Goal: Task Accomplishment & Management: Complete application form

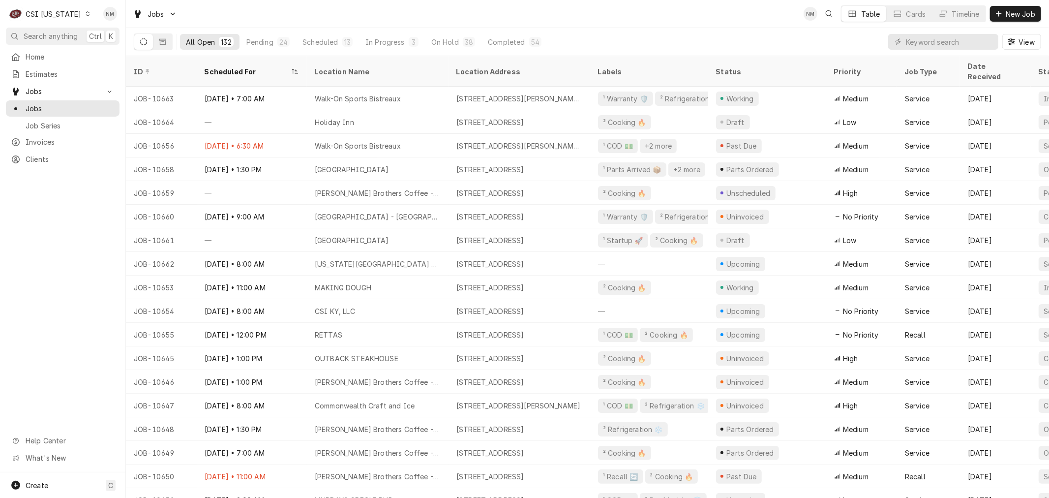
click at [84, 10] on div "Dynamic Content Wrapper" at bounding box center [87, 13] width 7 height 7
click at [112, 56] on div "CSI St. [PERSON_NAME]" at bounding box center [154, 54] width 130 height 10
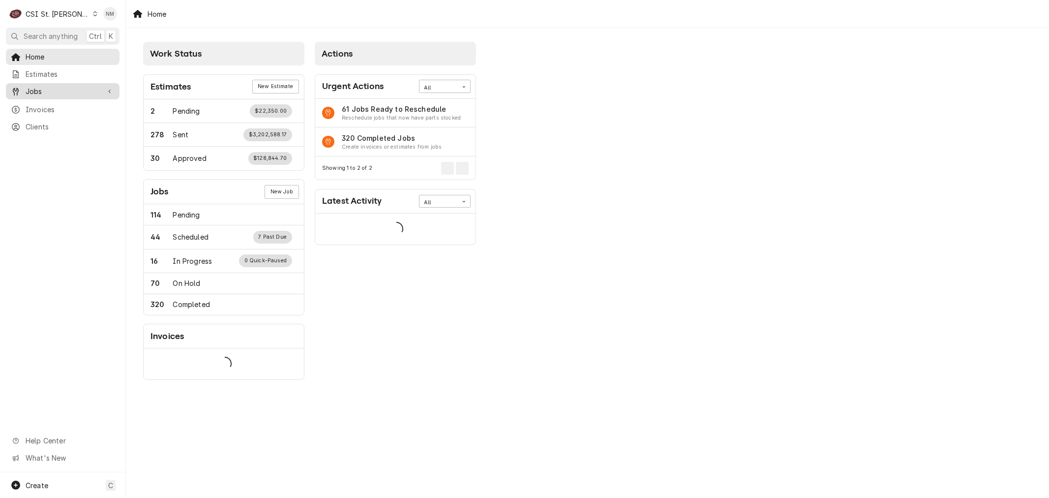
click at [46, 90] on span "Jobs" at bounding box center [63, 91] width 74 height 10
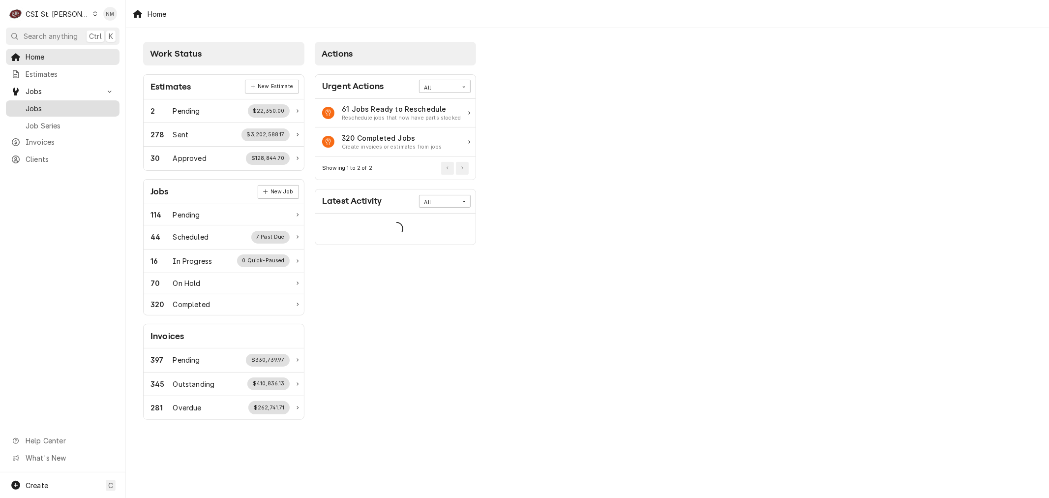
click at [45, 104] on span "Jobs" at bounding box center [70, 108] width 89 height 10
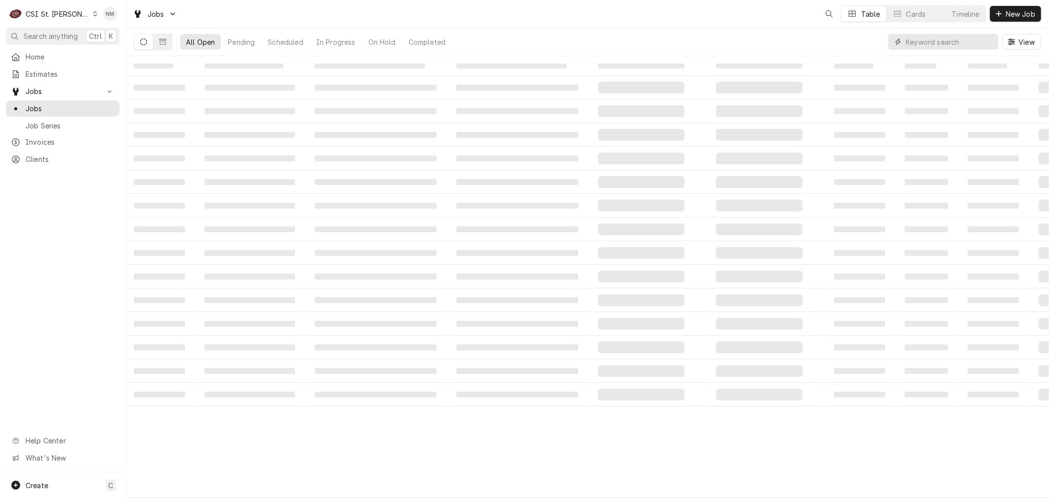
click at [952, 40] on input "Dynamic Content Wrapper" at bounding box center [950, 42] width 88 height 16
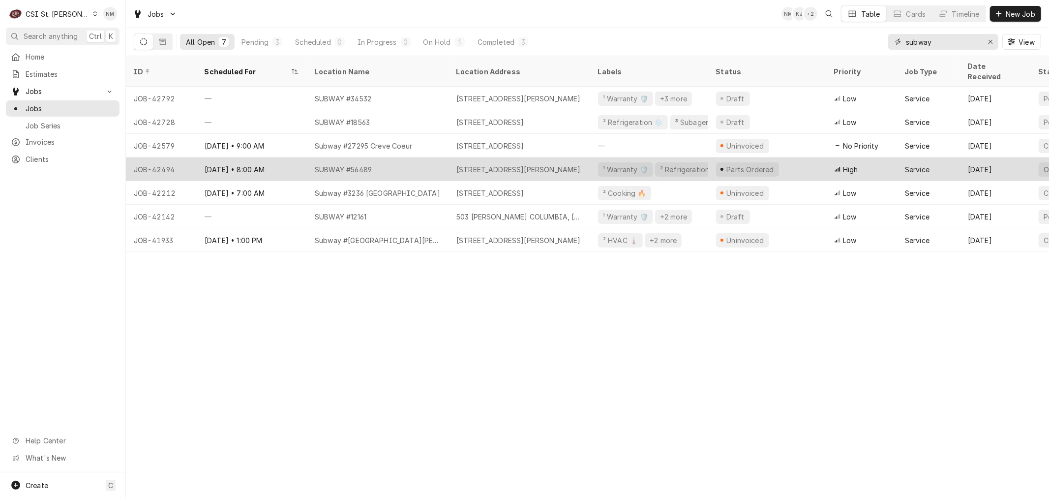
type input "subway"
click at [438, 157] on div "SUBWAY #56489" at bounding box center [378, 169] width 142 height 24
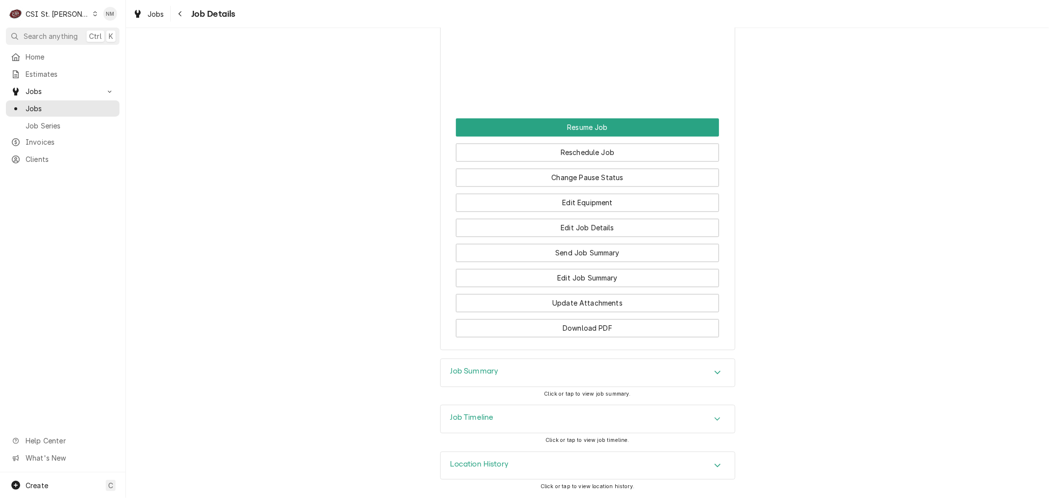
scroll to position [1569, 0]
click at [480, 417] on h3 "Job Timeline" at bounding box center [471, 417] width 43 height 9
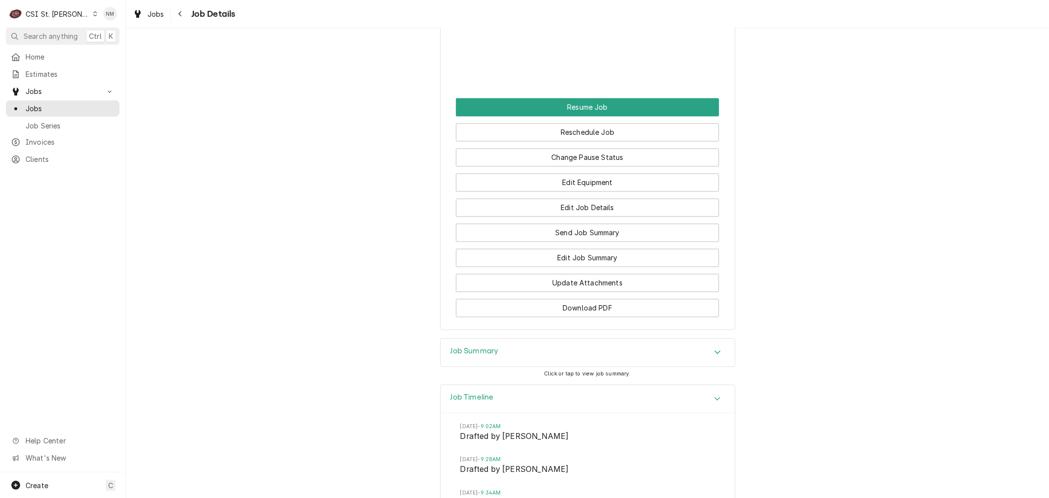
click at [471, 356] on h3 "Job Summary" at bounding box center [474, 351] width 48 height 9
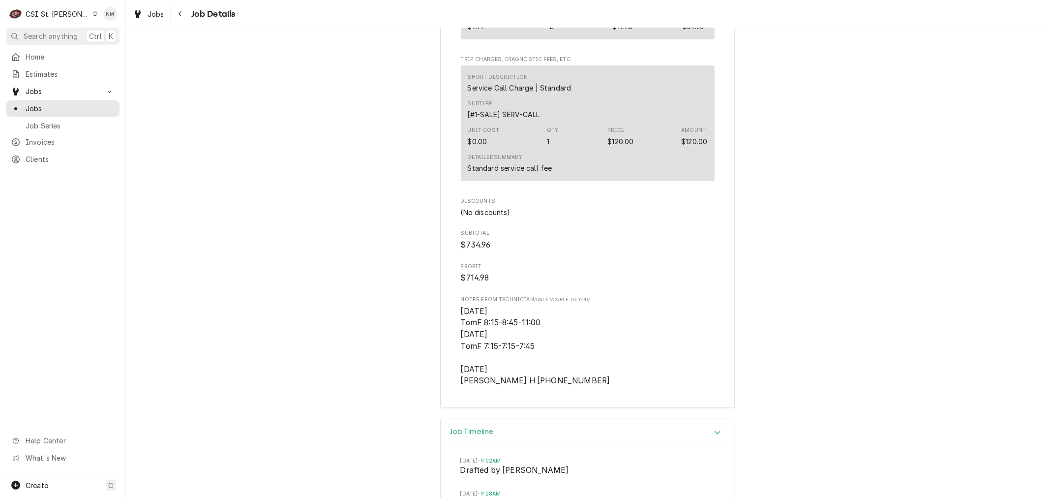
scroll to position [3497, 0]
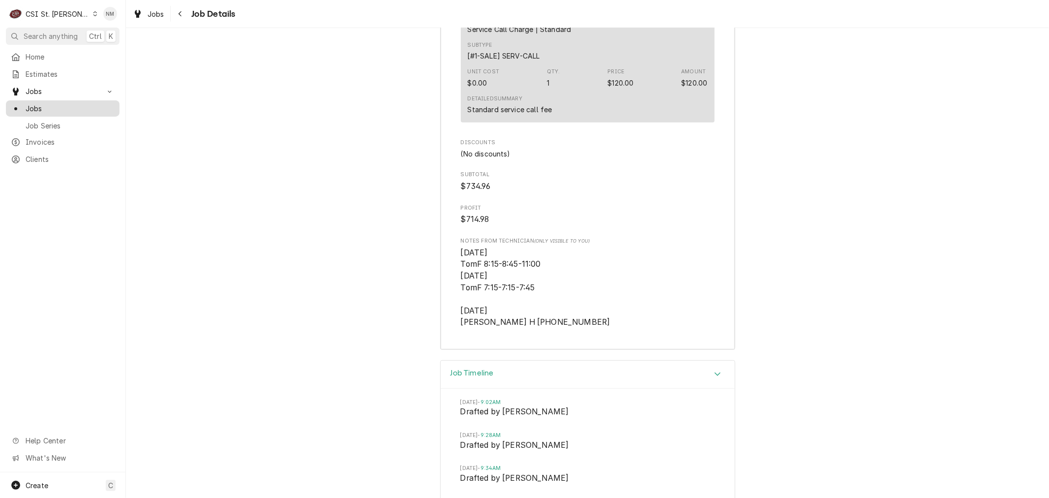
click at [33, 105] on span "Jobs" at bounding box center [70, 108] width 89 height 10
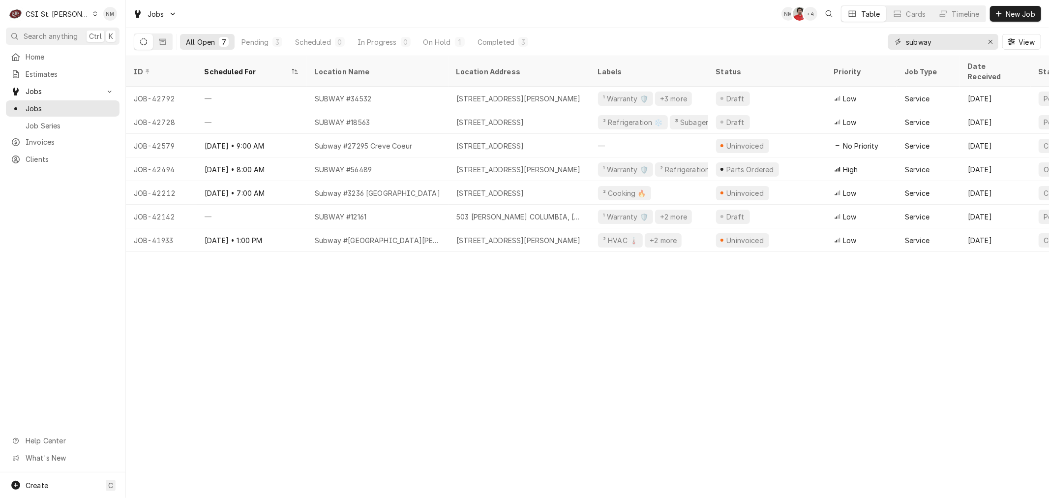
drag, startPoint x: 935, startPoint y: 39, endPoint x: 897, endPoint y: 44, distance: 38.7
click at [902, 41] on div "subway" at bounding box center [943, 42] width 110 height 16
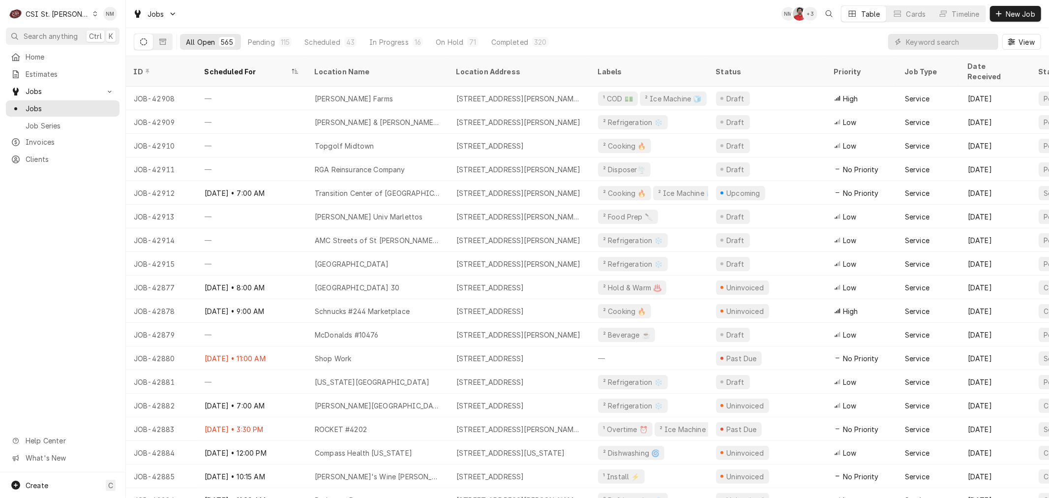
click at [93, 14] on icon "Dynamic Content Wrapper" at bounding box center [95, 13] width 4 height 5
click at [123, 36] on div "CSI [US_STATE]" at bounding box center [151, 36] width 130 height 10
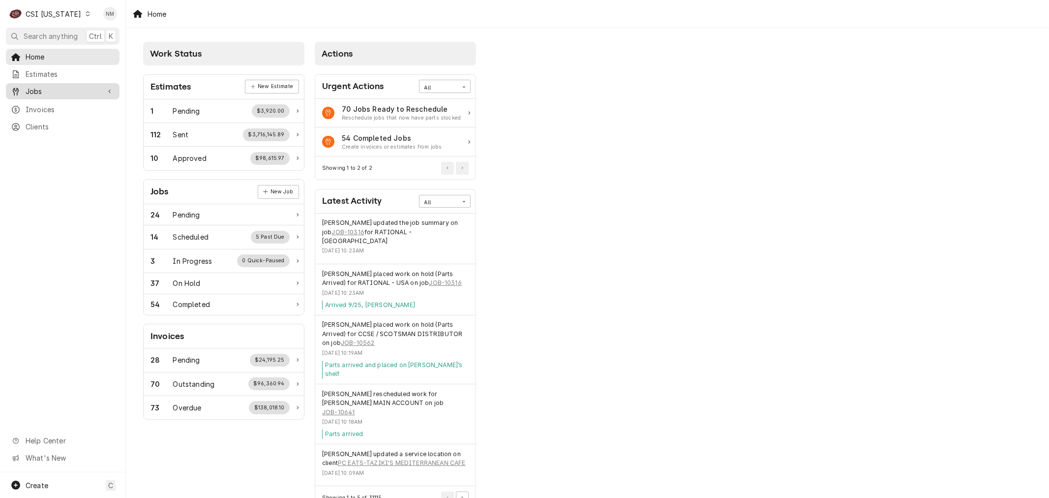
click at [37, 88] on span "Jobs" at bounding box center [63, 91] width 74 height 10
click at [41, 105] on span "Jobs" at bounding box center [70, 108] width 89 height 10
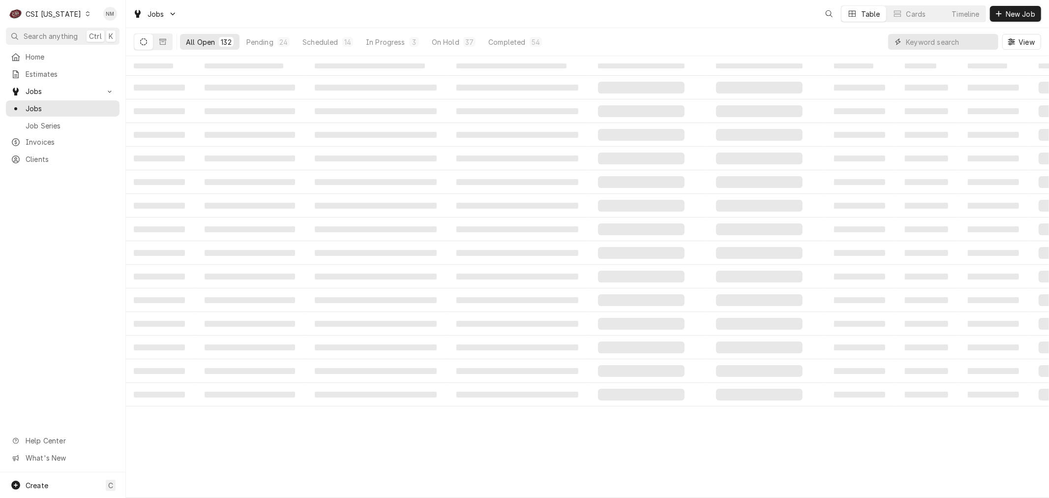
click at [926, 44] on input "Dynamic Content Wrapper" at bounding box center [950, 42] width 88 height 16
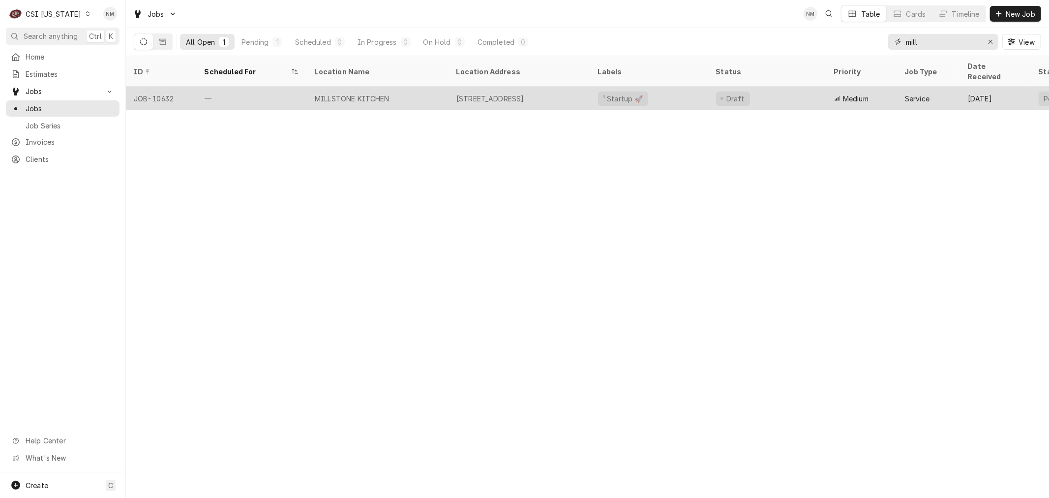
type input "mill"
click at [436, 89] on div "MILLSTONE KITCHEN" at bounding box center [378, 99] width 142 height 24
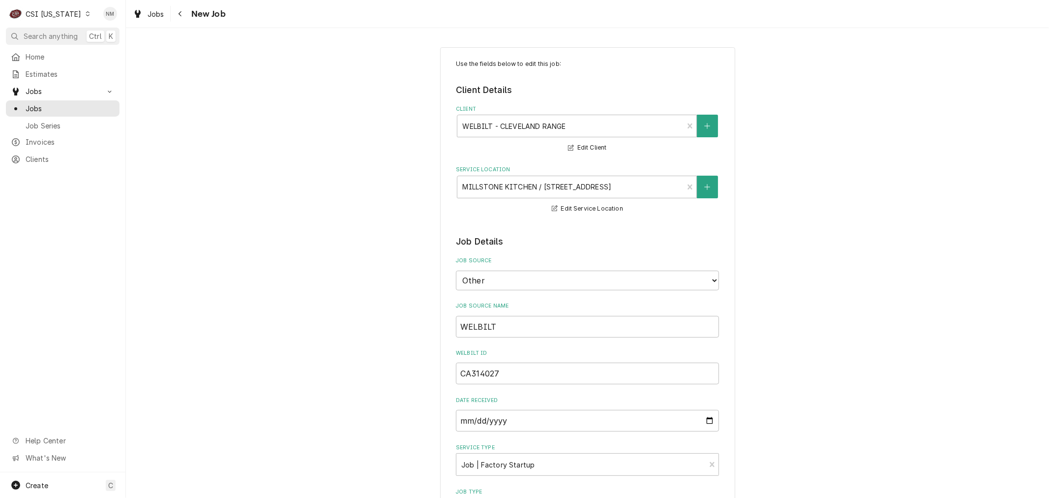
type textarea "x"
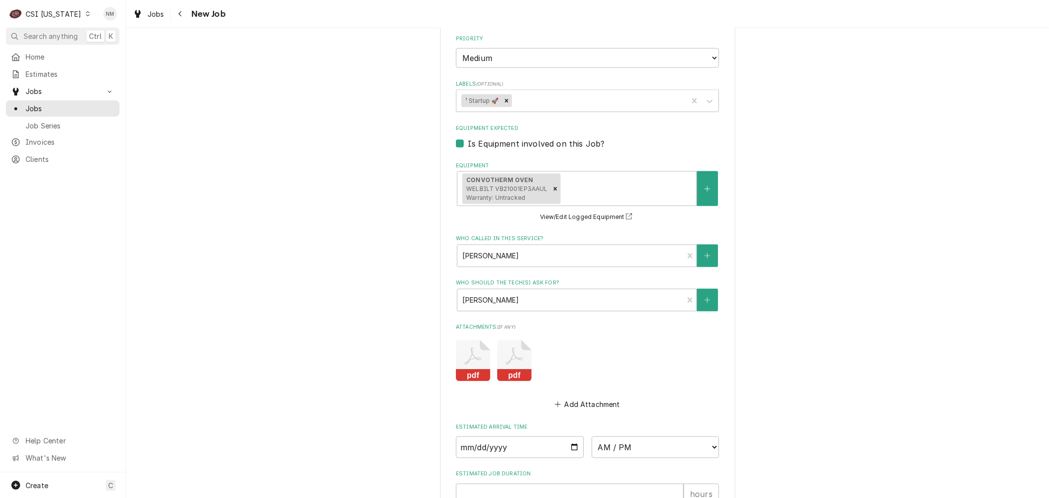
scroll to position [1307, 0]
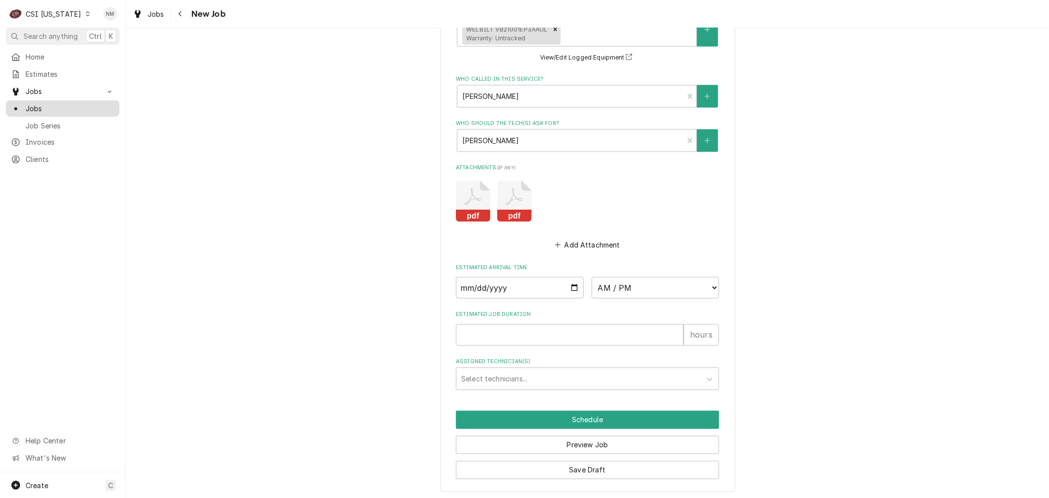
click at [39, 106] on span "Jobs" at bounding box center [70, 108] width 89 height 10
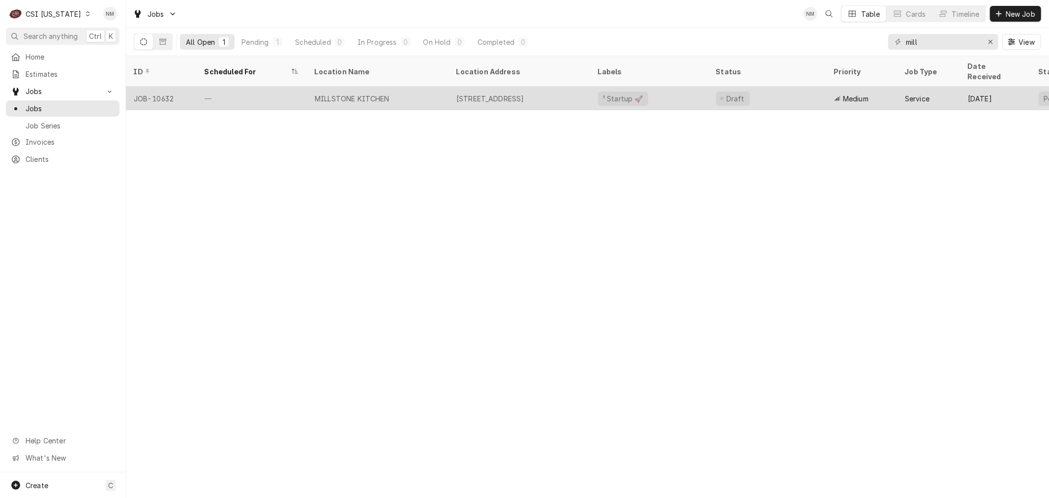
click at [410, 90] on div "MILLSTONE KITCHEN" at bounding box center [378, 99] width 142 height 24
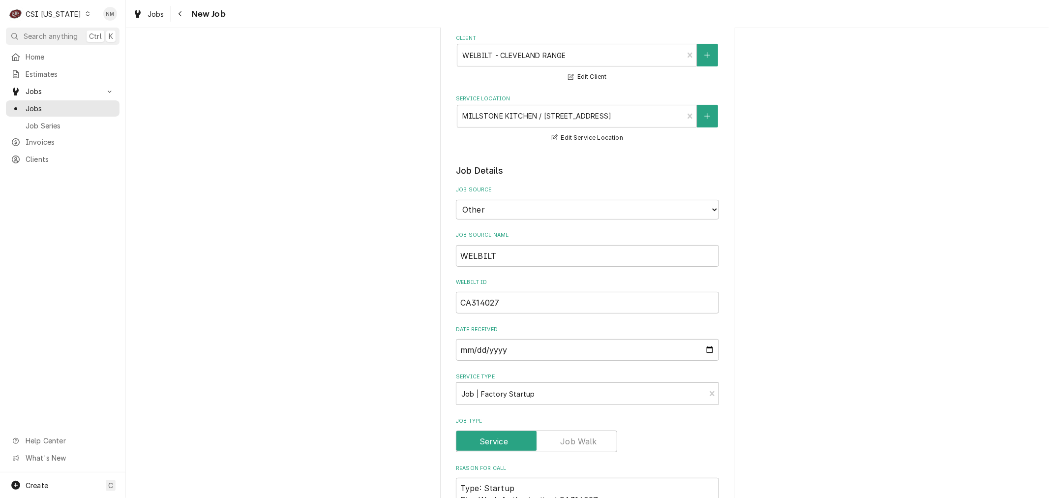
type textarea "x"
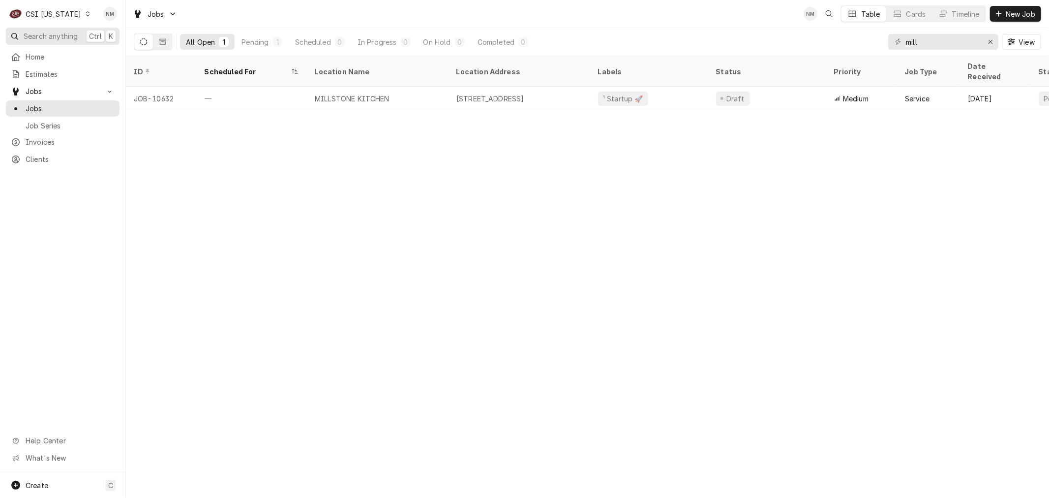
click at [33, 35] on span "Search anything" at bounding box center [51, 36] width 54 height 10
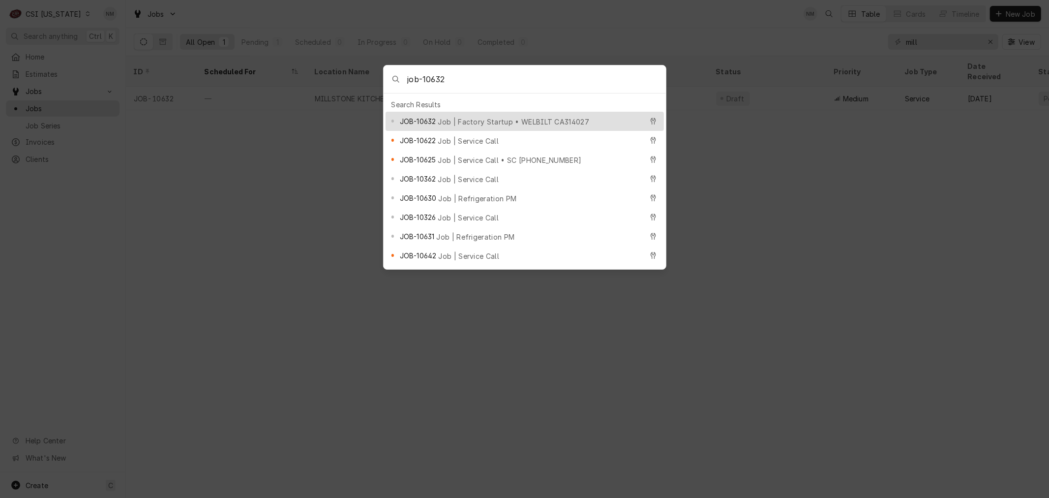
type input "job-10632"
click at [433, 117] on span "JOB-10632" at bounding box center [418, 121] width 36 height 10
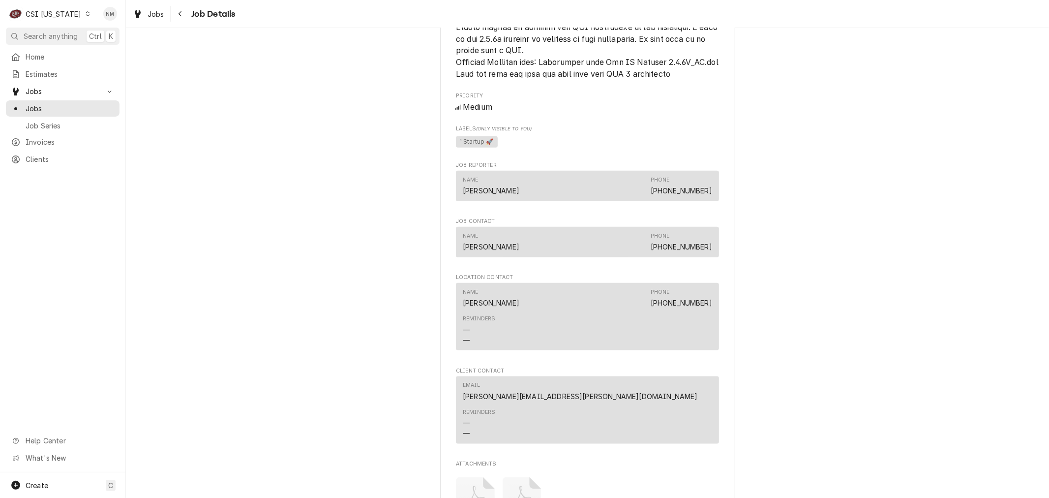
scroll to position [1129, 0]
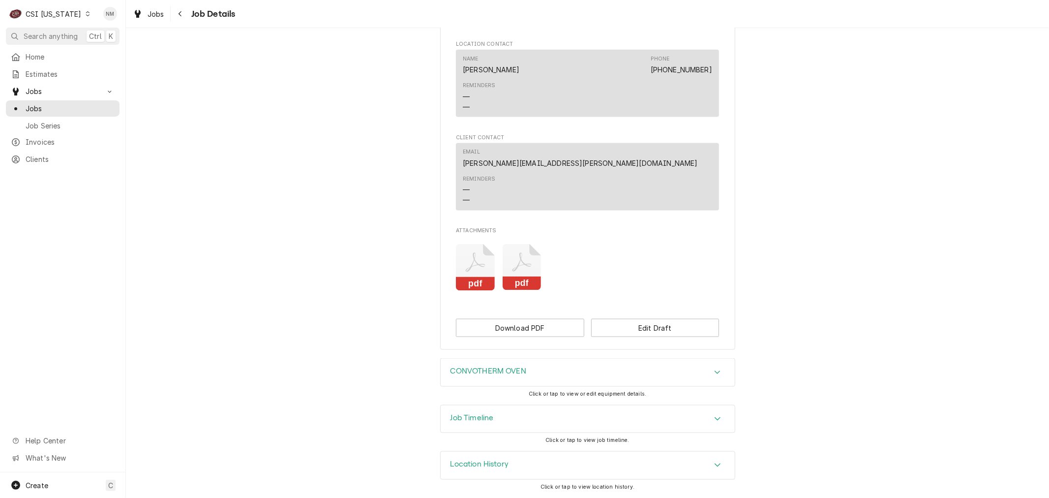
click at [483, 419] on h3 "Job Timeline" at bounding box center [471, 417] width 43 height 9
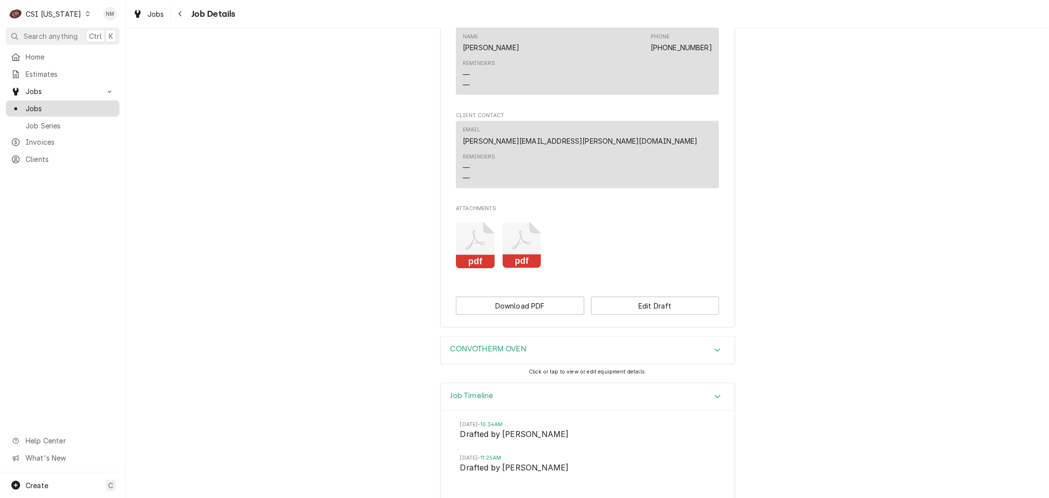
click at [50, 105] on span "Jobs" at bounding box center [70, 108] width 89 height 10
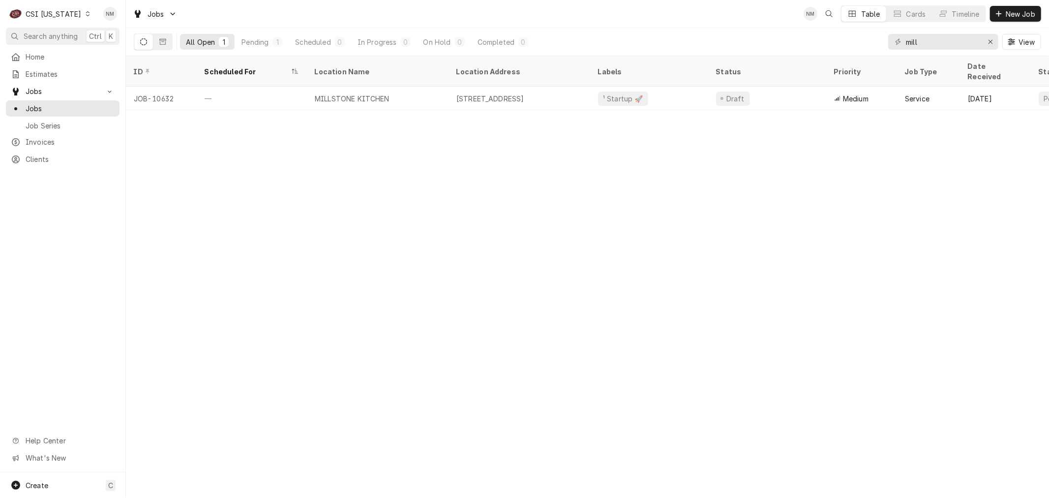
click at [86, 13] on icon "Dynamic Content Wrapper" at bounding box center [88, 13] width 4 height 5
click at [112, 49] on div "CSI St. [PERSON_NAME]" at bounding box center [154, 54] width 130 height 10
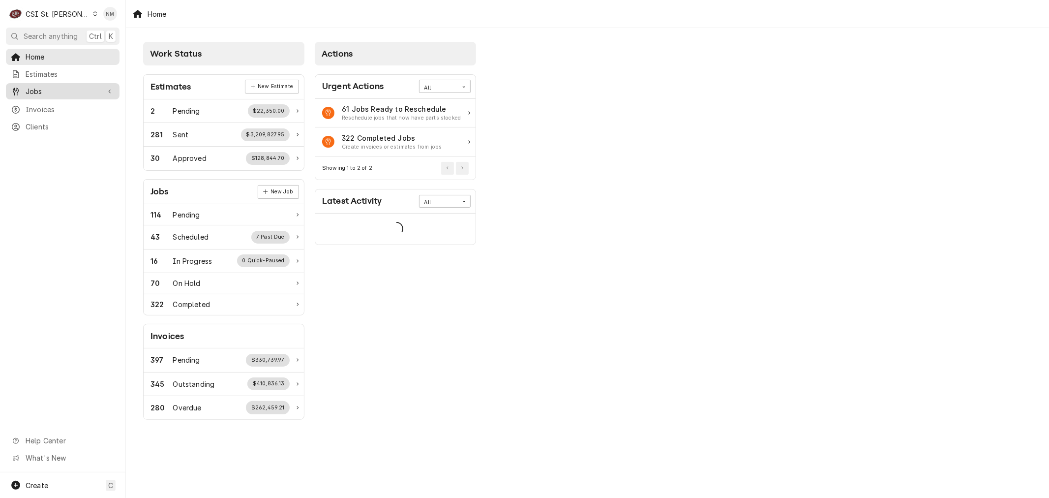
click at [43, 93] on div "Jobs" at bounding box center [63, 91] width 110 height 12
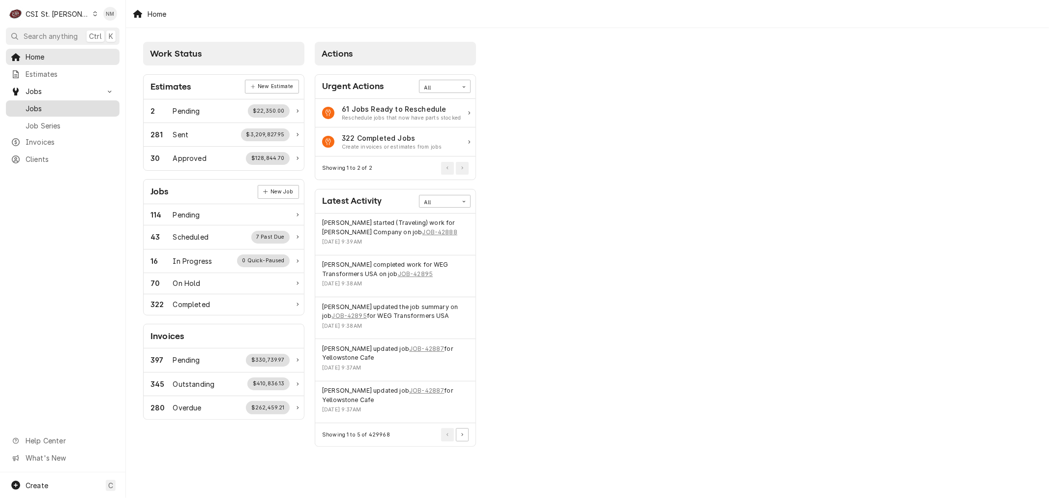
click at [42, 105] on span "Jobs" at bounding box center [70, 108] width 89 height 10
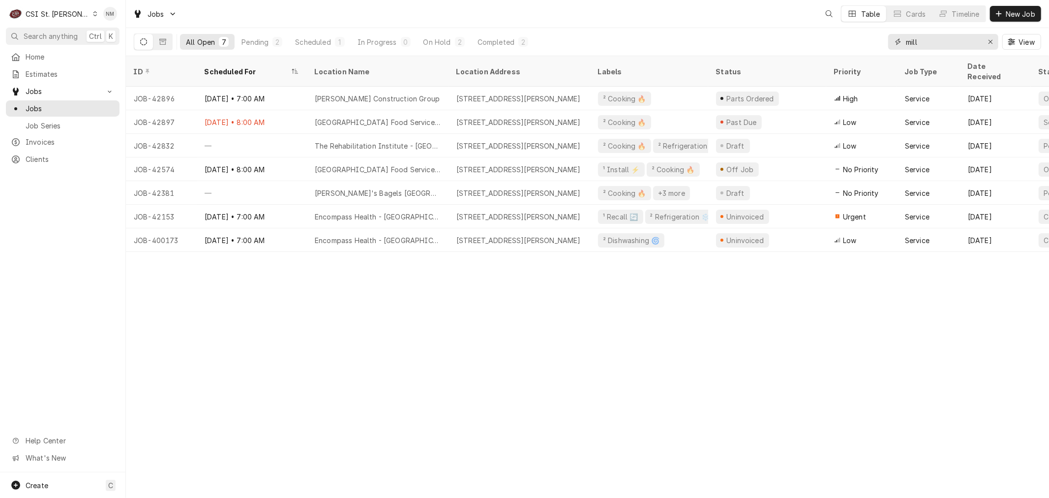
drag, startPoint x: 936, startPoint y: 42, endPoint x: 871, endPoint y: 42, distance: 64.9
click at [871, 42] on div "All Open 7 Pending 2 Scheduled 1 In Progress 0 On Hold 2 Completed 2 mill View" at bounding box center [587, 42] width 907 height 28
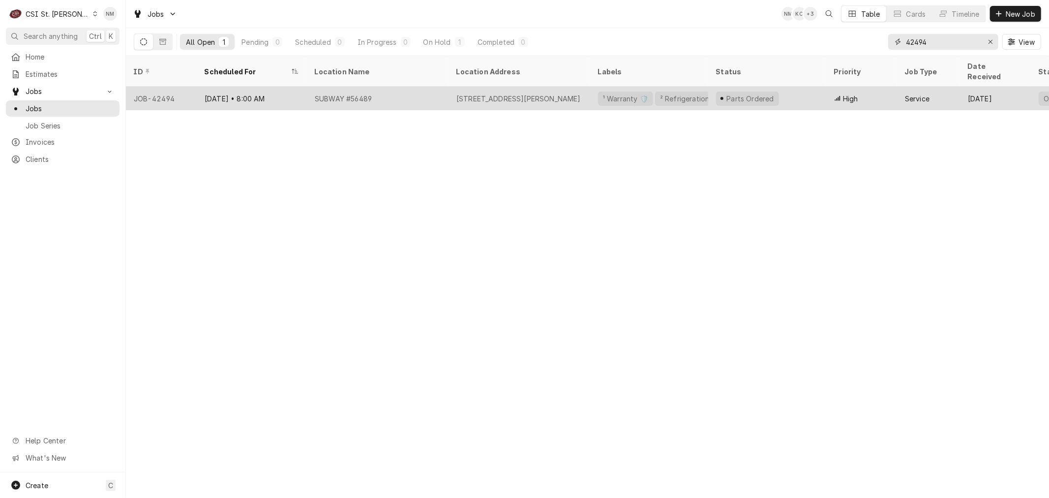
type input "42494"
click at [432, 87] on div "SUBWAY #56489" at bounding box center [378, 99] width 142 height 24
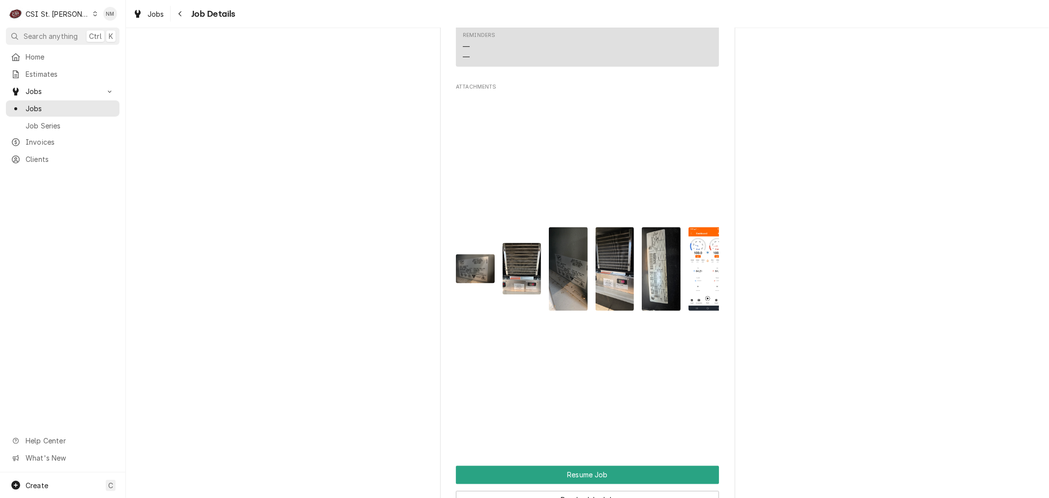
scroll to position [1475, 0]
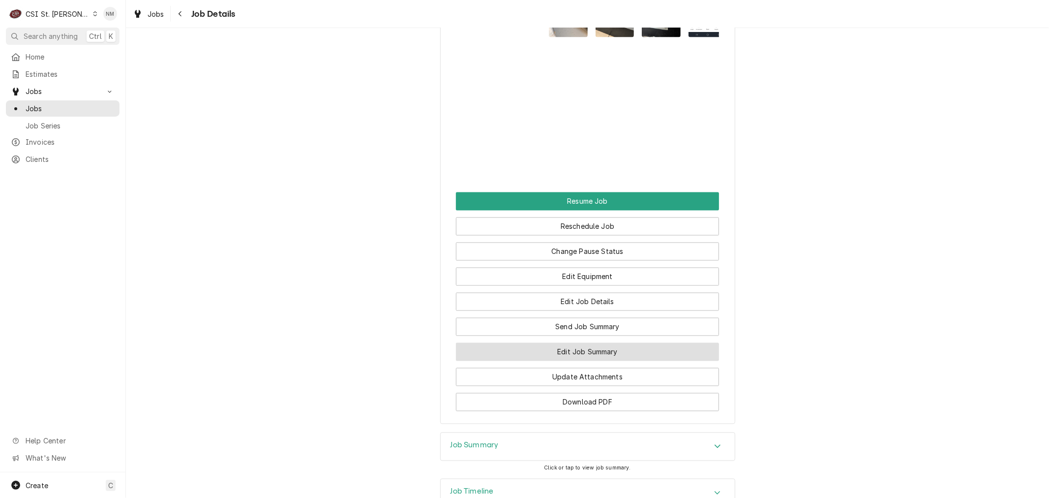
click at [579, 361] on button "Edit Job Summary" at bounding box center [587, 352] width 263 height 18
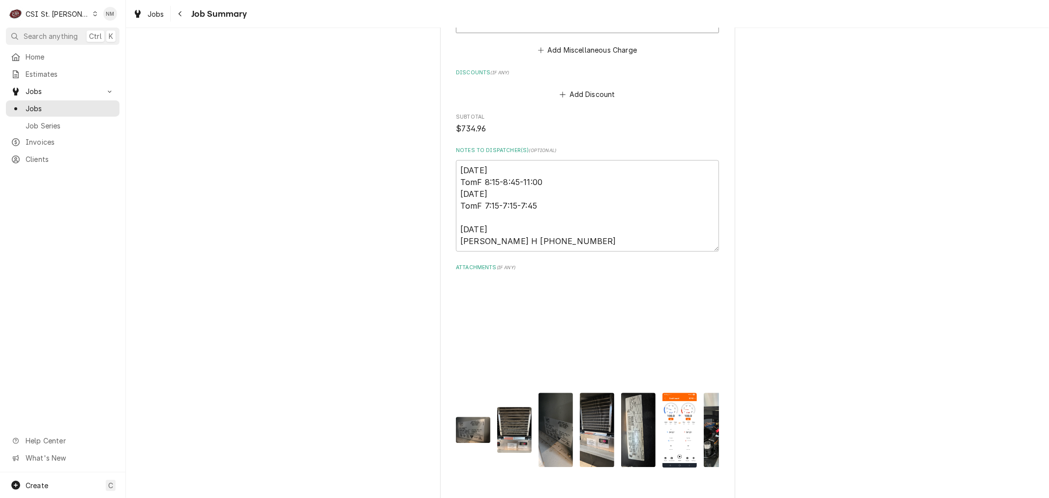
scroll to position [2157, 0]
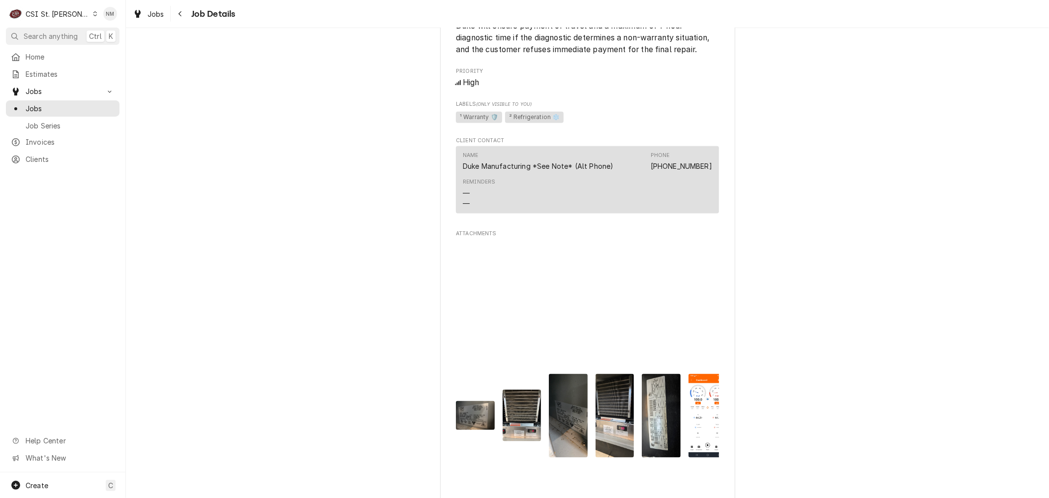
scroll to position [1202, 0]
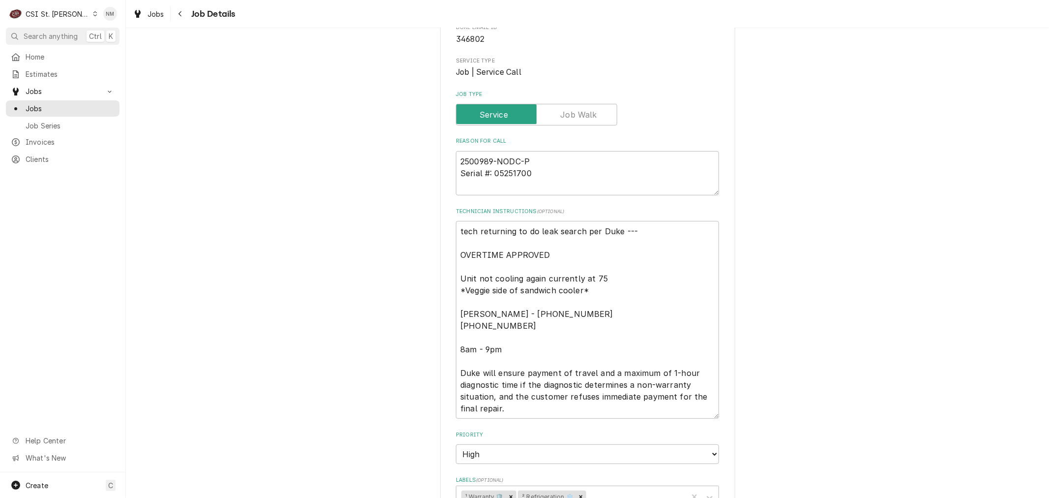
scroll to position [164, 0]
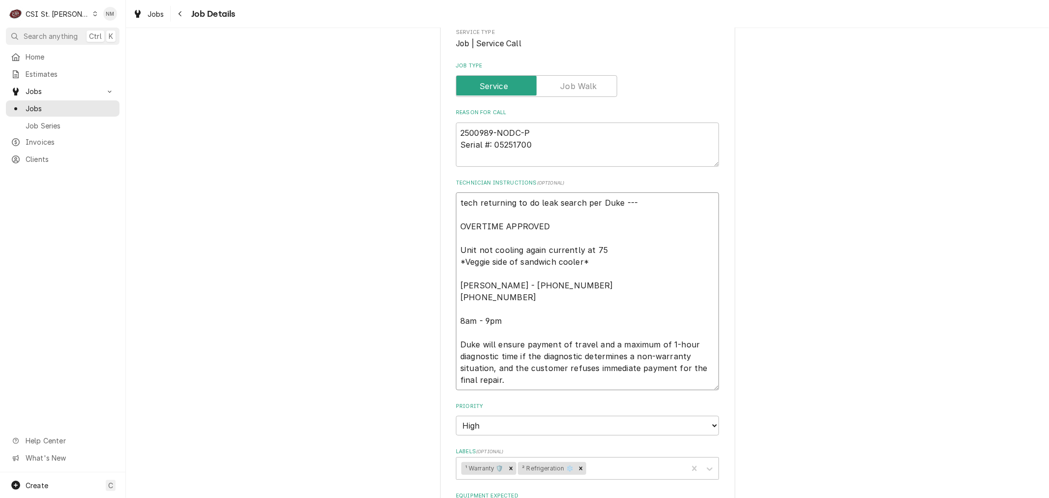
click at [456, 297] on textarea "tech returning to do leak search per Duke --- OVERTIME APPROVED Unit not coolin…" at bounding box center [587, 291] width 263 height 198
type textarea "x"
type textarea "tech returning to do leak search per Duke --- OVERTIME APPROVED Unit not coolin…"
type textarea "x"
type textarea "tech returning to do leak search per Duke --- OVERTIME APPROVED Unit not coolin…"
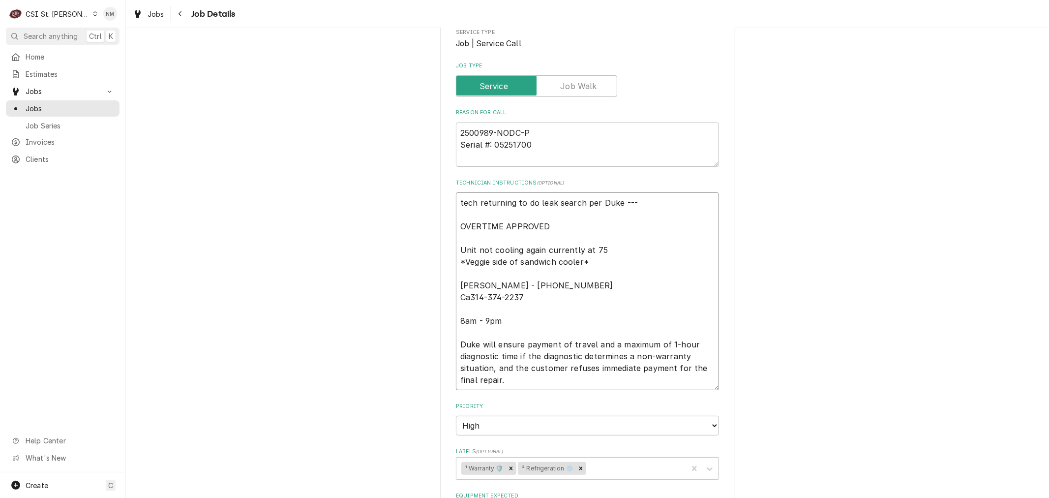
type textarea "x"
type textarea "tech returning to do leak search per Duke --- OVERTIME APPROVED Unit not coolin…"
type textarea "x"
type textarea "tech returning to do leak search per Duke --- OVERTIME APPROVED Unit not coolin…"
type textarea "x"
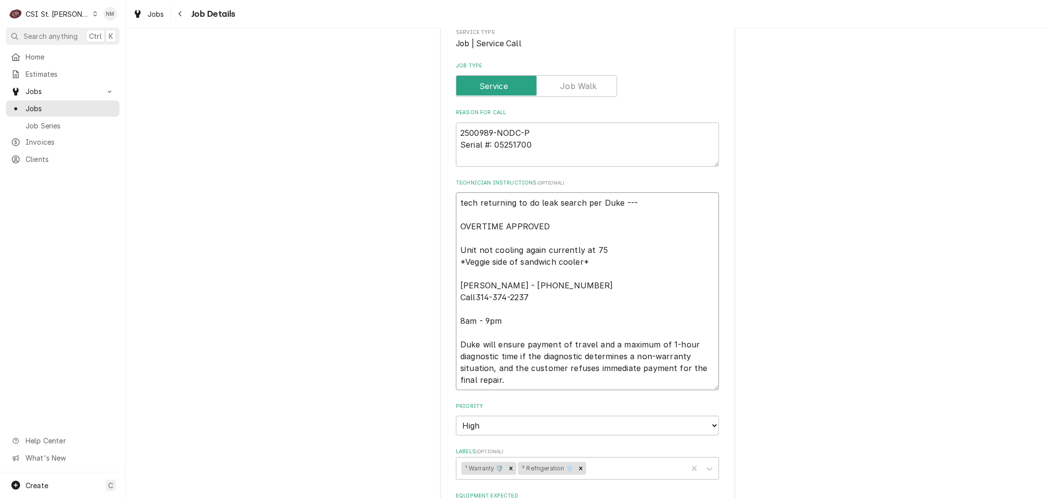
type textarea "tech returning to do leak search per Duke --- OVERTIME APPROVED Unit not coolin…"
type textarea "x"
type textarea "tech returning to do leak search per Duke --- OVERTIME APPROVED Unit not coolin…"
type textarea "x"
type textarea "tech returning to do leak search per Duke --- OVERTIME APPROVED Unit not coolin…"
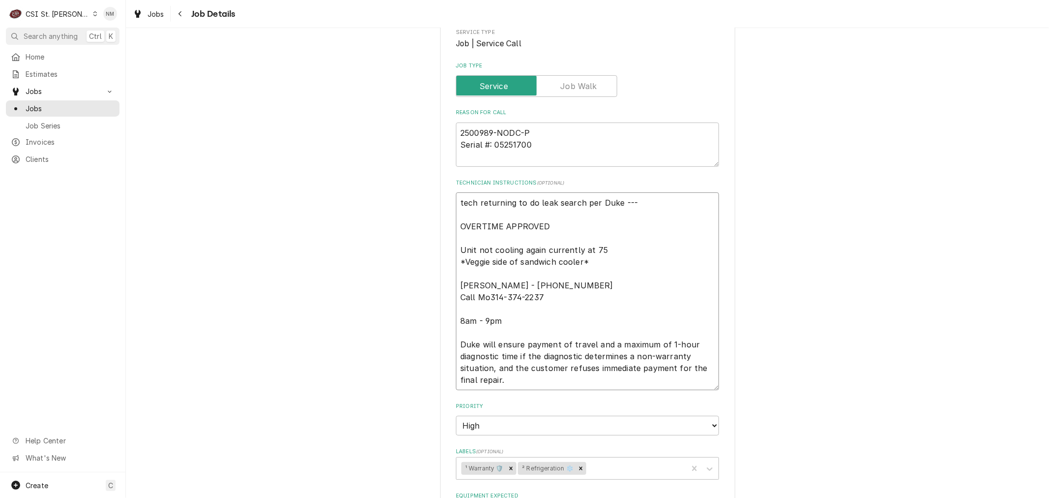
type textarea "x"
type textarea "tech returning to do leak search per Duke --- OVERTIME APPROVED Unit not coolin…"
type textarea "x"
type textarea "tech returning to do leak search per Duke --- OVERTIME APPROVED Unit not coolin…"
type textarea "x"
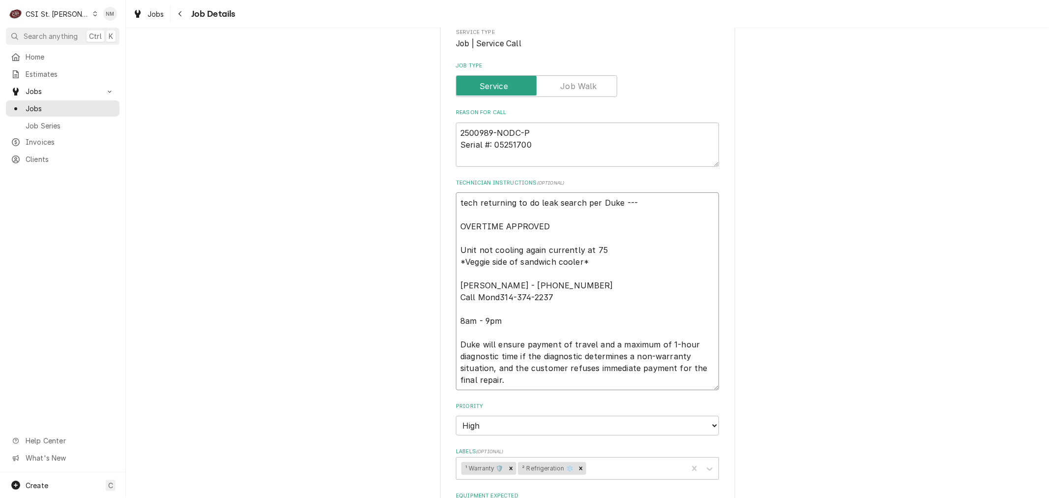
type textarea "tech returning to do leak search per Duke --- OVERTIME APPROVED Unit not coolin…"
type textarea "x"
type textarea "tech returning to do leak search per Duke --- OVERTIME APPROVED Unit not coolin…"
type textarea "x"
type textarea "tech returning to do leak search per Duke --- OVERTIME APPROVED Unit not coolin…"
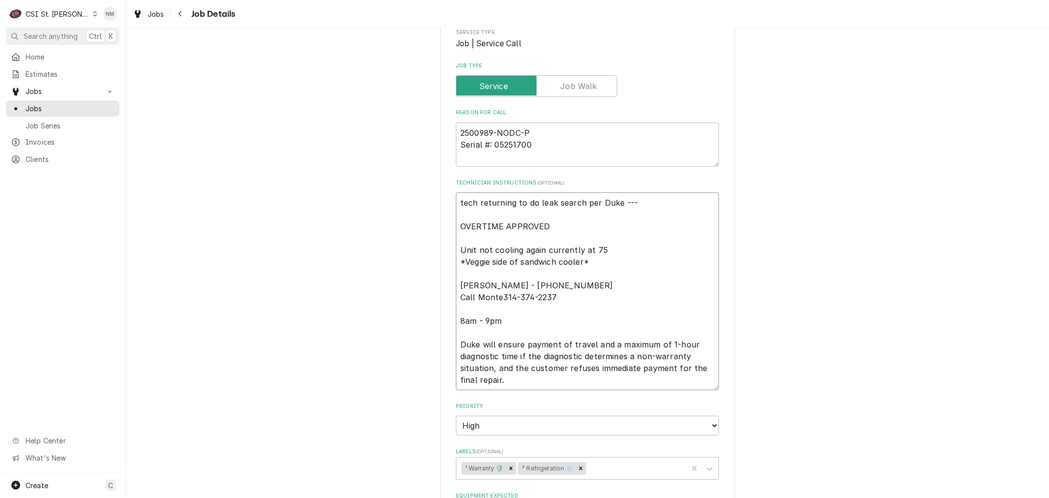
type textarea "x"
type textarea "tech returning to do leak search per Duke --- OVERTIME APPROVED Unit not coolin…"
type textarea "x"
type textarea "tech returning to do leak search per Duke --- OVERTIME APPROVED Unit not coolin…"
type textarea "x"
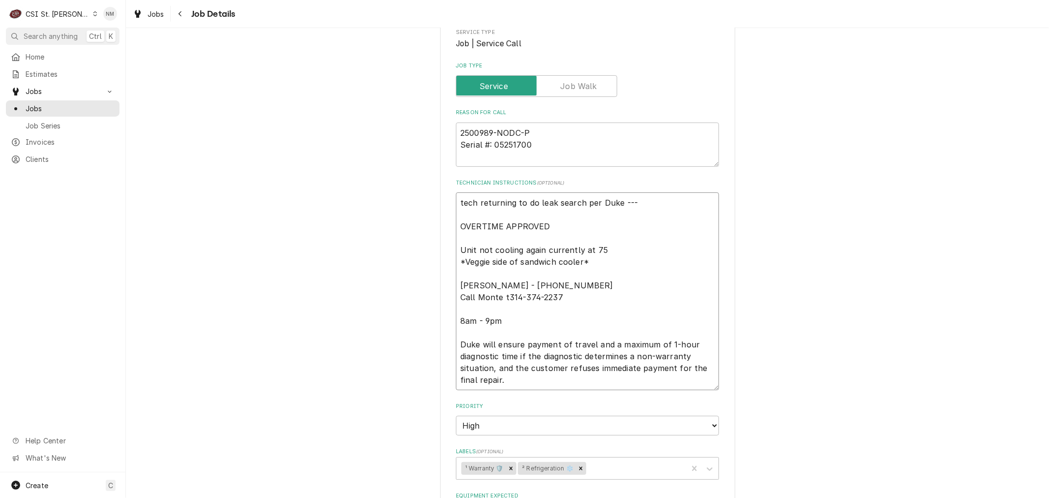
type textarea "tech returning to do leak search per Duke --- OVERTIME APPROVED Unit not coolin…"
type textarea "x"
type textarea "tech returning to do leak search per Duke --- OVERTIME APPROVED Unit not coolin…"
type textarea "x"
type textarea "tech returning to do leak search per Duke --- OVERTIME APPROVED Unit not coolin…"
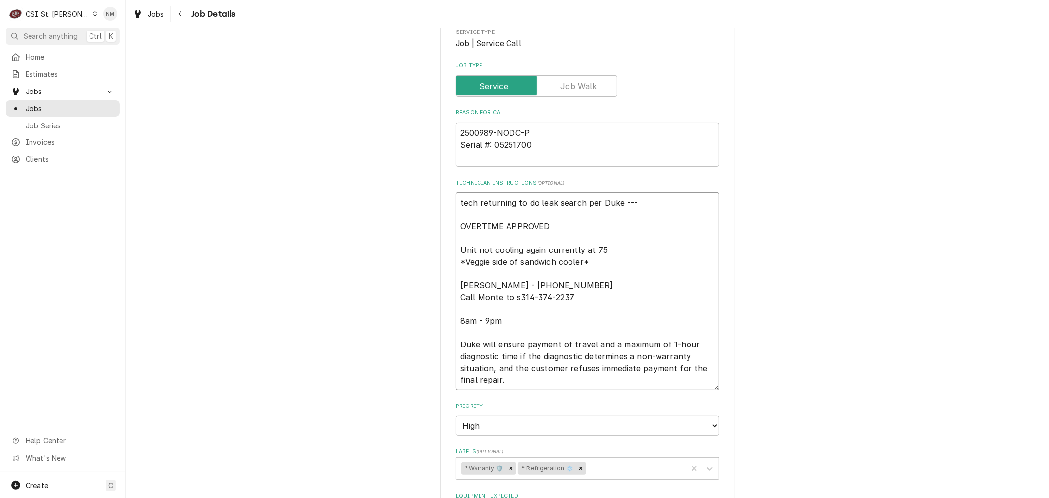
type textarea "x"
type textarea "tech returning to do leak search per Duke --- OVERTIME APPROVED Unit not coolin…"
type textarea "x"
type textarea "tech returning to do leak search per Duke --- OVERTIME APPROVED Unit not coolin…"
type textarea "x"
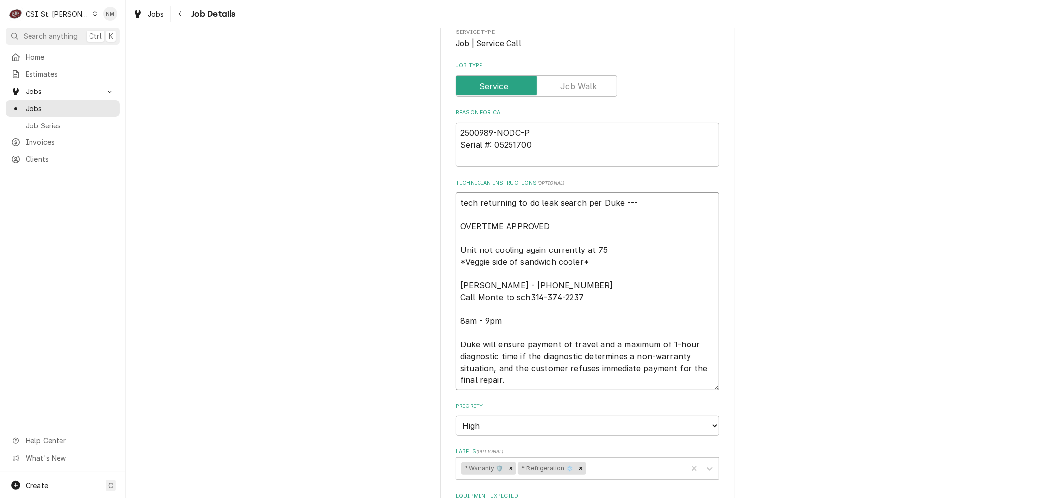
type textarea "tech returning to do leak search per Duke --- OVERTIME APPROVED Unit not coolin…"
type textarea "x"
type textarea "tech returning to do leak search per Duke --- OVERTIME APPROVED Unit not coolin…"
type textarea "x"
type textarea "tech returning to do leak search per Duke --- OVERTIME APPROVED Unit not coolin…"
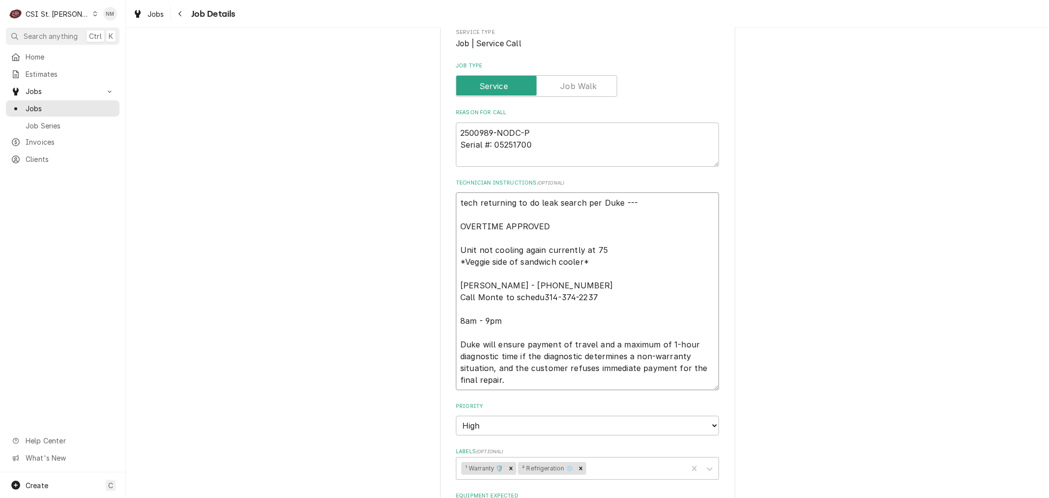
type textarea "x"
type textarea "tech returning to do leak search per Duke --- OVERTIME APPROVED Unit not coolin…"
type textarea "x"
type textarea "tech returning to do leak search per Duke --- OVERTIME APPROVED Unit not coolin…"
type textarea "x"
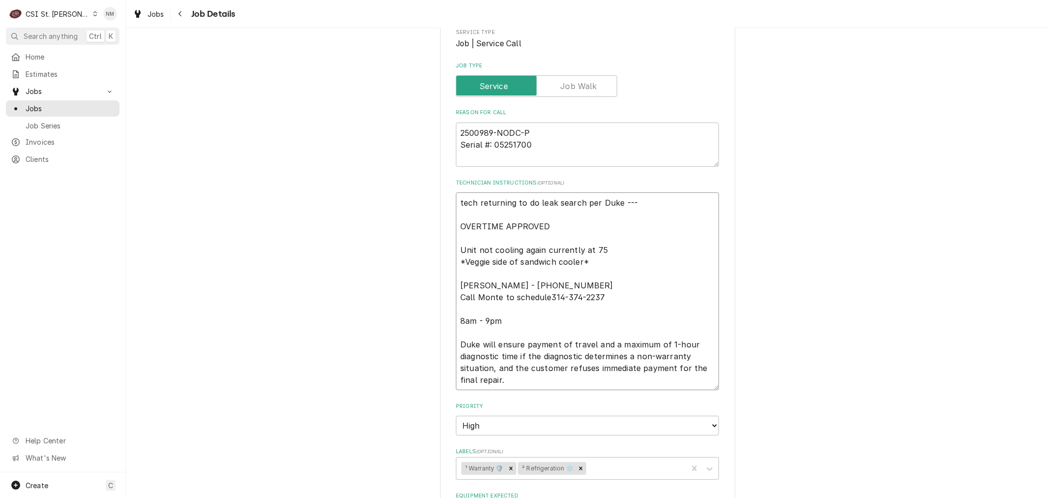
type textarea "tech returning to do leak search per Duke --- OVERTIME APPROVED Unit not coolin…"
click at [456, 203] on textarea "tech returning to do leak search per Duke --- OVERTIME APPROVED Unit not coolin…" at bounding box center [587, 291] width 263 height 198
type textarea "x"
type textarea "tech returning to do leak search per Duke --- OVERTIME APPROVED Unit not coolin…"
type textarea "x"
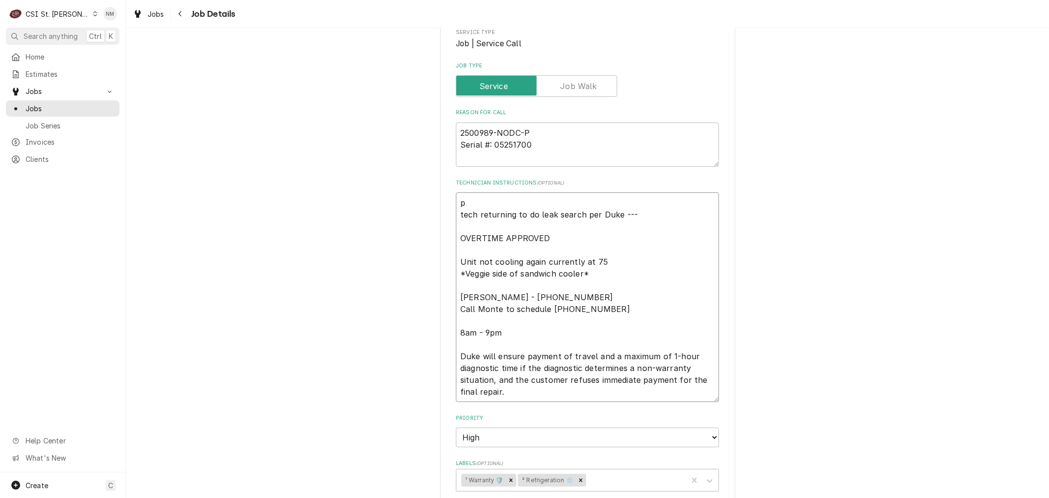
type textarea "pa tech returning to do leak search per Duke --- OVERTIME APPROVED Unit not coo…"
type textarea "x"
type textarea "par tech returning to do leak search per Duke --- OVERTIME APPROVED Unit not co…"
type textarea "x"
type textarea "part tech returning to do leak search per Duke --- OVERTIME APPROVED Unit not c…"
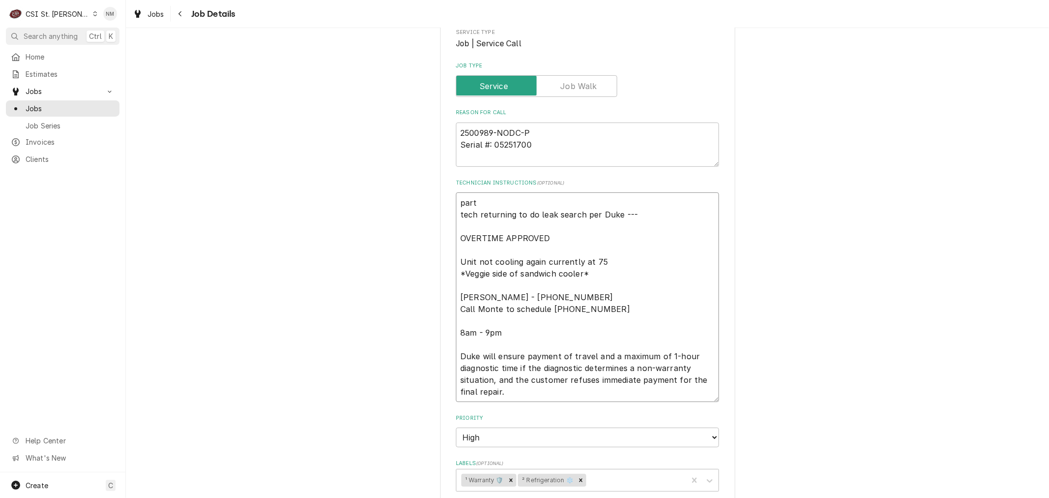
type textarea "x"
type textarea "parts tech returning to do leak search per Duke --- OVERTIME APPROVED Unit not …"
type textarea "x"
type textarea "parts tech returning to do leak search per Duke --- OVERTIME APPROVED Unit not …"
type textarea "x"
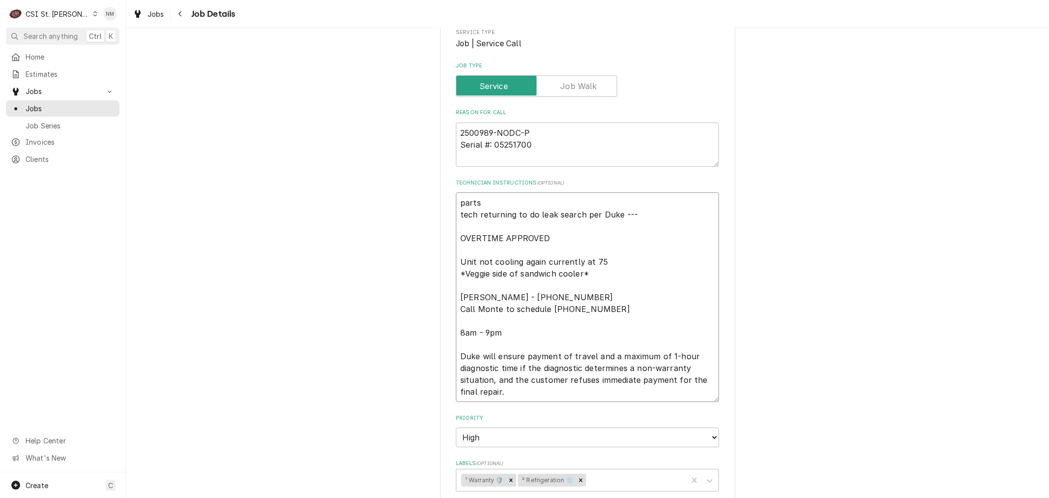
type textarea "parts o tech returning to do leak search per Duke --- OVERTIME APPROVED Unit no…"
type textarea "x"
type textarea "parts tech returning to do leak search per Duke --- OVERTIME APPROVED Unit not …"
type textarea "x"
type textarea "parts n tech returning to do leak search per Duke --- OVERTIME APPROVED Unit no…"
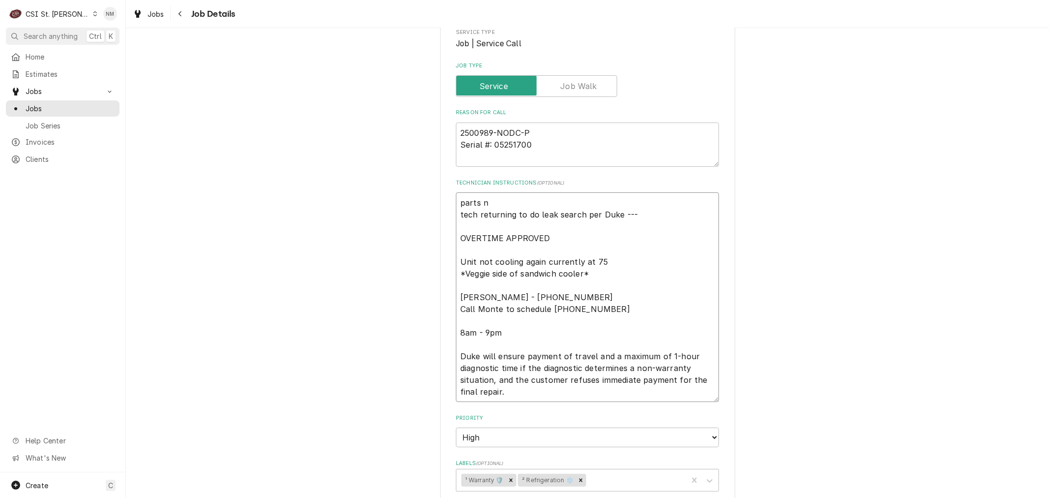
type textarea "x"
type textarea "parts no tech returning to do leak search per Duke --- OVERTIME APPROVED Unit n…"
type textarea "x"
type textarea "parts not tech returning to do leak search per Duke --- OVERTIME APPROVED Unit …"
type textarea "x"
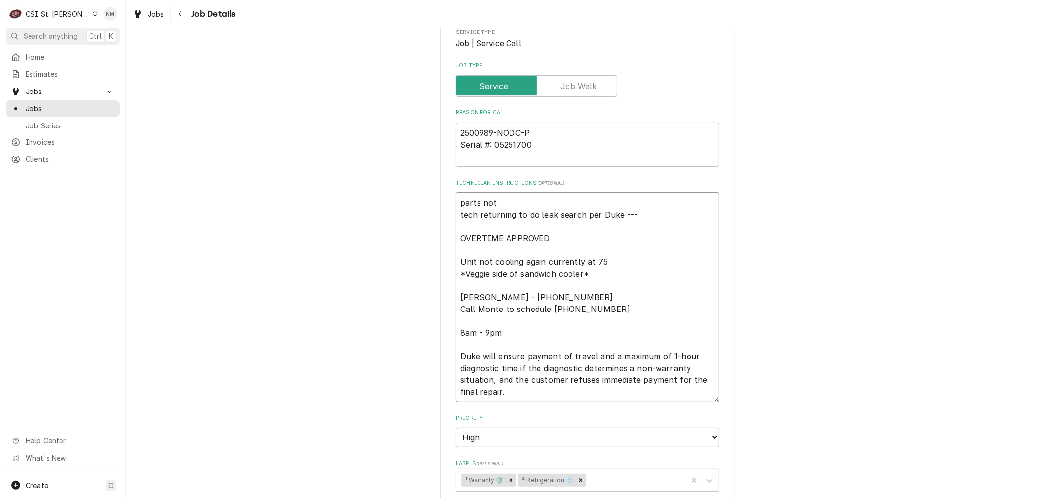
type textarea "parts not tech returning to do leak search per Duke --- OVERTIME APPROVED Unit …"
type textarea "x"
type textarea "parts not s tech returning to do leak search per Duke --- OVERTIME APPROVED Uni…"
type textarea "x"
type textarea "parts not st tech returning to do leak search per Duke --- OVERTIME APPROVED Un…"
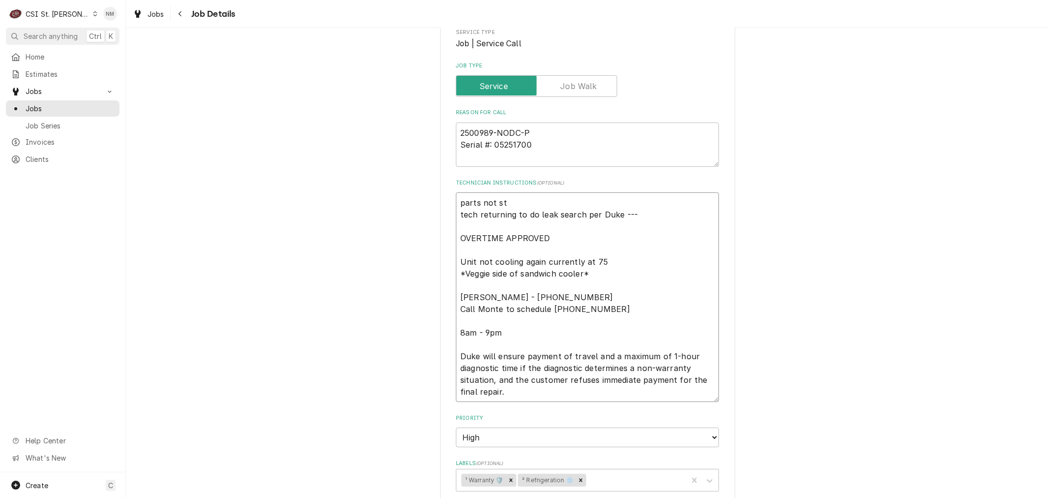
type textarea "x"
type textarea "parts not s tech returning to do leak search per Duke --- OVERTIME APPROVED Uni…"
type textarea "x"
type textarea "parts not sh tech returning to do leak search per Duke --- OVERTIME APPROVED Un…"
type textarea "x"
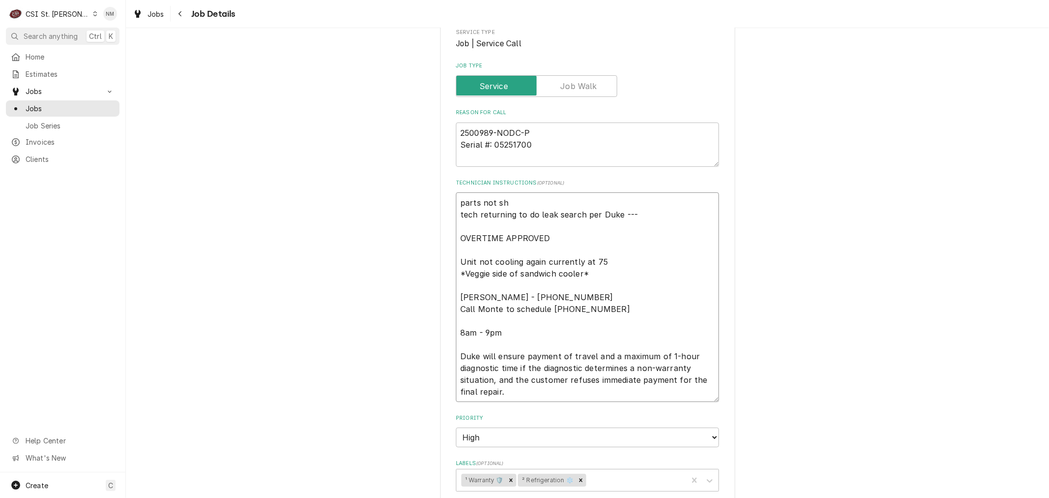
type textarea "parts not shi tech returning to do leak search per Duke --- OVERTIME APPROVED U…"
type textarea "x"
type textarea "parts not ship tech returning to do leak search per Duke --- OVERTIME APPROVED …"
type textarea "x"
type textarea "parts not shipe tech returning to do leak search per Duke --- OVERTIME APPROVED…"
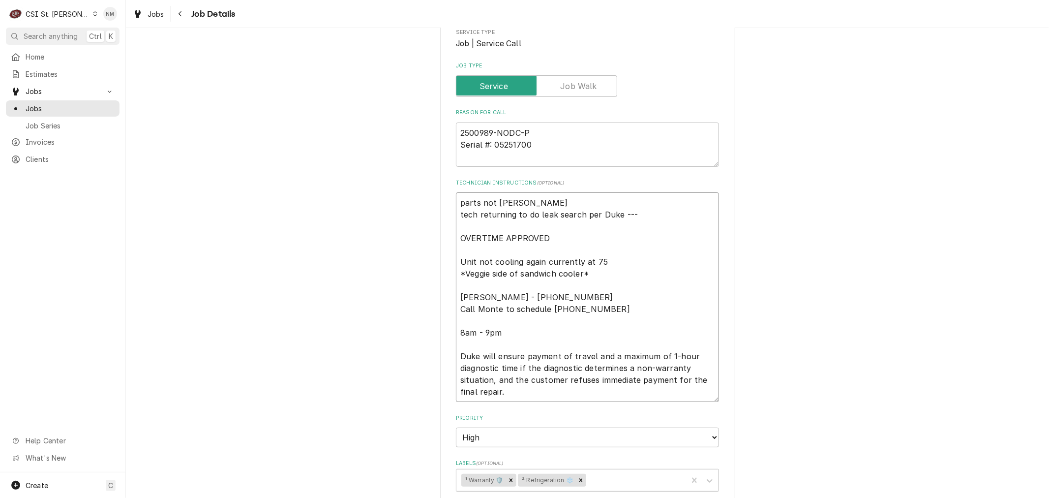
type textarea "x"
type textarea "parts not shiped tech returning to do leak search per Duke --- OVERTIME APPROVE…"
type textarea "x"
type textarea "parts not shipe tech returning to do leak search per Duke --- OVERTIME APPROVED…"
type textarea "x"
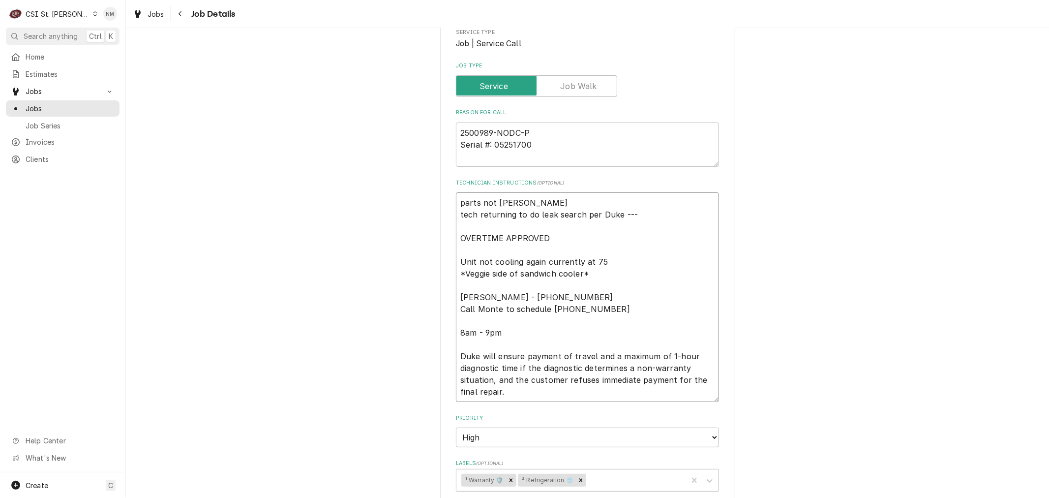
type textarea "parts not ship tech returning to do leak search per Duke --- OVERTIME APPROVED …"
type textarea "x"
type textarea "parts not shipp tech returning to do leak search per Duke --- OVERTIME APPROVED…"
type textarea "x"
type textarea "parts not shippe tech returning to do leak search per Duke --- OVERTIME APPROVE…"
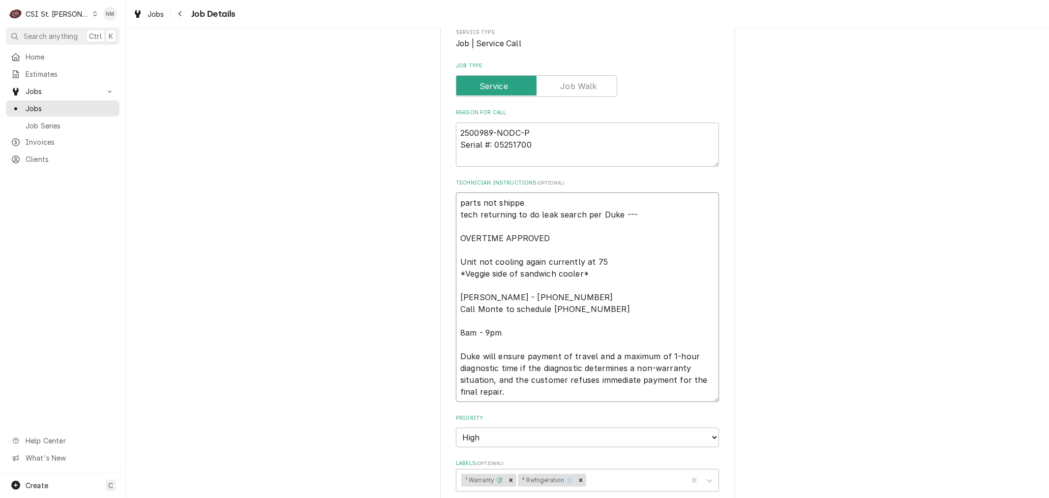
type textarea "x"
type textarea "parts not shipped tech returning to do leak search per Duke --- OVERTIME APPROV…"
type textarea "x"
type textarea "parts not shipped tech returning to do leak search per Duke --- OVERTIME APPROV…"
type textarea "x"
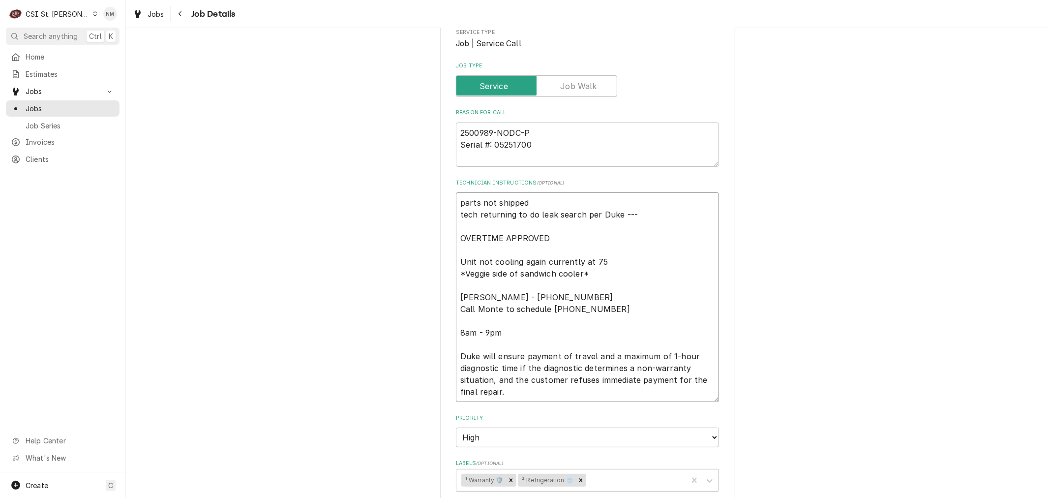
type textarea "parts not shipped t tech returning to do leak search per Duke --- OVERTIME APPR…"
type textarea "x"
type textarea "parts not shipped te tech returning to do leak search per Duke --- OVERTIME APP…"
type textarea "x"
type textarea "parts not shipped tec tech returning to do leak search per Duke --- OVERTIME AP…"
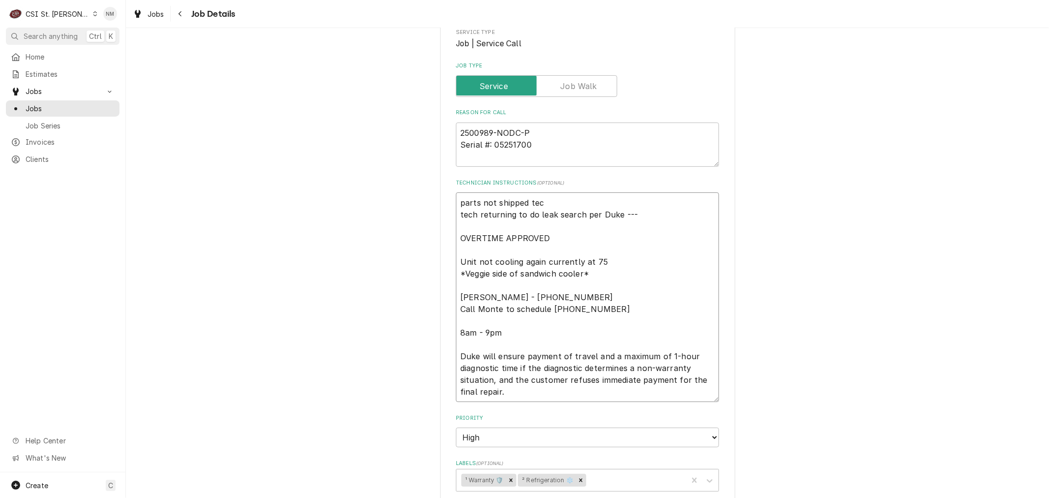
type textarea "x"
type textarea "parts not shipped tech tech returning to do leak search per Duke --- OVERTIME A…"
type textarea "x"
type textarea "parts not shipped tech tech returning to do leak search per Duke --- OVERTIME A…"
type textarea "x"
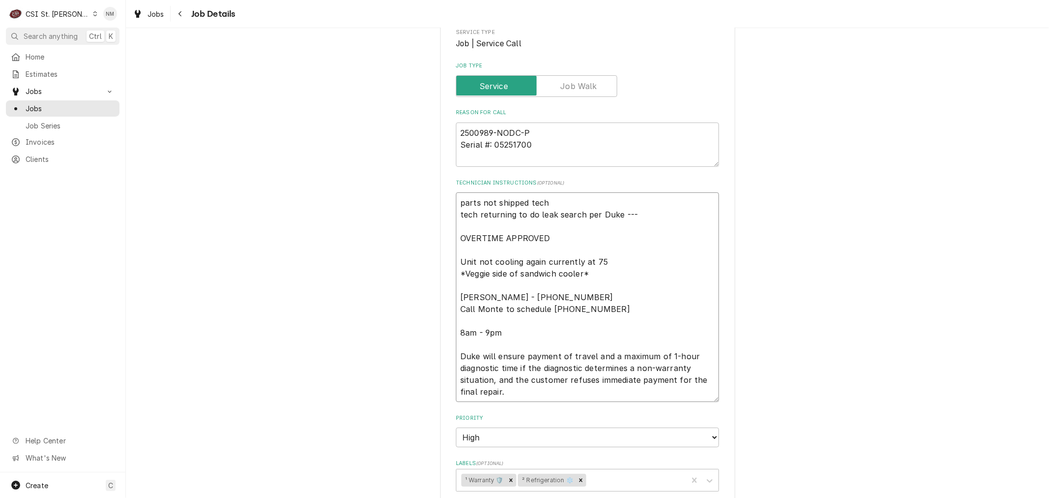
type textarea "parts not shipped tech n tech returning to do leak search per Duke --- OVERTIME…"
type textarea "x"
type textarea "parts not shipped tech ne tech returning to do leak search per Duke --- OVERTIM…"
type textarea "x"
type textarea "parts not shipped tech nee tech returning to do leak search per Duke --- OVERTI…"
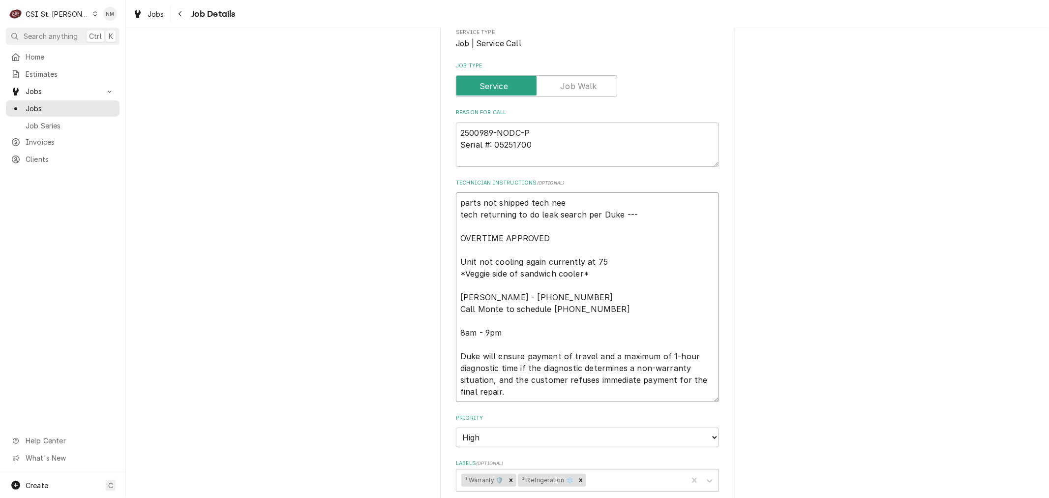
type textarea "x"
type textarea "parts not shipped tech need tech returning to do leak search per Duke --- OVERT…"
type textarea "x"
type textarea "parts not shipped tech neede tech returning to do leak search per Duke --- OVER…"
type textarea "x"
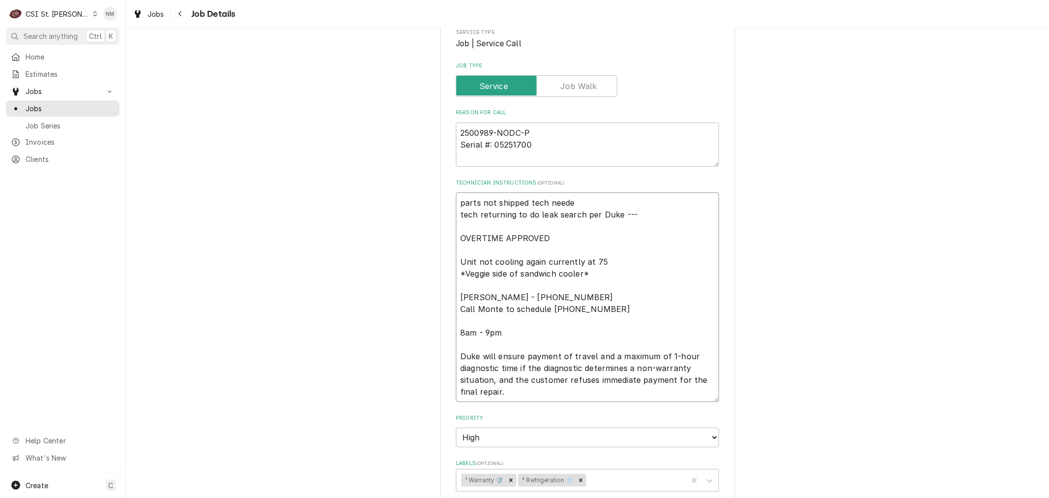
type textarea "parts not shipped tech needed tech returning to do leak search per Duke --- OVE…"
type textarea "x"
type textarea "parts not shipped tech needed tech returning to do leak search per Duke --- OVE…"
type textarea "x"
type textarea "parts not shipped tech needed t tech returning to do leak search per Duke --- O…"
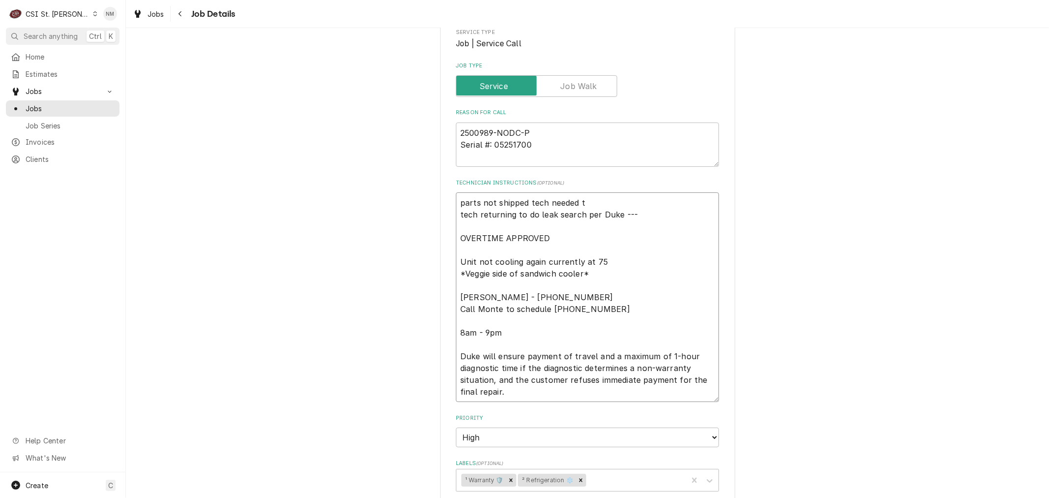
type textarea "x"
type textarea "parts not shipped tech needed to tech returning to do leak search per Duke --- …"
type textarea "x"
type textarea "parts not shipped tech needed to tech returning to do leak search per Duke --- …"
type textarea "x"
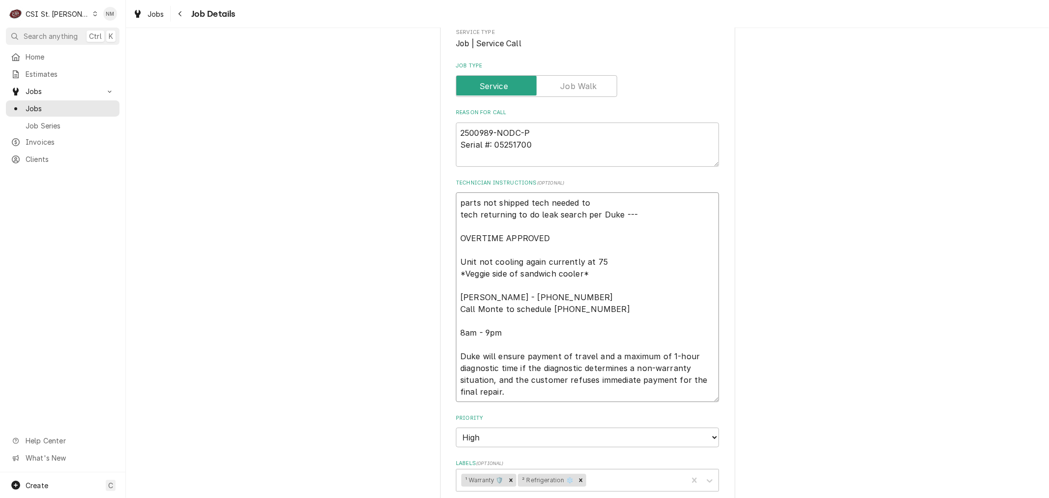
type textarea "parts not shipped tech needed to p tech returning to do leak search per Duke --…"
type textarea "x"
type textarea "parts not shipped tech needed to pl tech returning to do leak search per Duke -…"
type textarea "x"
type textarea "parts not shipped tech needed to pla tech returning to do leak search per Duke …"
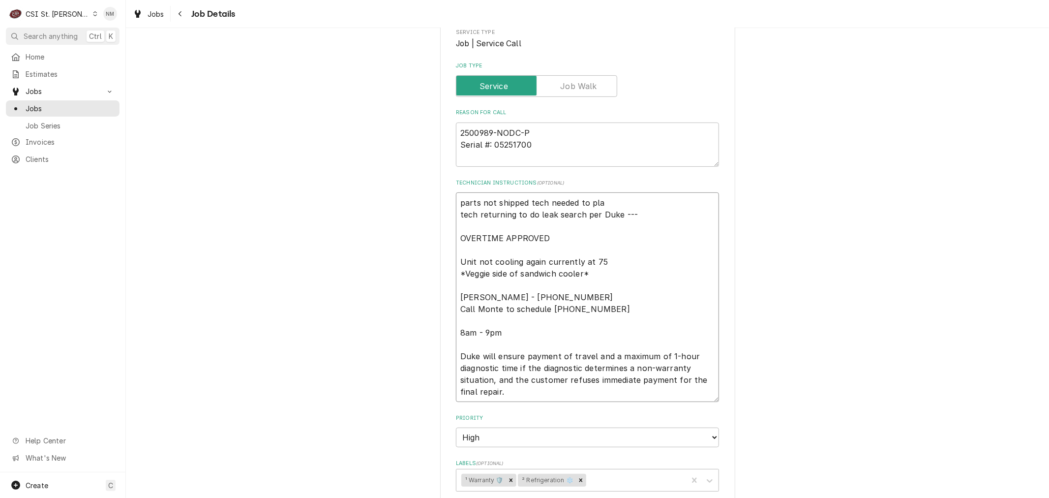
type textarea "x"
type textarea "parts not shipped tech needed to plac tech returning to do leak search per Duke…"
type textarea "x"
type textarea "parts not shipped tech needed to place tech returning to do leak search per Duk…"
type textarea "x"
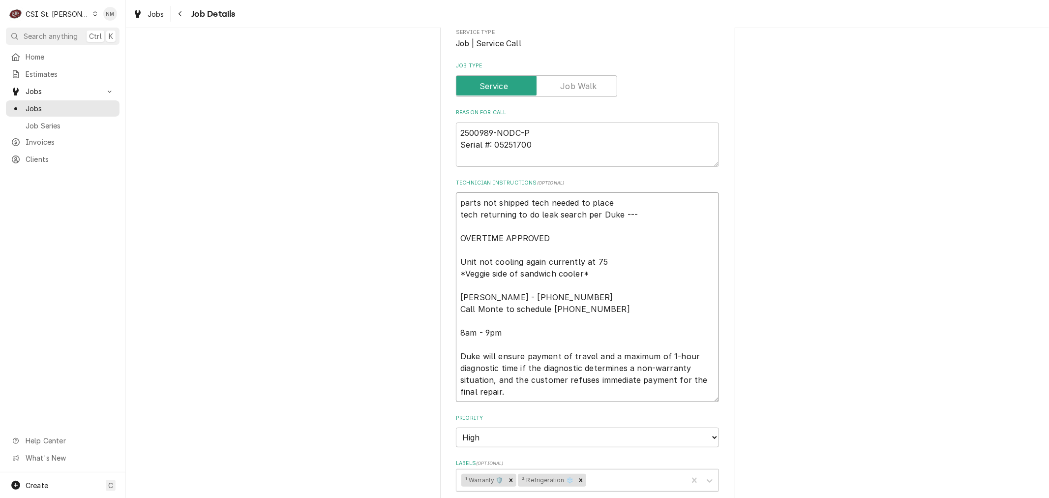
type textarea "parts not shipped tech needed to place tech returning to do leak search per Duk…"
type textarea "x"
type textarea "parts not shipped tech needed to place p tech returning to do leak search per D…"
type textarea "x"
type textarea "parts not shipped tech needed to place pa tech returning to do leak search per …"
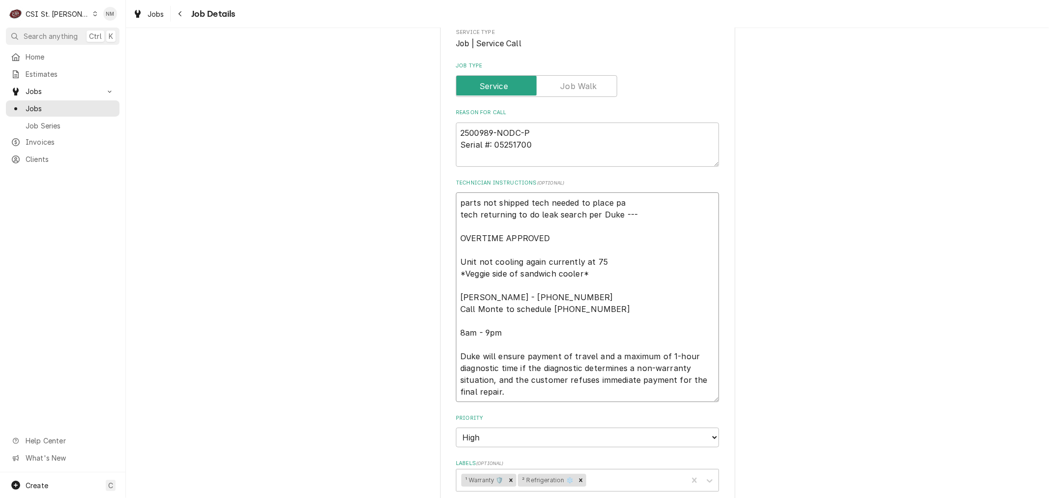
type textarea "x"
type textarea "parts not shipped tech needed to place par tech returning to do leak search per…"
type textarea "x"
type textarea "parts not shipped tech needed to place part tech returning to do leak search pe…"
type textarea "x"
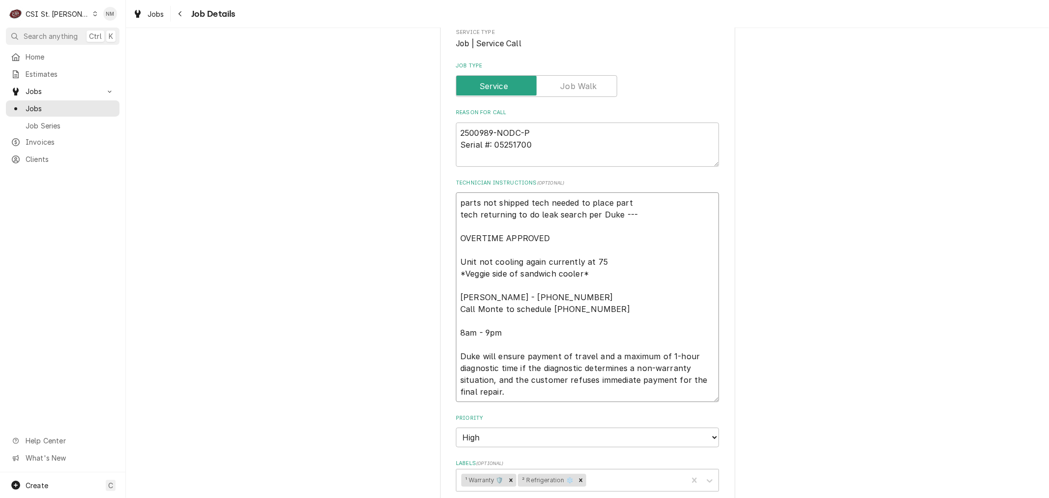
type textarea "parts not shipped tech needed to place parts tech returning to do leak search p…"
type textarea "x"
type textarea "parts not shipped tech needed to place parts tech returning to do leak search p…"
type textarea "x"
type textarea "parts not shipped tech needed to place parts o tech returning to do leak search…"
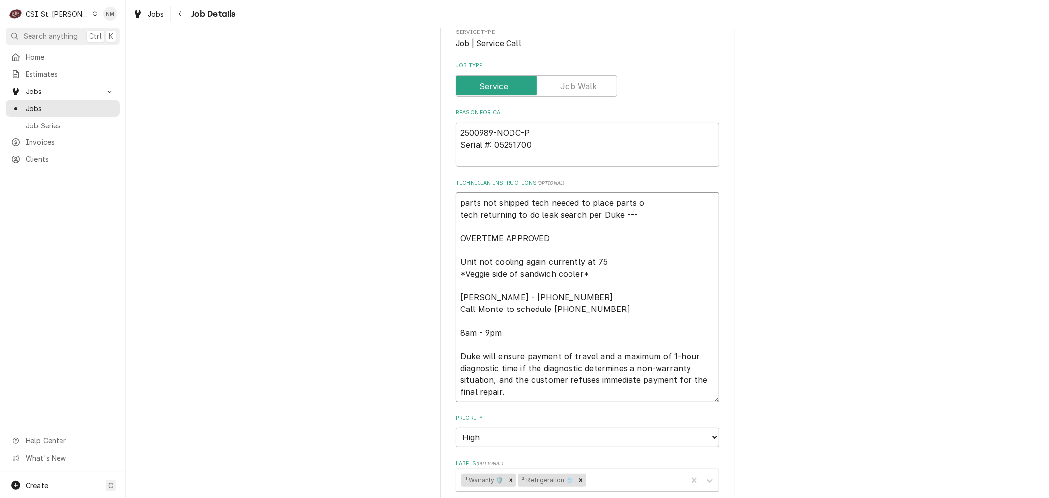
type textarea "x"
type textarea "parts not shipped tech needed to place parts or tech returning to do leak searc…"
type textarea "x"
type textarea "parts not shipped tech needed to place parts ord tech returning to do leak sear…"
type textarea "x"
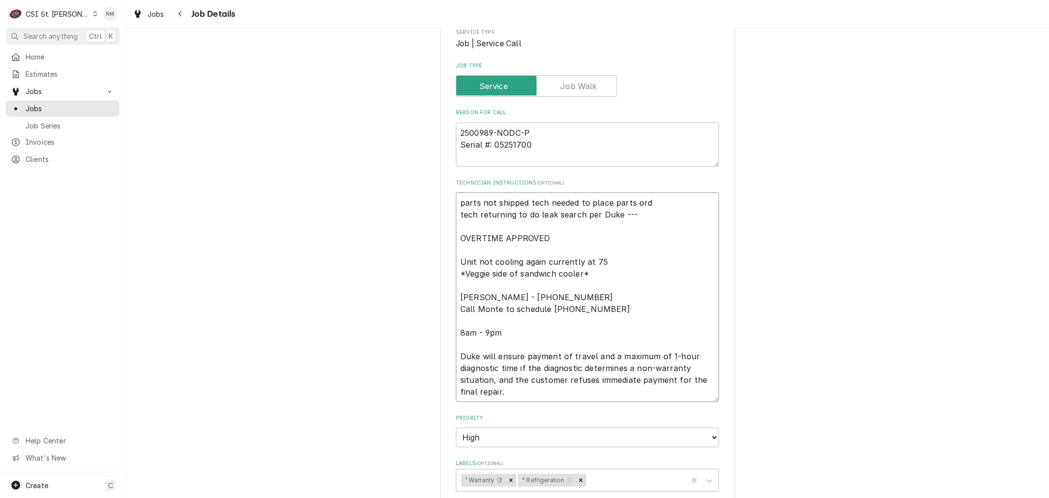
type textarea "parts not shipped tech needed to place parts orde tech returning to do leak sea…"
type textarea "x"
type textarea "parts not shipped tech needed to place parts order tech returning to do leak se…"
type textarea "x"
type textarea "parts not shipped tech needed to place parts order tech returning to do leak se…"
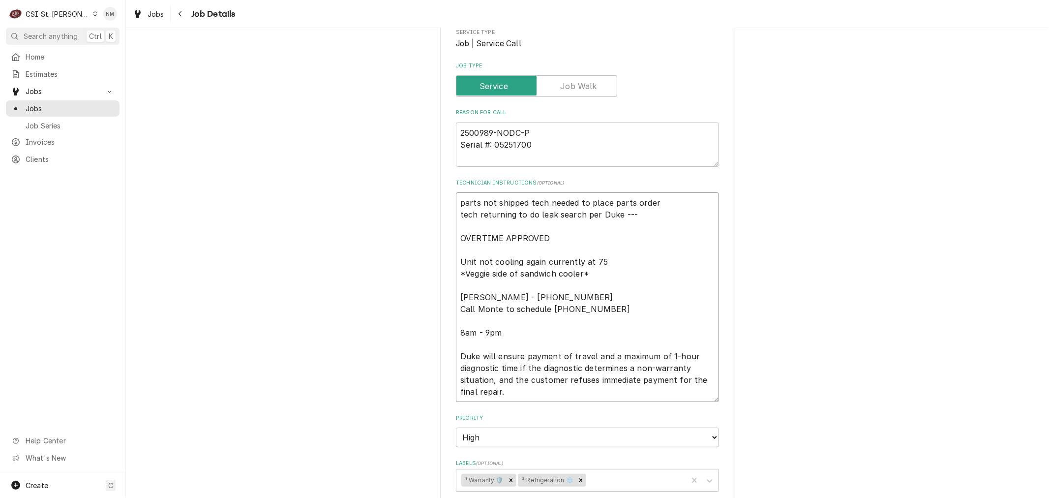
type textarea "x"
type textarea "parts not shipped tech needed to place parts order - tech returning to do leak …"
type textarea "x"
type textarea "parts not shipped tech needed to place parts order - tech returning to do leak …"
type textarea "x"
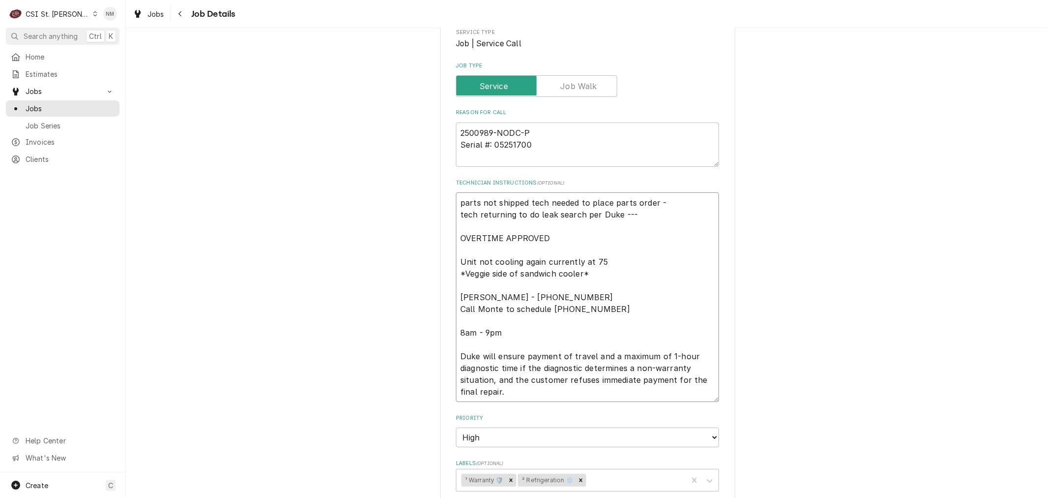
type textarea "parts not shipped tech needed to place parts order - t tech returning to do lea…"
type textarea "x"
type textarea "parts not shipped tech needed to place parts order - te tech returning to do le…"
type textarea "x"
type textarea "parts not shipped tech needed to place parts order - tec tech returning to do l…"
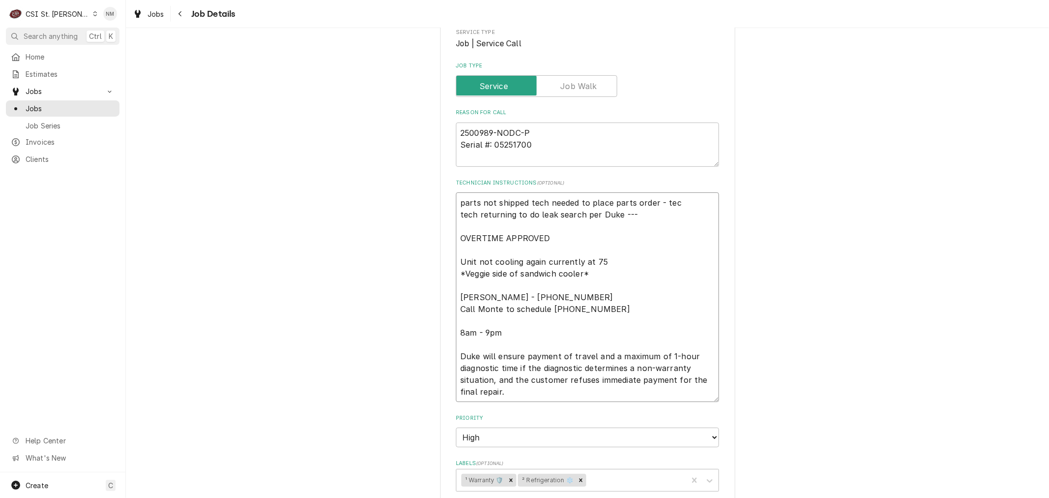
type textarea "x"
type textarea "parts not shipped tech needed to place parts order - tech tech returning to do …"
type textarea "x"
type textarea "parts not shipped tech needed to place parts order - tech tech returning to do …"
type textarea "x"
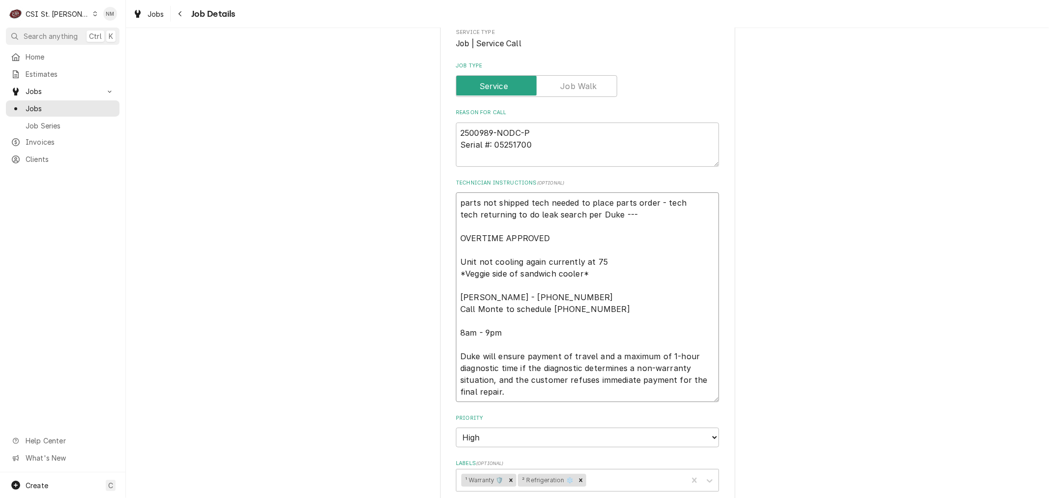
type textarea "parts not shipped tech needed to place parts order - tech d tech returning to d…"
type textarea "x"
type textarea "parts not shipped tech needed to place parts order - tech do tech returning to …"
type textarea "x"
type textarea "parts not shipped tech needed to place parts order - tech doi tech returning to…"
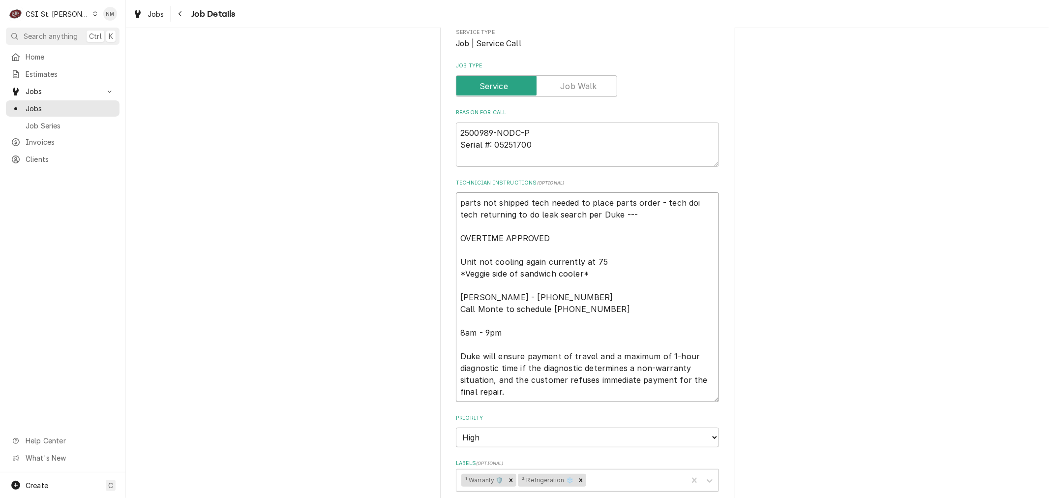
type textarea "x"
type textarea "parts not shipped tech needed to place parts order - tech doin tech returning t…"
type textarea "x"
type textarea "parts not shipped tech needed to place parts order - tech doing tech returning …"
type textarea "x"
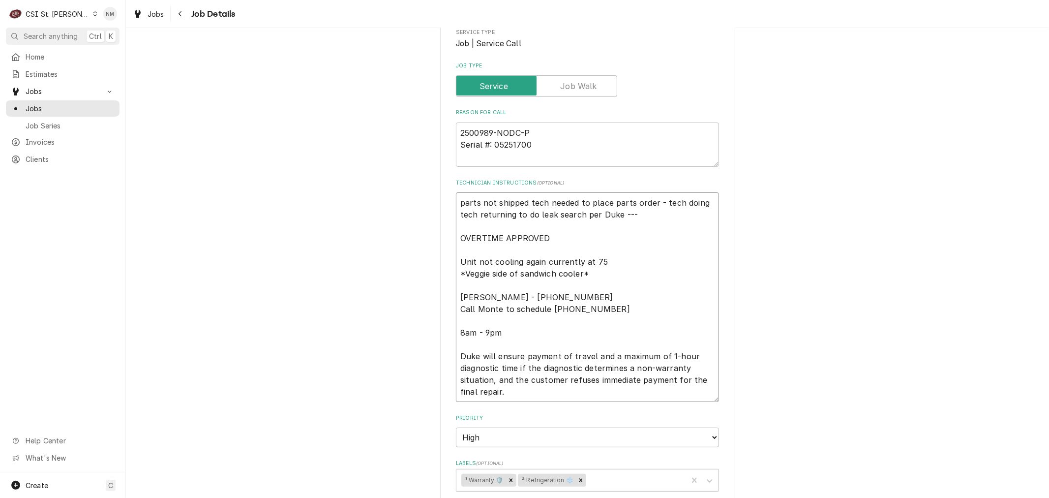
type textarea "parts not shipped tech needed to place parts order - tech doing tech returning …"
type textarea "x"
type textarea "parts not shipped tech needed to place parts order - tech doing t tech returnin…"
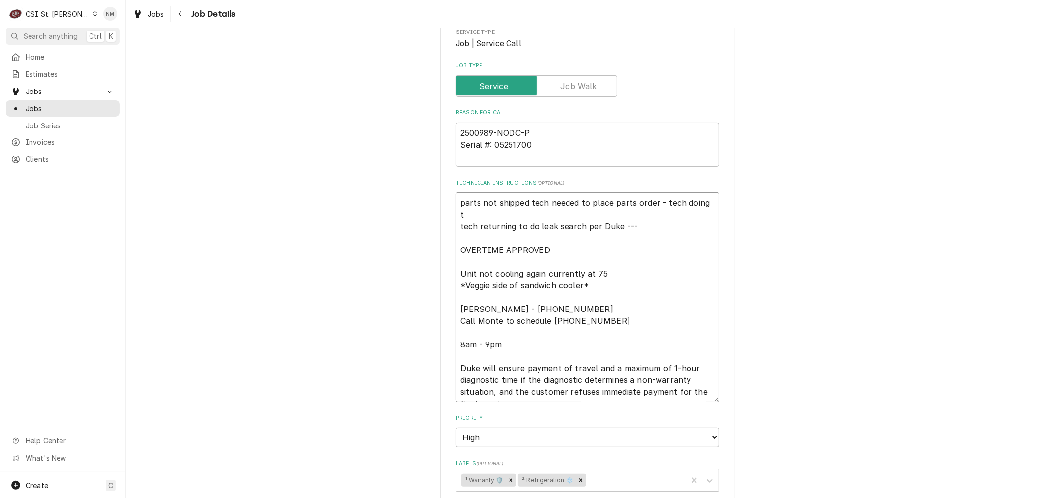
type textarea "x"
type textarea "parts not shipped tech needed to place parts order - tech doing th tech returni…"
type textarea "x"
type textarea "parts not shipped tech needed to place parts order - tech doing tha tech return…"
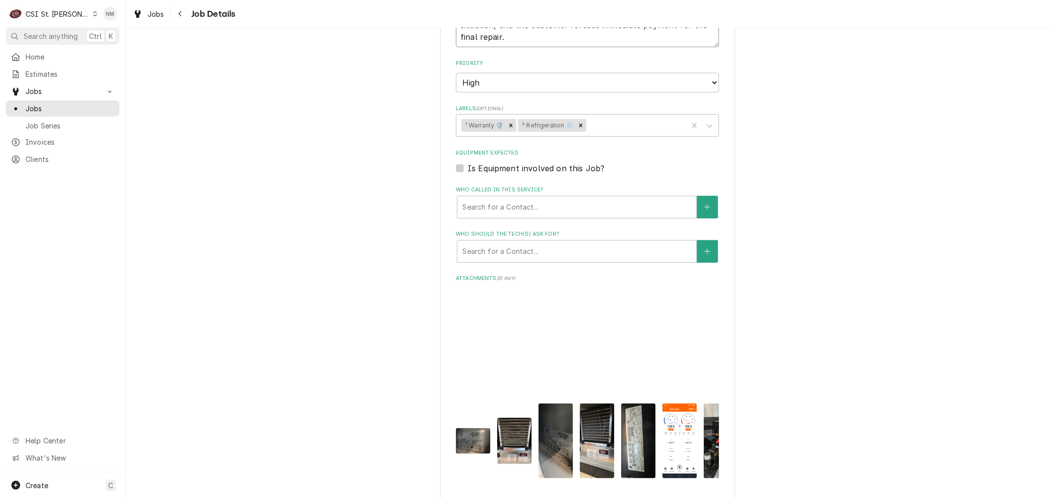
scroll to position [530, 0]
click at [520, 248] on div "Who should the tech(s) ask for?" at bounding box center [576, 252] width 229 height 18
click at [709, 248] on button "Who should the tech(s) ask for?" at bounding box center [707, 251] width 21 height 23
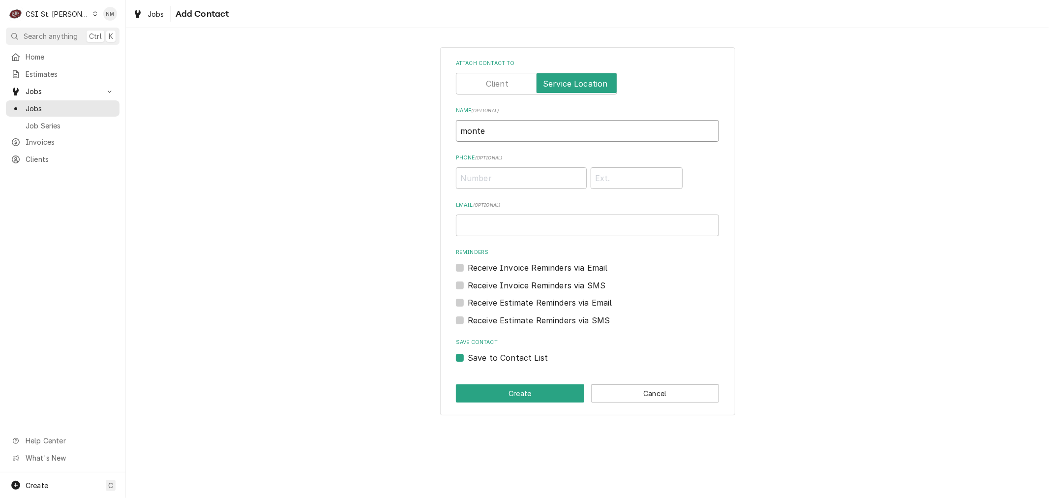
drag, startPoint x: 496, startPoint y: 128, endPoint x: 445, endPoint y: 132, distance: 51.3
click at [445, 132] on div "Attach contact to Name ( optional ) monte Phone ( optional ) Email ( optional )…" at bounding box center [587, 231] width 295 height 368
click at [472, 173] on input "Phone ( optional )" at bounding box center [521, 178] width 131 height 22
click at [534, 390] on button "Create" at bounding box center [520, 393] width 128 height 18
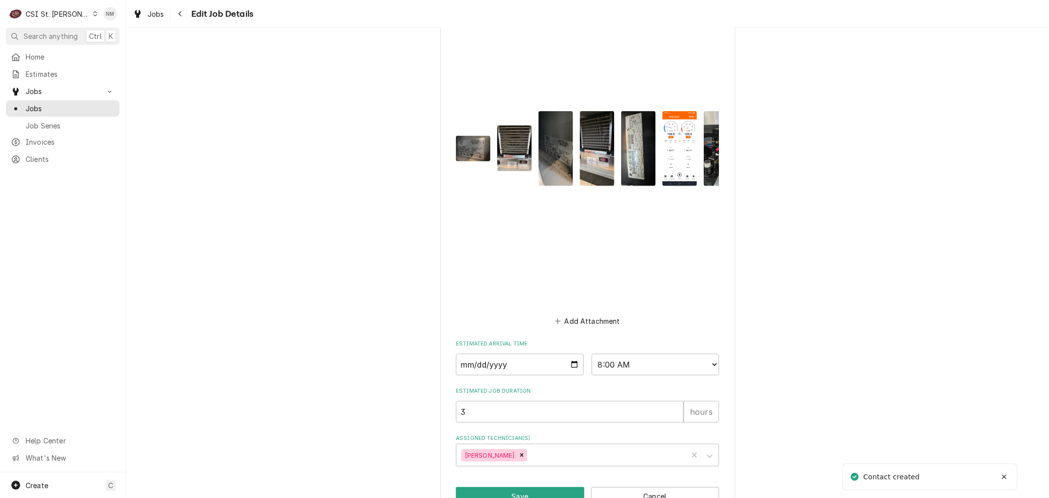
scroll to position [874, 0]
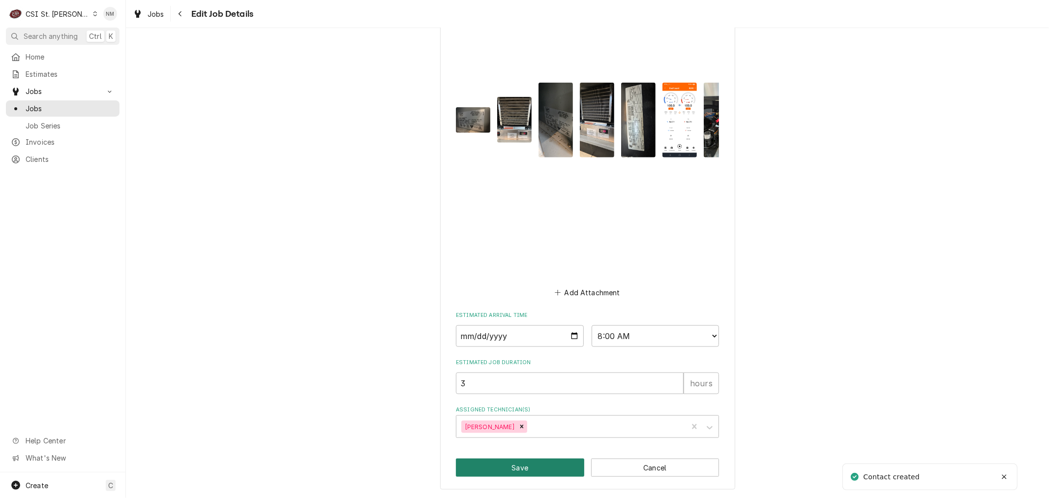
click at [520, 472] on button "Save" at bounding box center [520, 467] width 128 height 18
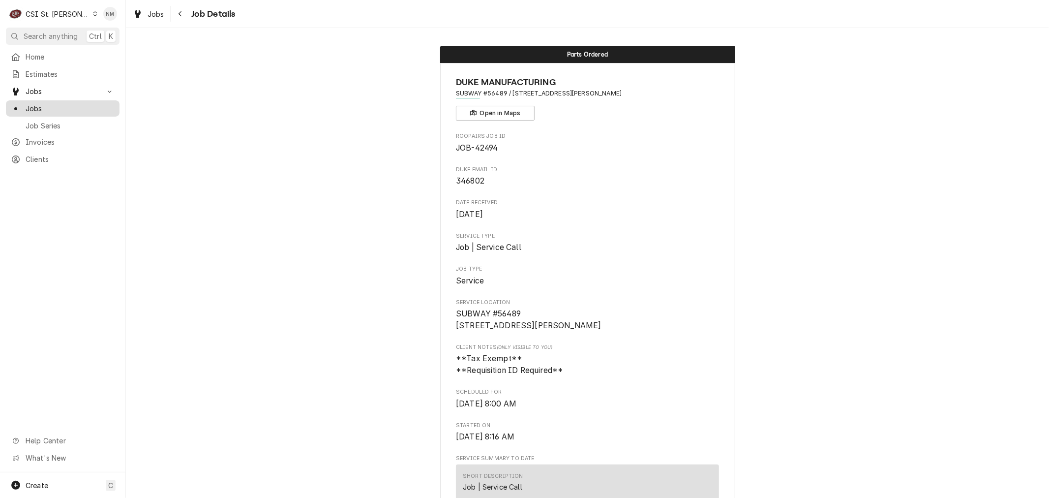
click at [43, 106] on span "Jobs" at bounding box center [70, 108] width 89 height 10
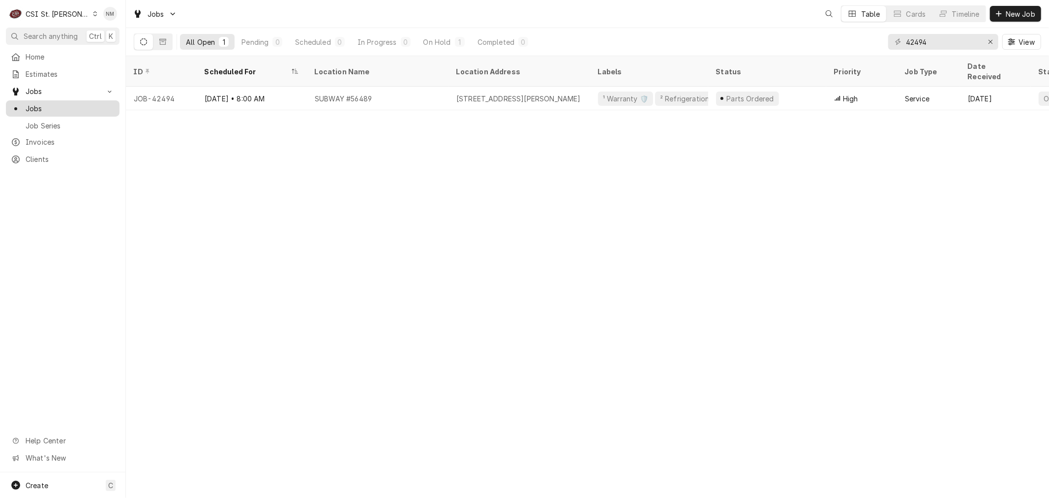
click at [41, 108] on span "Jobs" at bounding box center [70, 108] width 89 height 10
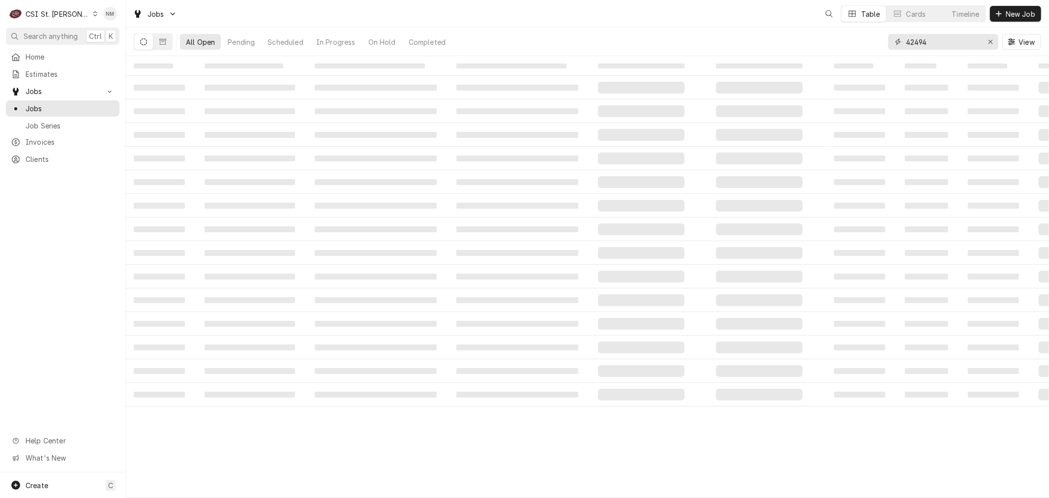
drag, startPoint x: 940, startPoint y: 39, endPoint x: 842, endPoint y: 31, distance: 98.7
click at [842, 31] on div "All Open Pending Scheduled In Progress On Hold Completed 42494 View" at bounding box center [587, 42] width 907 height 28
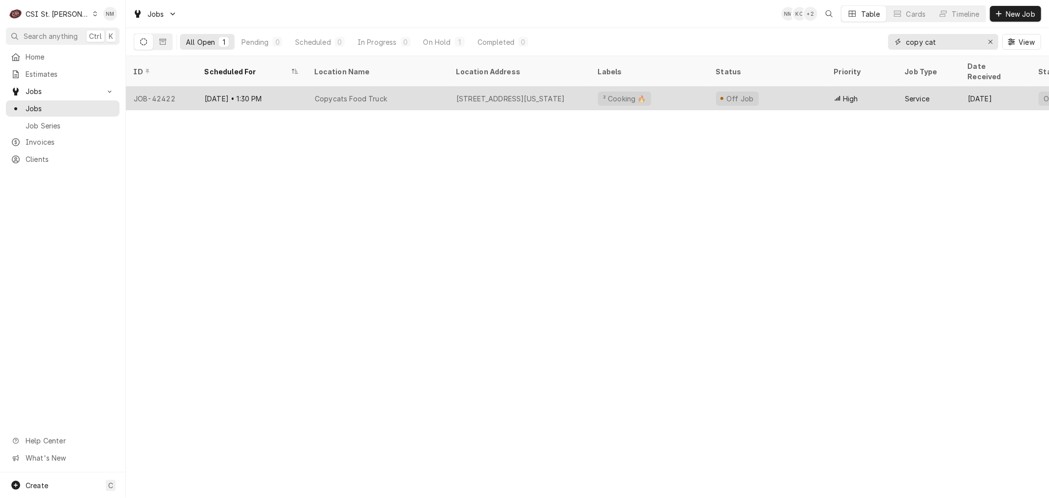
type input "copy cat"
click at [429, 87] on div "Copycats Food Truck" at bounding box center [378, 99] width 142 height 24
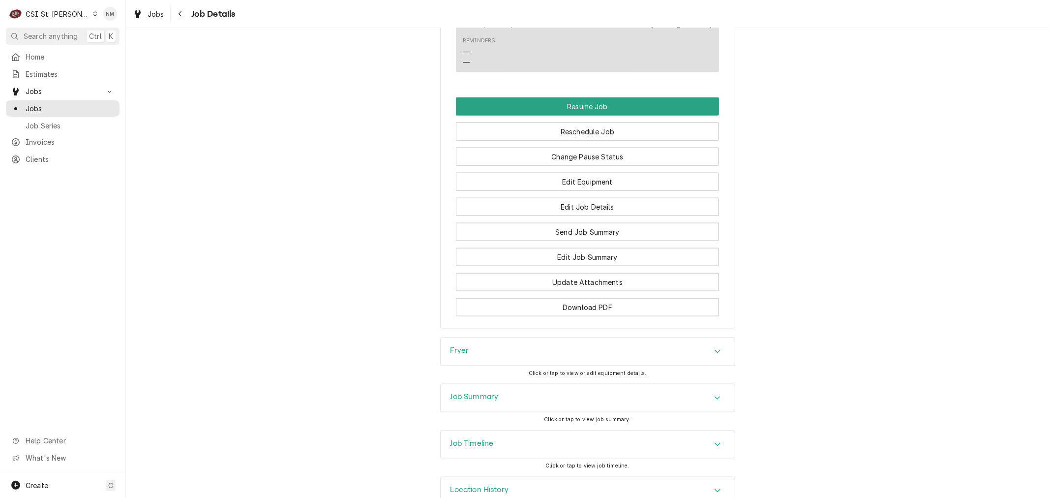
scroll to position [1066, 0]
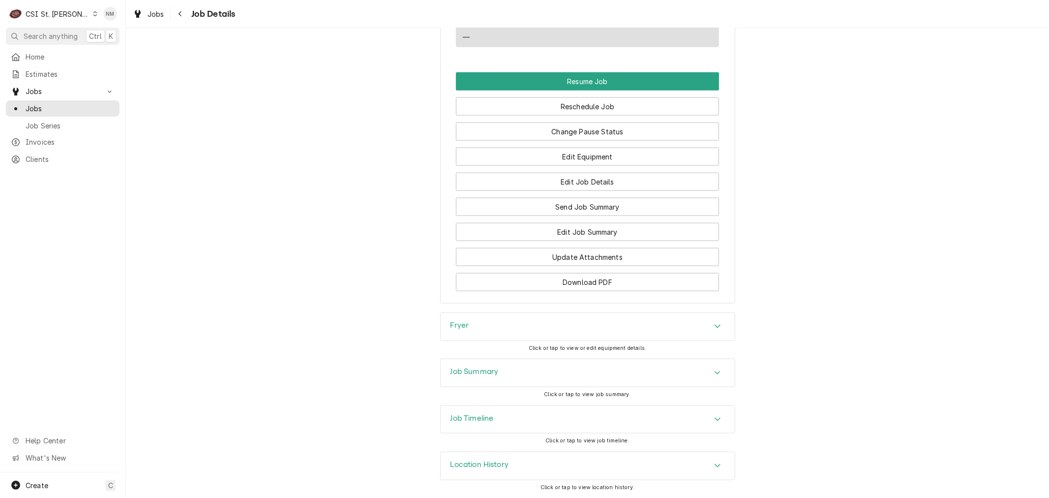
click at [485, 414] on h3 "Job Timeline" at bounding box center [471, 418] width 43 height 9
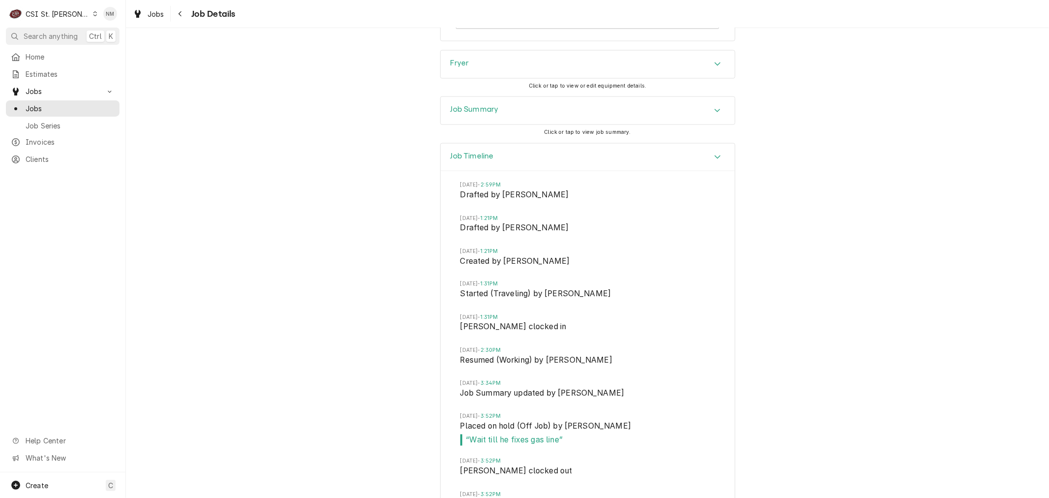
scroll to position [1420, 0]
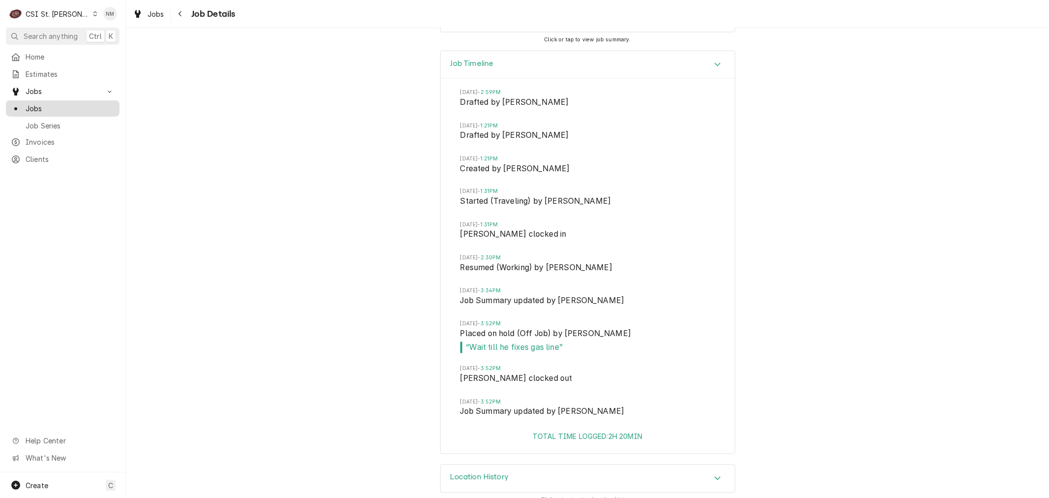
click at [53, 105] on span "Jobs" at bounding box center [70, 108] width 89 height 10
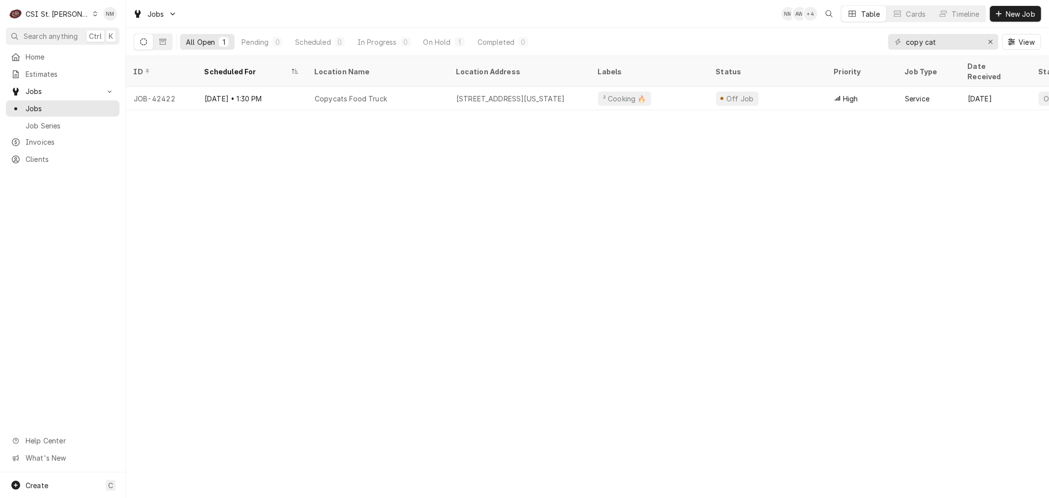
click at [93, 14] on icon "Dynamic Content Wrapper" at bounding box center [95, 13] width 4 height 5
click at [128, 17] on div "CSI Kansas City" at bounding box center [151, 19] width 130 height 10
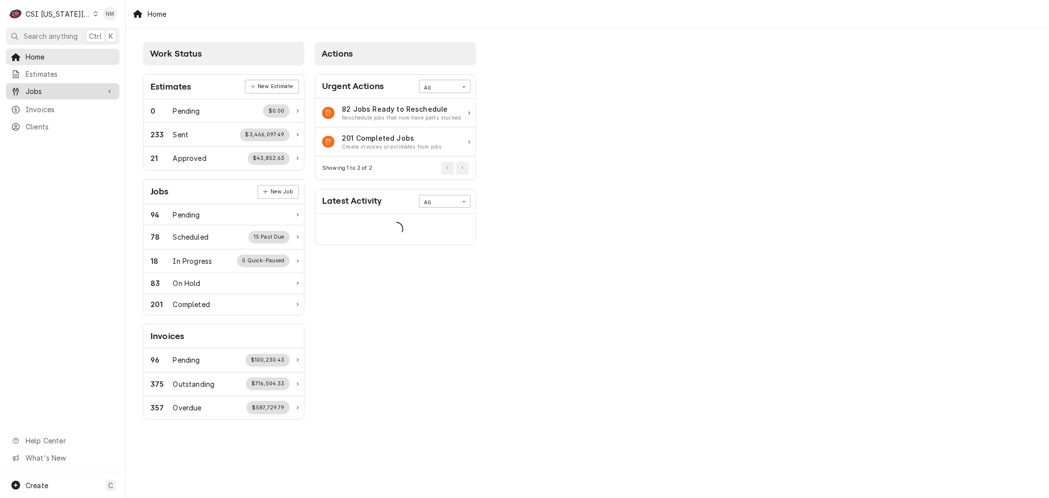
click at [46, 90] on span "Jobs" at bounding box center [63, 91] width 74 height 10
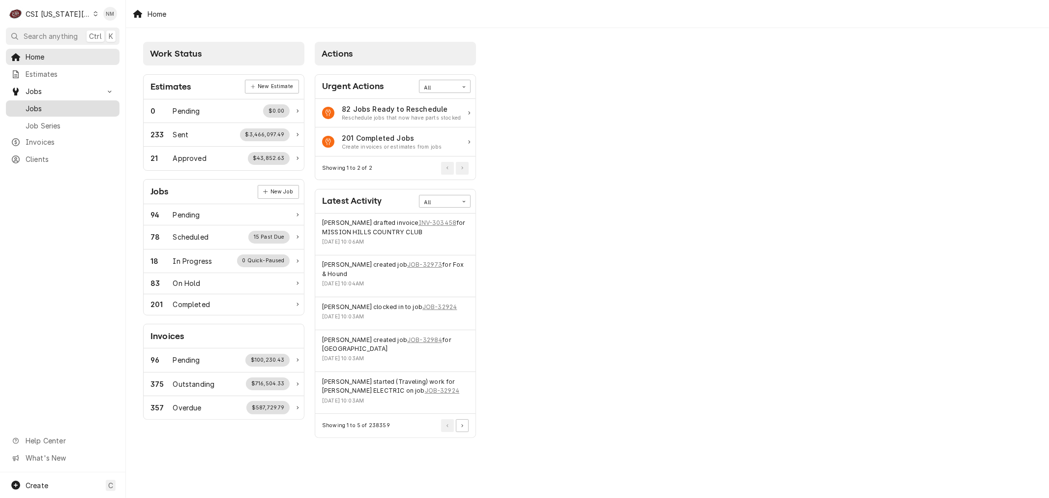
click at [30, 103] on span "Jobs" at bounding box center [70, 108] width 89 height 10
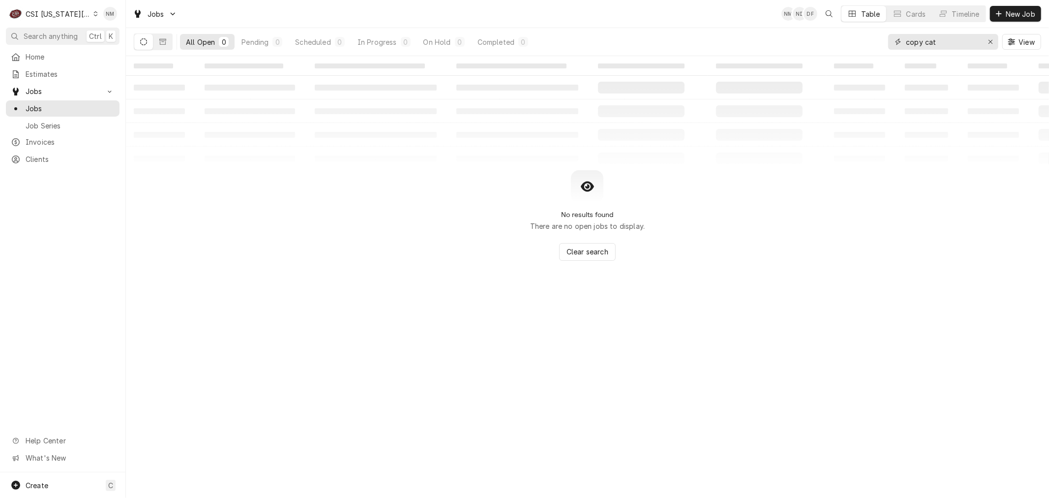
drag, startPoint x: 948, startPoint y: 38, endPoint x: 873, endPoint y: 43, distance: 74.4
click at [873, 43] on div "All Open 0 Pending 0 Scheduled 0 In Progress 0 On Hold 0 Completed 0 copy cat V…" at bounding box center [587, 42] width 907 height 28
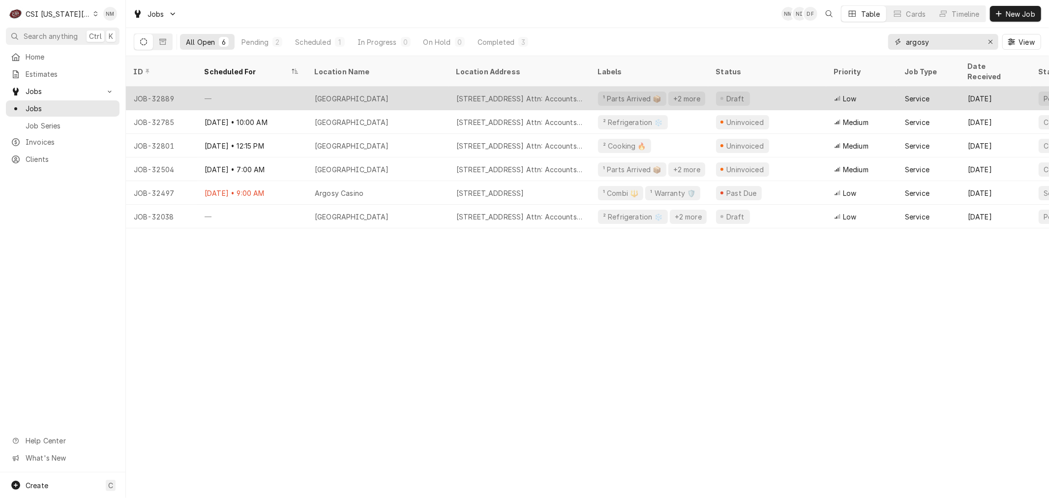
type input "argosy"
click at [276, 87] on div "—" at bounding box center [252, 99] width 110 height 24
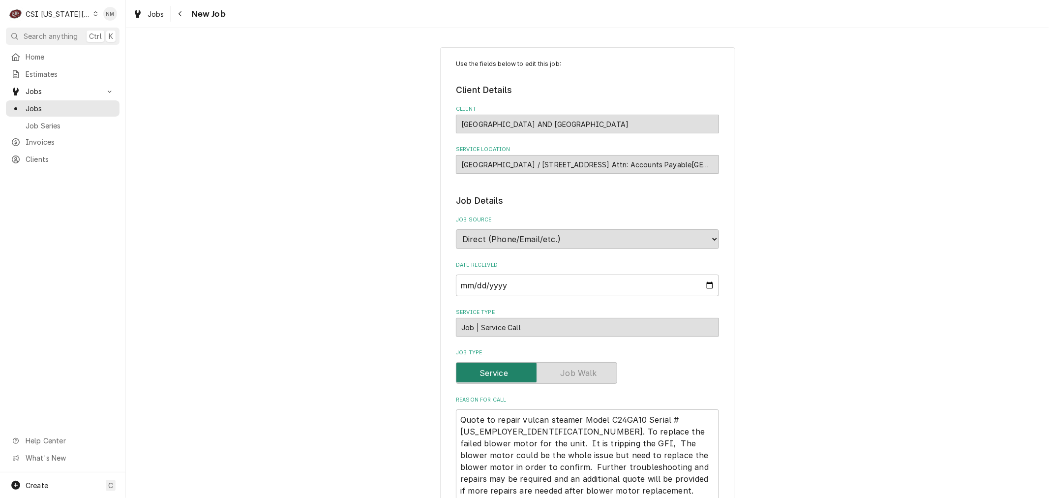
type textarea "x"
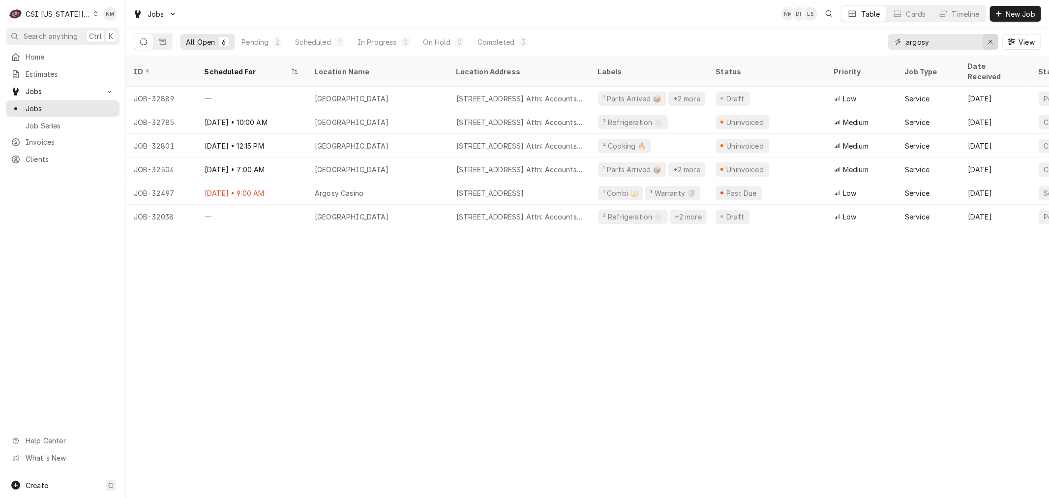
click at [987, 40] on div "Erase input" at bounding box center [991, 42] width 10 height 10
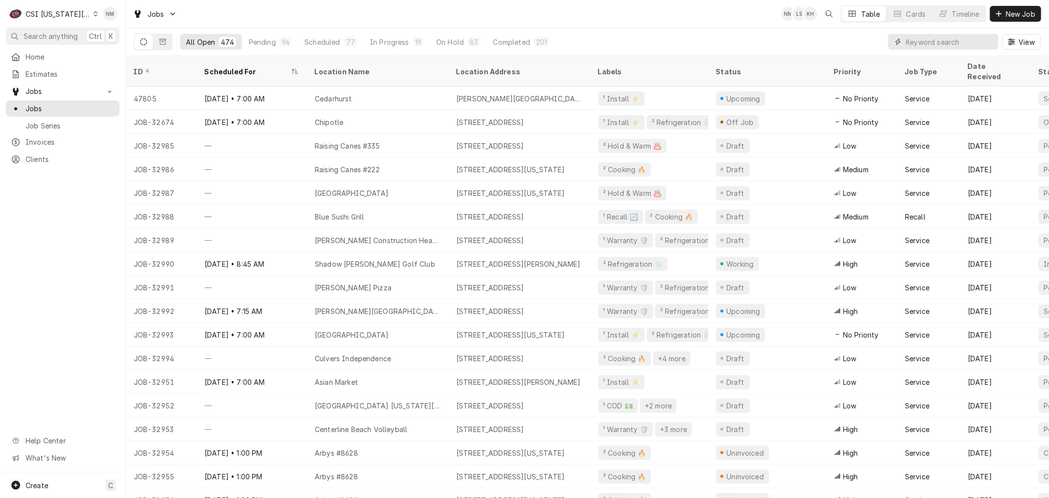
click at [957, 45] on input "Dynamic Content Wrapper" at bounding box center [950, 42] width 88 height 16
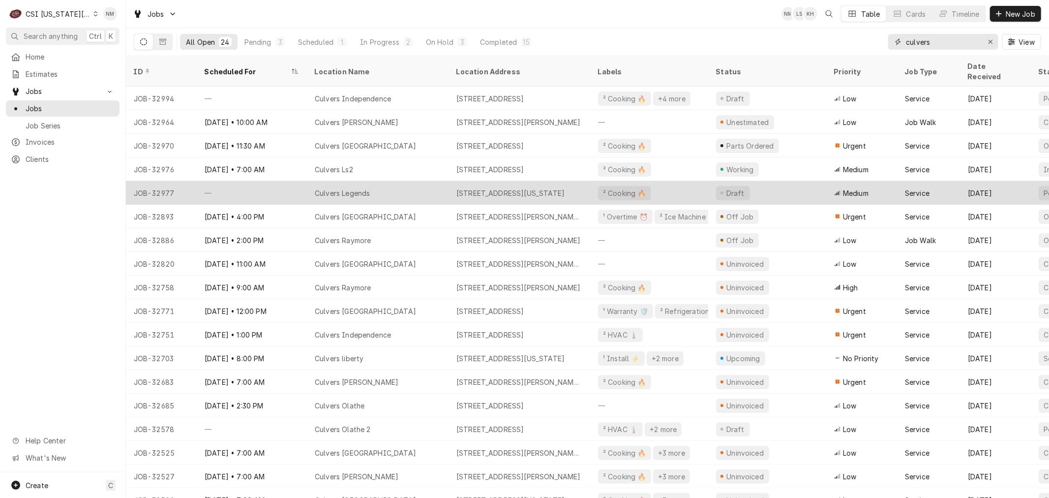
type input "culvers"
click at [417, 183] on div "Culvers Legends" at bounding box center [378, 193] width 142 height 24
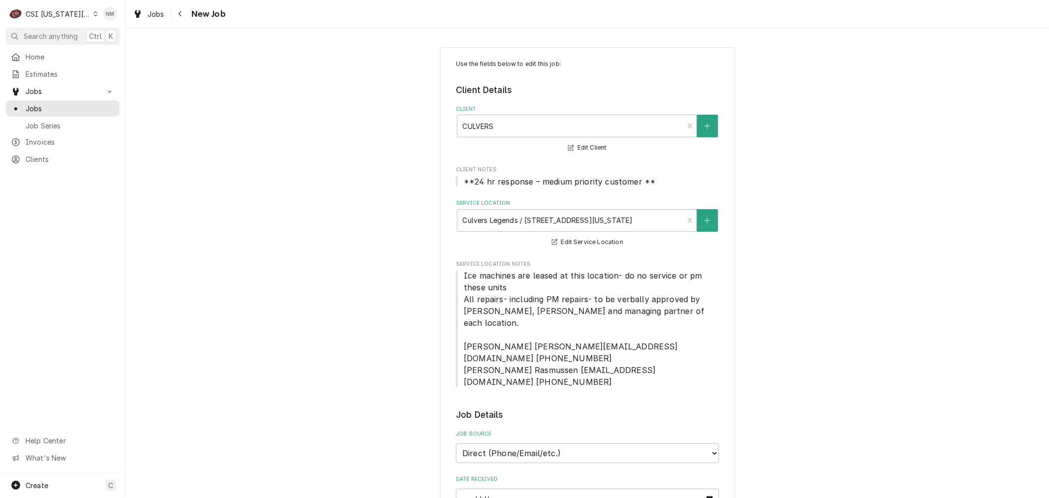
type textarea "x"
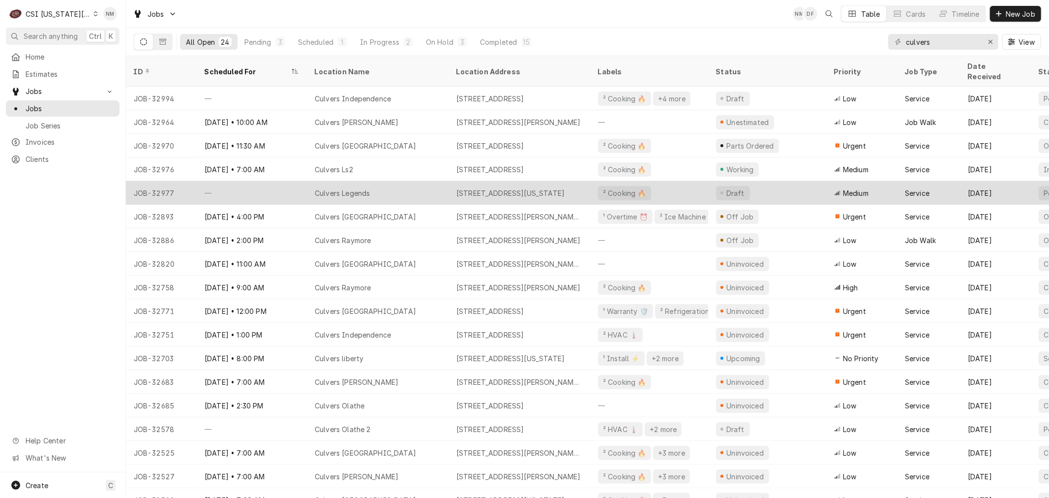
click at [445, 181] on div "Culvers Legends" at bounding box center [378, 193] width 142 height 24
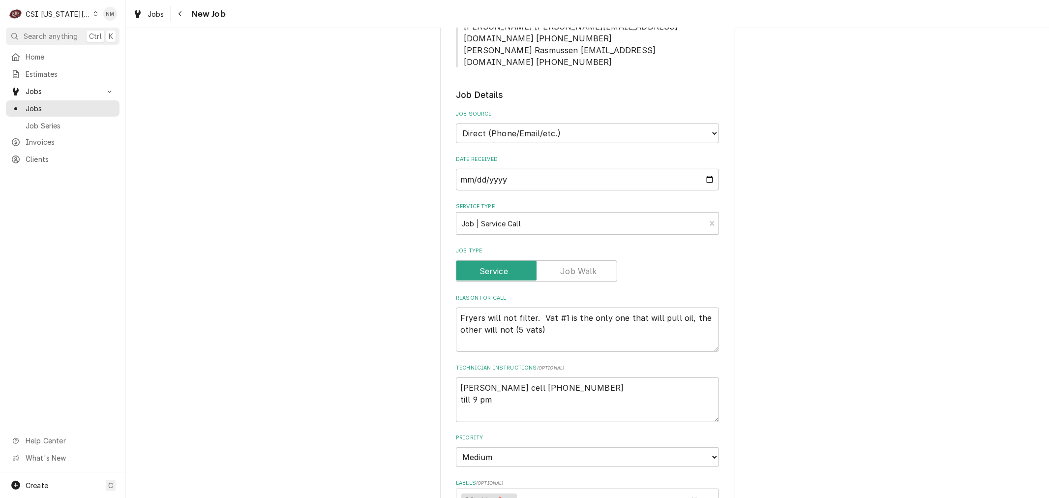
scroll to position [328, 0]
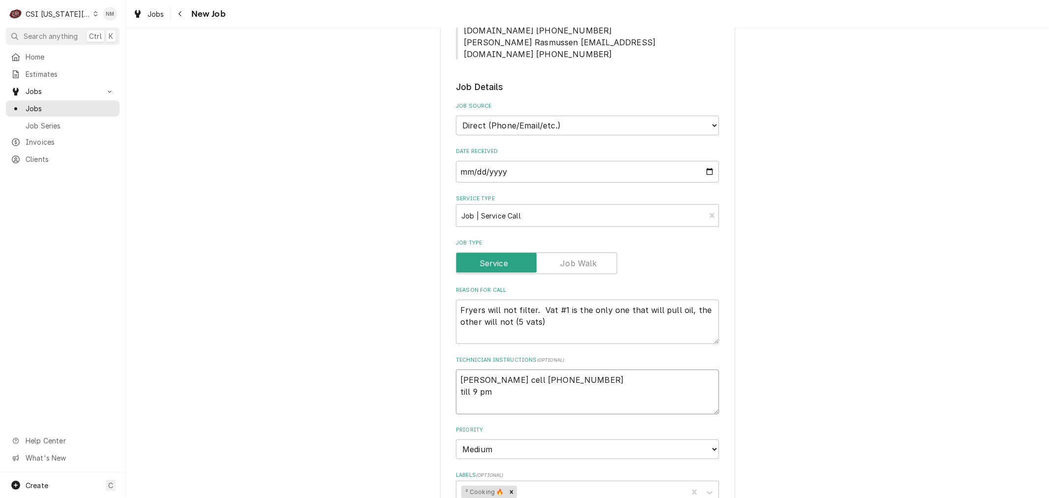
click at [504, 369] on textarea "Dan cell 307-365-2271 till 9 pm" at bounding box center [587, 391] width 263 height 44
type textarea "x"
type textarea "Dan cell 307-365-2271 till 9 pm"
type textarea "x"
type textarea "Dan cell 307-365-2271 till 9 pm O"
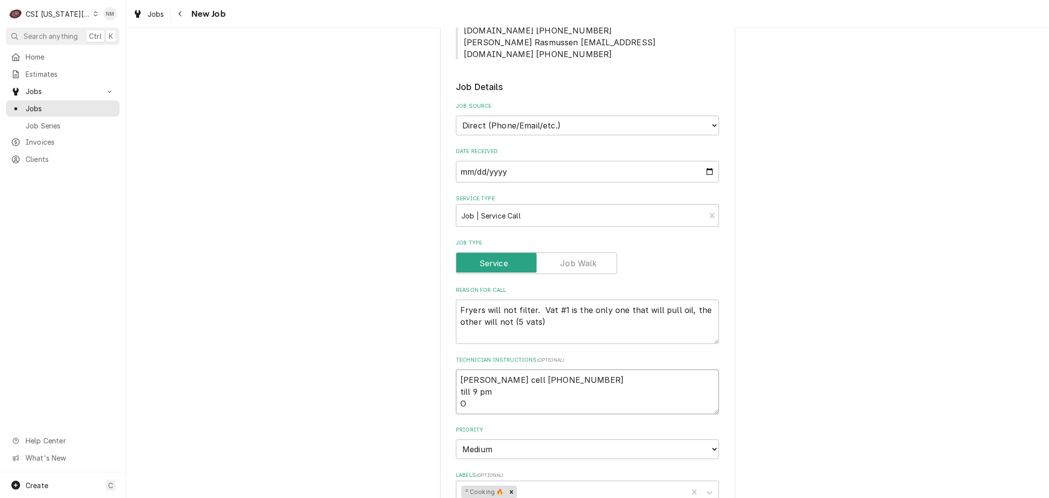
type textarea "x"
type textarea "Dan cell 307-365-2271 till 9 pm OT"
type textarea "x"
type textarea "Dan cell 307-365-2271 till 9 pm OT"
type textarea "x"
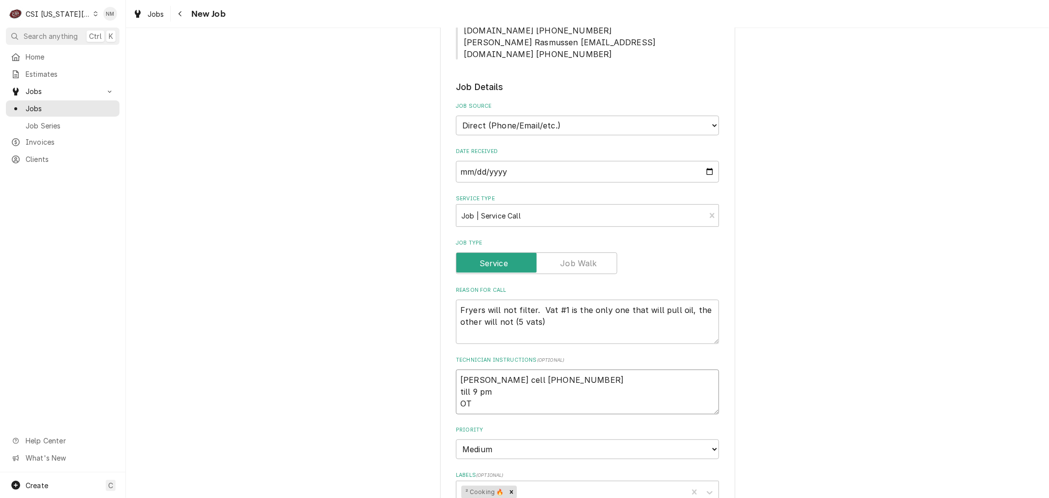
type textarea "Dan cell 307-365-2271 till 9 pm OT a"
type textarea "x"
type textarea "Dan cell 307-365-2271 till 9 pm OT ap"
type textarea "x"
type textarea "Dan cell 307-365-2271 till 9 pm OT app"
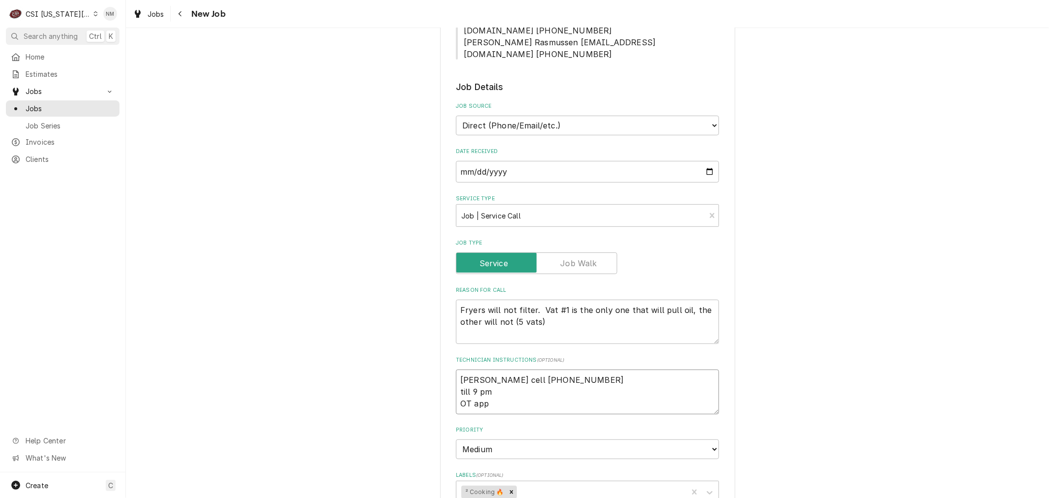
type textarea "x"
type textarea "Dan cell 307-365-2271 till 9 pm OT appr"
type textarea "x"
type textarea "Dan cell 307-365-2271 till 9 pm OT appro"
type textarea "x"
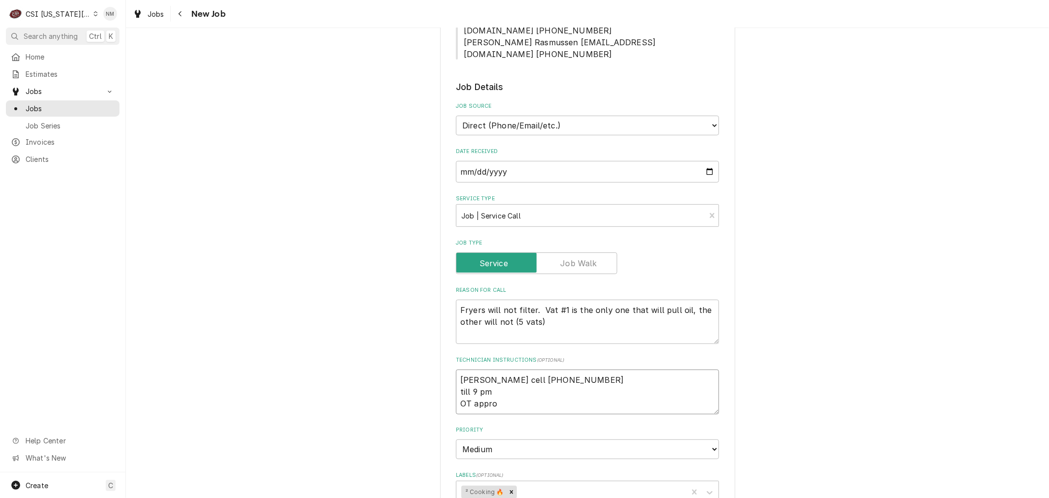
type textarea "Dan cell 307-365-2271 till 9 pm OT approv"
type textarea "x"
type textarea "Dan cell 307-365-2271 till 9 pm OT approve"
type textarea "x"
type textarea "Dan cell 307-365-2271 till 9 pm OT approved"
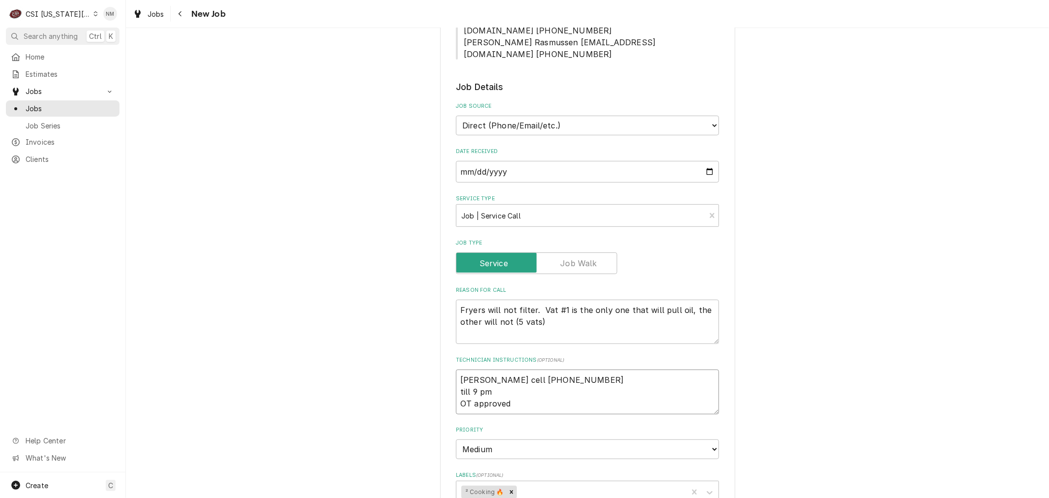
type textarea "x"
type textarea "Dan cell 307-365-2271 till 9 pm OT approved"
type textarea "x"
type textarea "Dan cell 307-365-2271 till 9 pm OT approved i"
type textarea "x"
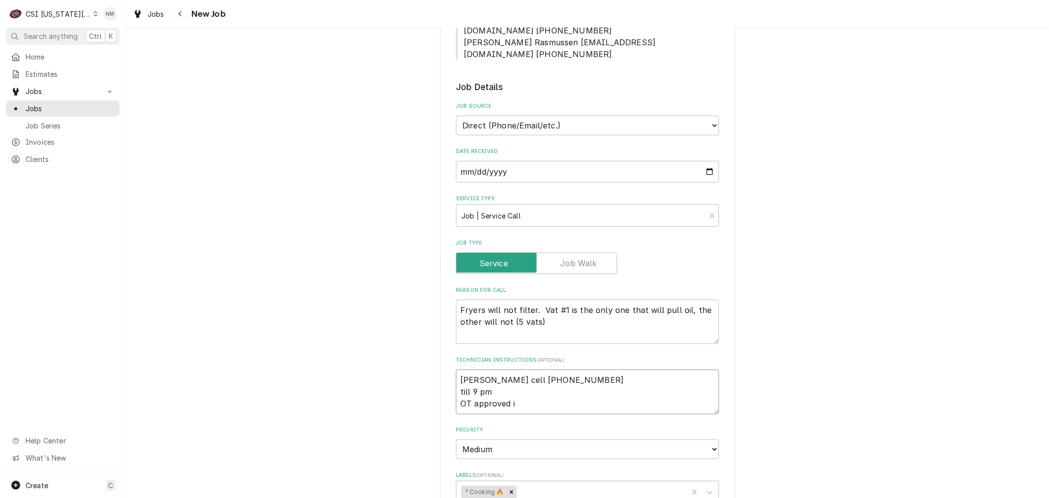
type textarea "Dan cell 307-365-2271 till 9 pm OT approved if"
type textarea "x"
type textarea "Dan cell 307-365-2271 till 9 pm OT approved if"
type textarea "x"
type textarea "Dan cell 307-365-2271 till 9 pm OT approved if n"
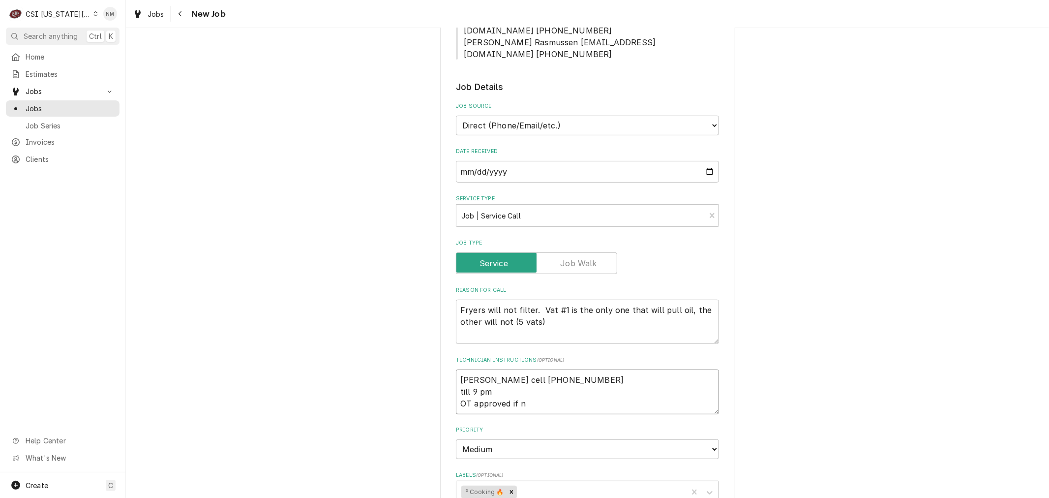
type textarea "x"
type textarea "Dan cell 307-365-2271 till 9 pm OT approved if ne"
type textarea "x"
type textarea "Dan cell 307-365-2271 till 9 pm OT approved if nec"
type textarea "x"
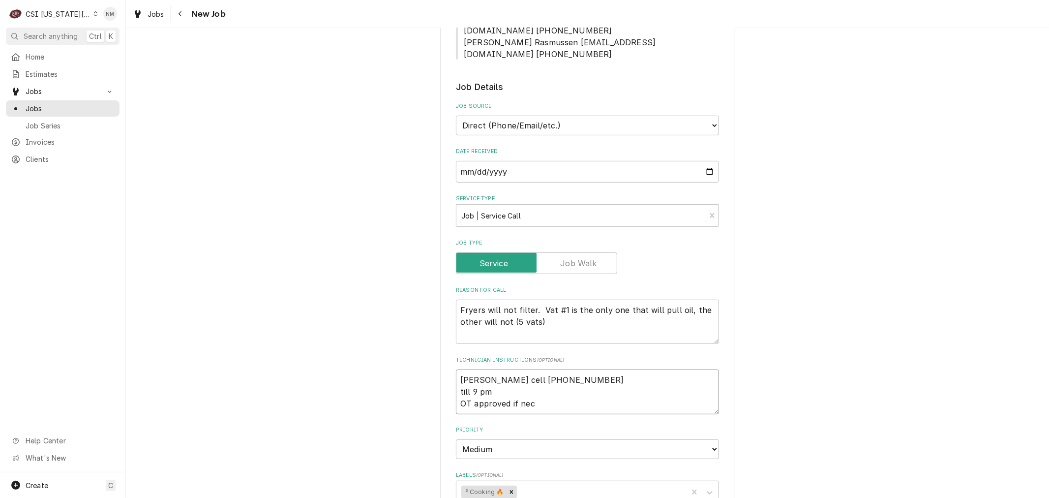
type textarea "Dan cell 307-365-2271 till 9 pm OT approved if nece"
type textarea "x"
type textarea "Dan cell 307-365-2271 till 9 pm OT approved if neces"
type textarea "x"
type textarea "Dan cell 307-365-2271 till 9 pm OT approved if necess"
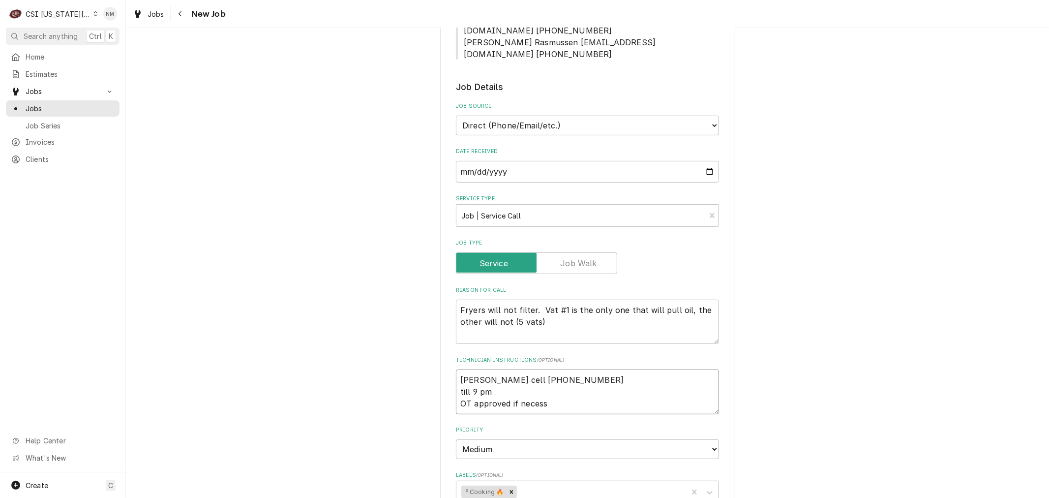
type textarea "x"
type textarea "Dan cell 307-365-2271 till 9 pm OT approved if necessa"
type textarea "x"
type textarea "Dan cell 307-365-2271 till 9 pm OT approved if necessar"
type textarea "x"
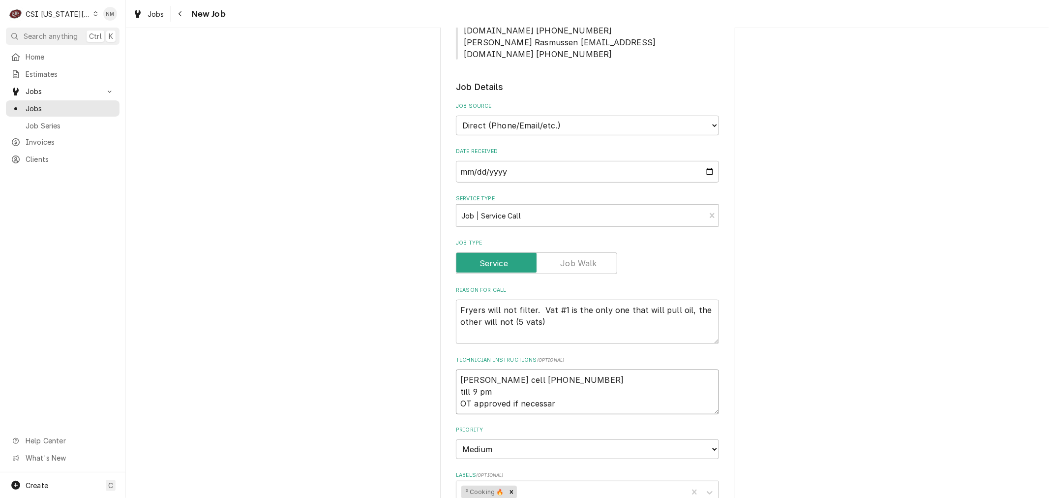
type textarea "Dan cell 307-365-2271 till 9 pm OT approved if necessary"
type textarea "x"
type textarea "Dan cell 307-365-2271 till 9 pm OT approved if necessary"
type textarea "x"
type textarea "Dan cell 307-365-2271 till 9 pm OT approved if necessary b"
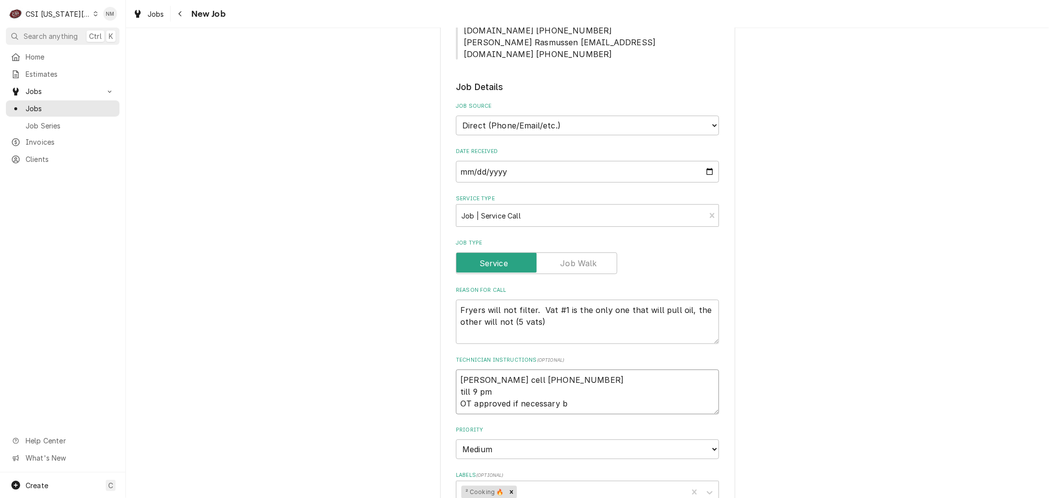
type textarea "x"
type textarea "Dan cell 307-365-2271 till 9 pm OT approved if necessary by"
type textarea "x"
type textarea "Dan cell 307-365-2271 till 9 pm OT approved if necessary by"
type textarea "x"
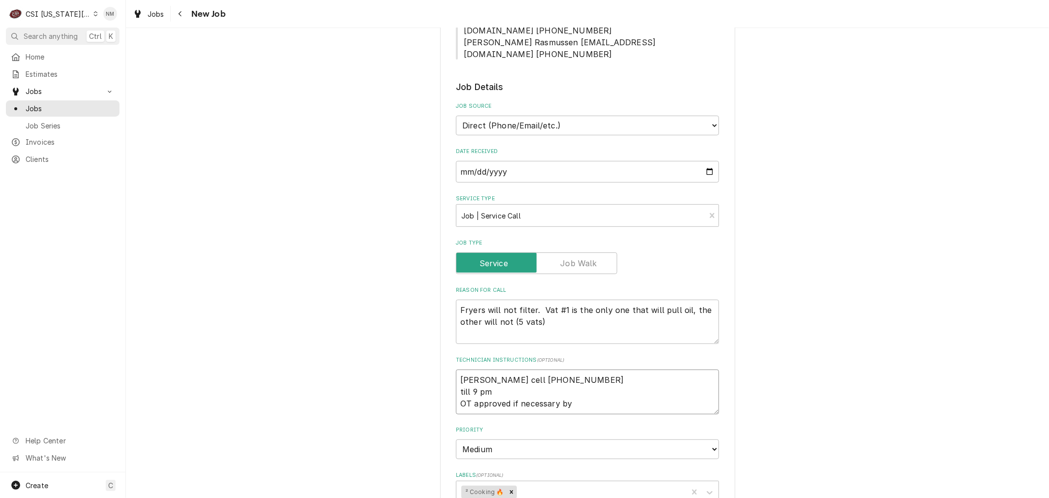
type textarea "Dan cell 307-365-2271 till 9 pm OT approved if necessary by D"
type textarea "x"
type textarea "Dan cell 307-365-2271 till 9 pm OT approved if necessary by Da"
type textarea "x"
type textarea "Dan cell 307-365-2271 till 9 pm OT approved if necessary by Dan"
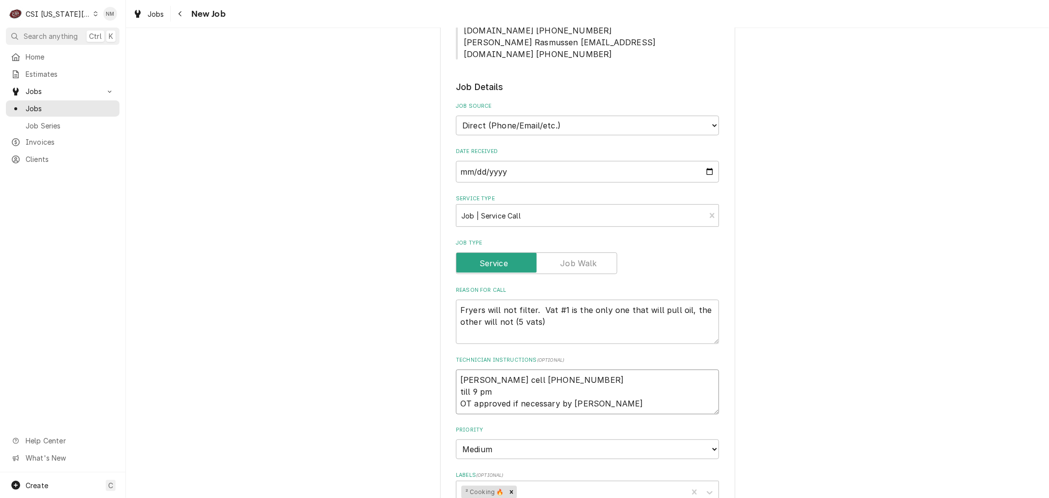
type textarea "x"
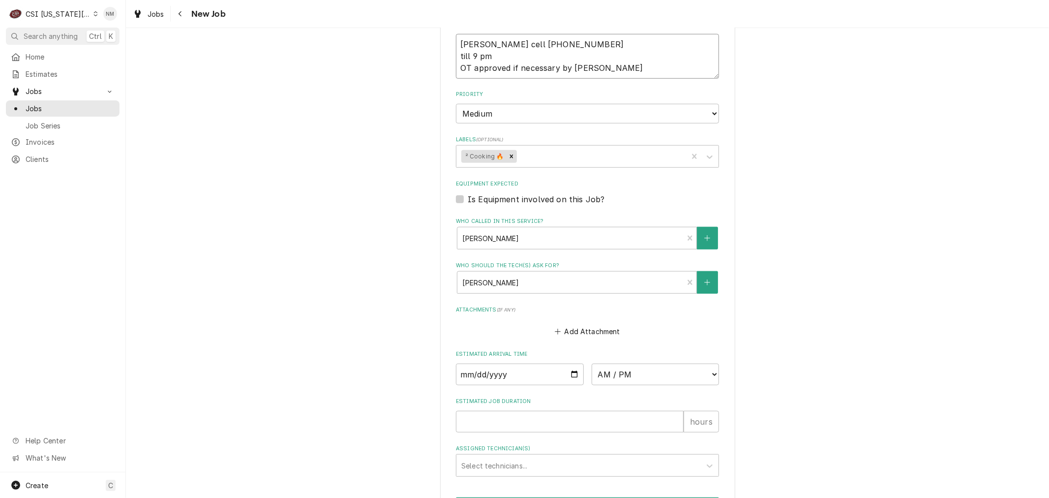
scroll to position [726, 0]
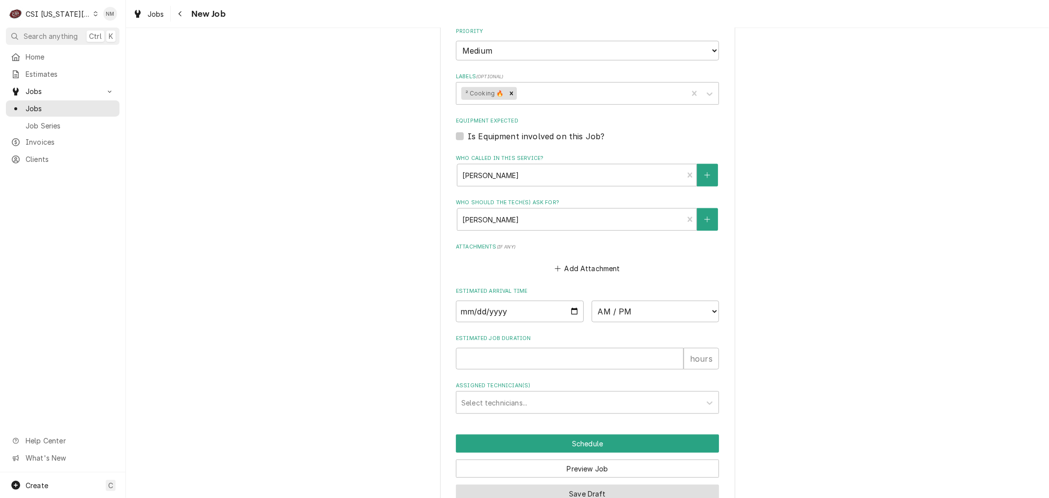
type textarea "Dan cell 307-365-2271 till 9 pm OT approved if necessary by Dan"
click at [574, 484] on button "Save Draft" at bounding box center [587, 493] width 263 height 18
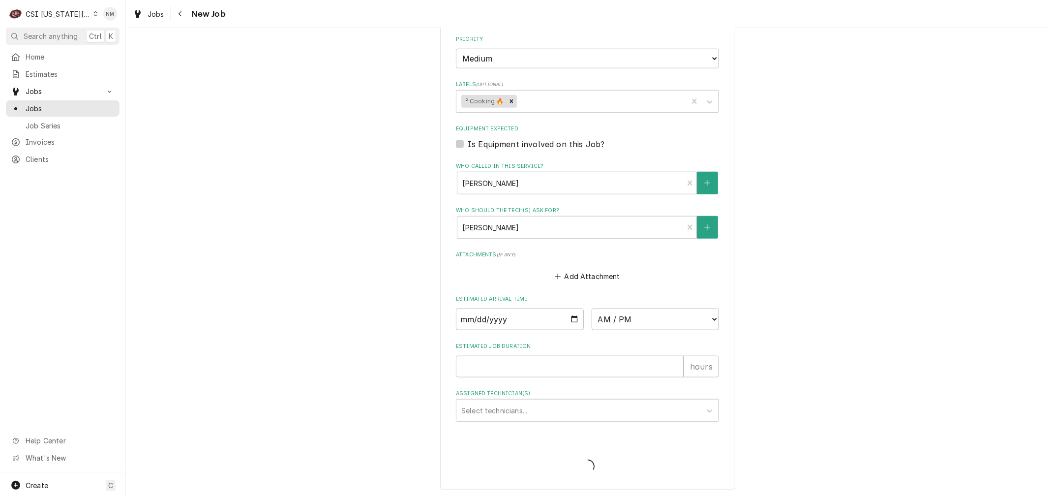
scroll to position [691, 0]
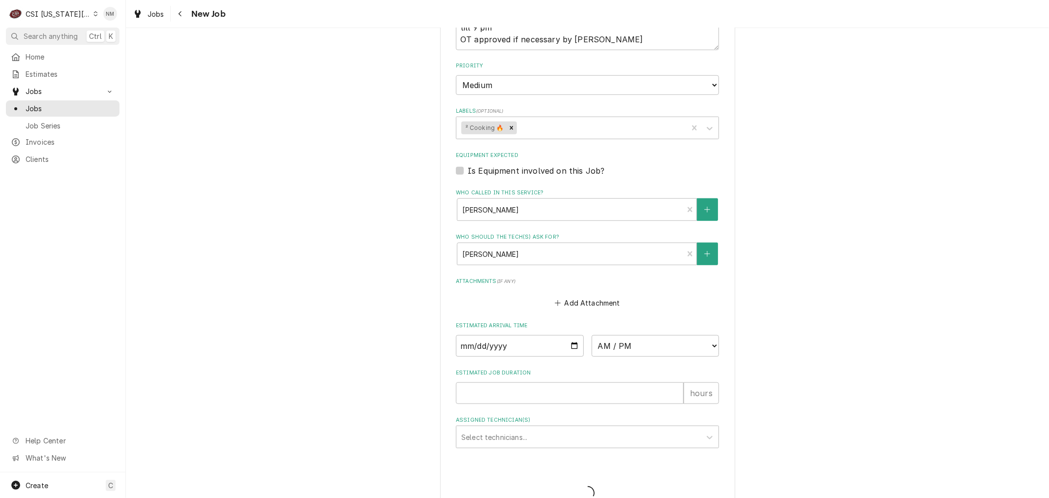
type textarea "x"
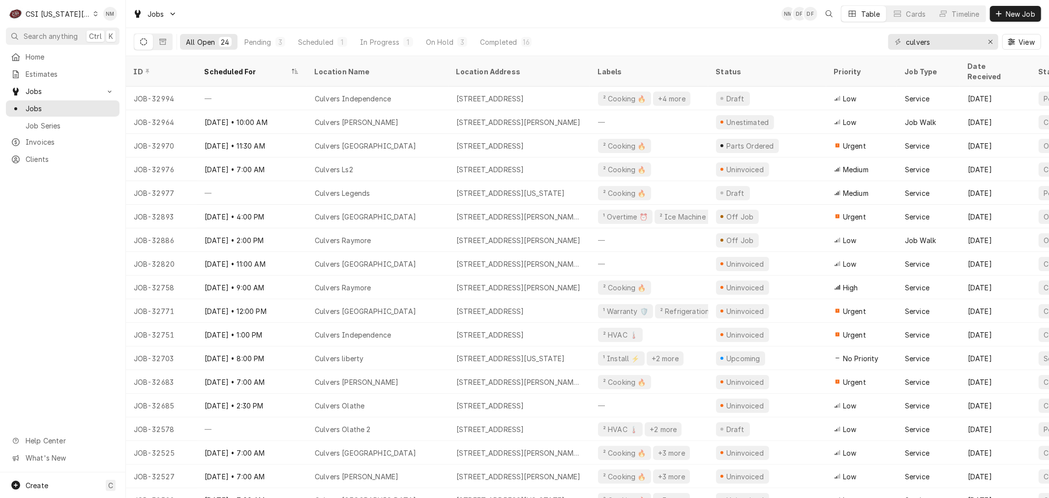
click at [94, 15] on icon "Dynamic Content Wrapper" at bounding box center [96, 13] width 4 height 5
click at [132, 53] on div "CSI St. [PERSON_NAME]" at bounding box center [169, 54] width 144 height 10
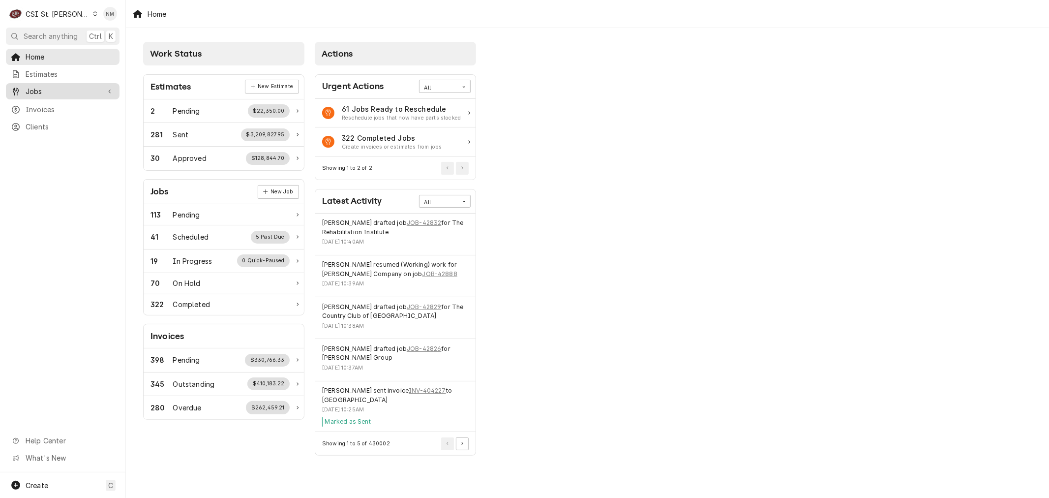
click at [37, 88] on span "Jobs" at bounding box center [63, 91] width 74 height 10
click at [41, 104] on span "Jobs" at bounding box center [70, 108] width 89 height 10
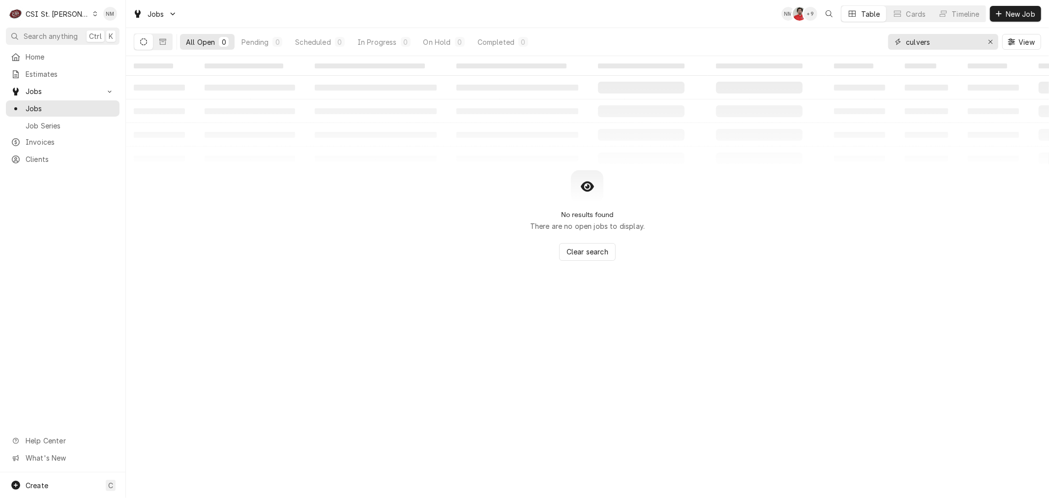
drag, startPoint x: 945, startPoint y: 42, endPoint x: 882, endPoint y: 43, distance: 63.4
click at [882, 43] on div "All Open 0 Pending 0 Scheduled 0 In Progress 0 On Hold 0 Completed 0 culvers Vi…" at bounding box center [587, 42] width 907 height 28
type input "ruby tue"
click at [165, 39] on icon "Dynamic Content Wrapper" at bounding box center [162, 42] width 7 height 6
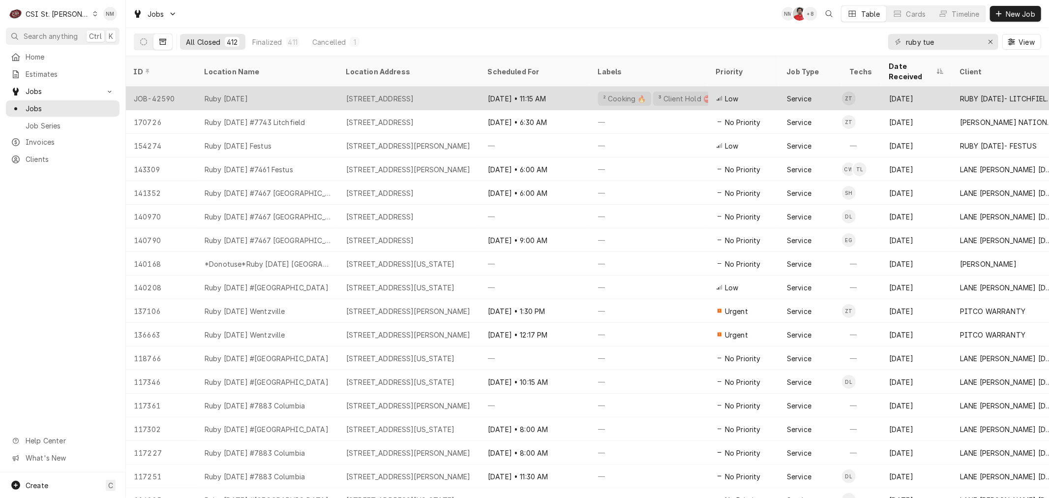
click at [312, 87] on div "Ruby Tuesday" at bounding box center [268, 99] width 142 height 24
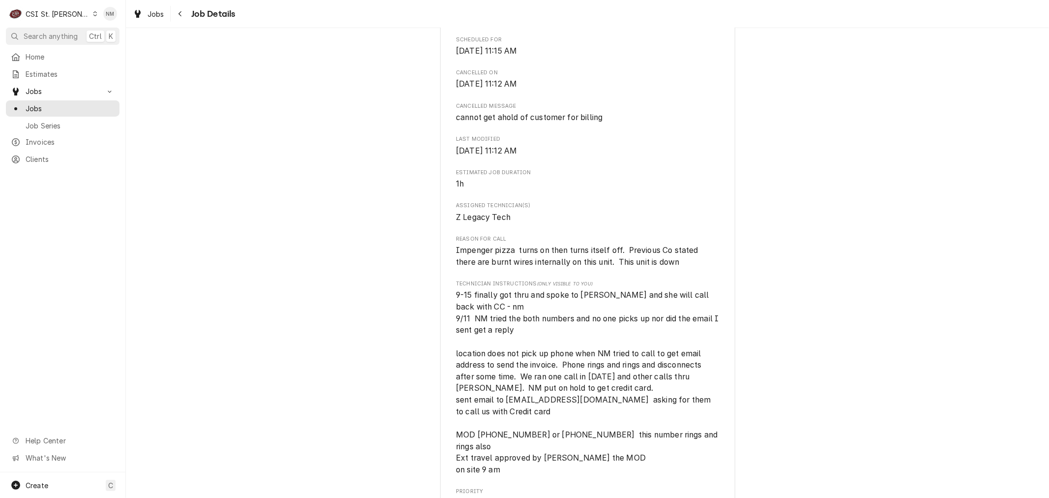
scroll to position [109, 0]
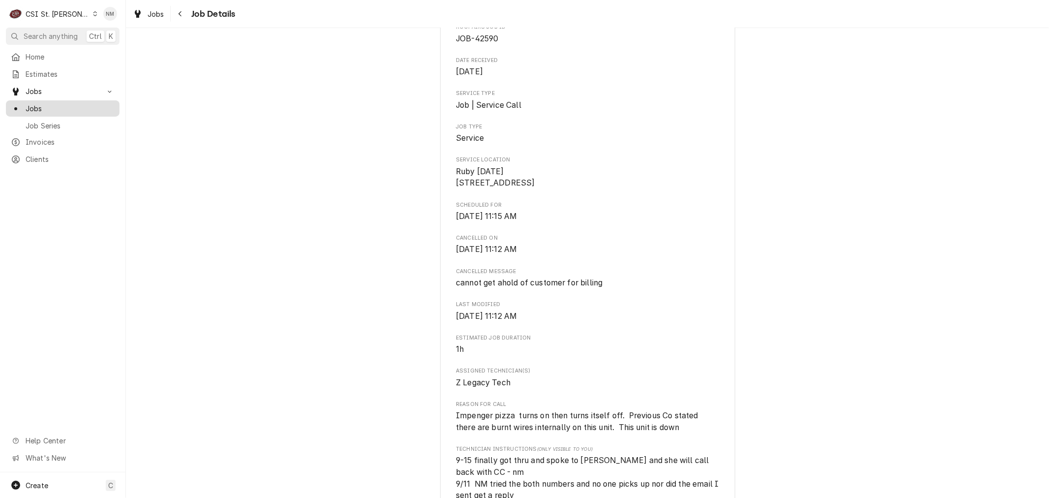
click at [45, 103] on span "Jobs" at bounding box center [70, 108] width 89 height 10
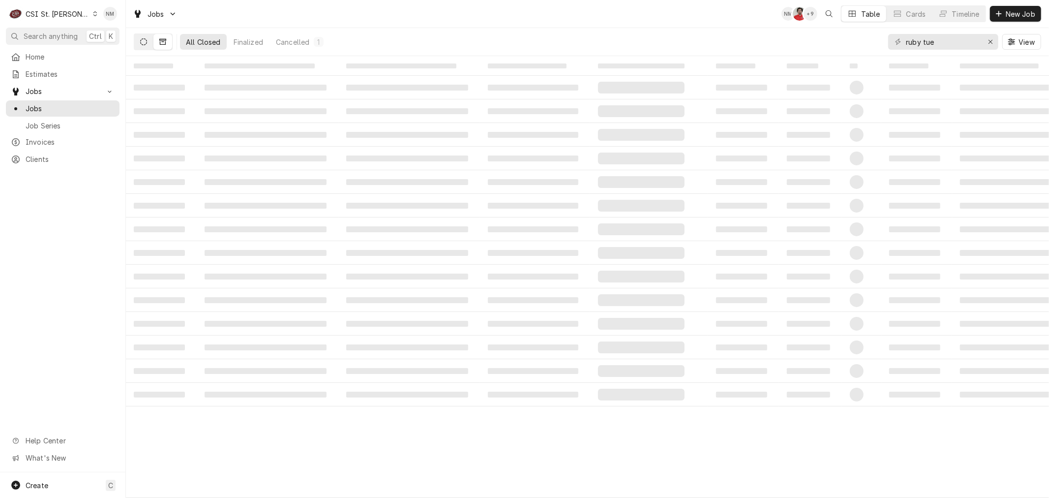
click at [144, 40] on icon "Dynamic Content Wrapper" at bounding box center [143, 41] width 7 height 7
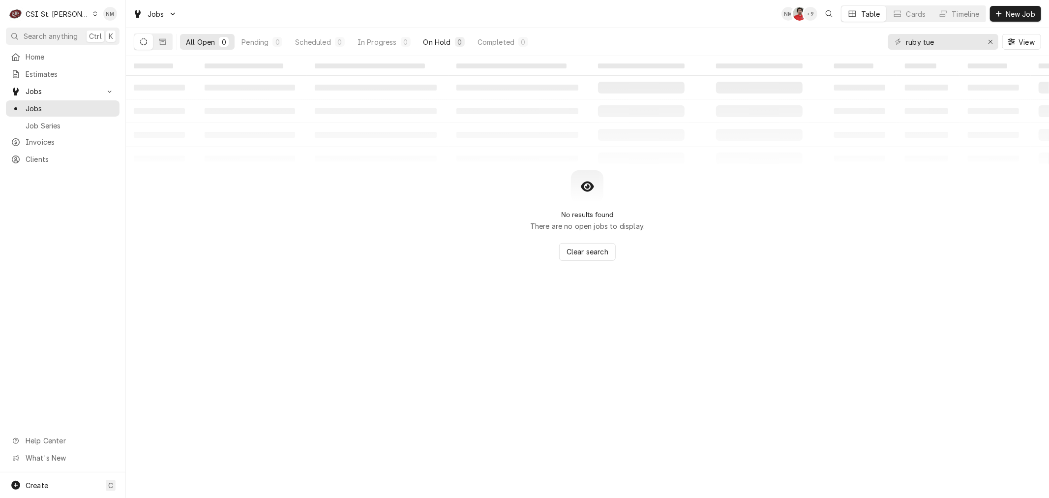
click at [451, 43] on button "On Hold 0" at bounding box center [444, 42] width 53 height 16
click at [156, 42] on button "Dynamic Content Wrapper" at bounding box center [162, 42] width 19 height 16
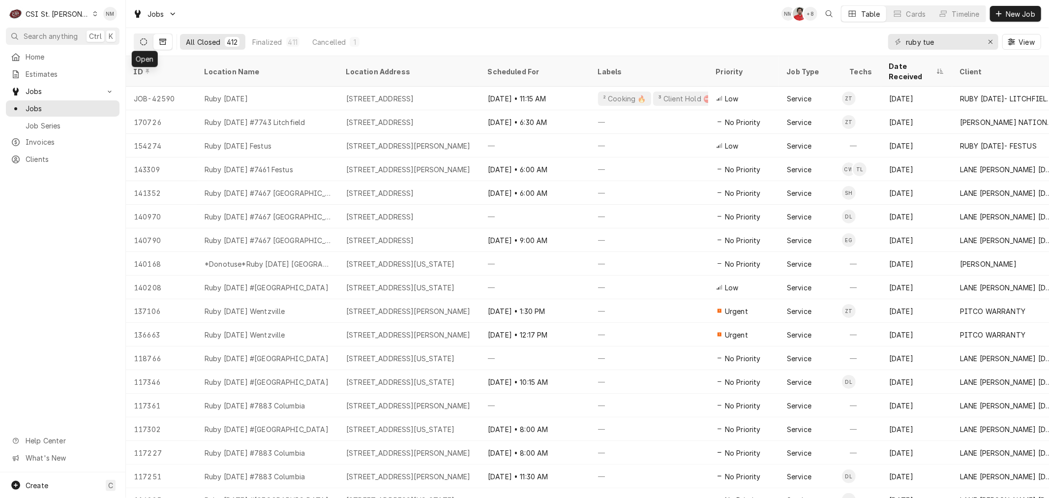
click at [145, 40] on icon "Dynamic Content Wrapper" at bounding box center [143, 41] width 7 height 7
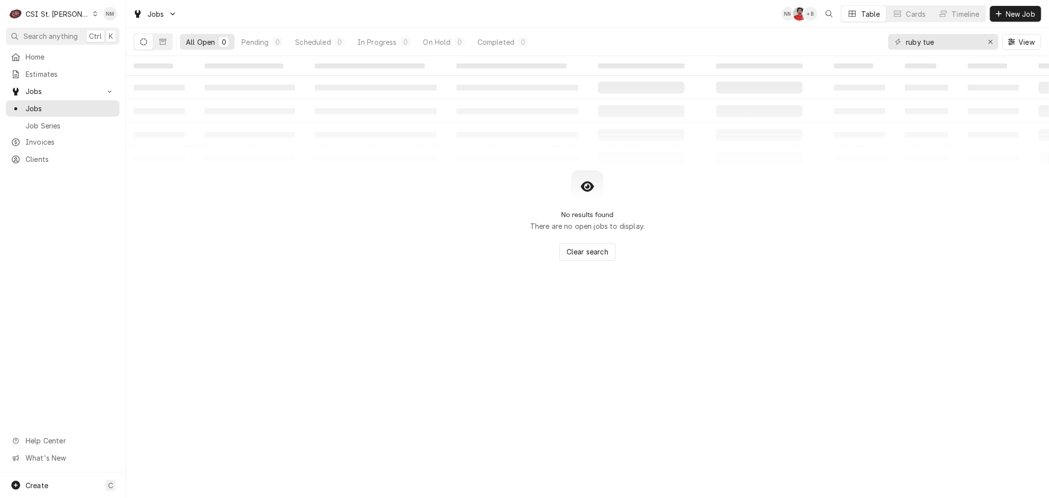
click at [93, 13] on icon "Dynamic Content Wrapper" at bounding box center [95, 13] width 4 height 5
click at [110, 23] on div "CSI Kansas City" at bounding box center [151, 19] width 130 height 10
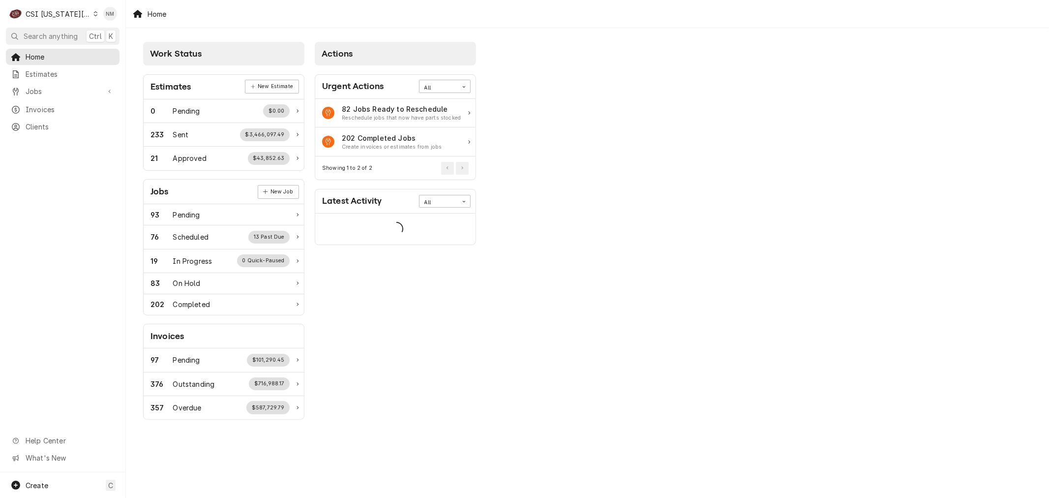
click at [49, 92] on span "Jobs" at bounding box center [63, 91] width 74 height 10
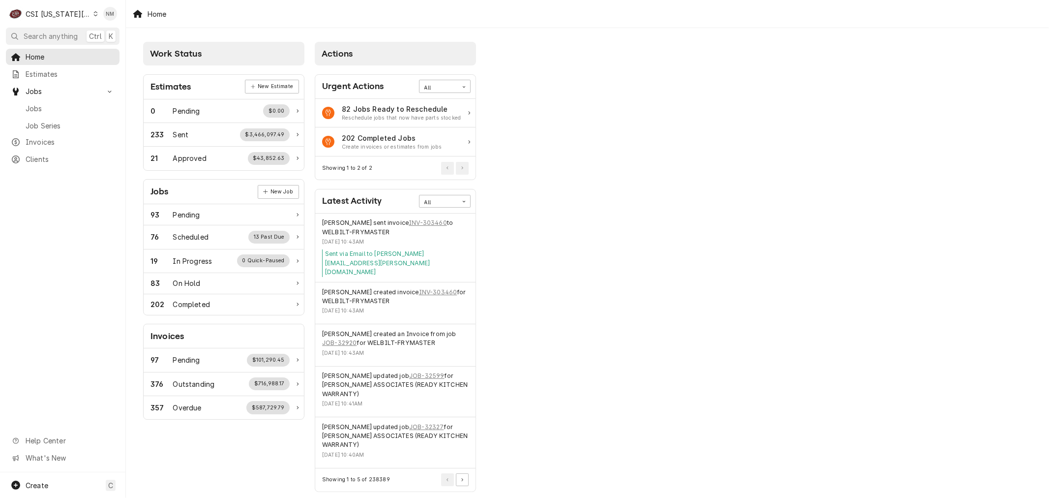
click at [49, 104] on span "Jobs" at bounding box center [70, 108] width 89 height 10
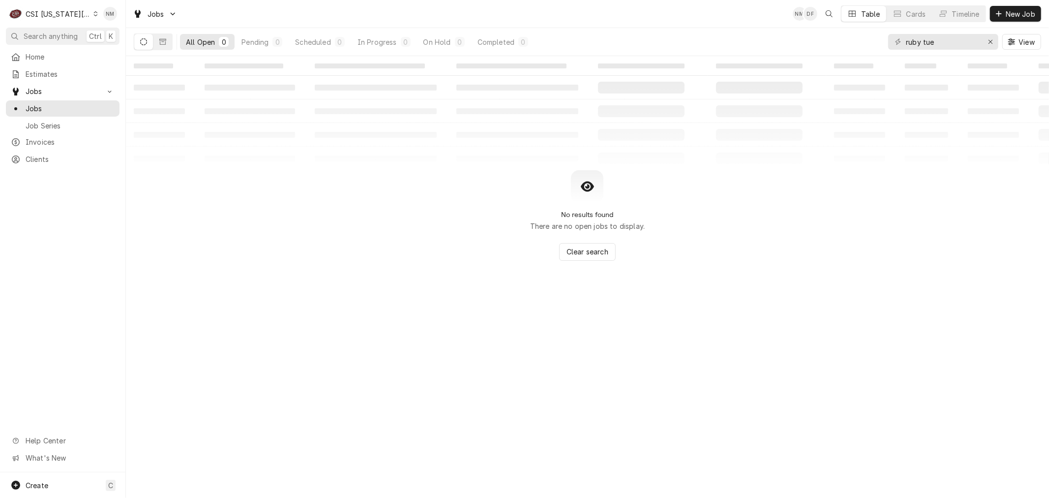
click at [144, 42] on icon "Dynamic Content Wrapper" at bounding box center [143, 41] width 7 height 7
drag, startPoint x: 952, startPoint y: 43, endPoint x: 894, endPoint y: 40, distance: 57.6
click at [894, 40] on div "ruby tue" at bounding box center [943, 42] width 110 height 16
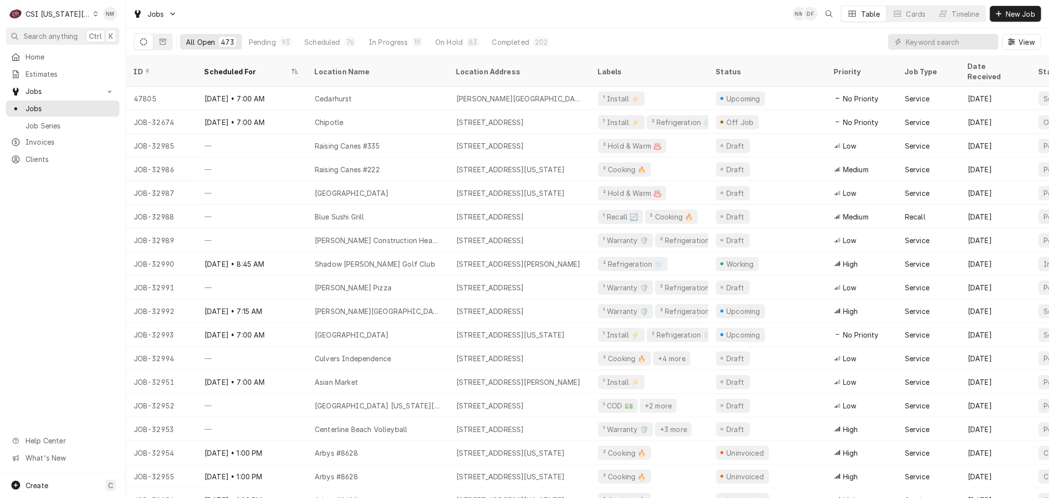
click at [93, 11] on icon "Dynamic Content Wrapper" at bounding box center [95, 13] width 4 height 5
click at [123, 49] on div "CSI St. [PERSON_NAME]" at bounding box center [169, 54] width 144 height 10
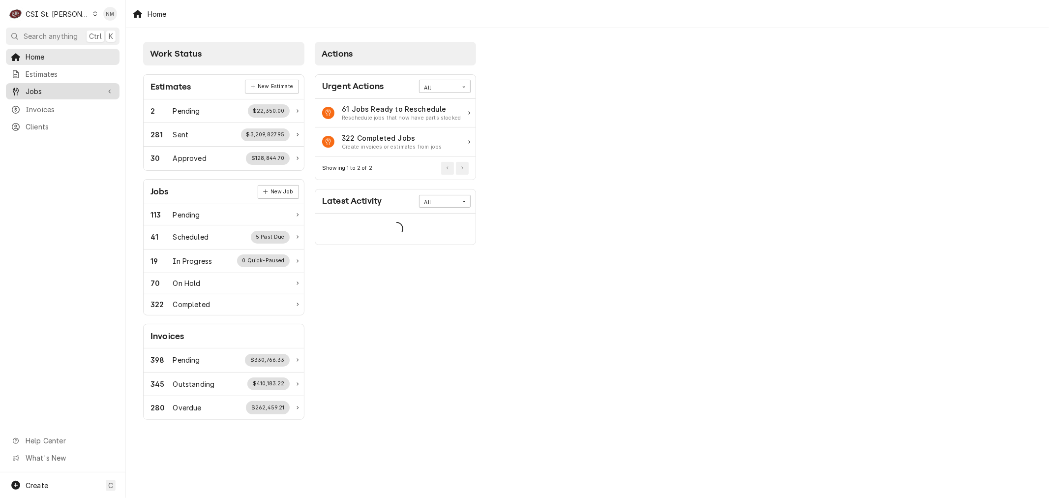
click at [60, 90] on span "Jobs" at bounding box center [63, 91] width 74 height 10
click at [51, 105] on span "Jobs" at bounding box center [70, 108] width 89 height 10
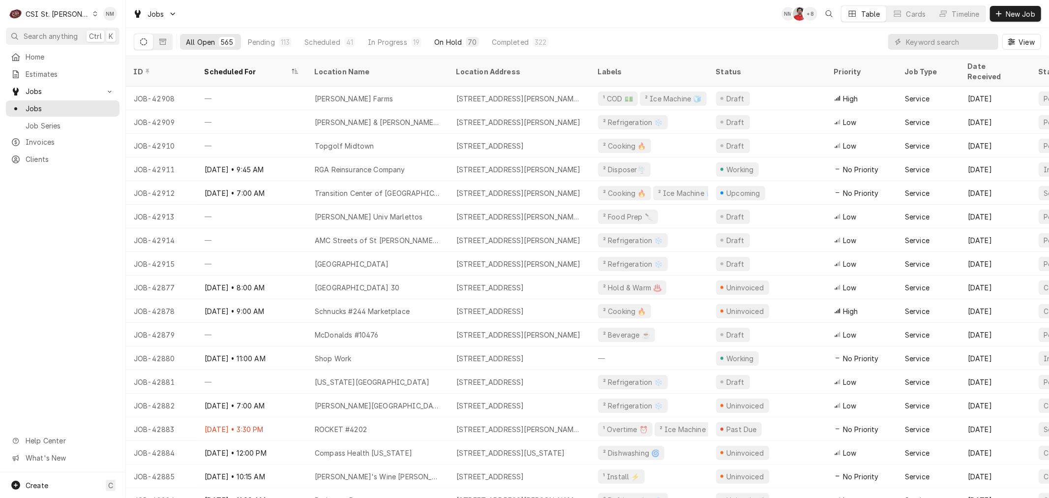
click at [466, 43] on div "70" at bounding box center [472, 42] width 13 height 10
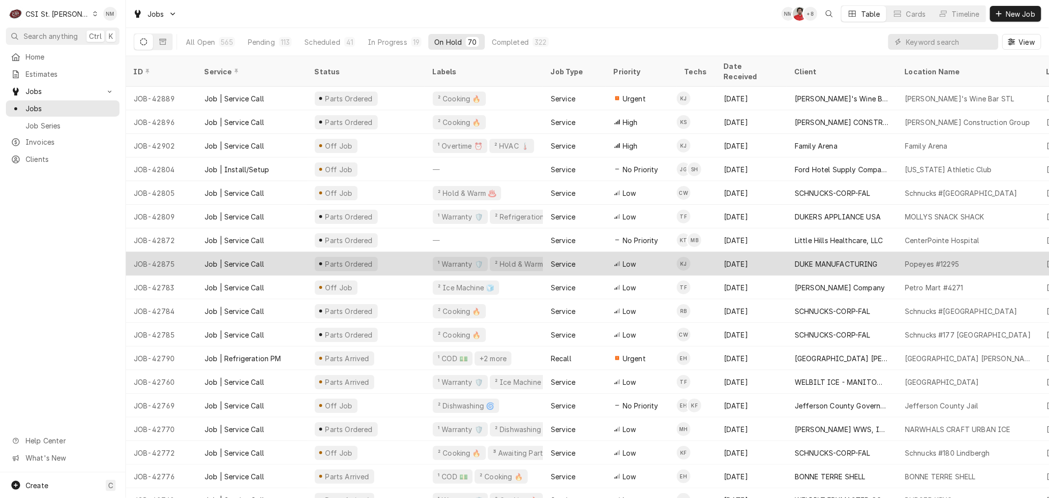
scroll to position [55, 0]
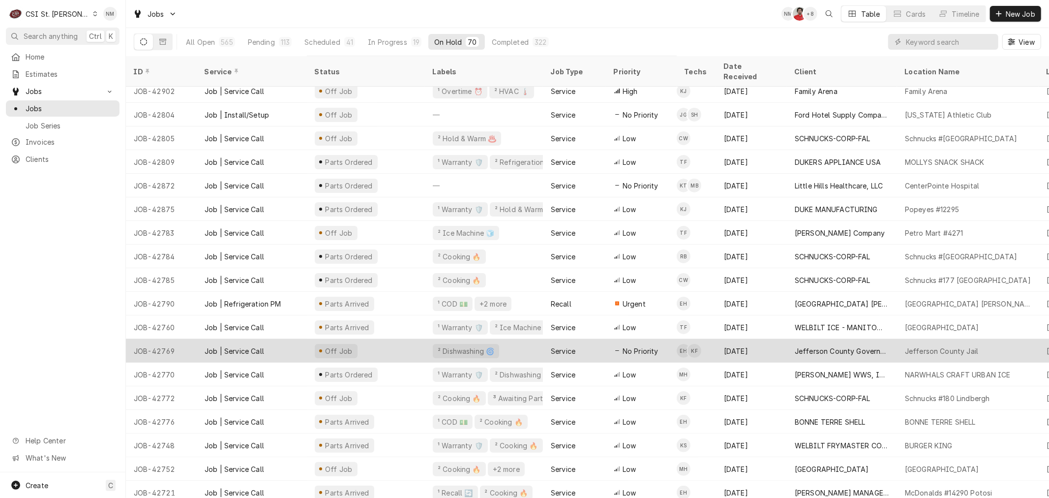
click at [399, 339] on div "Off Job" at bounding box center [366, 351] width 118 height 24
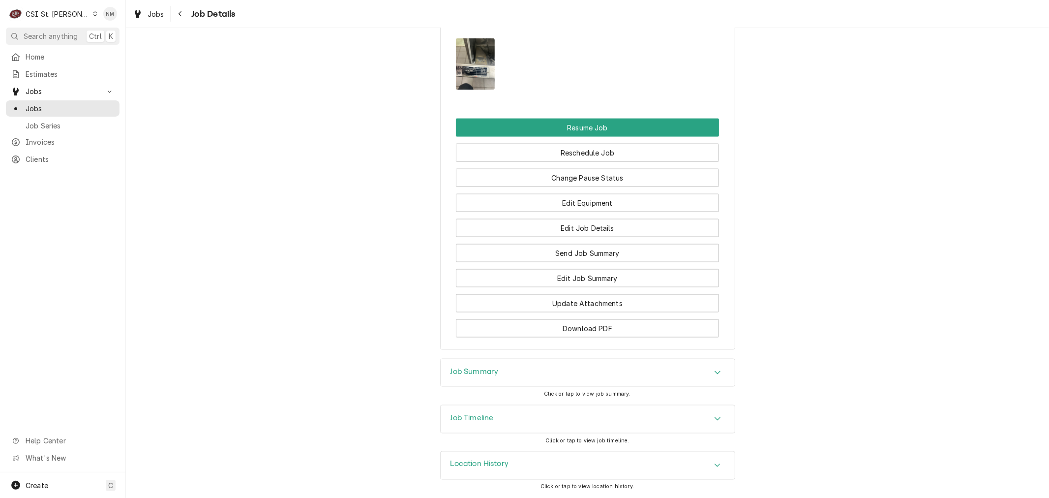
scroll to position [1149, 0]
click at [469, 417] on h3 "Job Timeline" at bounding box center [471, 417] width 43 height 9
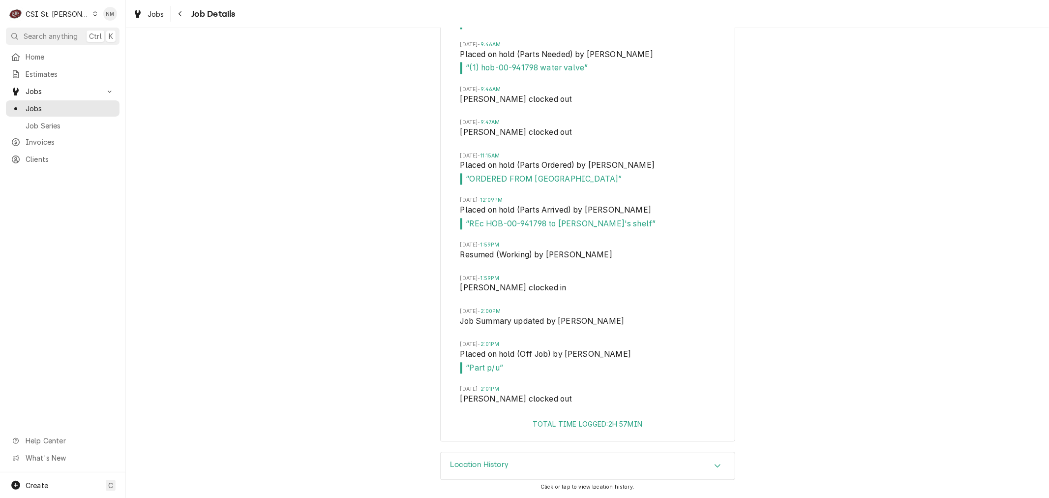
scroll to position [1905, 0]
click at [23, 104] on div "Jobs" at bounding box center [63, 108] width 104 height 10
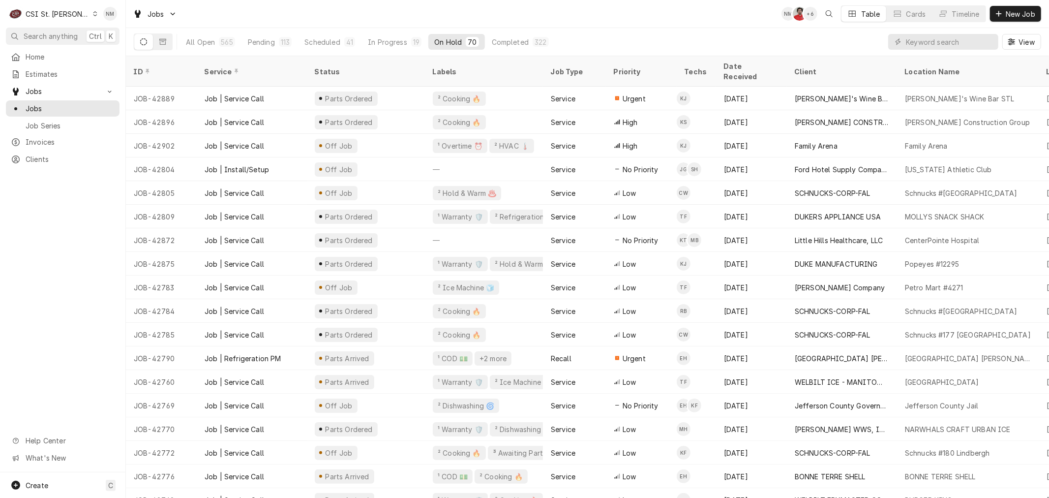
click at [93, 13] on icon "Dynamic Content Wrapper" at bounding box center [95, 13] width 4 height 5
click at [106, 35] on div "CSI [US_STATE]" at bounding box center [151, 36] width 130 height 10
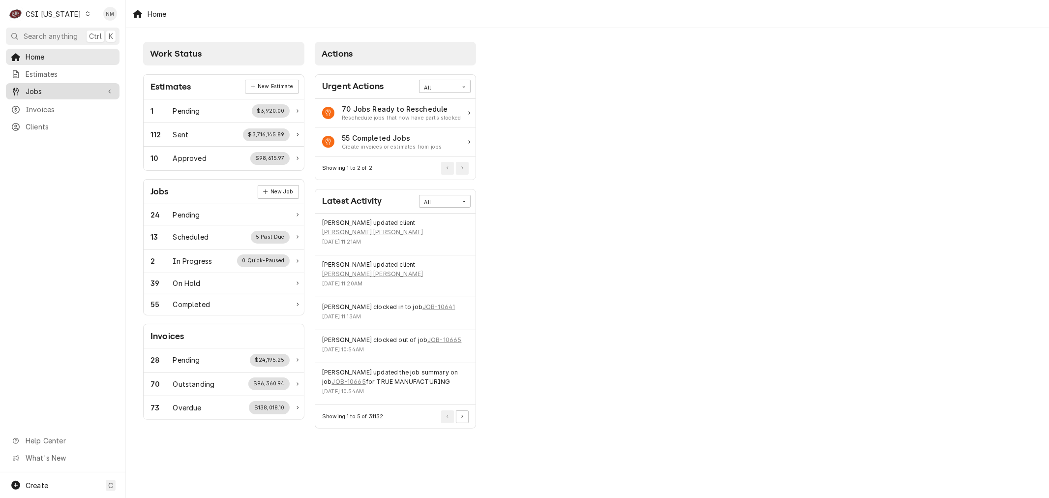
click at [35, 87] on span "Jobs" at bounding box center [63, 91] width 74 height 10
click at [41, 107] on span "Jobs" at bounding box center [70, 108] width 89 height 10
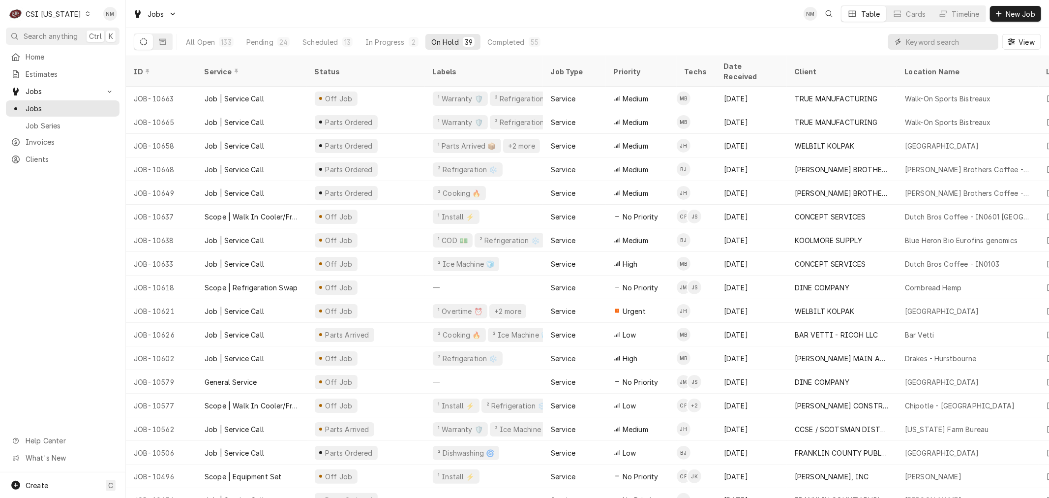
click at [937, 41] on input "Dynamic Content Wrapper" at bounding box center [950, 42] width 88 height 16
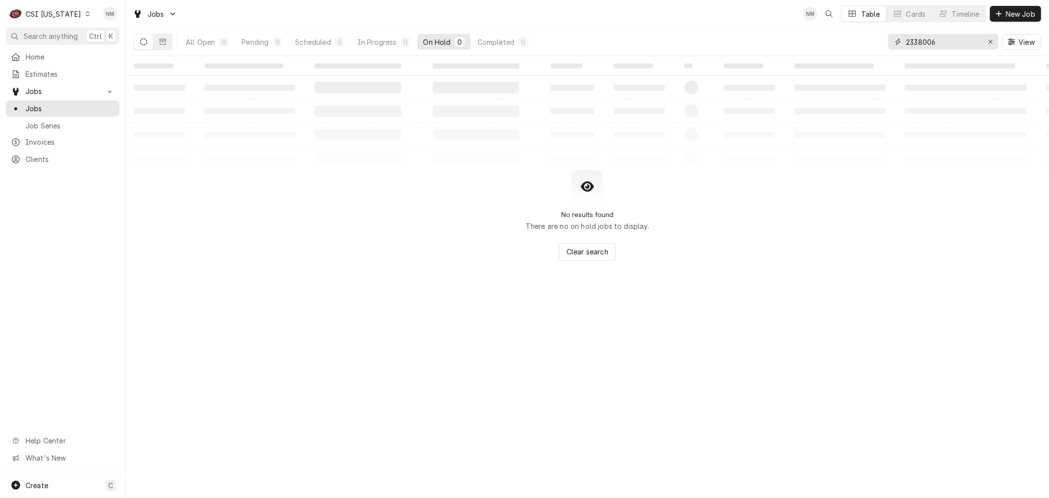
drag, startPoint x: 944, startPoint y: 42, endPoint x: 855, endPoint y: 41, distance: 89.5
click at [855, 41] on div "All Open 0 Pending 0 Scheduled 0 In Progress 0 On Hold 0 Completed 0 2338006 Vi…" at bounding box center [587, 42] width 907 height 28
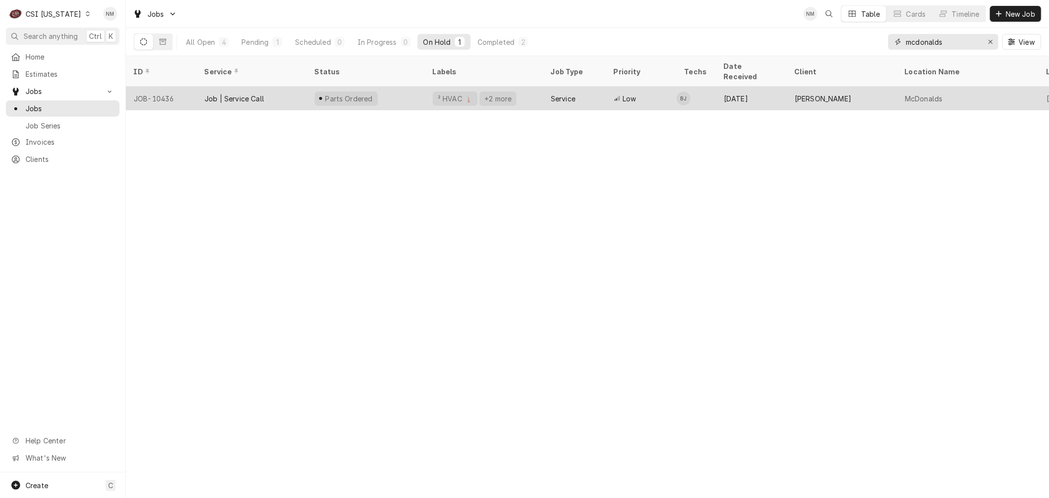
type input "mcdonalds"
click at [416, 87] on div "Parts Ordered" at bounding box center [366, 99] width 118 height 24
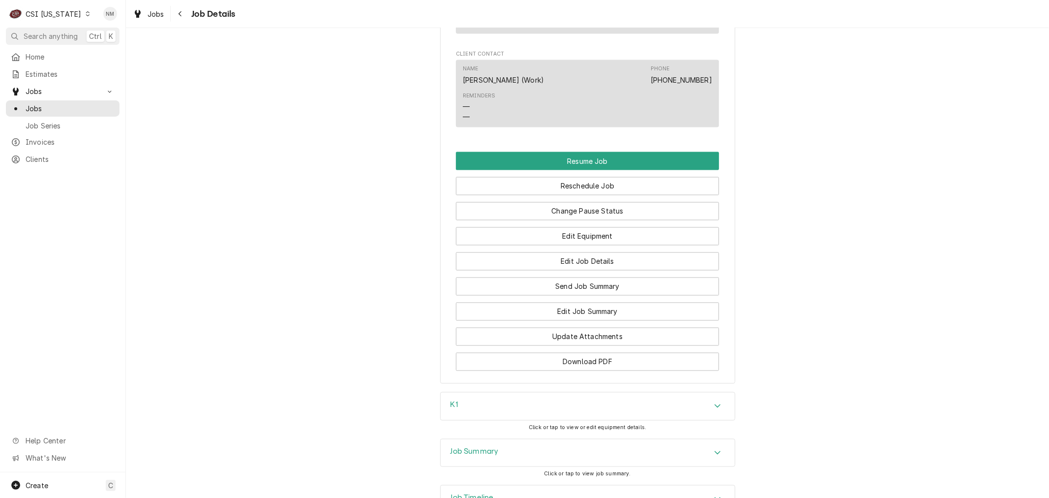
scroll to position [1488, 0]
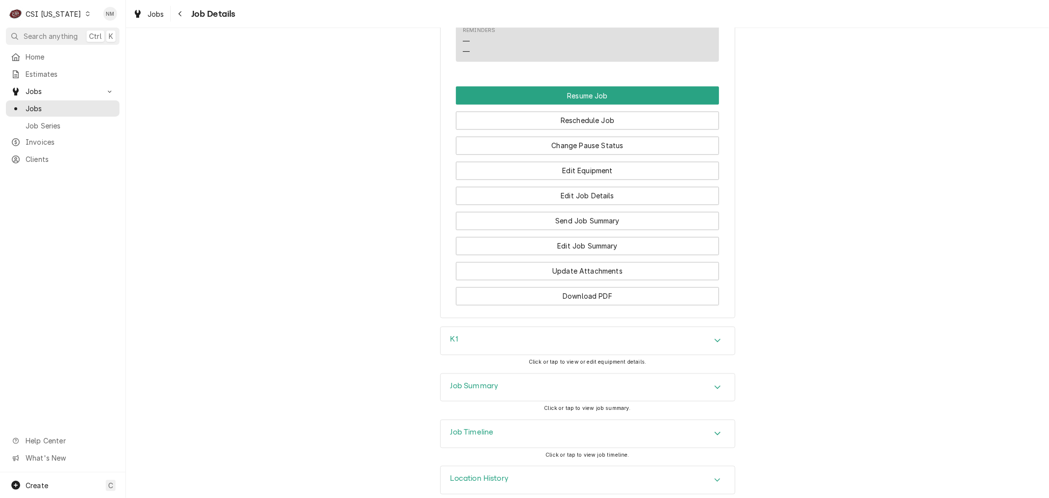
click at [478, 428] on h3 "Job Timeline" at bounding box center [471, 432] width 43 height 9
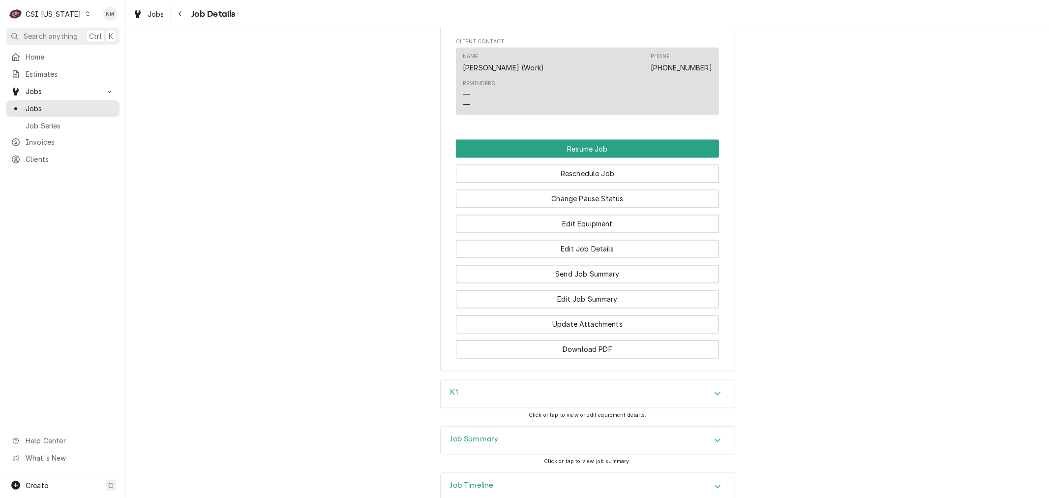
scroll to position [1434, 0]
click at [490, 436] on h3 "Job Summary" at bounding box center [474, 440] width 48 height 9
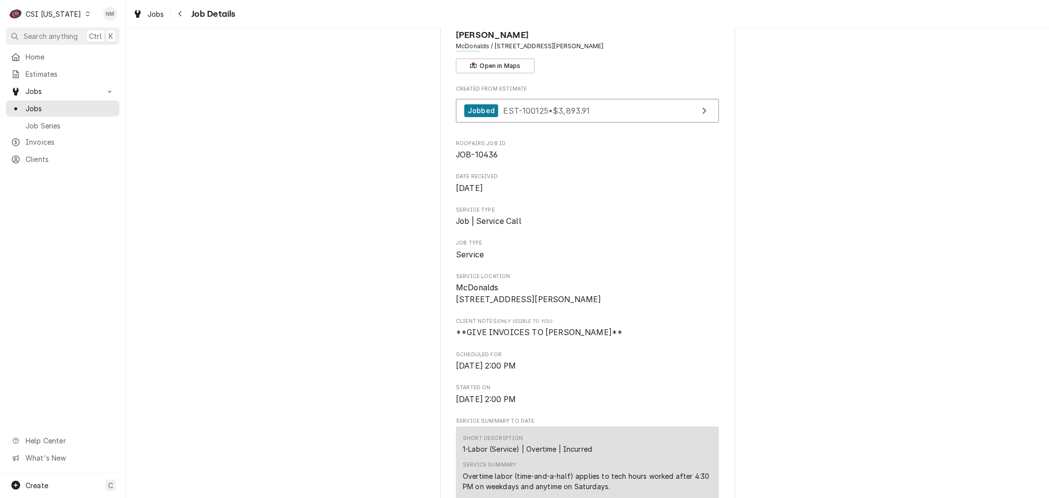
scroll to position [0, 0]
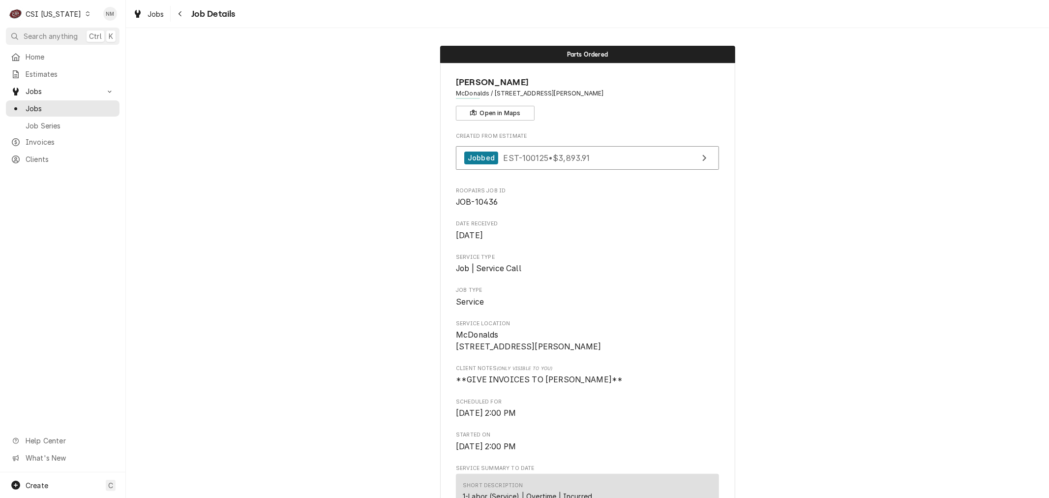
click at [86, 13] on icon "Dynamic Content Wrapper" at bounding box center [88, 13] width 4 height 5
click at [107, 49] on div "CSI St. Louis" at bounding box center [154, 54] width 130 height 10
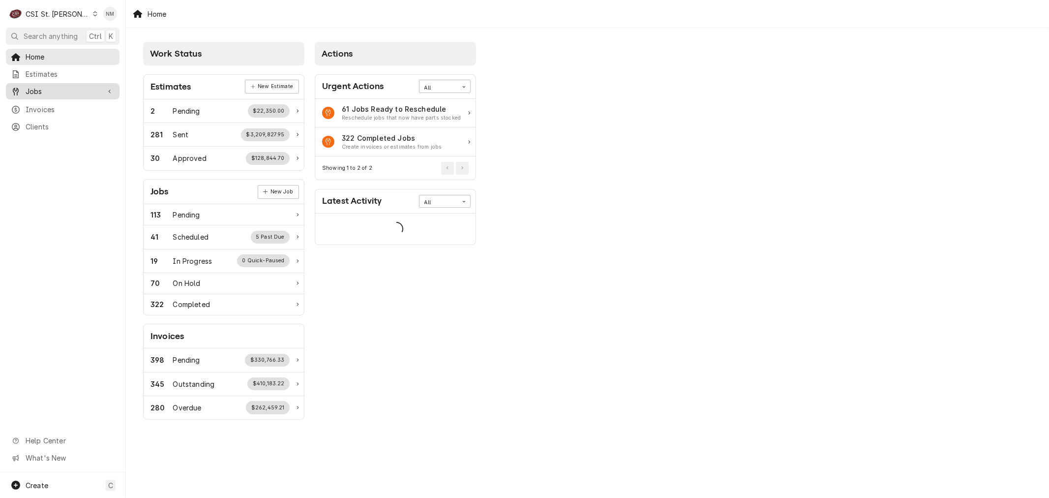
click at [33, 90] on span "Jobs" at bounding box center [63, 91] width 74 height 10
click at [36, 109] on span "Jobs" at bounding box center [70, 108] width 89 height 10
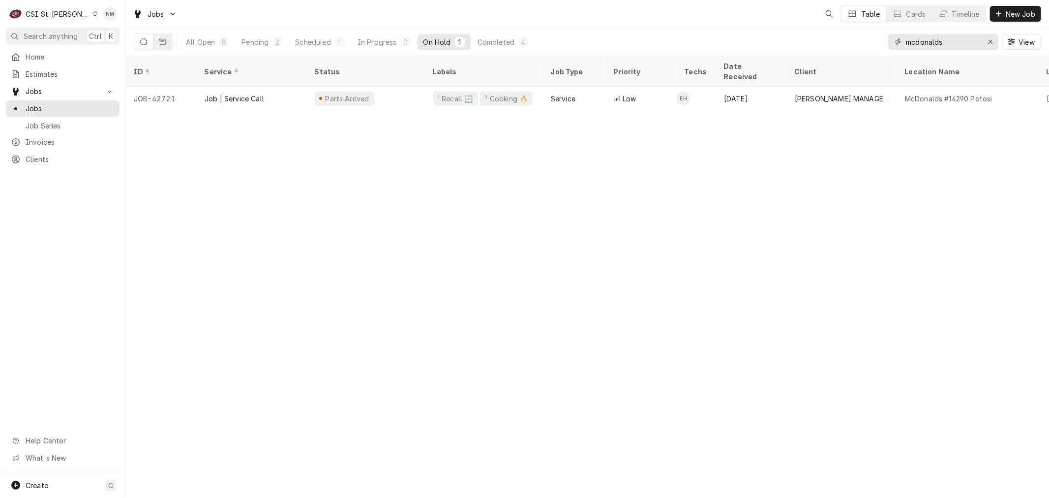
drag, startPoint x: 961, startPoint y: 45, endPoint x: 874, endPoint y: 47, distance: 86.6
click at [874, 47] on div "All Open 8 Pending 2 Scheduled 1 In Progress 0 On Hold 1 Completed 4 mcdonalds …" at bounding box center [587, 42] width 907 height 28
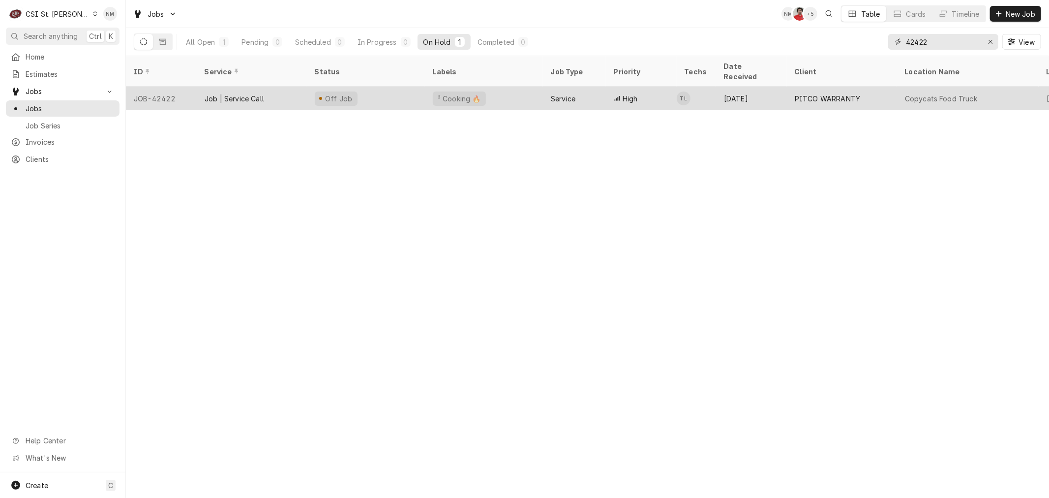
type input "42422"
click at [398, 91] on div "Off Job" at bounding box center [366, 99] width 118 height 24
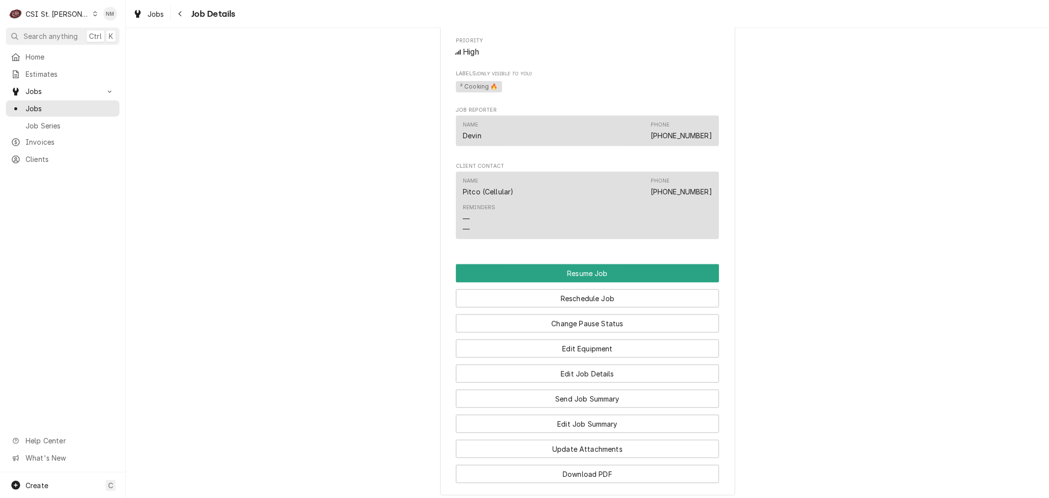
scroll to position [819, 0]
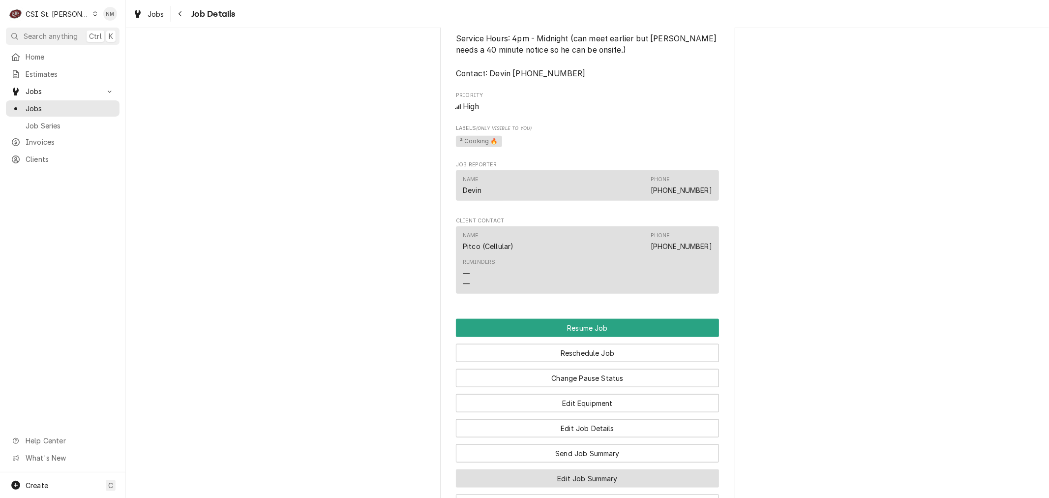
click at [628, 475] on button "Edit Job Summary" at bounding box center [587, 478] width 263 height 18
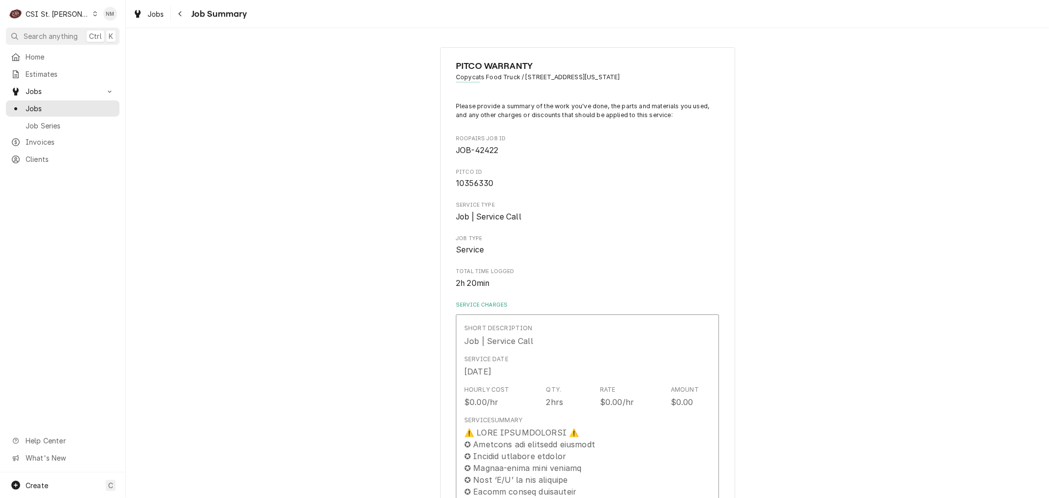
type textarea "x"
click at [38, 103] on span "Jobs" at bounding box center [70, 108] width 89 height 10
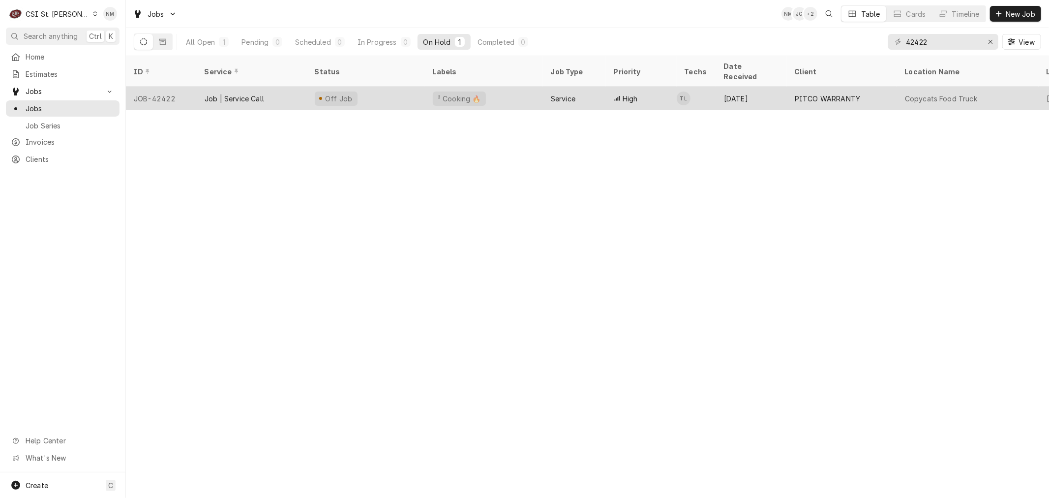
click at [397, 87] on div "Off Job" at bounding box center [366, 99] width 118 height 24
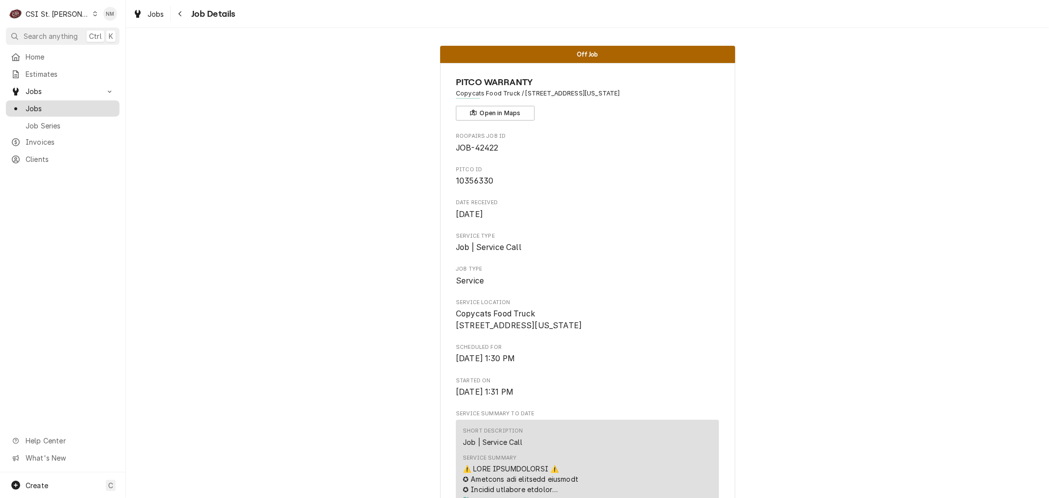
click at [34, 103] on span "Jobs" at bounding box center [70, 108] width 89 height 10
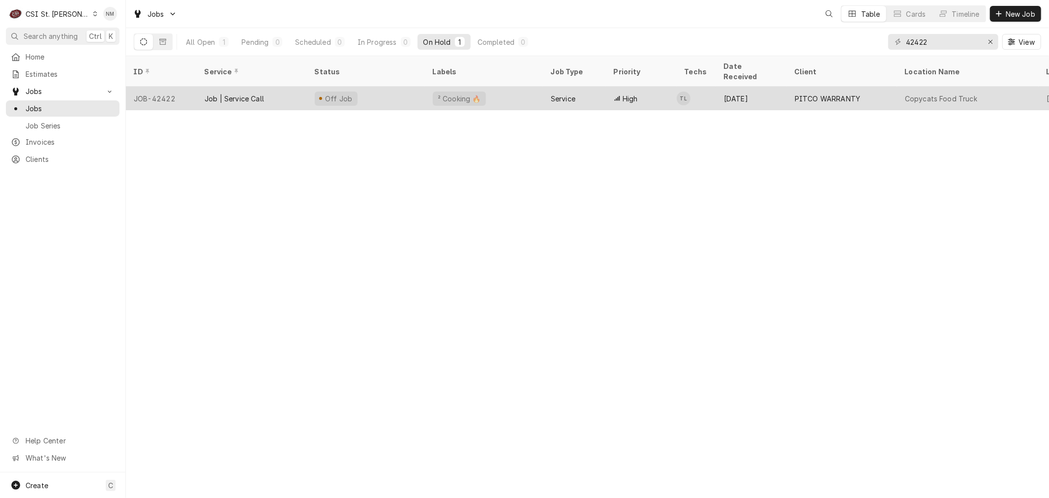
click at [386, 93] on div "Off Job" at bounding box center [366, 99] width 118 height 24
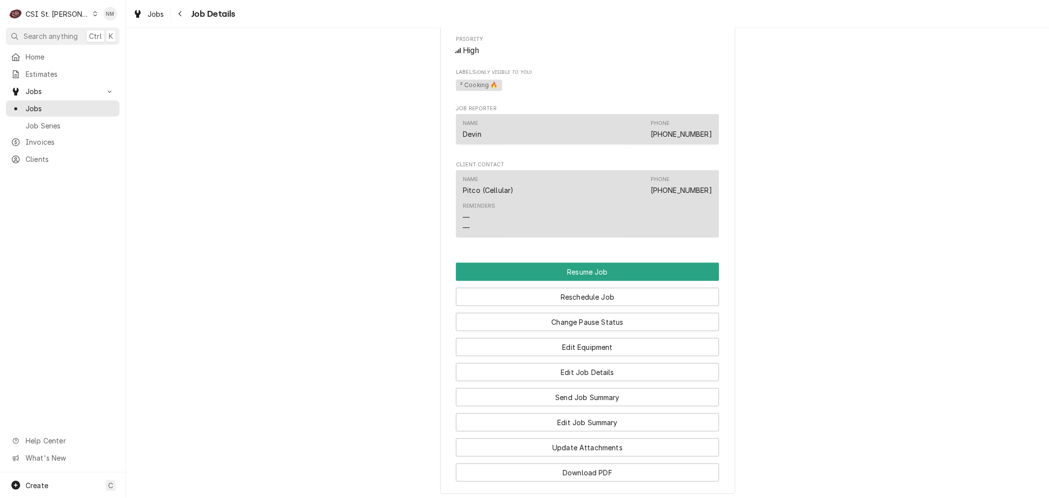
scroll to position [928, 0]
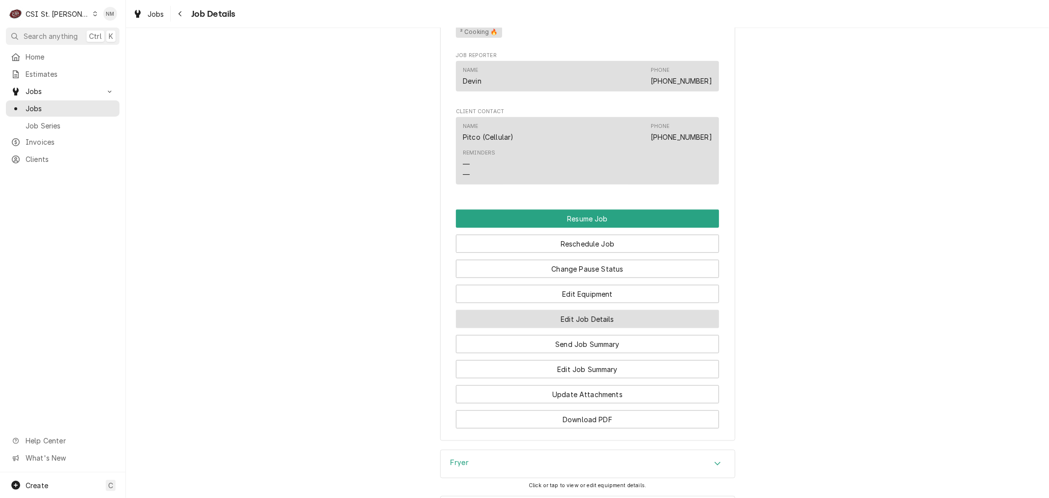
click at [591, 319] on button "Edit Job Details" at bounding box center [587, 319] width 263 height 18
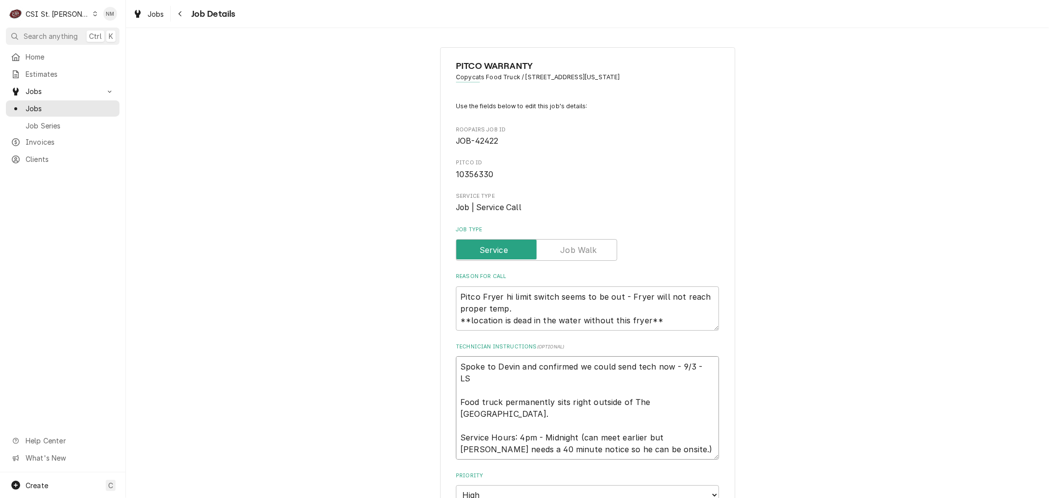
click at [456, 366] on textarea "Spoke to Devin and confirmed we could send tech now - 9/3 - LS Food truck perma…" at bounding box center [587, 407] width 263 height 103
type textarea "x"
type textarea "Spoke to Devin and confirmed we could send tech now - 9/3 - LS Food truck perma…"
type textarea "x"
type textarea "S Spoke to Devin and confirmed we could send tech now - 9/3 - LS Food truck per…"
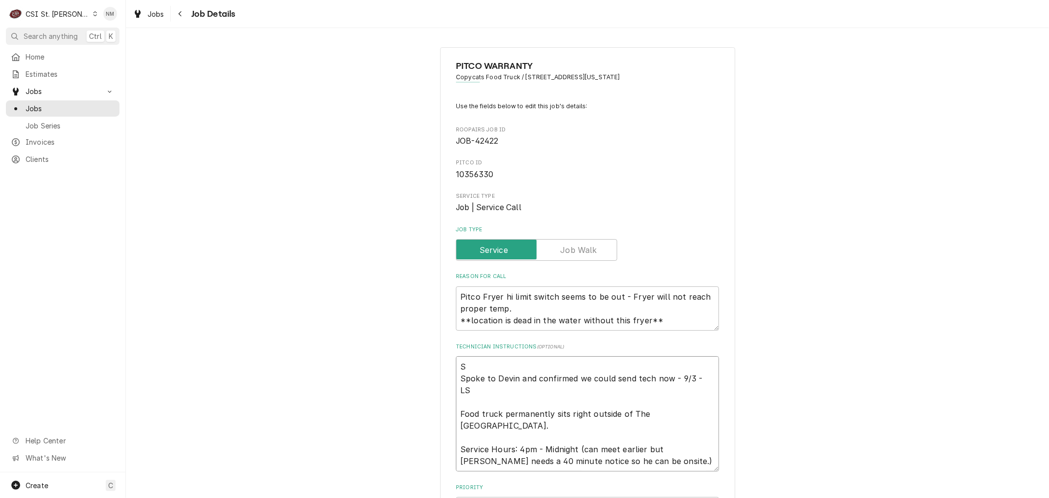
type textarea "x"
type textarea "Sc Spoke to Devin and confirmed we could send tech now - 9/3 - LS Food truck pe…"
type textarea "x"
type textarea "Sch Spoke to Devin and confirmed we could send tech now - 9/3 - LS Food truck p…"
type textarea "x"
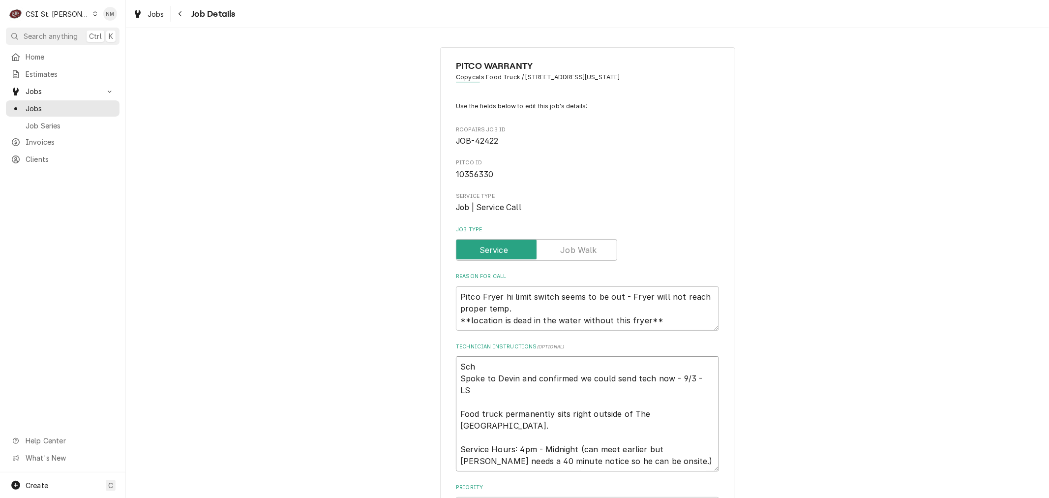
type textarea "Sche Spoke to Devin and confirmed we could send tech now - 9/3 - LS Food truck …"
type textarea "x"
type textarea "Sched Spoke to Devin and confirmed we could send tech now - 9/3 - LS Food truck…"
type textarea "x"
type textarea "Schedu Spoke to Devin and confirmed we could send tech now - 9/3 - LS Food truc…"
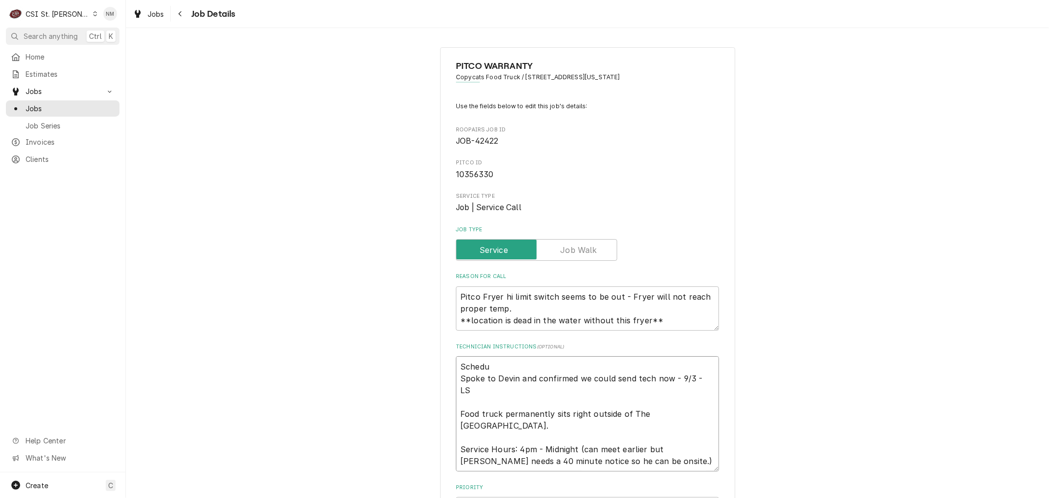
type textarea "x"
type textarea "Schedul Spoke to Devin and confirmed we could send tech now - 9/3 - LS Food tru…"
type textarea "x"
type textarea "Schedule Spoke to Devin and confirmed we could send tech now - 9/3 - LS Food tr…"
type textarea "x"
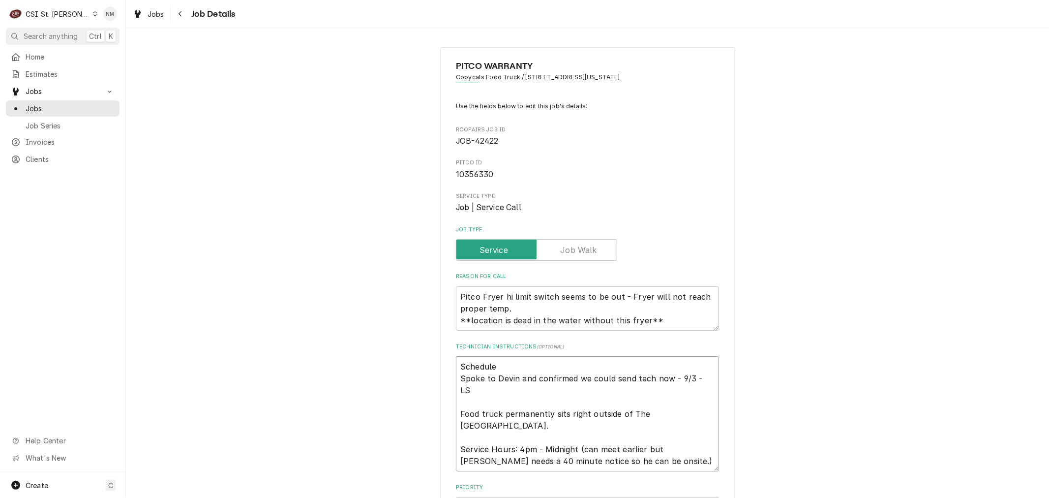
type textarea "Scheduled Spoke to Devin and confirmed we could send tech now - 9/3 - LS Food t…"
type textarea "x"
type textarea "Scheduled Spoke to Devin and confirmed we could send tech now - 9/3 - LS Food t…"
type textarea "x"
type textarea "Scheduled w Spoke to Devin and confirmed we could send tech now - 9/3 - LS Food…"
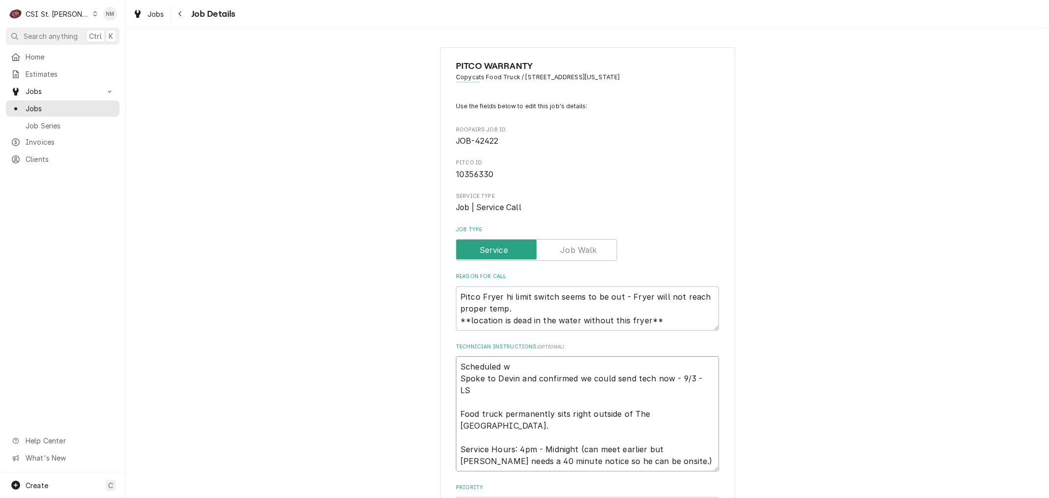
type textarea "x"
type textarea "Scheduled wi Spoke to Devin and confirmed we could send tech now - 9/3 - LS Foo…"
type textarea "x"
type textarea "Scheduled wit Spoke to Devin and confirmed we could send tech now - 9/3 - LS Fo…"
type textarea "x"
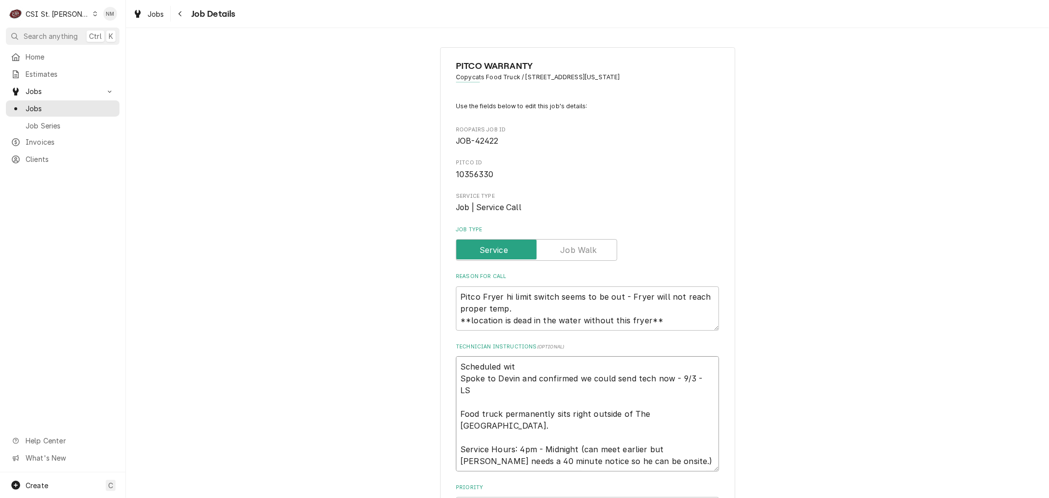
type textarea "Scheduled with Spoke to Devin and confirmed we could send tech now - 9/3 - LS F…"
type textarea "x"
type textarea "Scheduled with Spoke to Devin and confirmed we could send tech now - 9/3 - LS F…"
type textarea "x"
type textarea "Scheduled with D Spoke to Devin and confirmed we could send tech now - 9/3 - LS…"
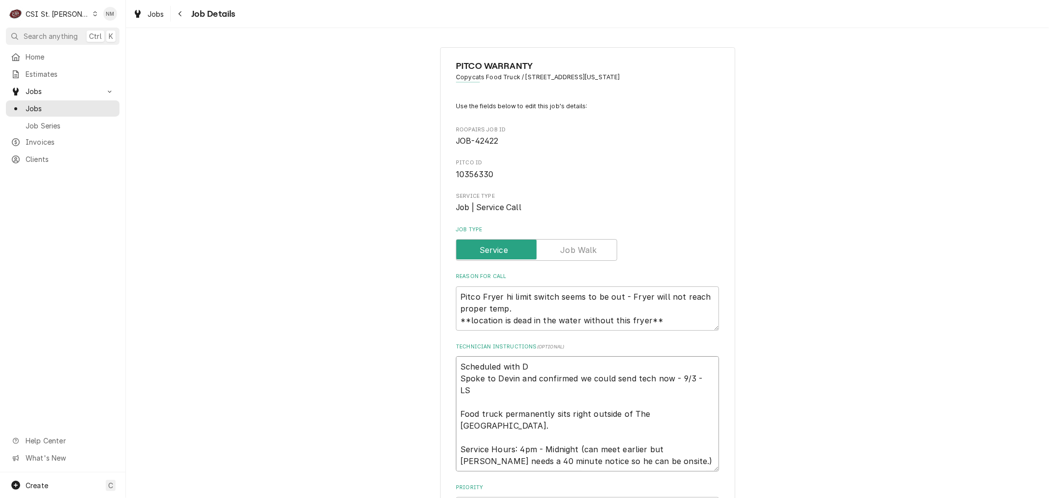
type textarea "x"
type textarea "Scheduled with De Spoke to Devin and confirmed we could send tech now - 9/3 - L…"
type textarea "x"
type textarea "Scheduled with Dev Spoke to Devin and confirmed we could send tech now - 9/3 - …"
type textarea "x"
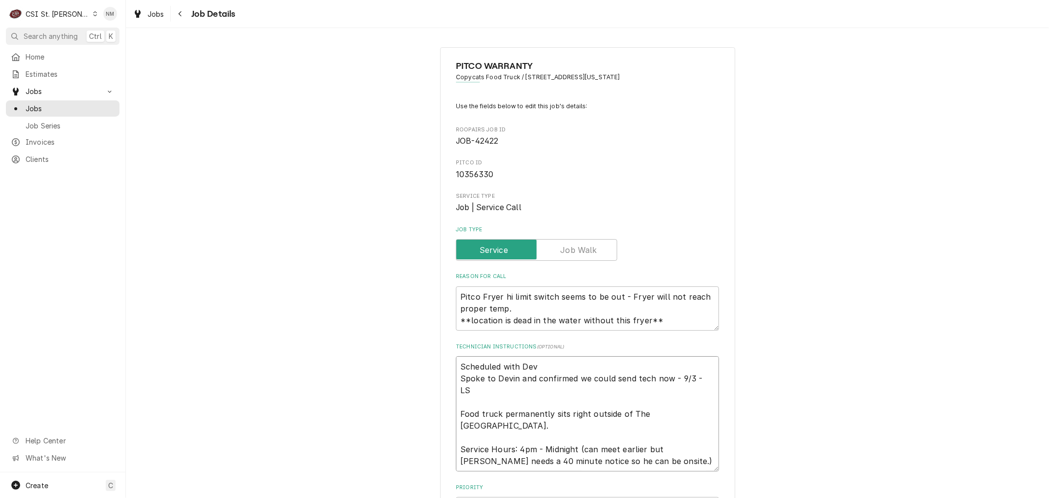
type textarea "Scheduled with Devi Spoke to Devin and confirmed we could send tech now - 9/3 -…"
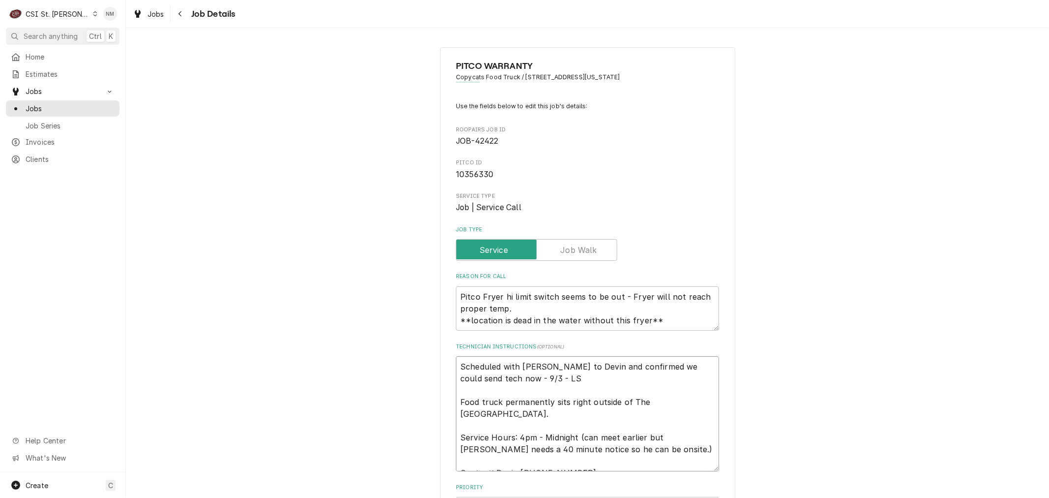
type textarea "x"
type textarea "Scheduled with Devin Spoke to Devin and confirmed we could send tech now - 9/3 …"
type textarea "x"
type textarea "Scheduled with Devin Spoke to Devin and confirmed we could send tech now - 9/3 …"
type textarea "x"
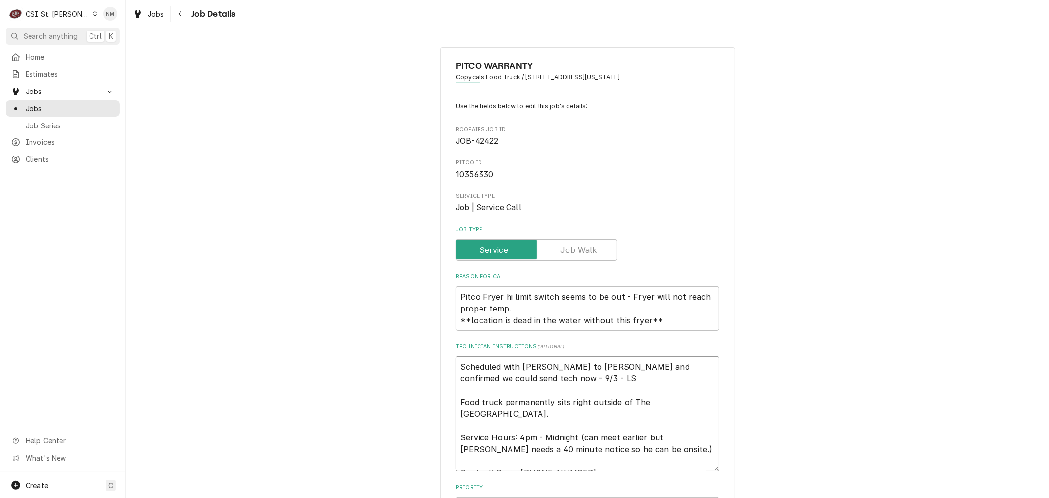
type textarea "Scheduled with Devin 8 Spoke to Devin and confirmed we could send tech now - 9/…"
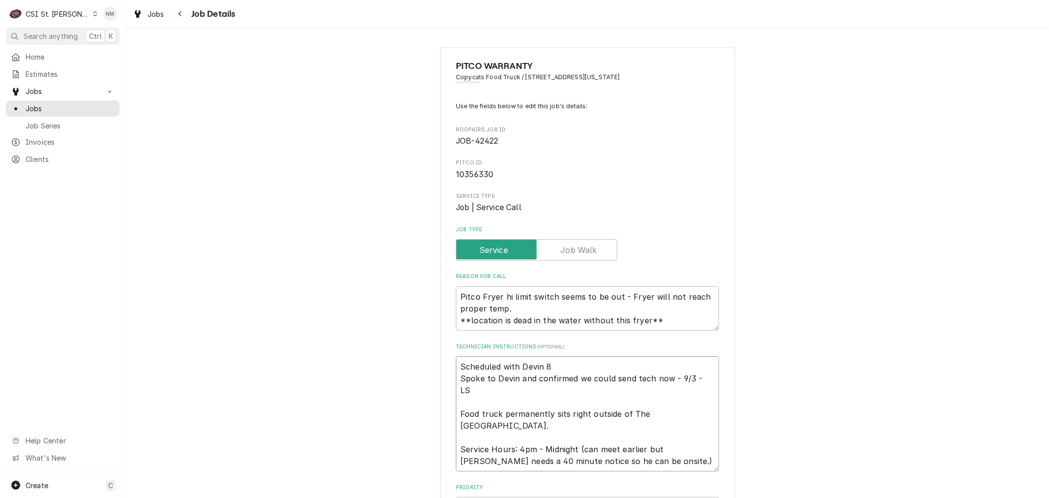
type textarea "x"
type textarea "Scheduled with Devin 8 Spoke to Devin and confirmed we could send tech now - 9/…"
type textarea "x"
type textarea "Scheduled with Devin 8 a Spoke to Devin and confirmed we could send tech now - …"
type textarea "x"
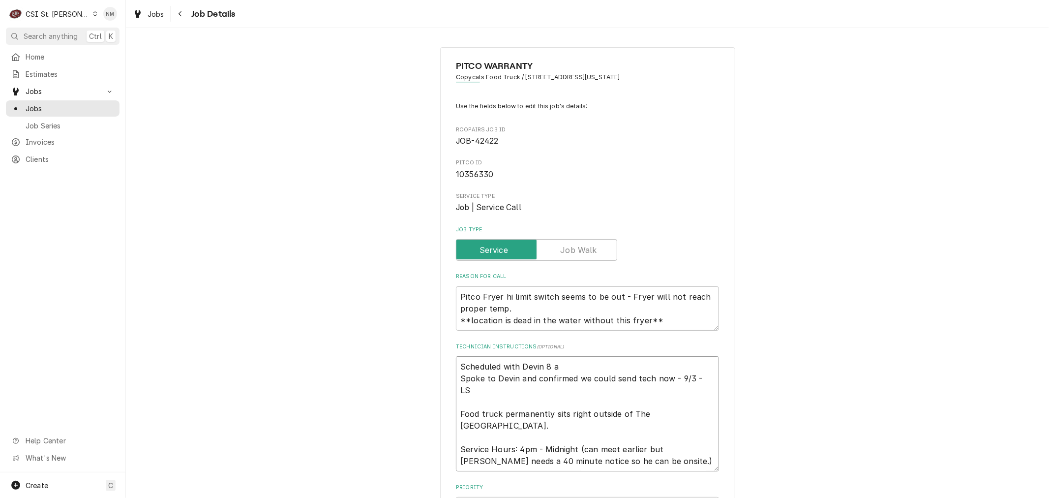
type textarea "Scheduled with Devin 8 am Spoke to Devin and confirmed we could send tech now -…"
type textarea "x"
type textarea "Scheduled with Devin 8 am Spoke to Devin and confirmed we could send tech now -…"
type textarea "x"
type textarea "Scheduled with Devin 8 am F Spoke to Devin and confirmed we could send tech now…"
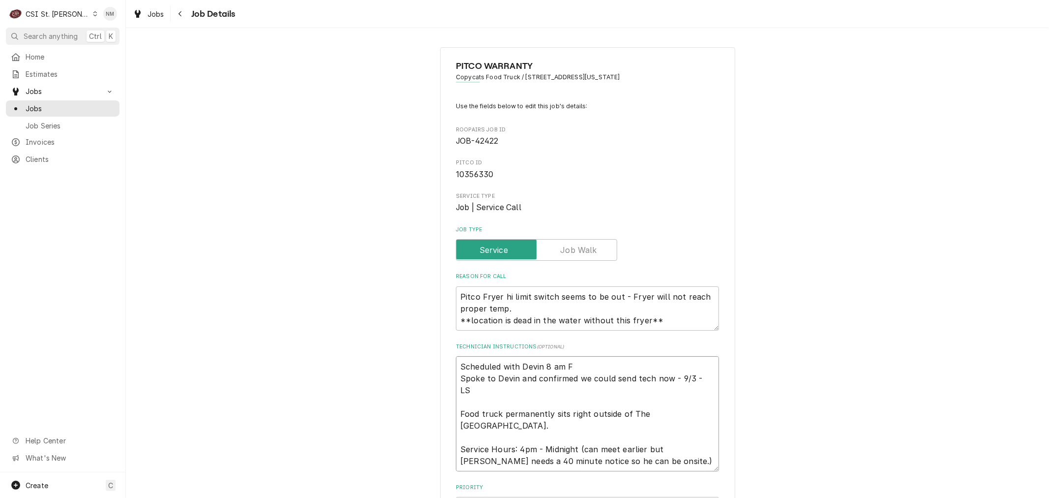
type textarea "x"
type textarea "Scheduled with Devin 8 am Fr Spoke to Devin and confirmed we could send tech no…"
type textarea "x"
type textarea "Scheduled with Devin 8 am Fri Spoke to Devin and confirmed we could send tech n…"
type textarea "x"
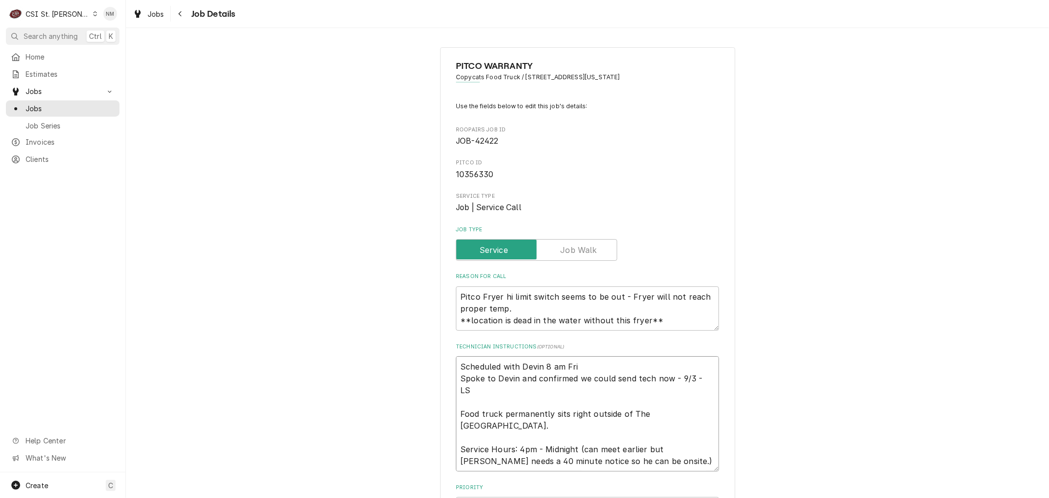
type textarea "Scheduled with Devin 8 am Fri Spoke to Devin and confirmed we could send tech n…"
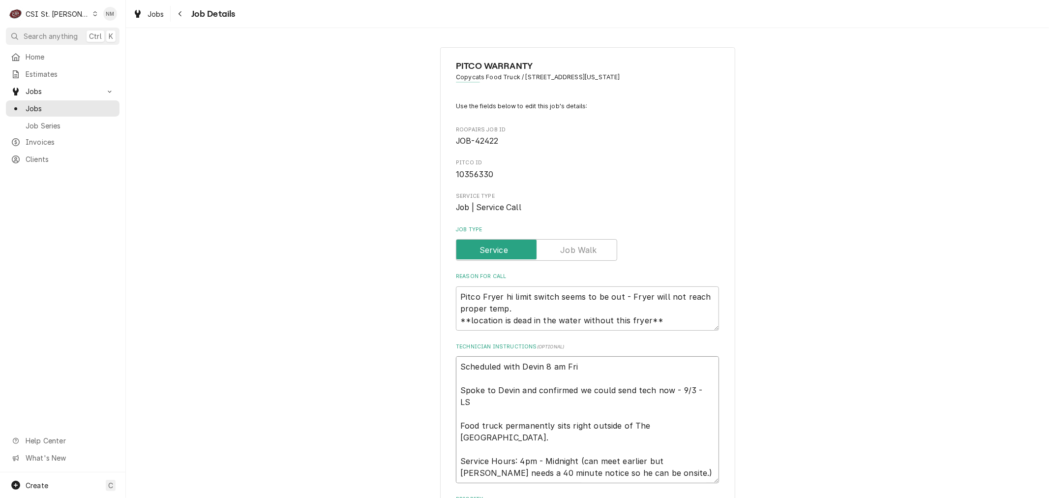
type textarea "x"
drag, startPoint x: 573, startPoint y: 365, endPoint x: 449, endPoint y: 369, distance: 124.5
type textarea "Scheduled with Devin 8 am Fri Spoke to Devin and confirmed we could send tech n…"
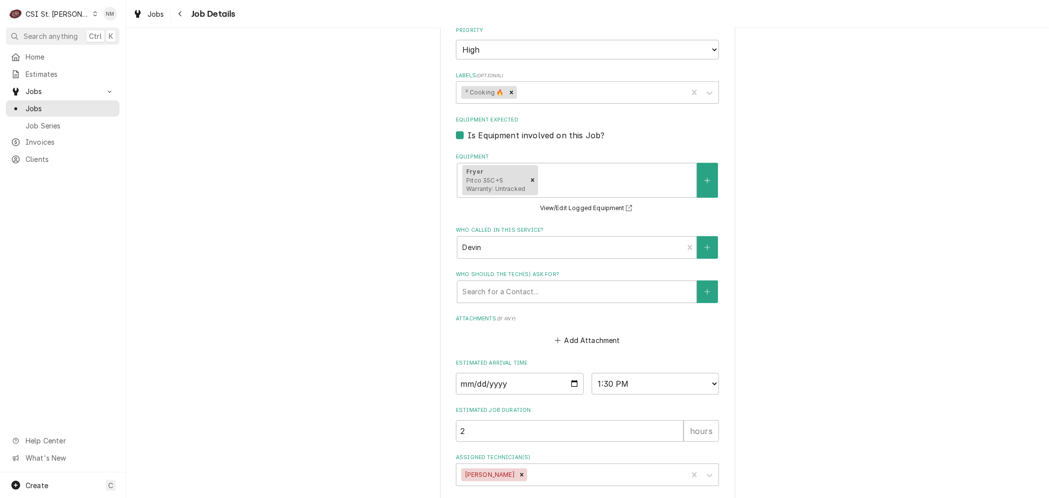
scroll to position [515, 0]
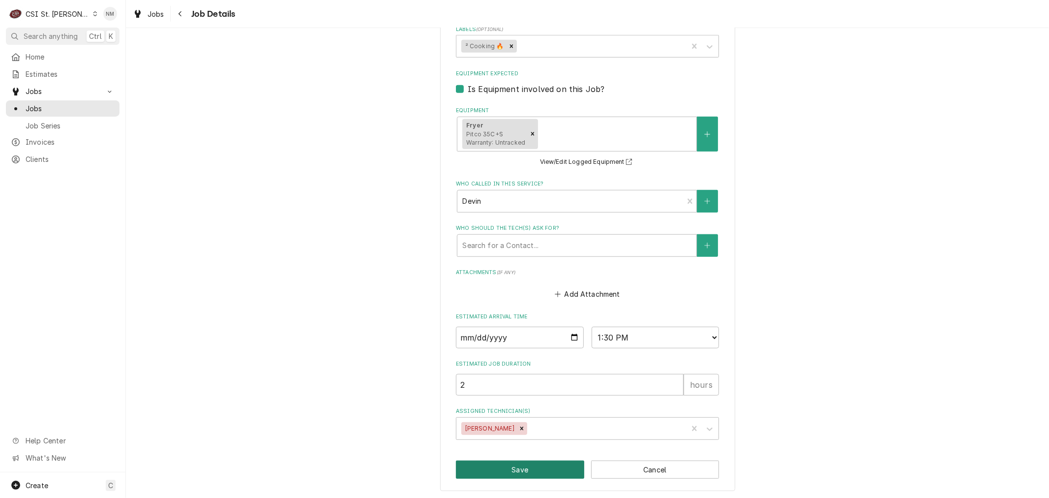
click at [505, 464] on button "Save" at bounding box center [520, 469] width 128 height 18
type textarea "x"
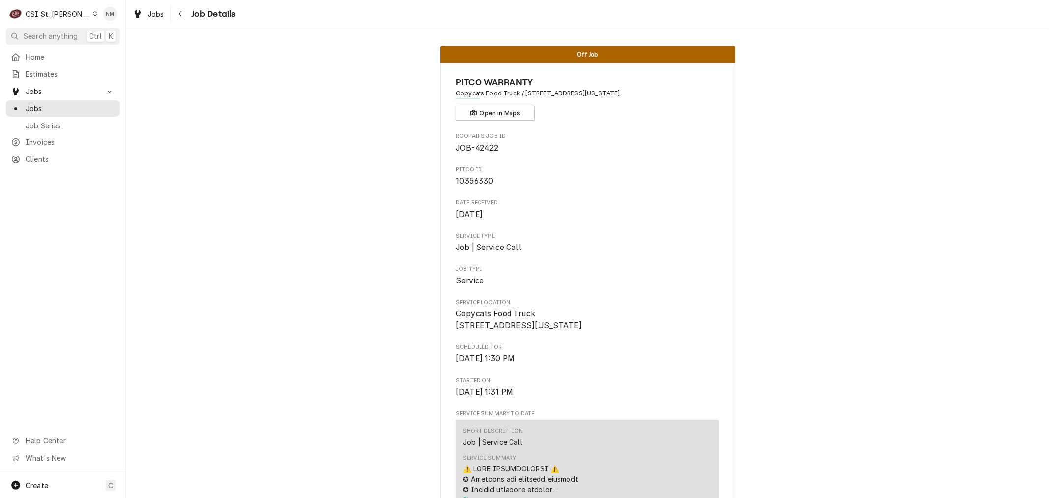
click at [93, 12] on icon "Dynamic Content Wrapper" at bounding box center [95, 13] width 4 height 5
click at [130, 35] on div "CSI [US_STATE]" at bounding box center [151, 36] width 130 height 10
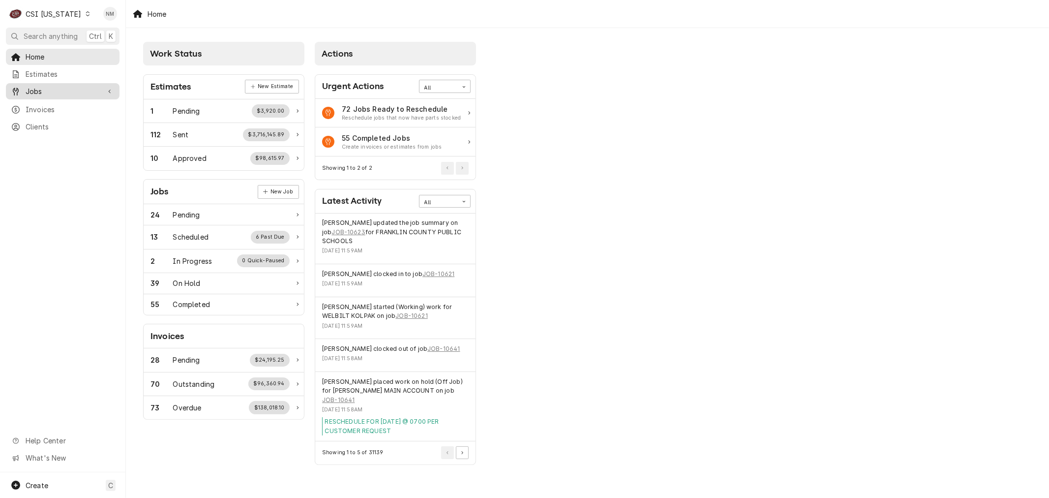
click at [51, 92] on span "Jobs" at bounding box center [63, 91] width 74 height 10
click at [45, 105] on span "Jobs" at bounding box center [70, 108] width 89 height 10
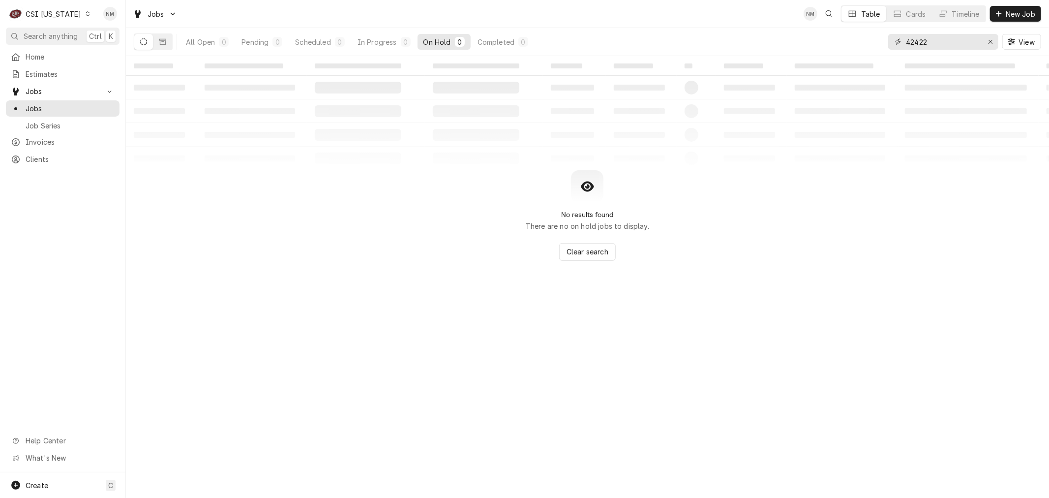
drag, startPoint x: 935, startPoint y: 46, endPoint x: 896, endPoint y: 39, distance: 39.5
click at [896, 39] on div "42422" at bounding box center [943, 42] width 110 height 16
type input "retta"
click at [160, 37] on button "Dynamic Content Wrapper" at bounding box center [162, 42] width 19 height 16
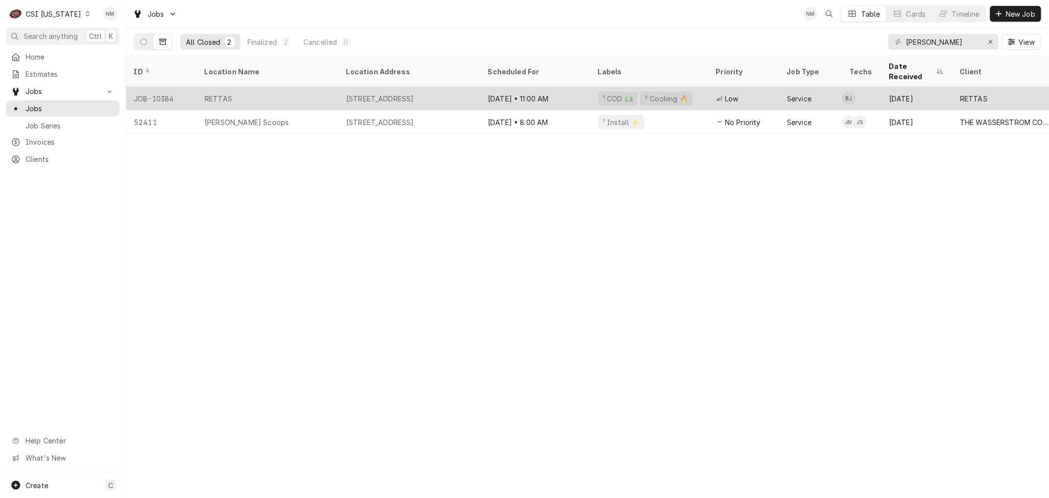
click at [303, 87] on div "RETTAS" at bounding box center [268, 99] width 142 height 24
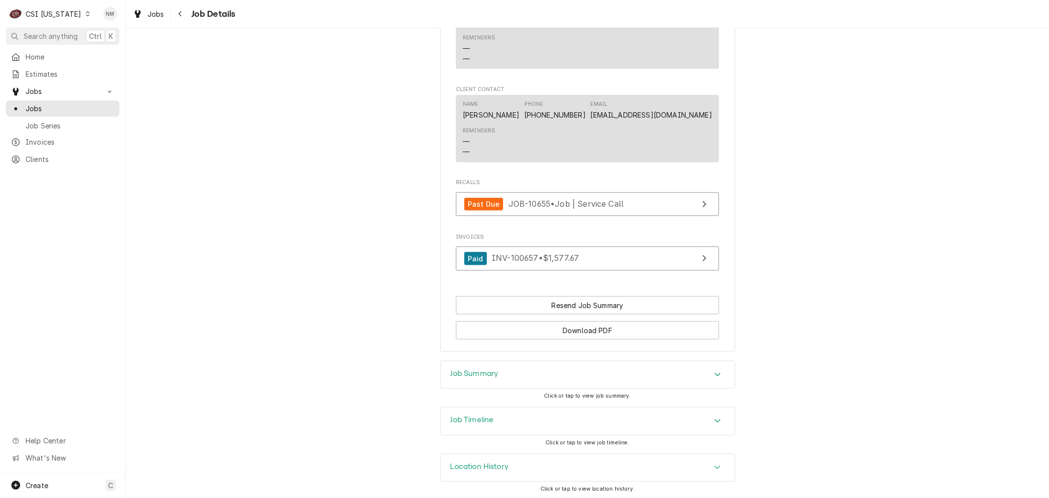
scroll to position [849, 0]
click at [466, 416] on h3 "Job Timeline" at bounding box center [471, 417] width 43 height 9
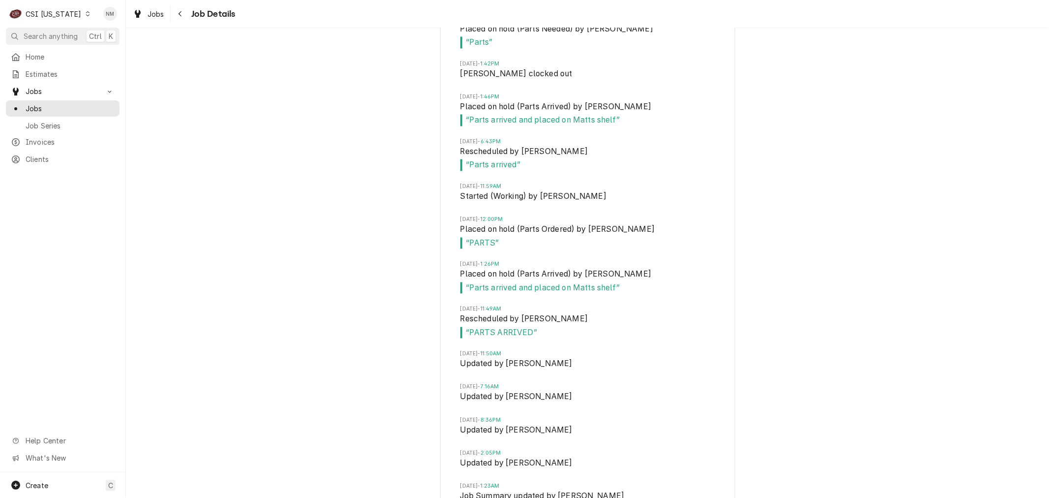
scroll to position [1585, 0]
click at [39, 104] on span "Jobs" at bounding box center [70, 108] width 89 height 10
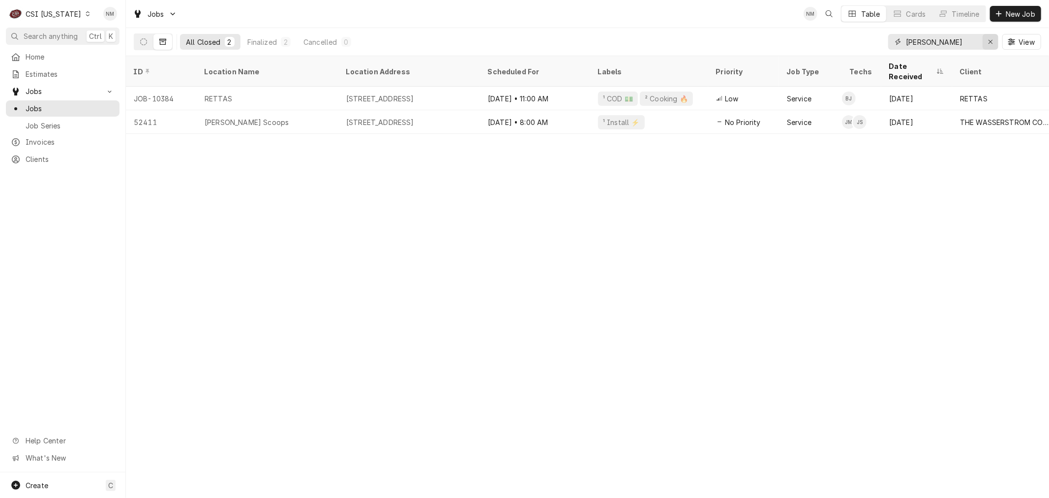
click at [990, 39] on icon "Erase input" at bounding box center [990, 41] width 5 height 7
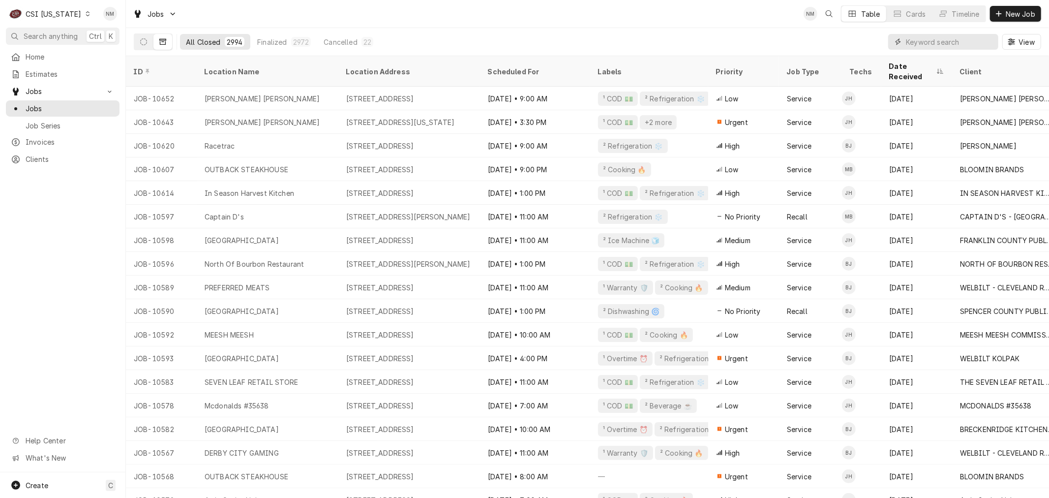
click at [932, 45] on input "Dynamic Content Wrapper" at bounding box center [950, 42] width 88 height 16
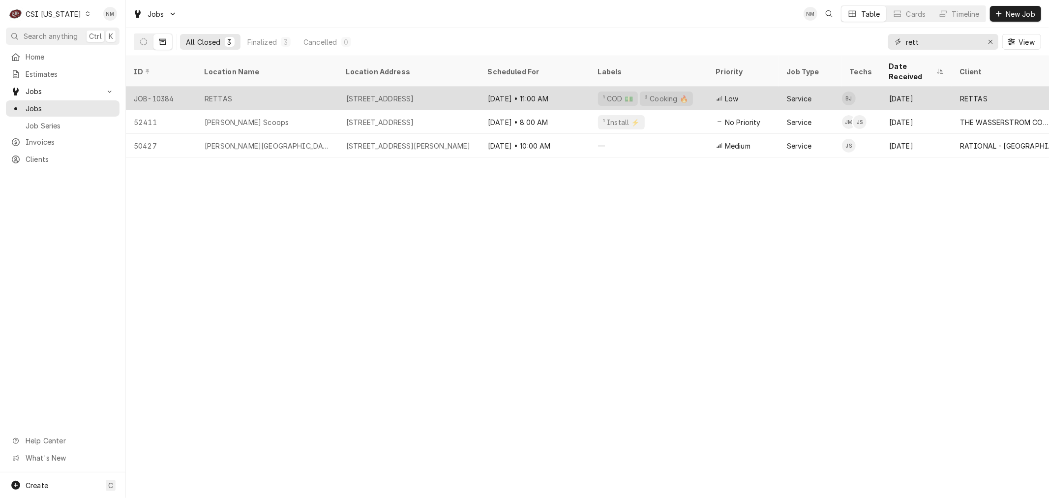
type input "rett"
click at [296, 88] on div "RETTAS" at bounding box center [268, 99] width 142 height 24
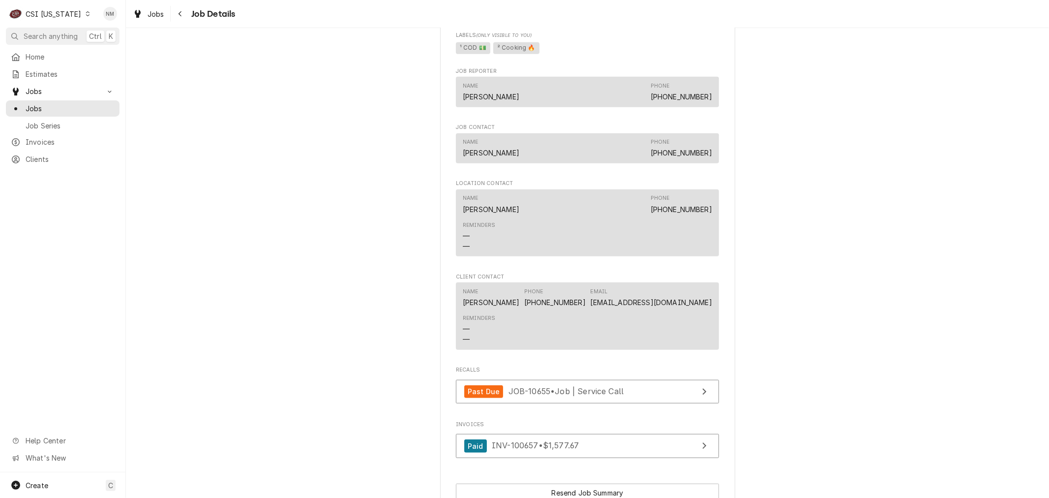
scroll to position [630, 0]
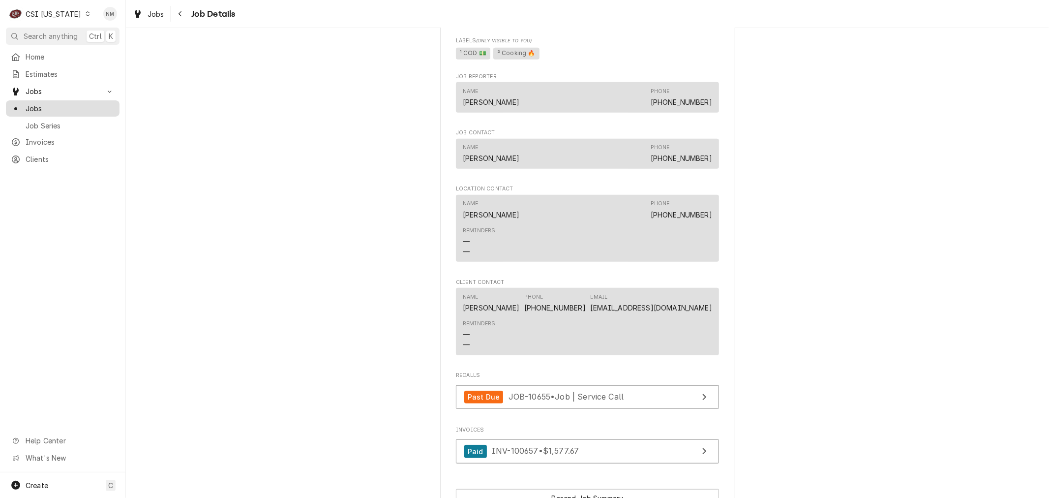
click at [36, 103] on span "Jobs" at bounding box center [70, 108] width 89 height 10
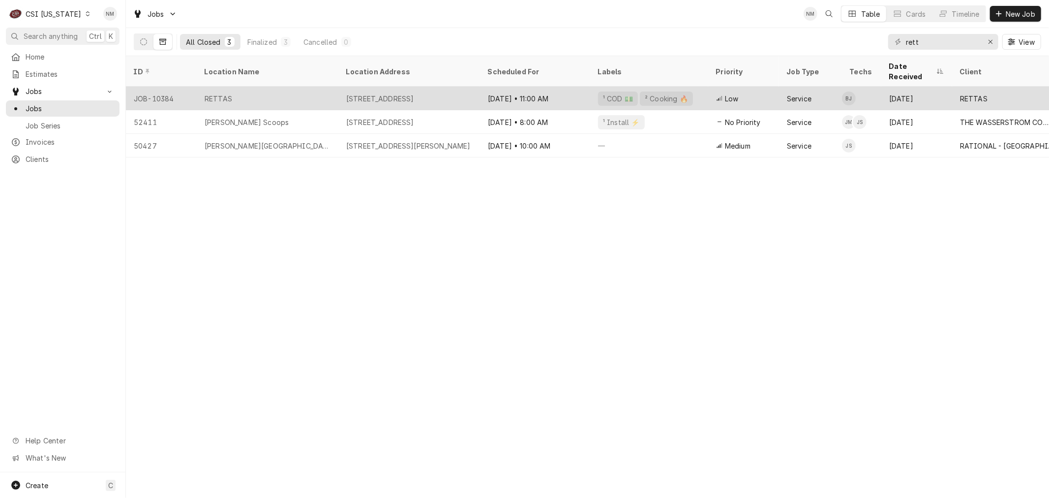
click at [288, 87] on div "RETTAS" at bounding box center [268, 99] width 142 height 24
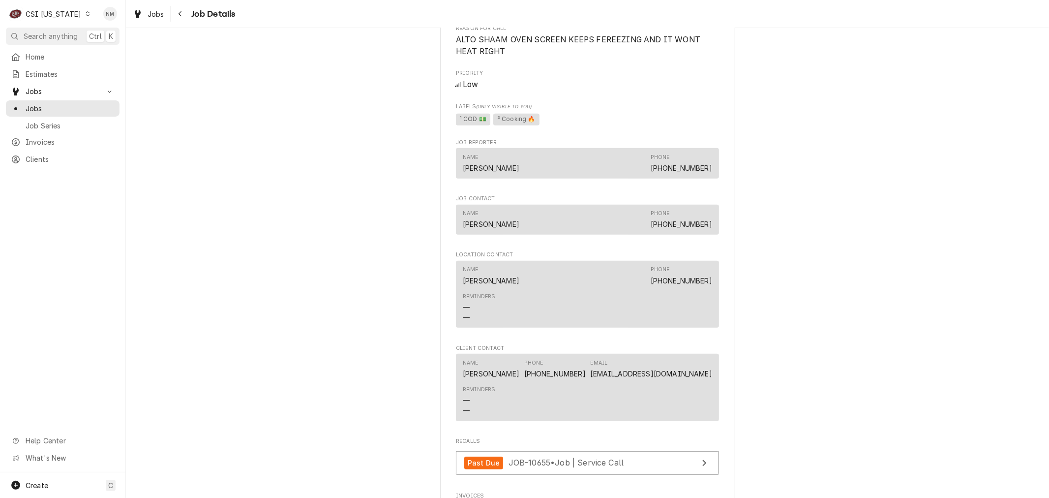
scroll to position [765, 0]
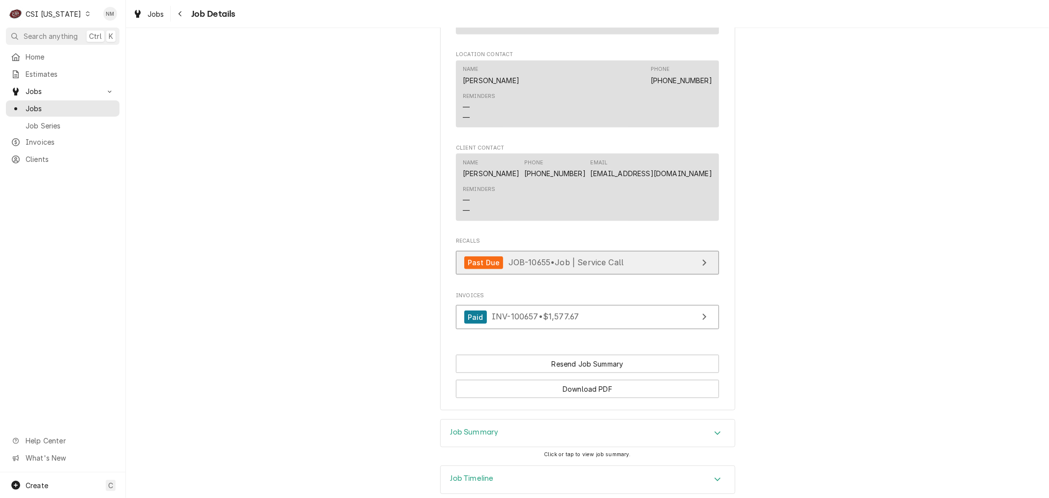
click at [544, 267] on span "JOB-10655 • Job | Service Call" at bounding box center [566, 262] width 116 height 10
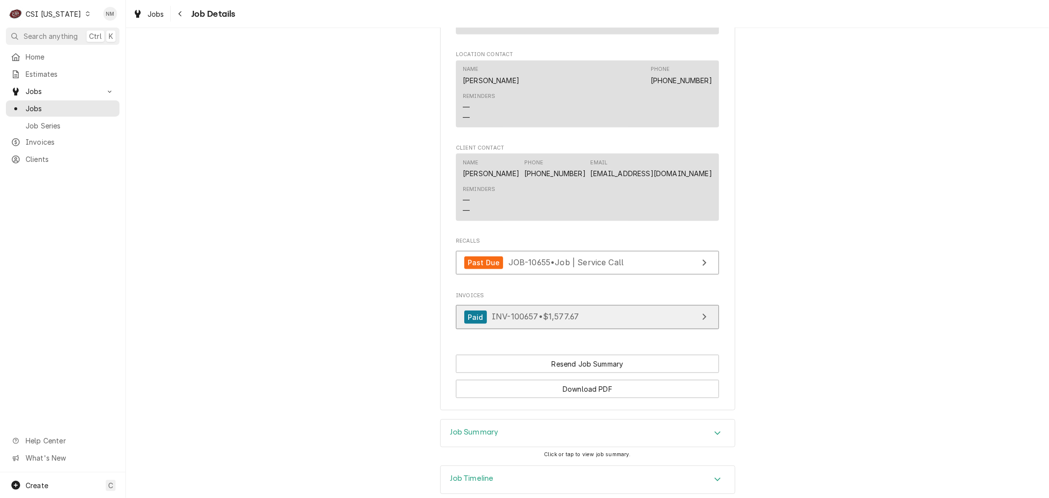
click at [611, 329] on link "Paid INV-100657 • $1,577.67" at bounding box center [587, 317] width 263 height 24
click at [58, 103] on span "Jobs" at bounding box center [70, 108] width 89 height 10
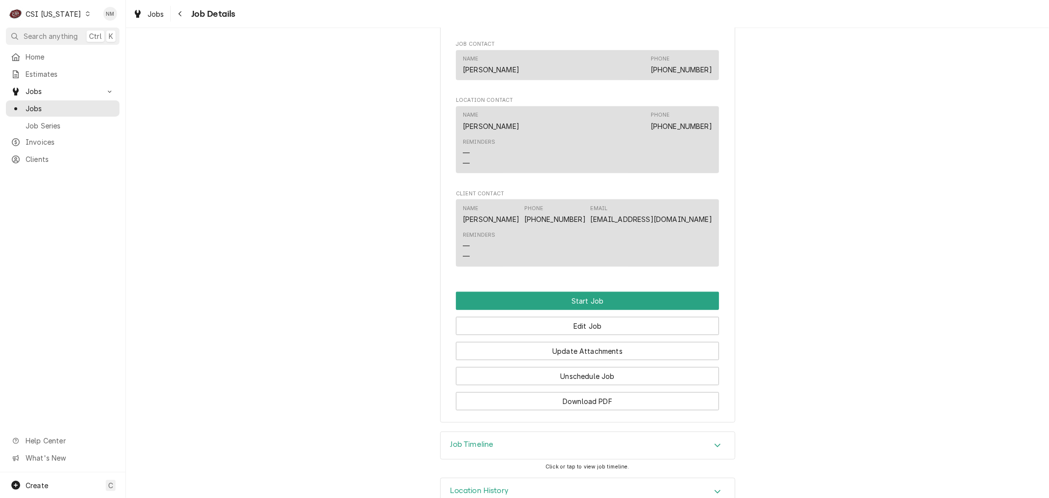
scroll to position [790, 0]
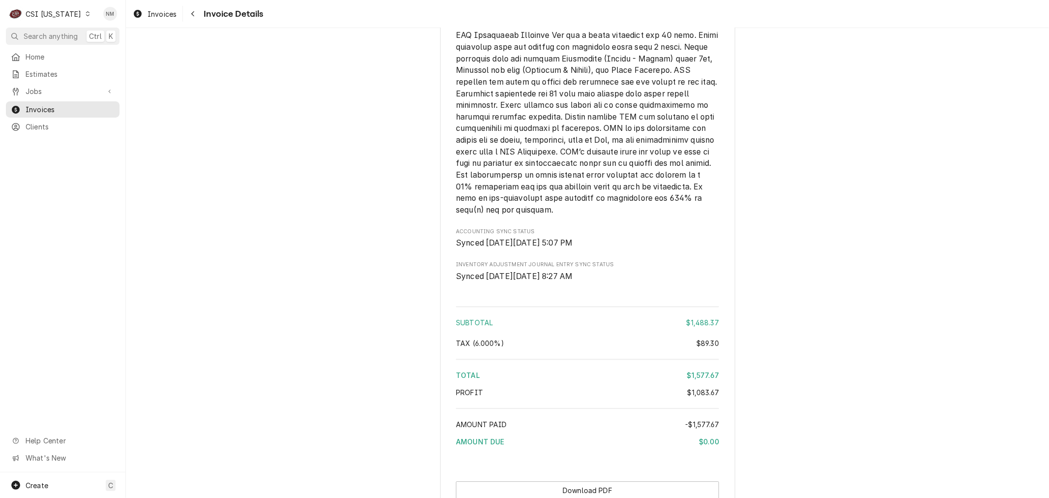
scroll to position [2482, 0]
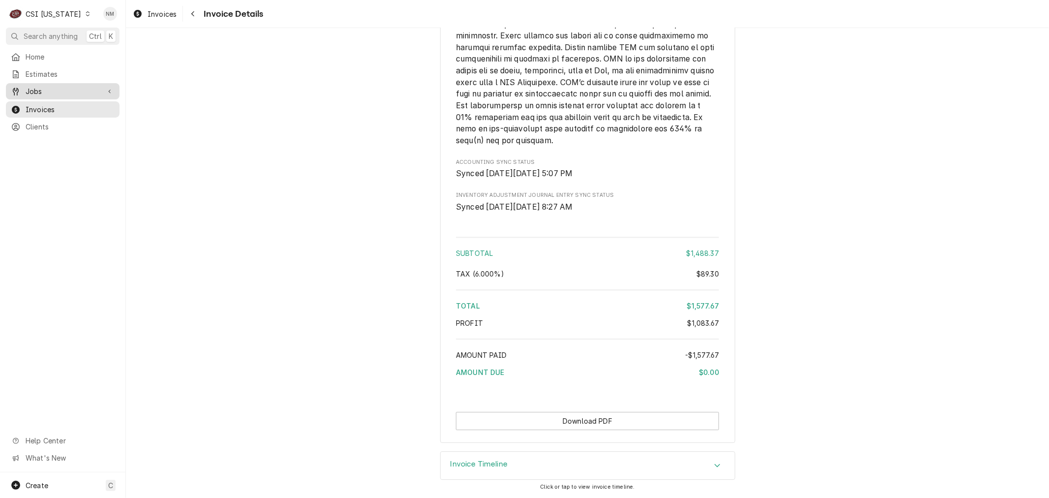
click at [45, 87] on span "Jobs" at bounding box center [63, 91] width 74 height 10
click at [47, 103] on span "Jobs" at bounding box center [70, 108] width 89 height 10
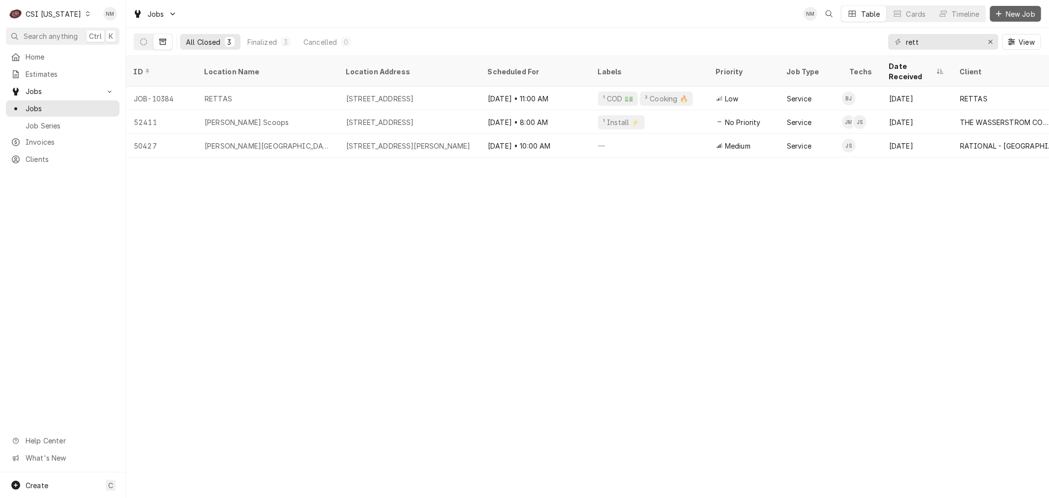
click at [1009, 14] on span "New Job" at bounding box center [1020, 14] width 33 height 10
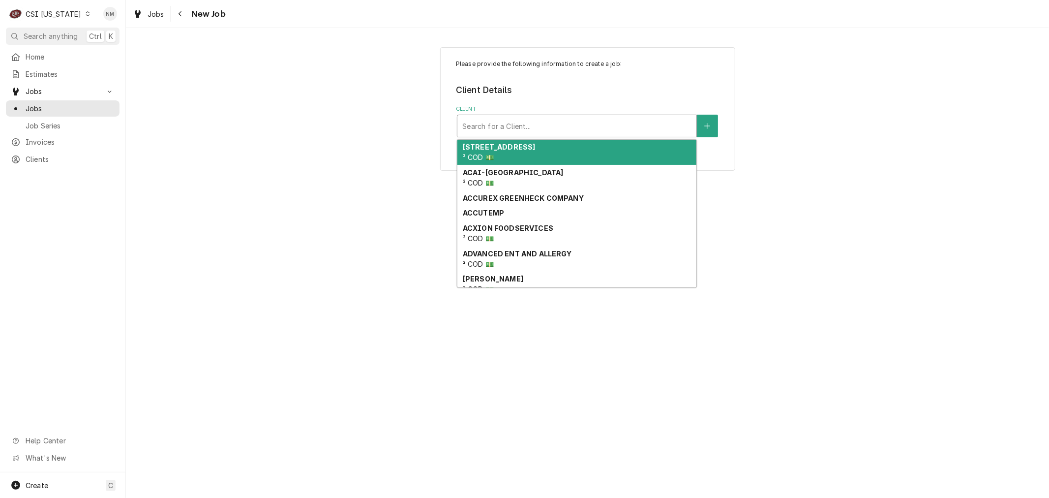
click at [497, 123] on div "Client" at bounding box center [576, 126] width 229 height 18
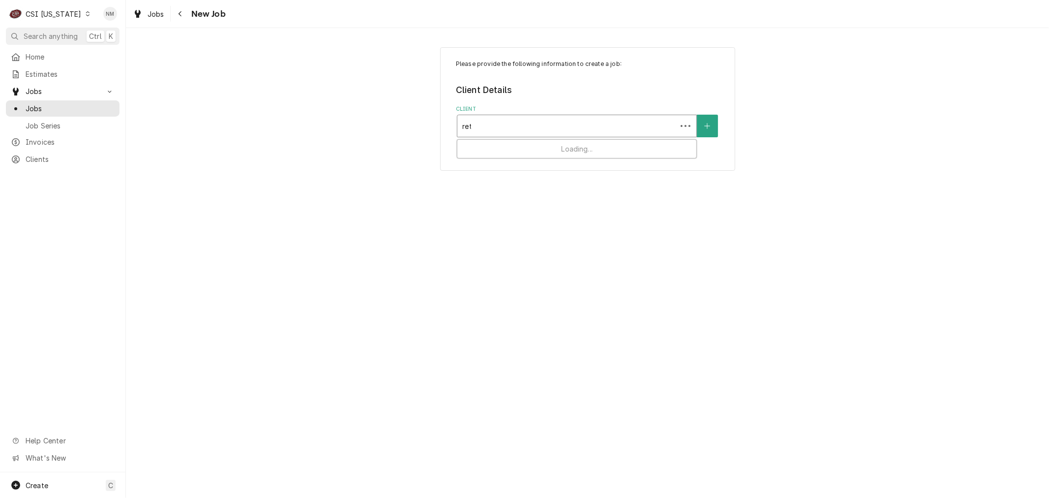
type input "rett"
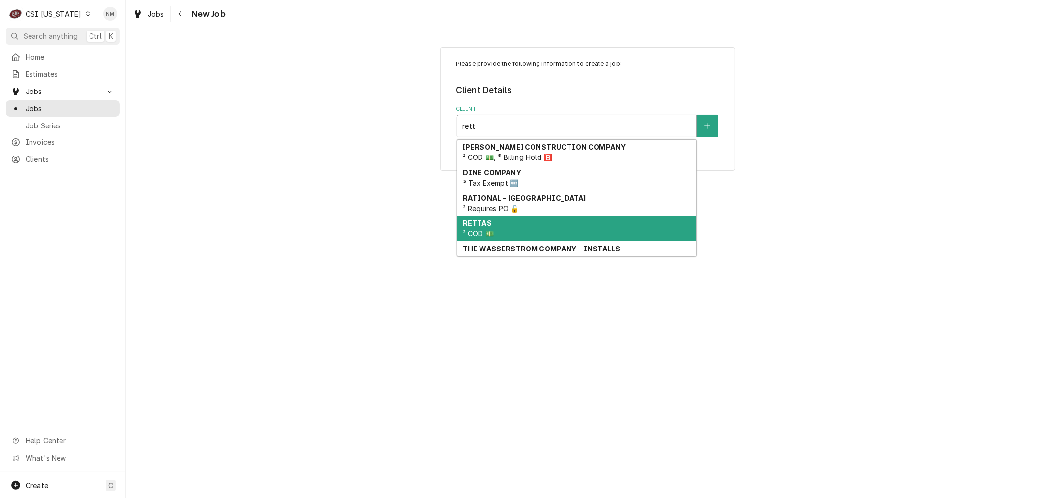
click at [529, 226] on div "RETTAS ² COD 💵" at bounding box center [576, 229] width 239 height 26
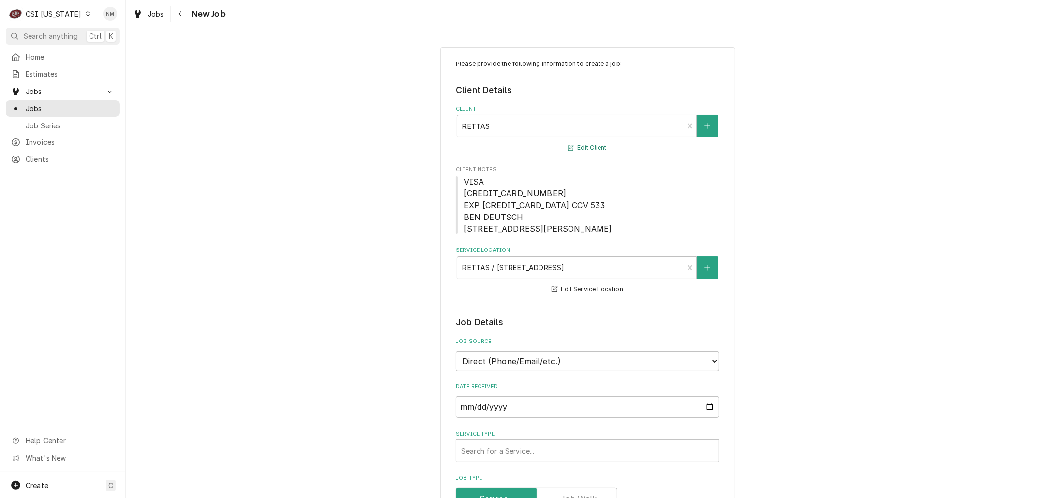
click at [582, 148] on button "Edit Client" at bounding box center [587, 148] width 41 height 12
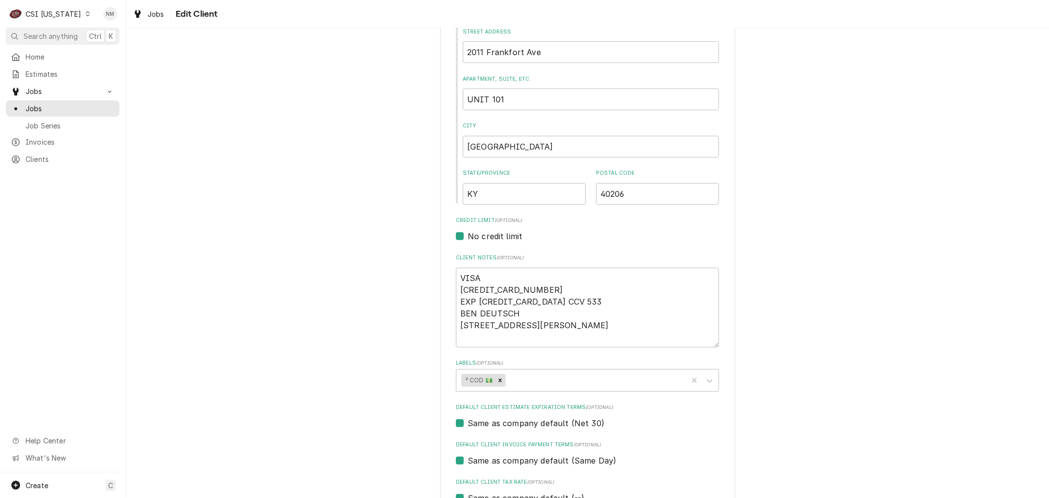
scroll to position [328, 0]
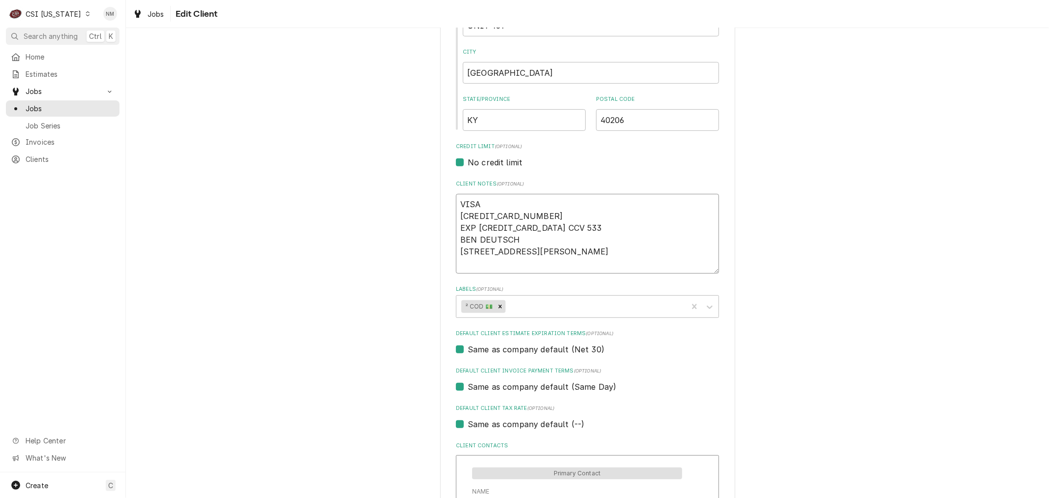
click at [473, 261] on textarea "VISA [CREDIT_CARD_NUMBER] EXP [CREDIT_CARD_DATA] CCV 533 BEN DEUTSCH [STREET_AD…" at bounding box center [587, 234] width 263 height 80
type textarea "x"
type textarea "VISA [CREDIT_CARD_NUMBER] EXP [CREDIT_CARD_DATA] CCV 533 BEN DEUTSCH [STREET_AD…"
type textarea "x"
type textarea "VISA [CREDIT_CARD_NUMBER] EXP [CREDIT_CARD_DATA] CCV 533 BEN DEUTSCH [STREET_AD…"
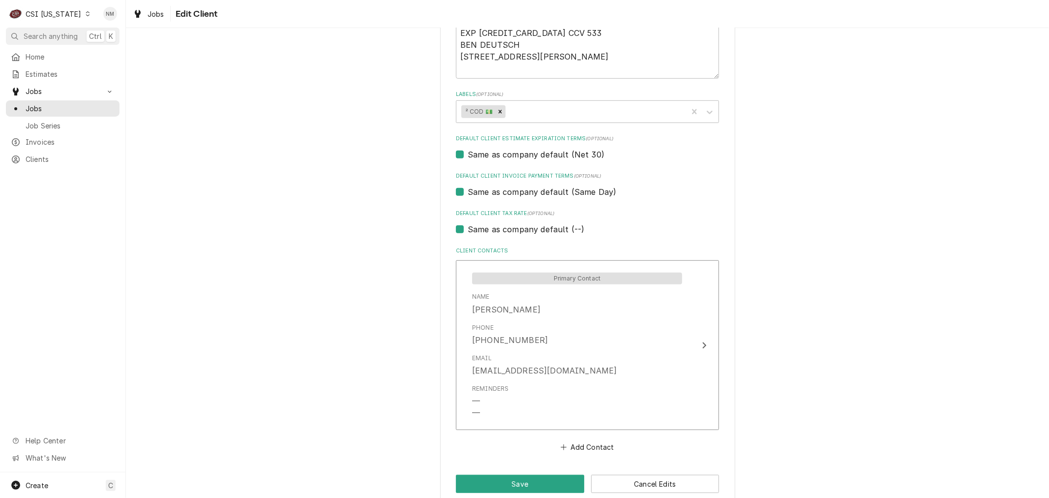
scroll to position [537, 0]
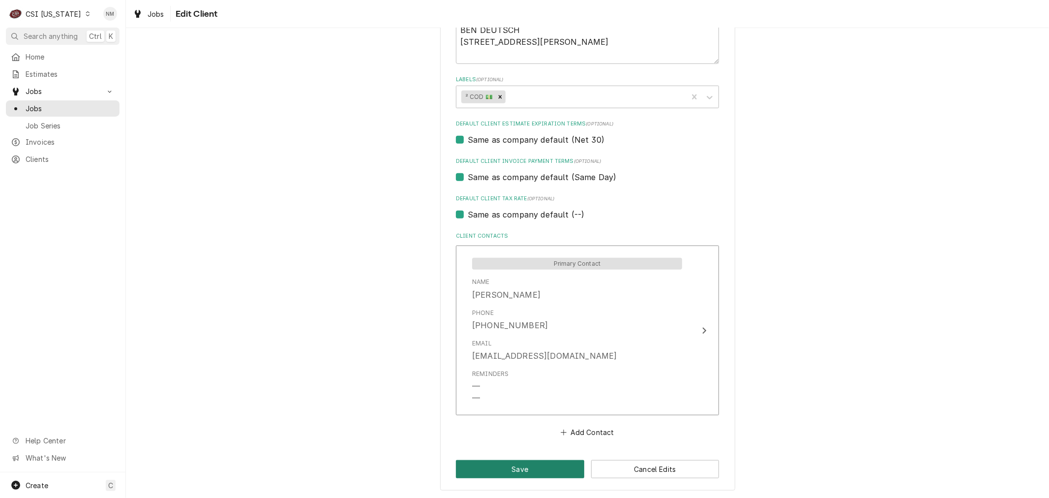
click at [527, 464] on button "Save" at bounding box center [520, 469] width 128 height 18
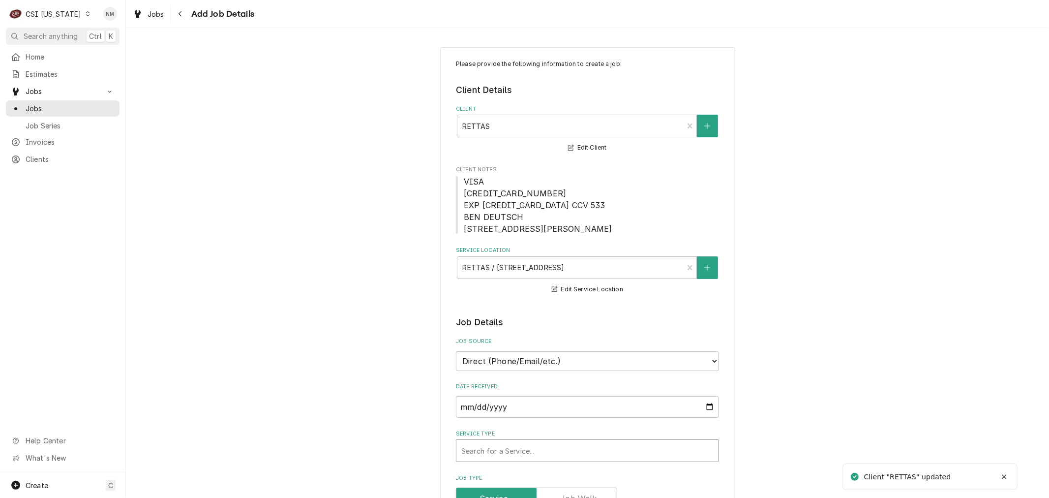
click at [573, 456] on div "Service Type" at bounding box center [587, 451] width 252 height 18
type textarea "x"
type input "s"
type textarea "x"
type input "se"
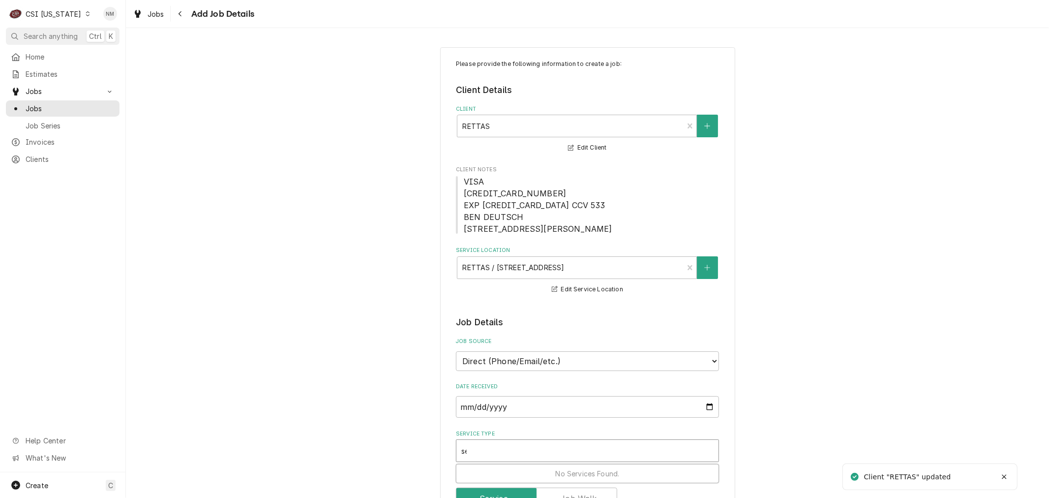
type textarea "x"
type input "ser"
type textarea "x"
type input "serv"
type textarea "x"
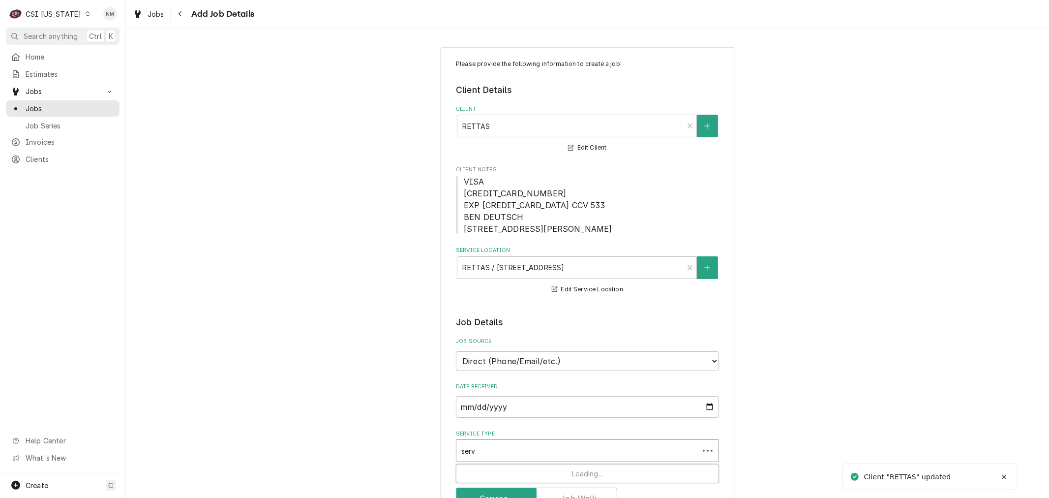
type input "servi"
type textarea "x"
type input "servic"
type textarea "x"
type input "service"
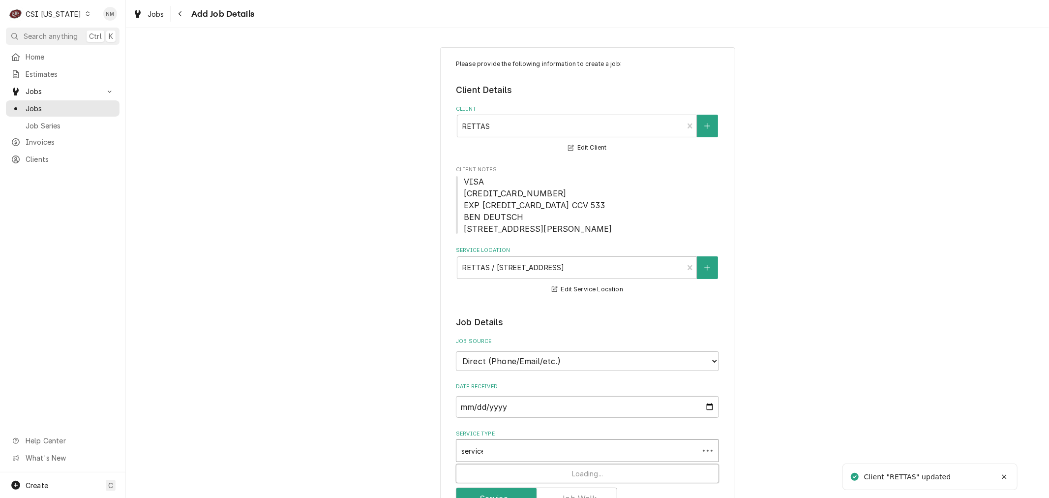
type textarea "x"
type input "service"
type textarea "x"
type input "service c"
type textarea "x"
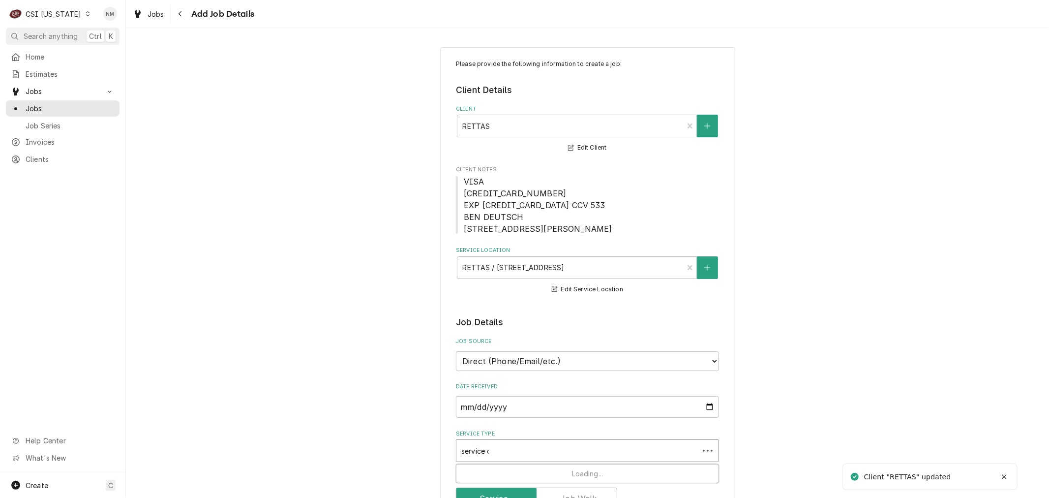
type input "service ca"
type textarea "x"
type input "service cal"
type textarea "x"
type input "service call"
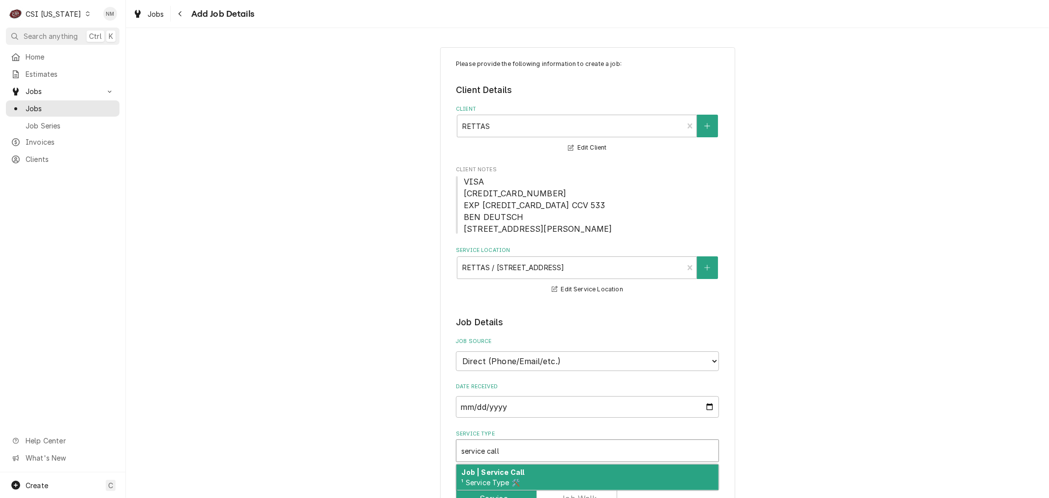
click at [533, 480] on div "Job | Service Call ¹ Service Type 🛠️" at bounding box center [587, 477] width 262 height 26
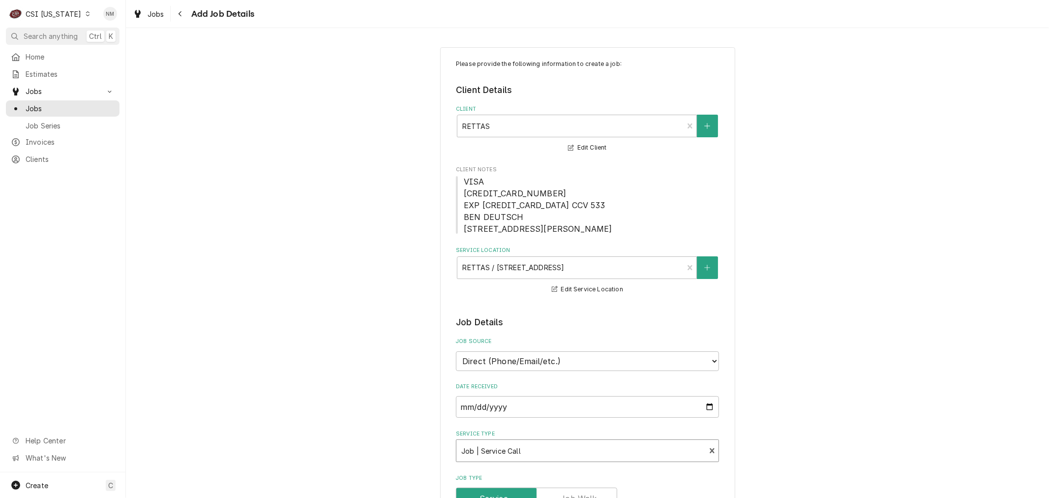
scroll to position [218, 0]
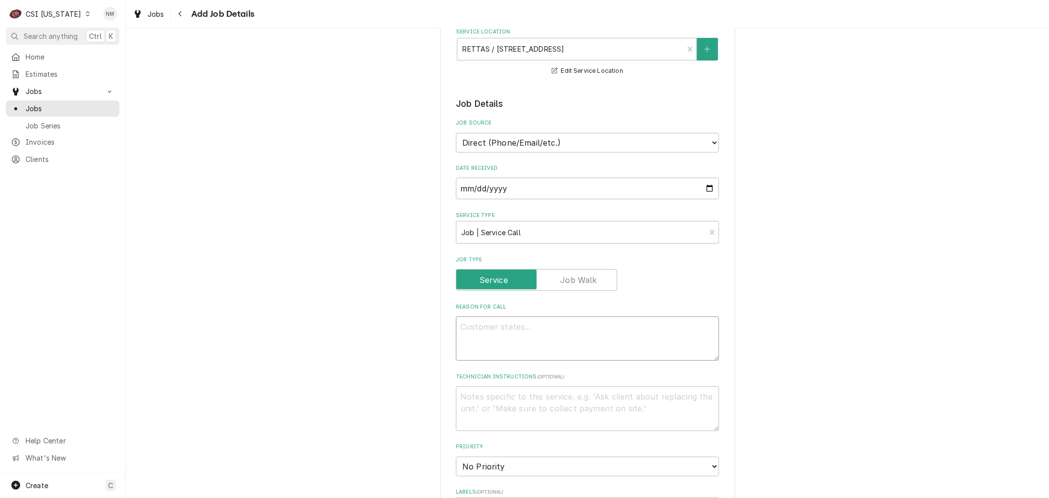
click at [508, 337] on textarea "Reason For Call" at bounding box center [587, 338] width 263 height 44
type textarea "x"
type textarea "r"
type textarea "x"
type textarea "re"
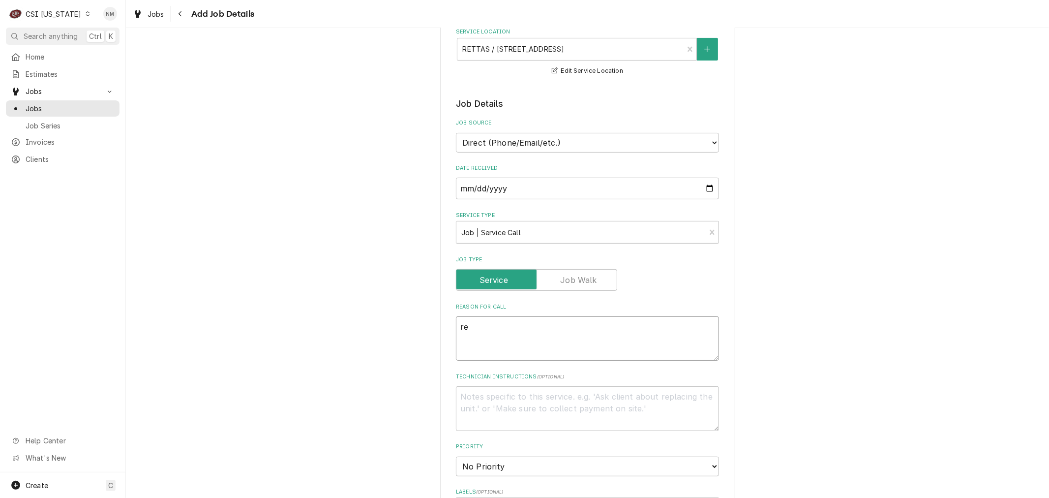
type textarea "x"
type textarea "r"
type textarea "x"
click at [512, 409] on textarea "Technician Instructions ( optional )" at bounding box center [587, 408] width 263 height 44
type textarea "x"
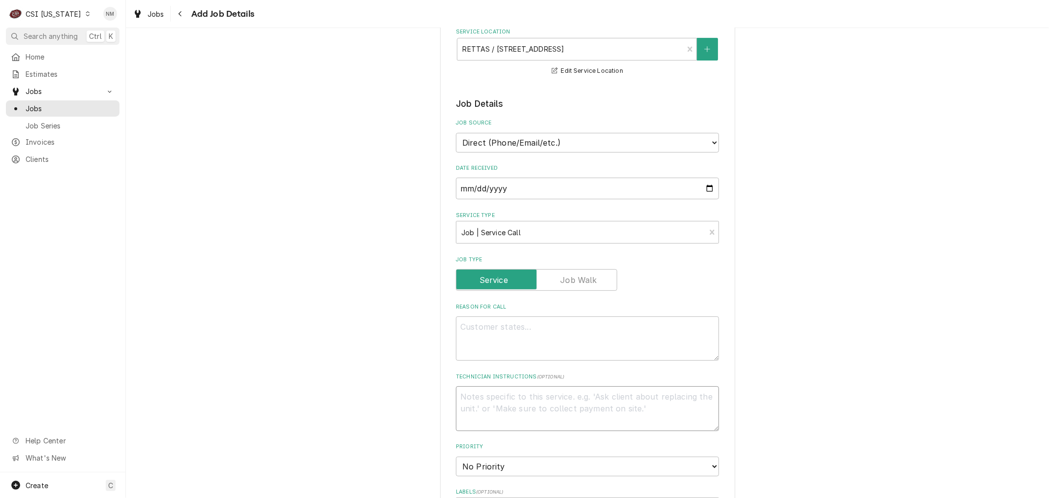
type textarea "r"
type textarea "x"
type textarea "re"
type textarea "x"
type textarea "rec"
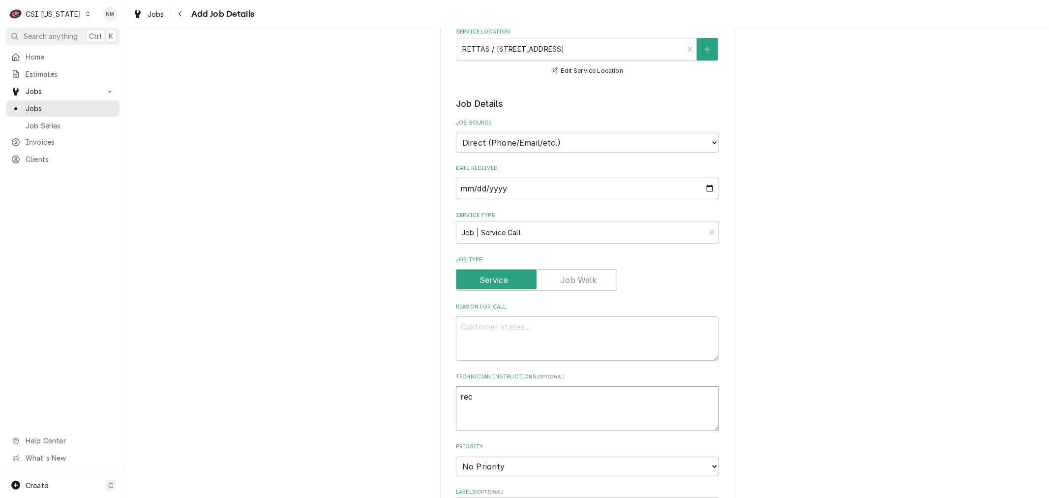
type textarea "x"
type textarea "reca"
type textarea "x"
type textarea "recal"
type textarea "x"
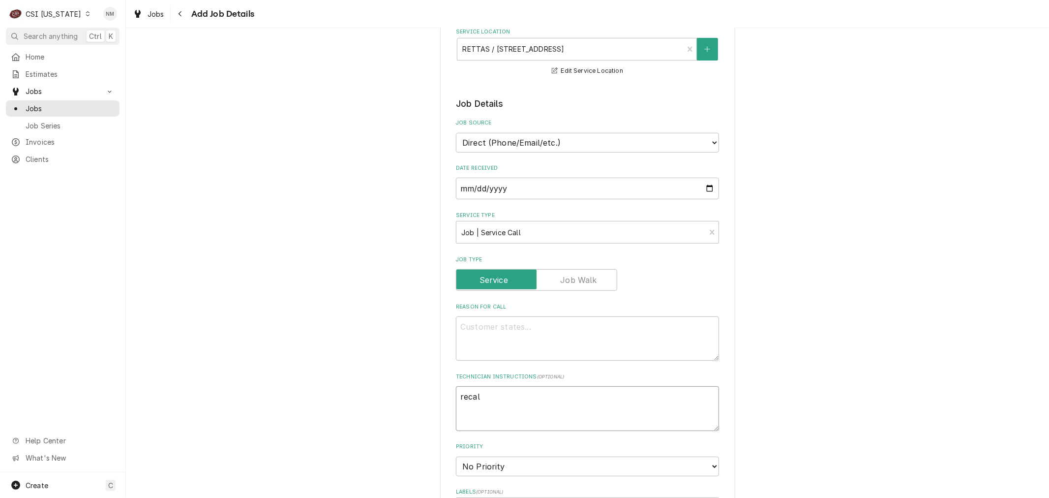
type textarea "recall"
type textarea "x"
type textarea "recall"
type textarea "x"
type textarea "recall 1"
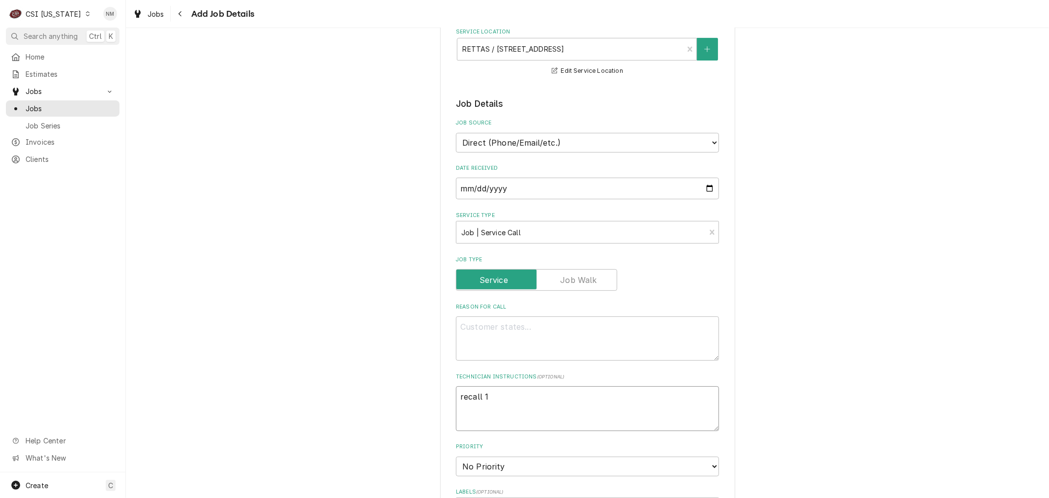
type textarea "x"
type textarea "recall 10"
type textarea "x"
type textarea "recall 103"
type textarea "x"
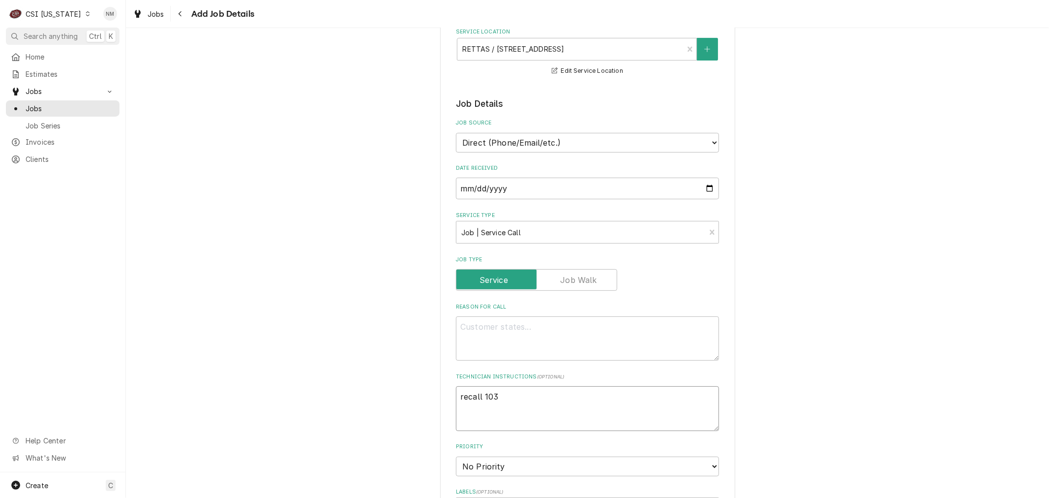
type textarea "recall 1038"
type textarea "x"
type textarea "recall 10384"
type textarea "x"
type textarea "recall 10384"
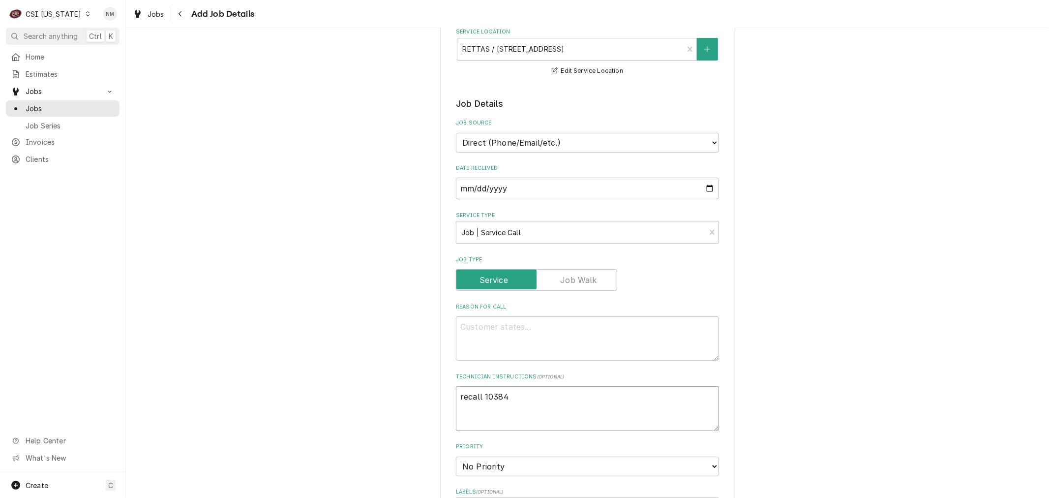
type textarea "x"
type textarea "recall 10384 ("
type textarea "x"
type textarea "recall 10384 (n"
type textarea "x"
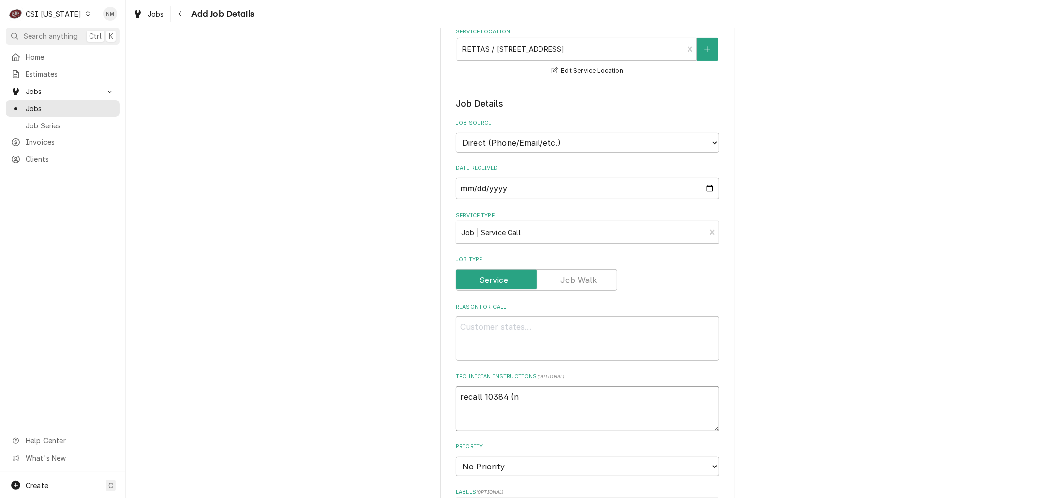
type textarea "recall 10384 (no"
type textarea "x"
type textarea "recall 10384 (no"
type textarea "x"
type textarea "recall 10384 (no o"
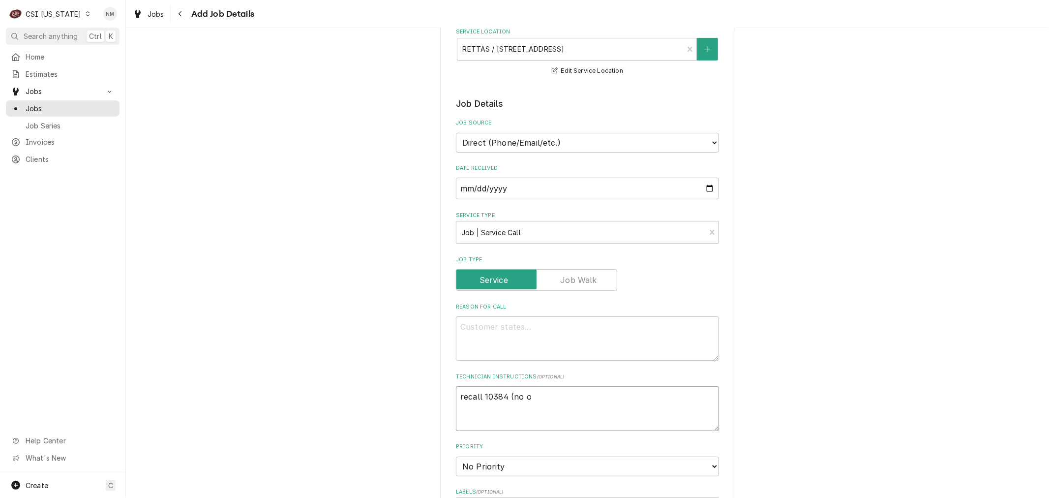
type textarea "x"
type textarea "recall 10384 (no op"
type textarea "x"
type textarea "recall 10384 (no ope"
type textarea "x"
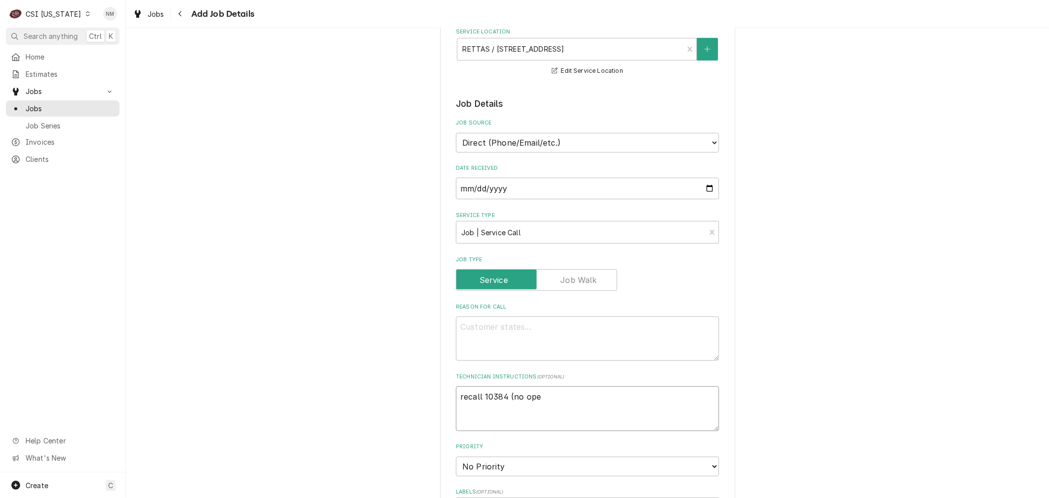
type textarea "recall 10384 (no open"
type textarea "x"
type textarea "recall 10384 (no ope"
type textarea "x"
type textarea "recall 10384 (no op"
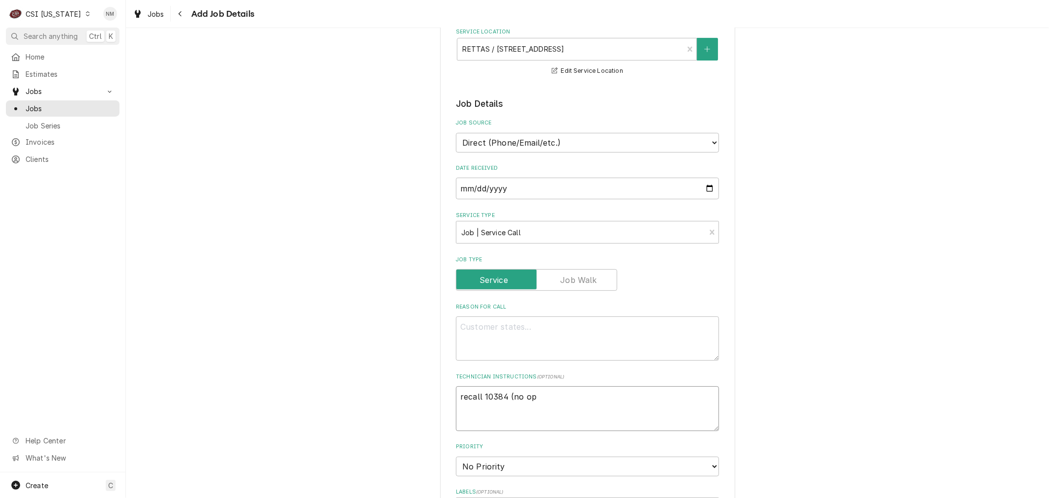
type textarea "x"
type textarea "recall 10384 (no opt"
type textarea "x"
type textarea "recall 10384 (no opti"
type textarea "x"
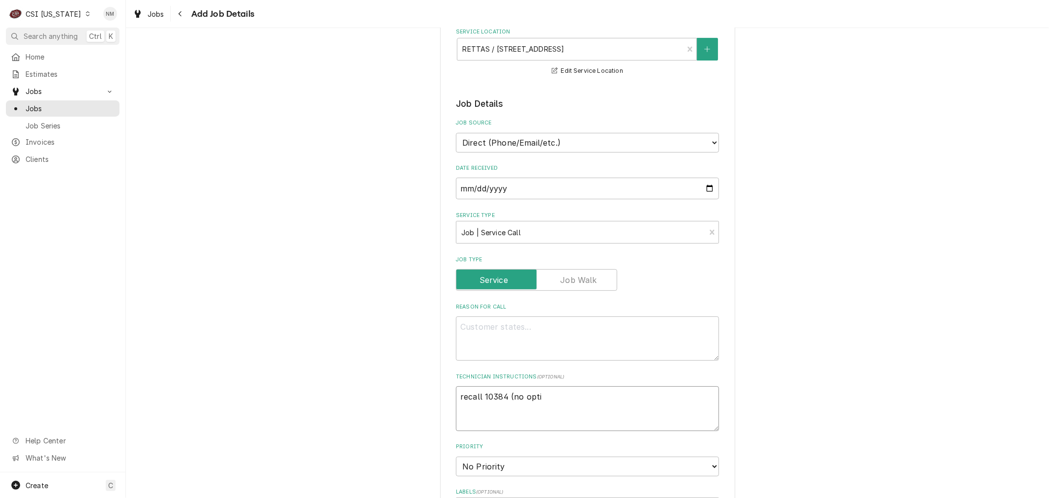
type textarea "recall 10384 (no optio"
type textarea "x"
type textarea "recall 10384 (no option"
type textarea "x"
type textarea "recall 10384 (no option"
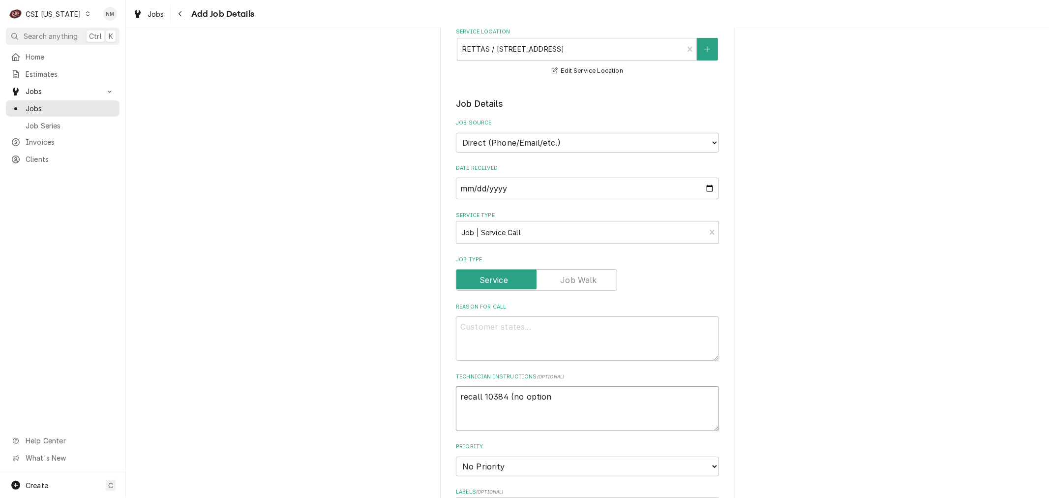
type textarea "x"
type textarea "recall 10384 (no option t"
type textarea "x"
type textarea "recall 10384 (no option to"
type textarea "x"
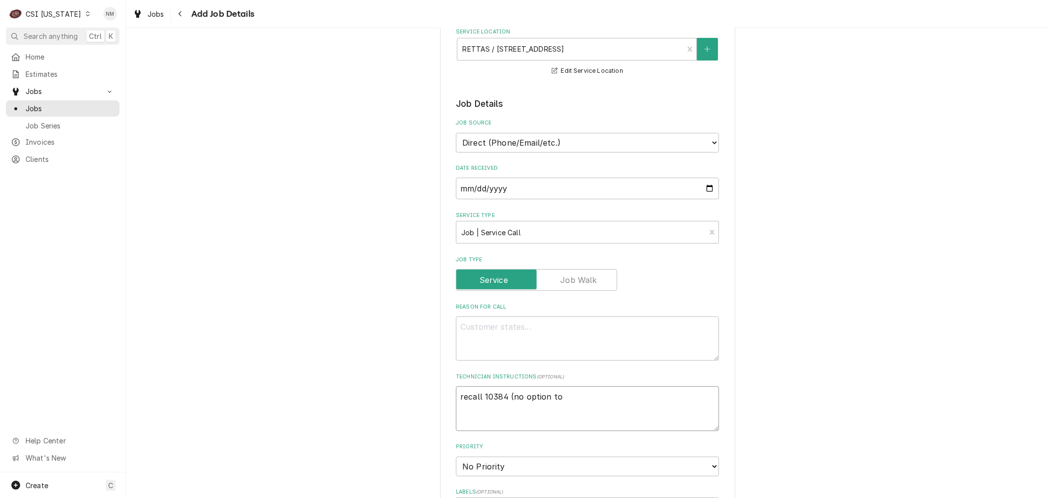
type textarea "recall 10384 (no option to"
type textarea "x"
type textarea "recall 10384 (no option to c"
type textarea "x"
type textarea "recall 10384 (no option to cr"
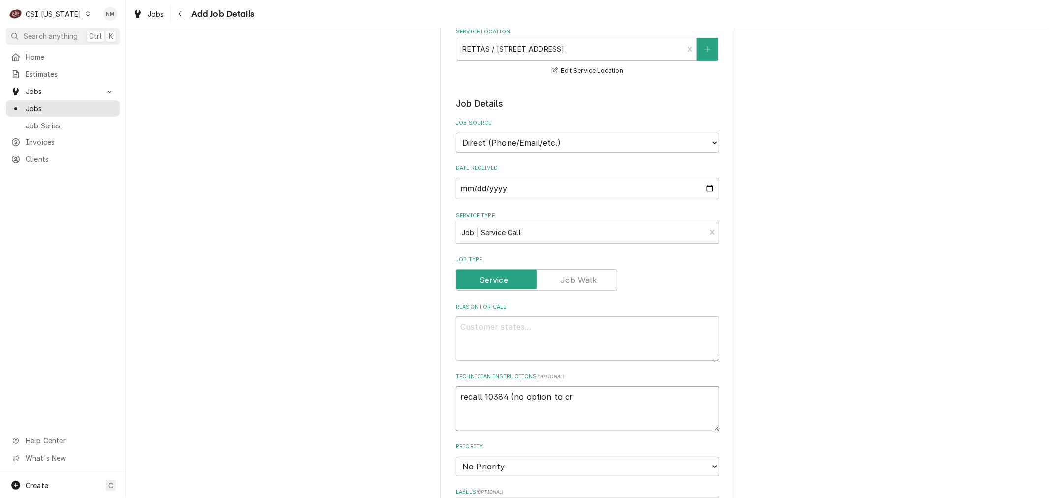
type textarea "x"
type textarea "recall 10384 (no option to cre"
type textarea "x"
type textarea "recall 10384 (no option to crea"
type textarea "x"
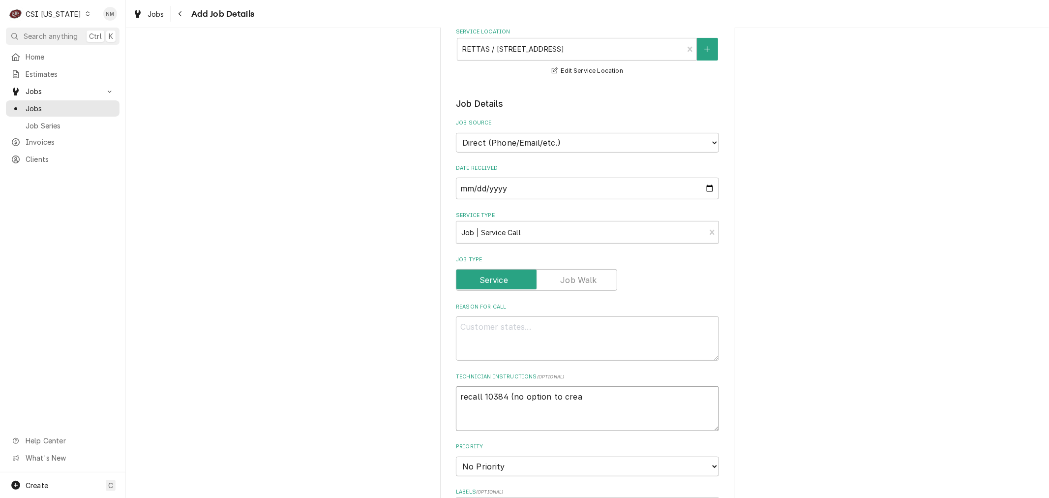
type textarea "recall 10384 (no option to creat"
type textarea "x"
type textarea "recall 10384 (no option to create"
type textarea "x"
type textarea "recall 10384 (no option to create"
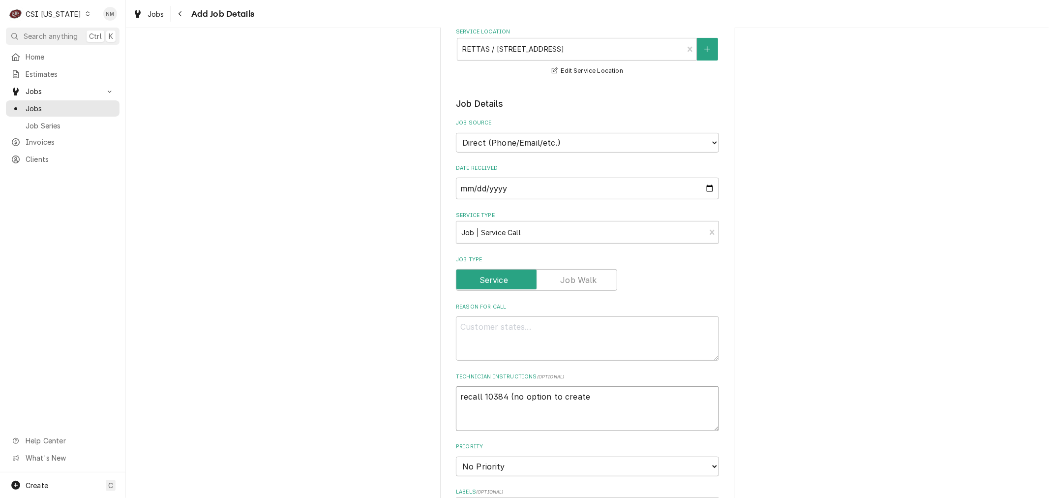
type textarea "x"
type textarea "recall 10384 (no option to create a"
type textarea "x"
type textarea "recall 10384 (no option to create a"
type textarea "x"
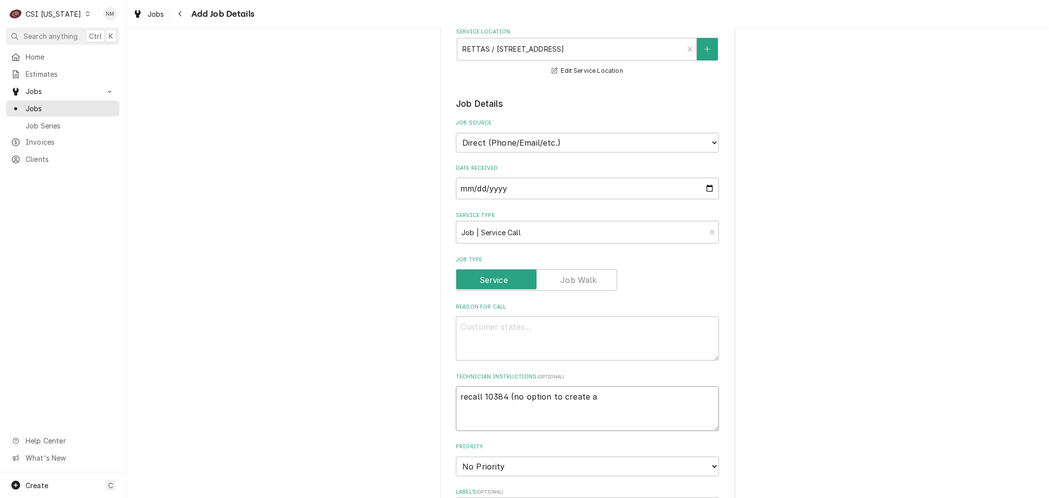
type textarea "recall 10384 (no option to create a c"
type textarea "x"
type textarea "recall 10384 (no option to create a ca"
type textarea "x"
type textarea "recall 10384 (no option to create a cal"
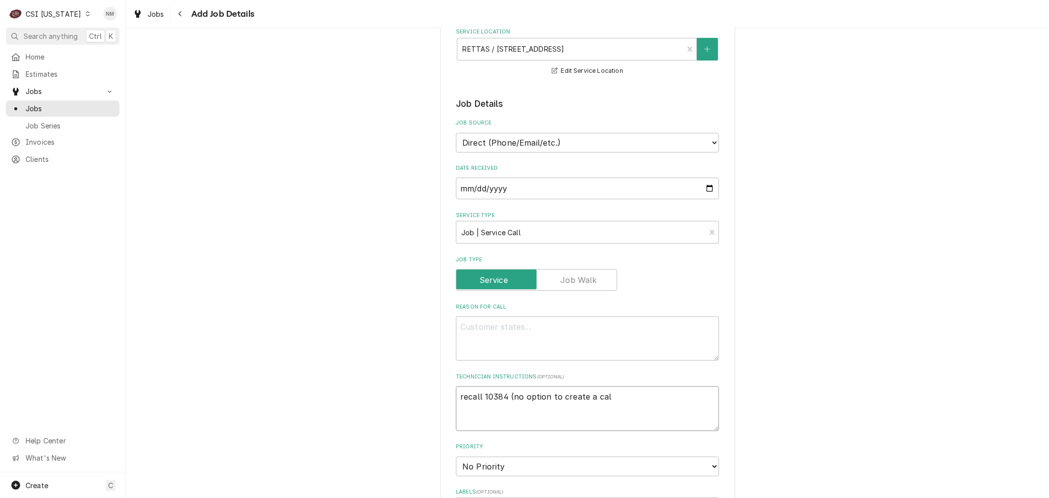
type textarea "x"
type textarea "recall 10384 (no option to create a call"
type textarea "x"
type textarea "recall 10384 (no option to create a call"
type textarea "x"
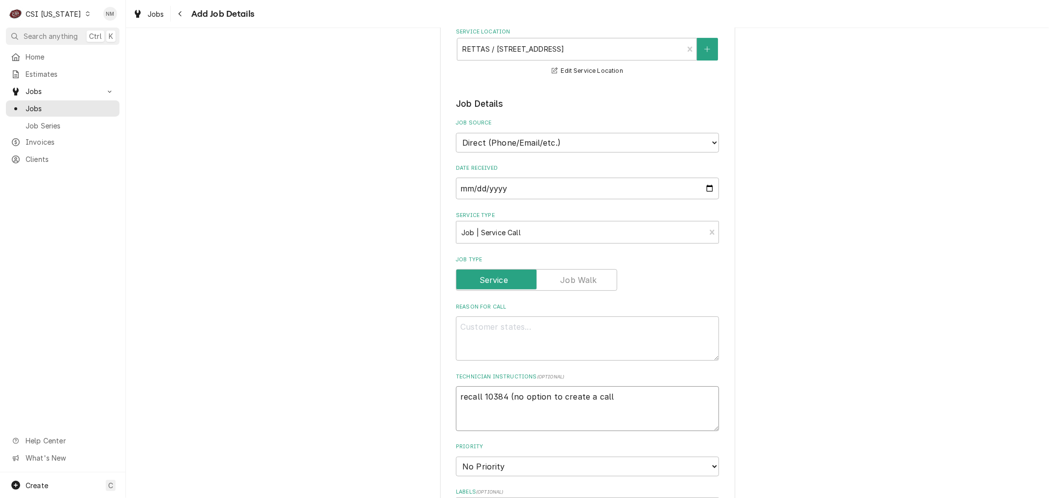
type textarea "recall 10384 (no option to create a call b"
type textarea "x"
type textarea "recall 10384 (no option to create a call ba"
type textarea "x"
type textarea "recall 10384 (no option to create a call bac"
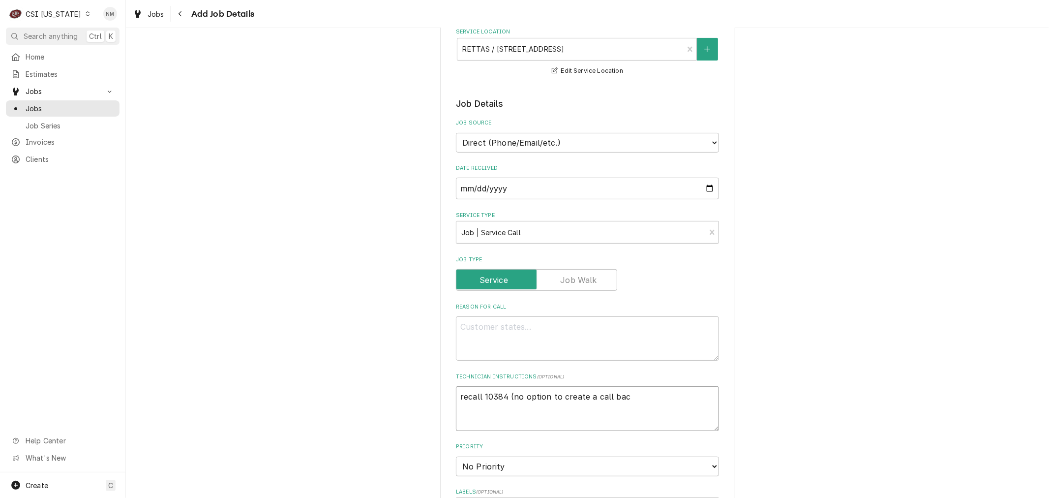
type textarea "x"
type textarea "recall 10384 (no option to create a call back"
type textarea "x"
type textarea "recall 10384 (no option to create a call back"
type textarea "x"
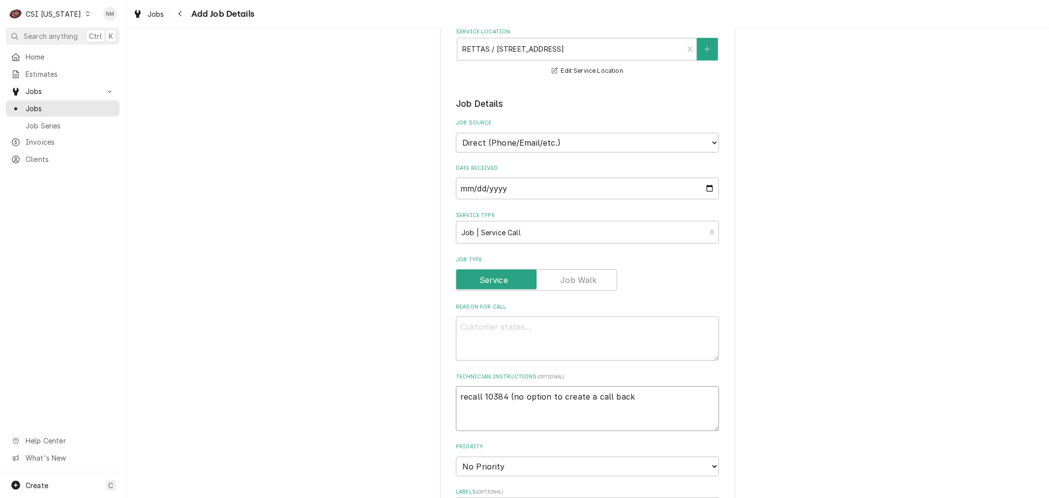
type textarea "recall 10384 (no option to create a call back f"
type textarea "x"
type textarea "recall 10384 (no option to create a call back fo"
type textarea "x"
type textarea "recall 10384 (no option to create a call back for"
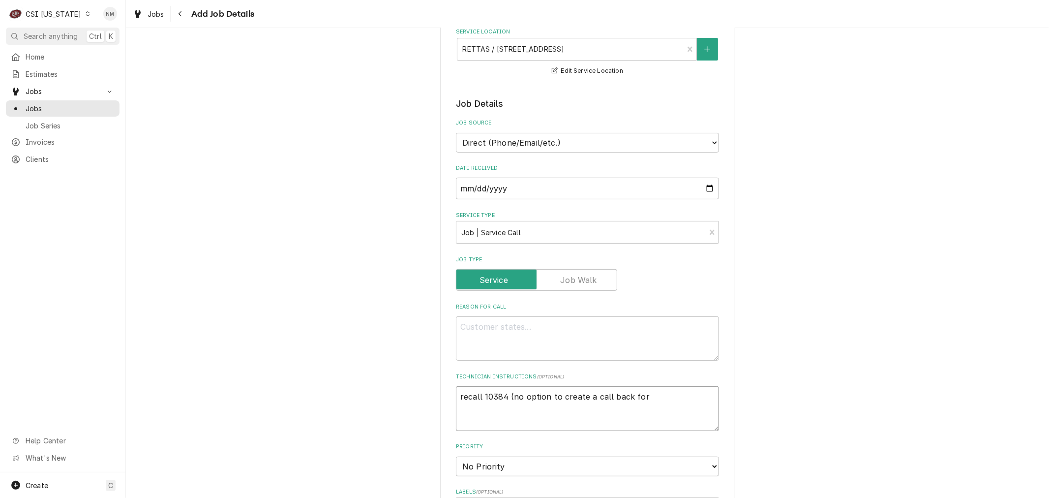
type textarea "x"
type textarea "recall 10384 (no option to create a call back form"
type textarea "x"
type textarea "recall 10384 (no option to create a call back form"
type textarea "x"
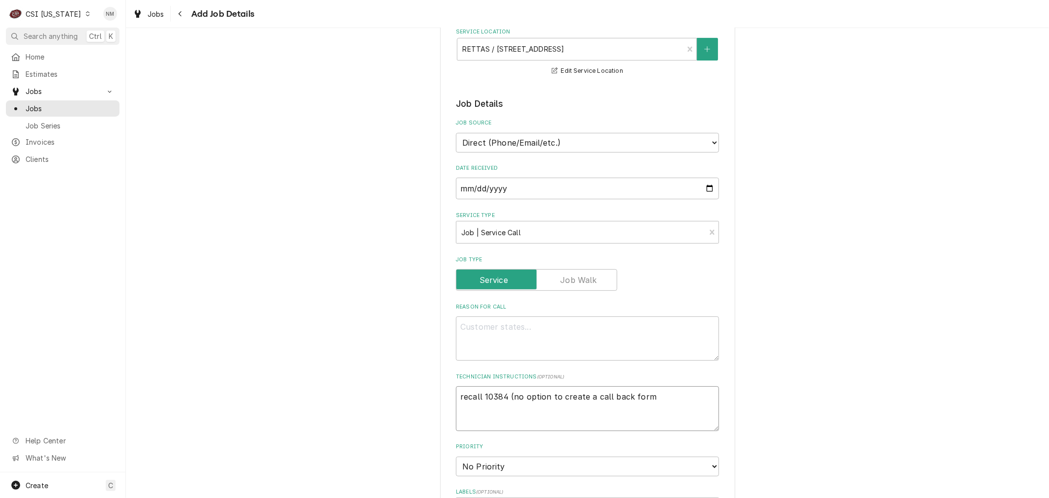
type textarea "recall 10384 (no option to create a call back form t"
type textarea "x"
type textarea "recall 10384 (no option to create a call back form th"
type textarea "x"
type textarea "recall 10384 (no option to create a call back form the"
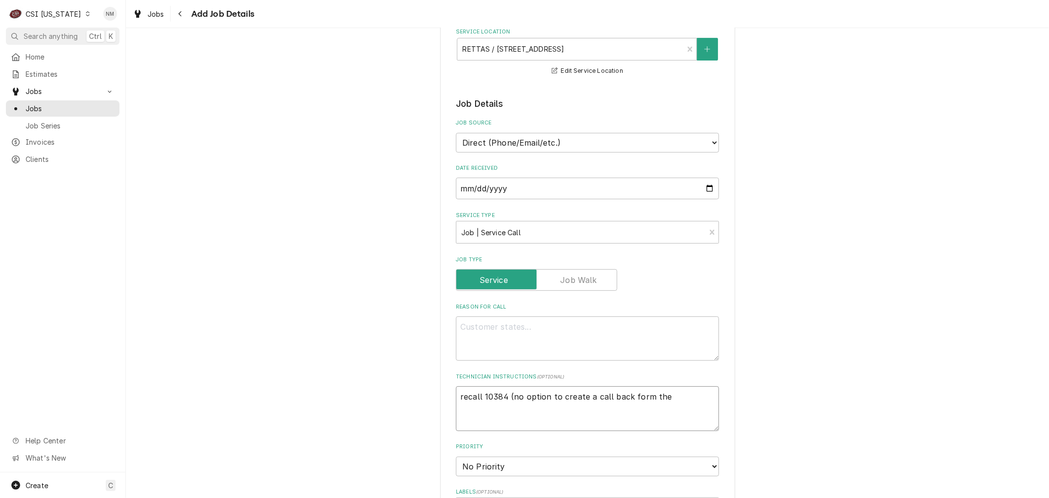
type textarea "x"
type textarea "recall 10384 (no option to create a call back form th"
type textarea "x"
type textarea "recall 10384 (no option to create a call back form t"
type textarea "x"
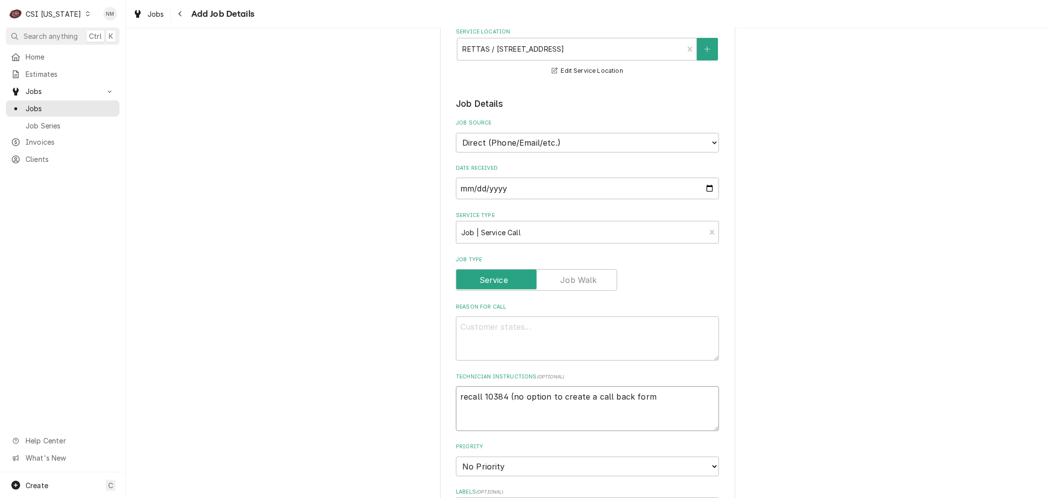
type textarea "recall 10384 (no option to create a call back form"
type textarea "x"
type textarea "recall 10384 (no option to create a call back for"
type textarea "x"
type textarea "recall 10384 (no option to create a call back fo"
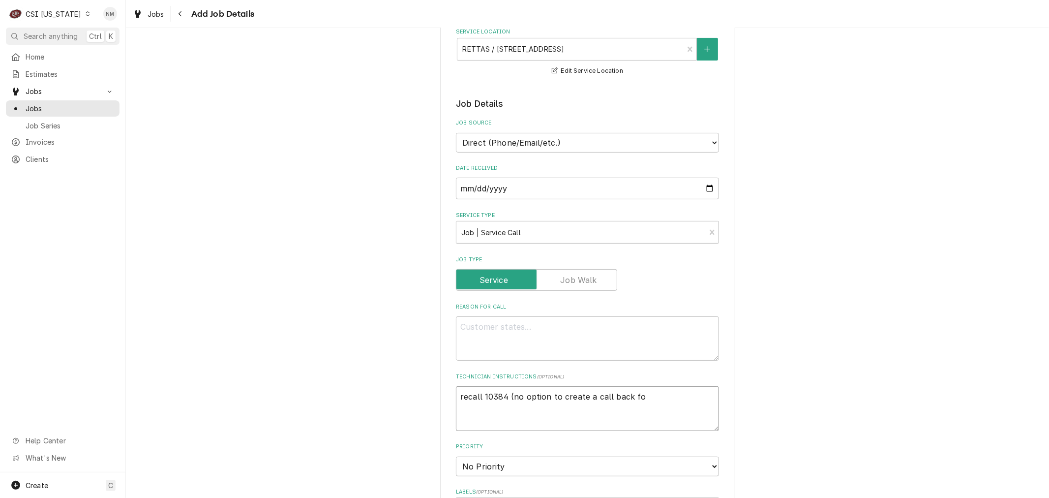
type textarea "x"
type textarea "recall 10384 (no option to create a call back f"
type textarea "x"
type textarea "recall 10384 (no option to create a call back fr"
type textarea "x"
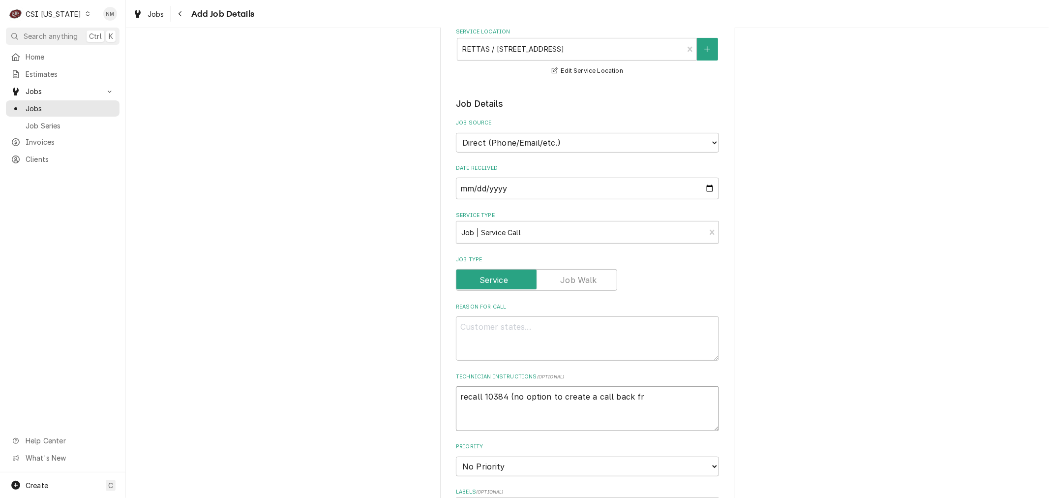
type textarea "recall 10384 (no option to create a call back fro"
type textarea "x"
type textarea "recall 10384 (no option to create a call back from"
type textarea "x"
type textarea "recall 10384 (no option to create a call back from"
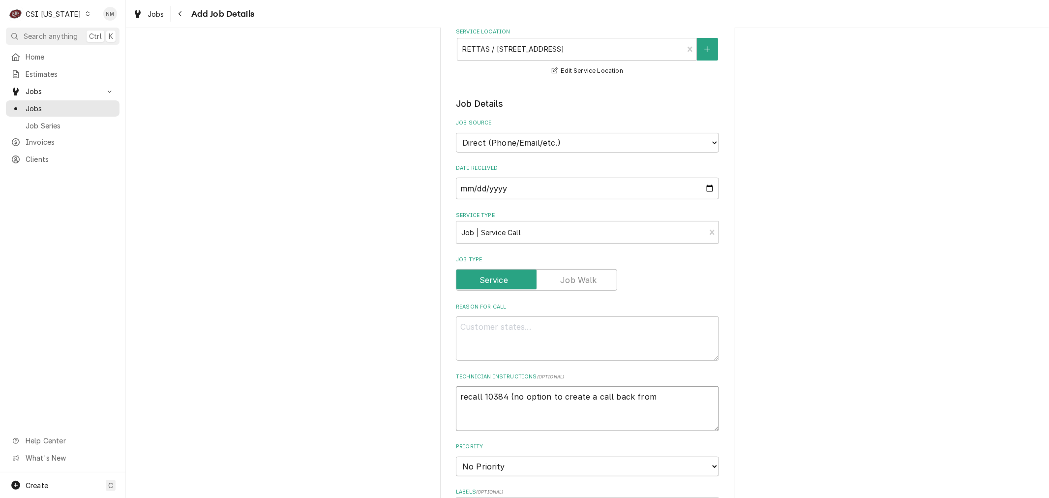
type textarea "x"
type textarea "recall 10384 (no option to create a call back from j"
type textarea "x"
type textarea "recall 10384 (no option to create a call back from jo"
type textarea "x"
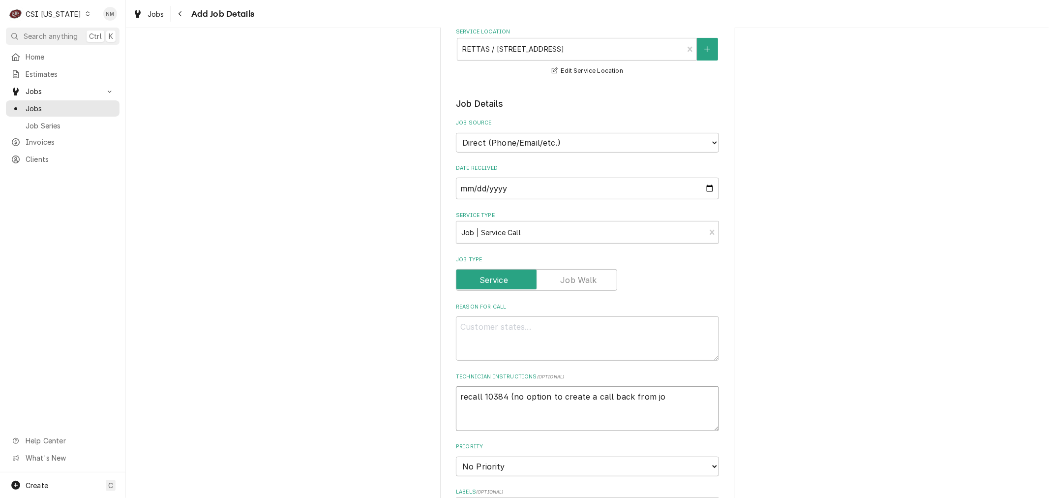
type textarea "recall 10384 (no option to create a call back from job"
type textarea "x"
type textarea "recall 10384 (no option to create a call back from job)"
type textarea "x"
type textarea "recall 10384 (no option to create a call back from job)"
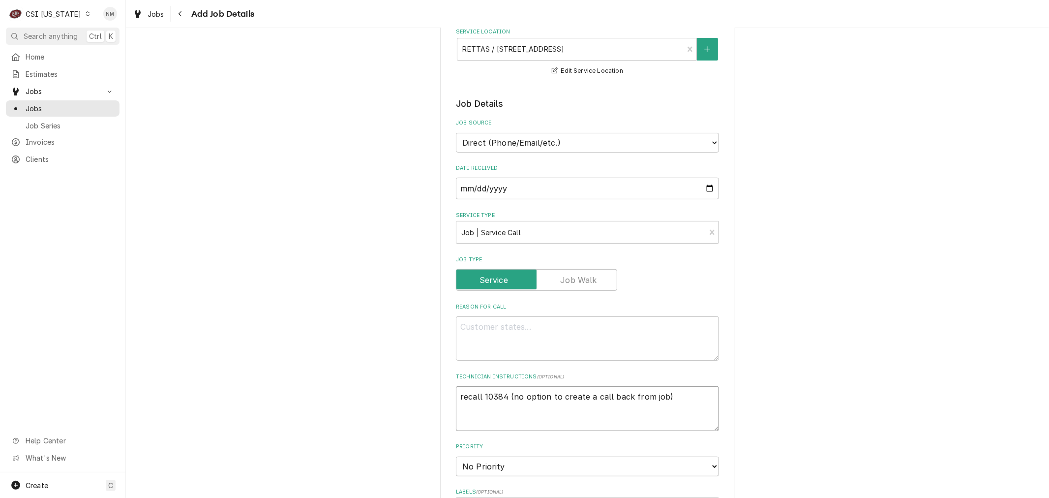
type textarea "x"
type textarea "recall 10384 (no option to create a call back from job) O"
type textarea "x"
type textarea "recall 10384 (no option to create a call back from job) ON"
type textarea "x"
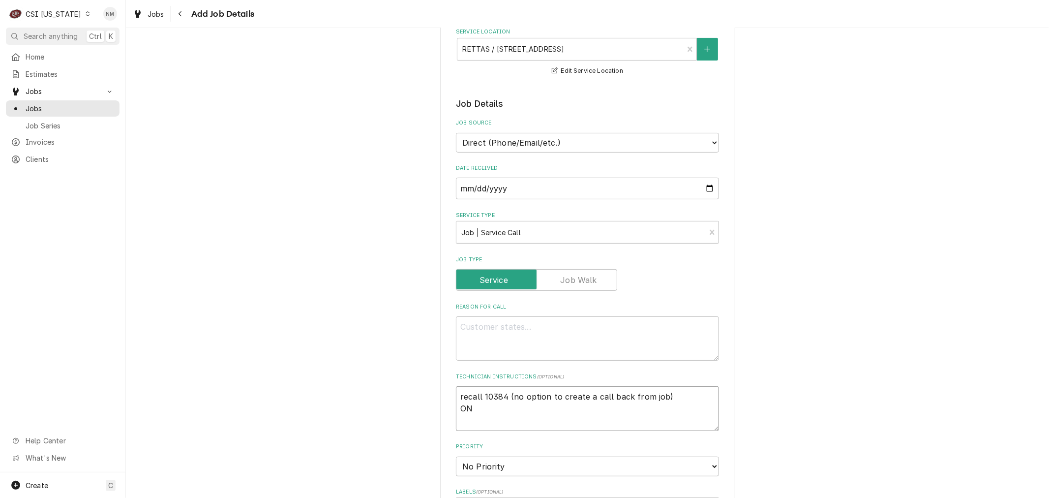
type textarea "recall 10384 (no option to create a call back from job) ON"
type textarea "x"
type textarea "recall 10384 (no option to create a call back from job) ON s"
type textarea "x"
type textarea "recall 10384 (no option to create a call back from job) ON si"
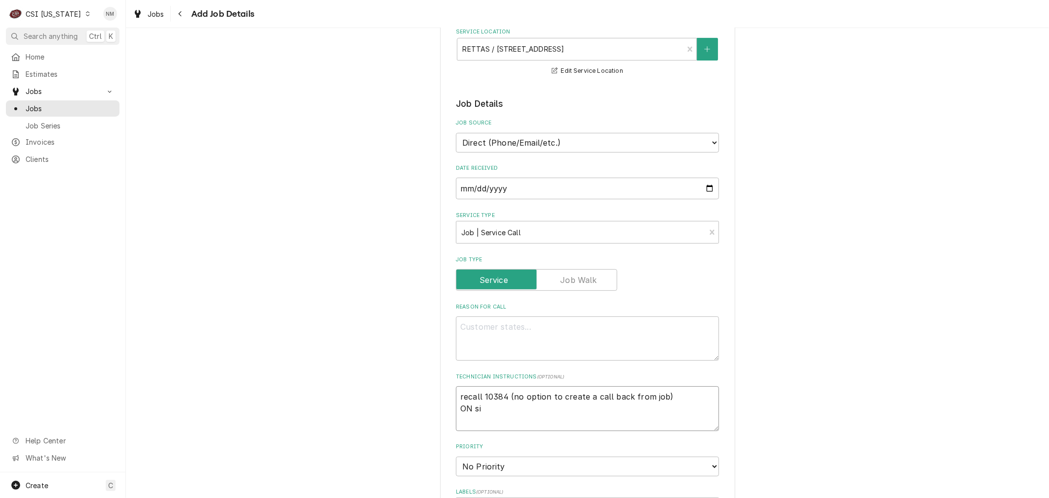
type textarea "x"
type textarea "recall 10384 (no option to create a call back from job) ON sit"
type textarea "x"
type textarea "recall 10384 (no option to create a call back from job) ON site"
type textarea "x"
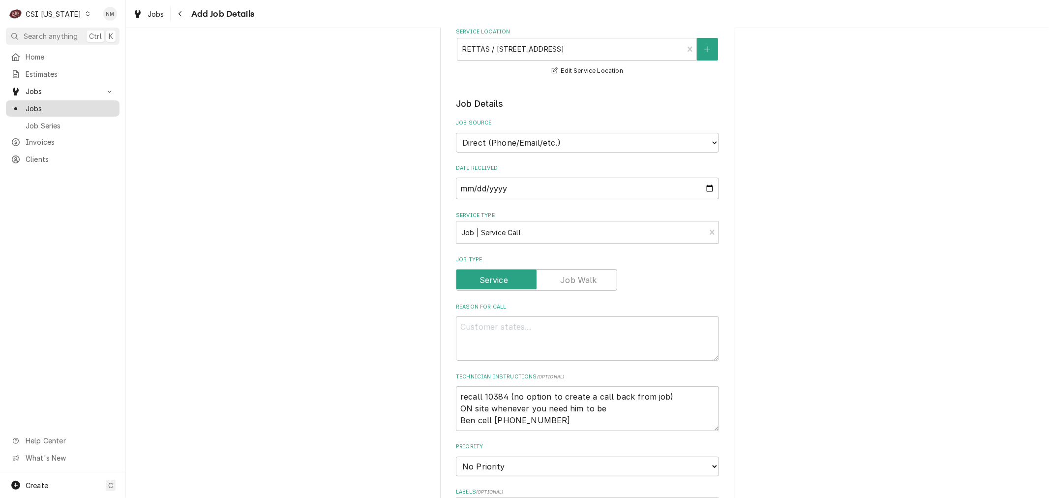
click at [34, 104] on span "Jobs" at bounding box center [70, 108] width 89 height 10
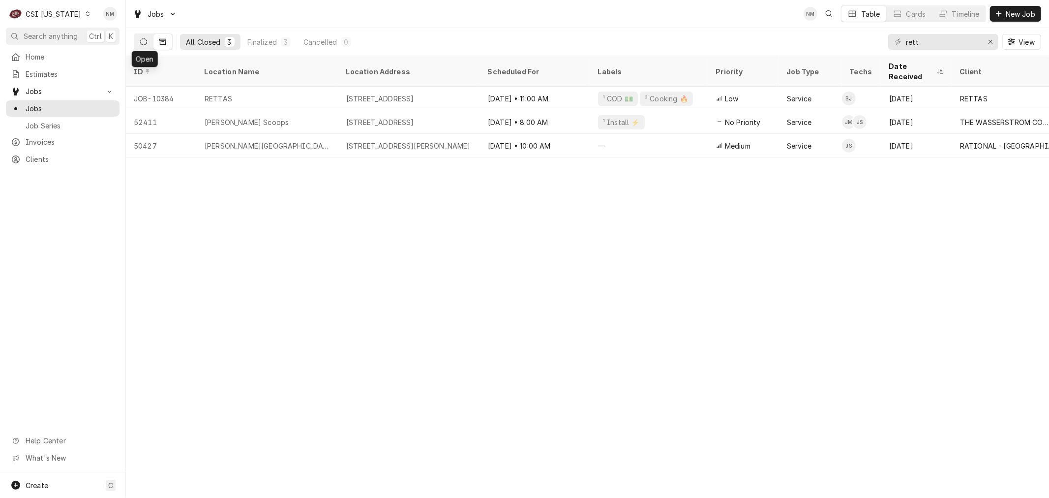
click at [142, 41] on icon "Dynamic Content Wrapper" at bounding box center [143, 41] width 7 height 7
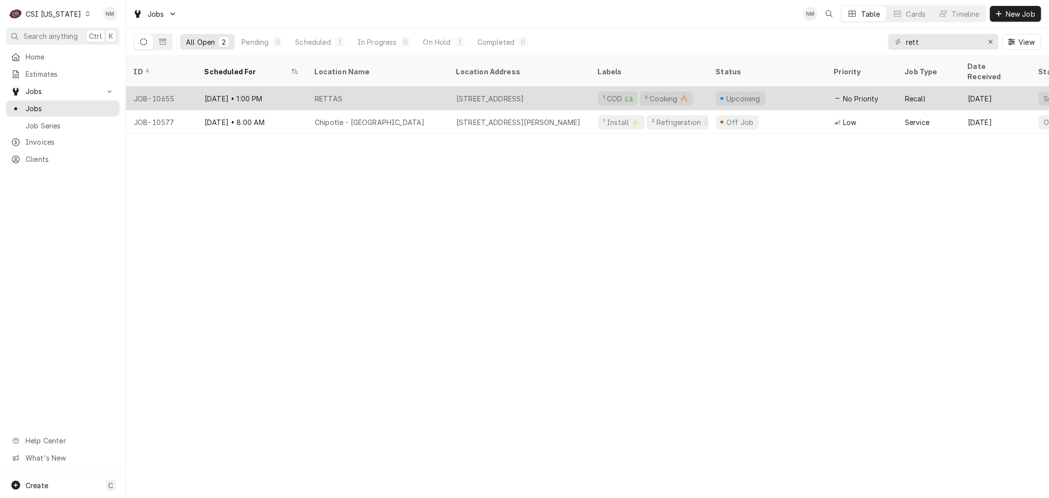
click at [428, 87] on div "RETTAS" at bounding box center [378, 99] width 142 height 24
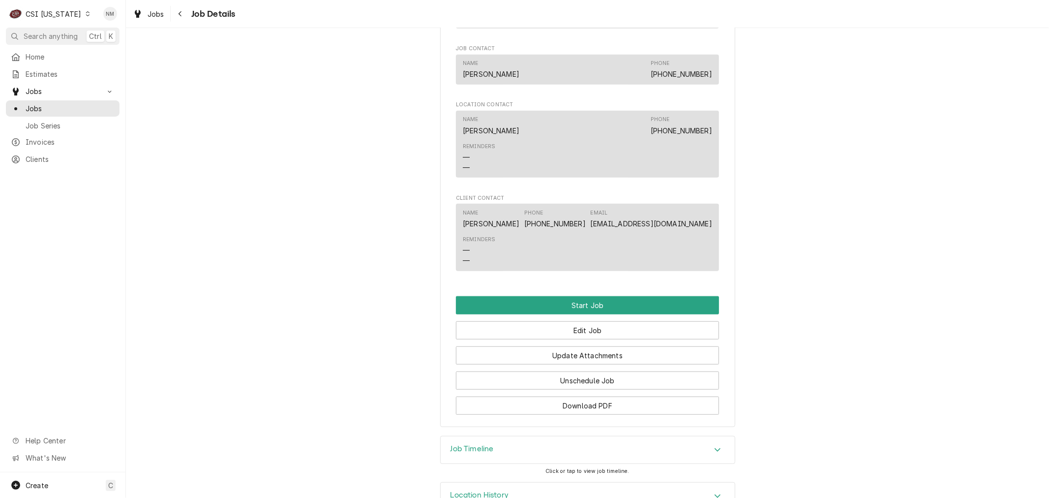
scroll to position [626, 0]
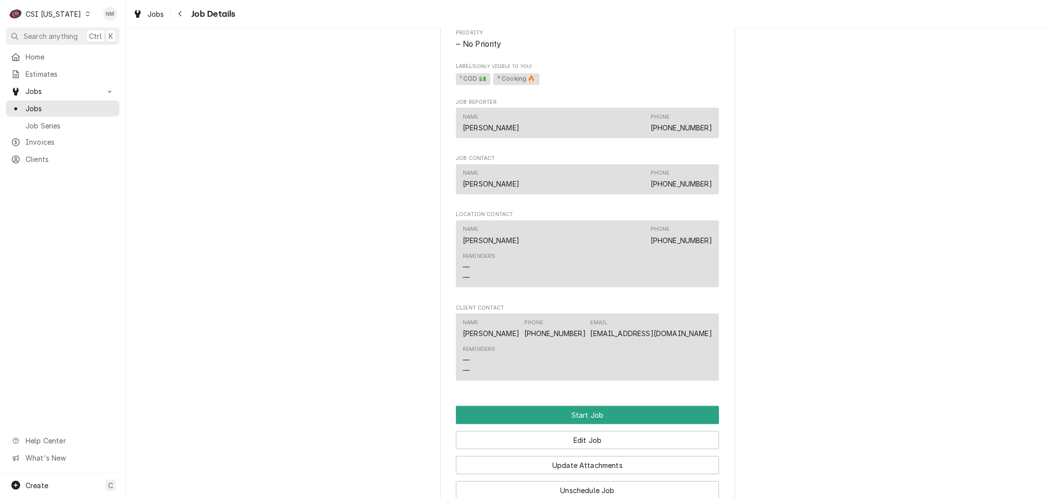
click at [86, 13] on icon "Dynamic Content Wrapper" at bounding box center [88, 13] width 4 height 5
click at [124, 56] on div "CSI St. [PERSON_NAME]" at bounding box center [154, 54] width 130 height 10
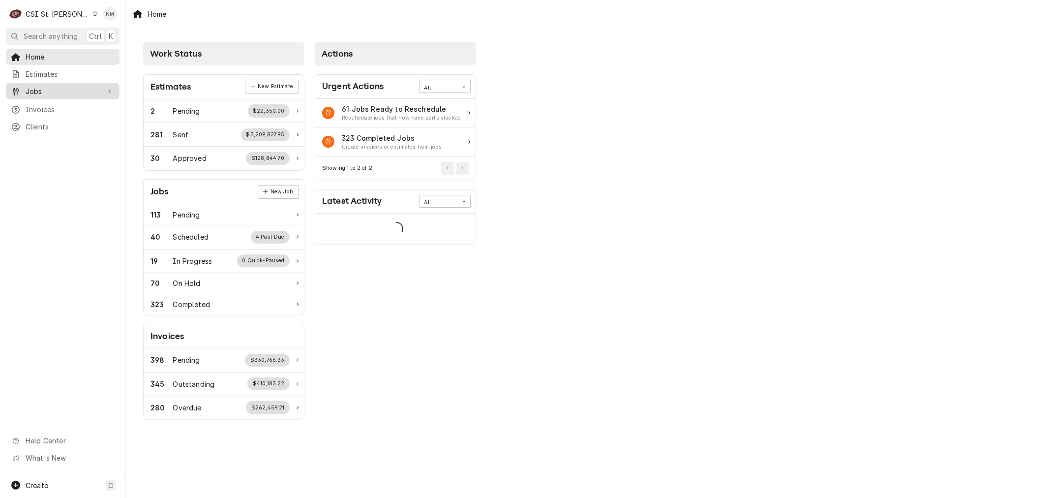
click at [46, 89] on span "Jobs" at bounding box center [63, 91] width 74 height 10
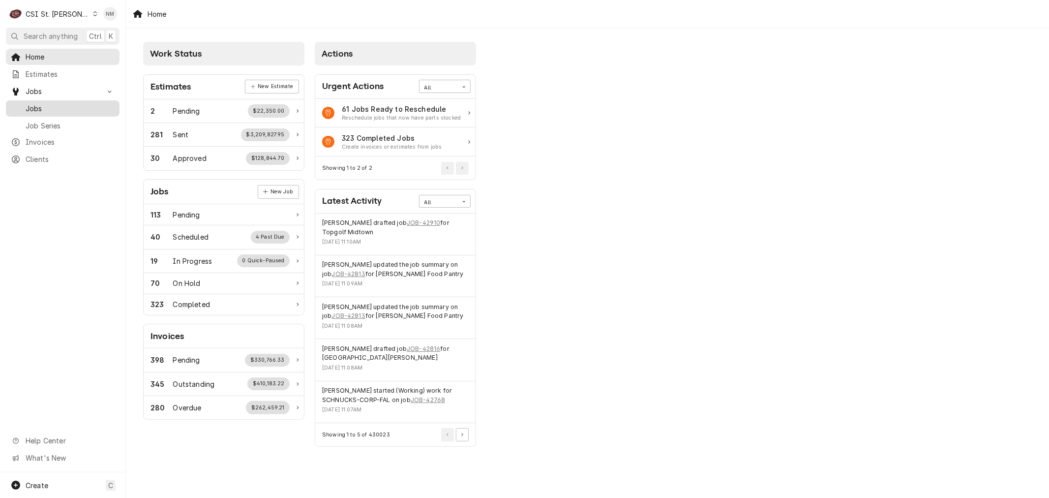
click at [45, 100] on link "Jobs" at bounding box center [63, 108] width 114 height 16
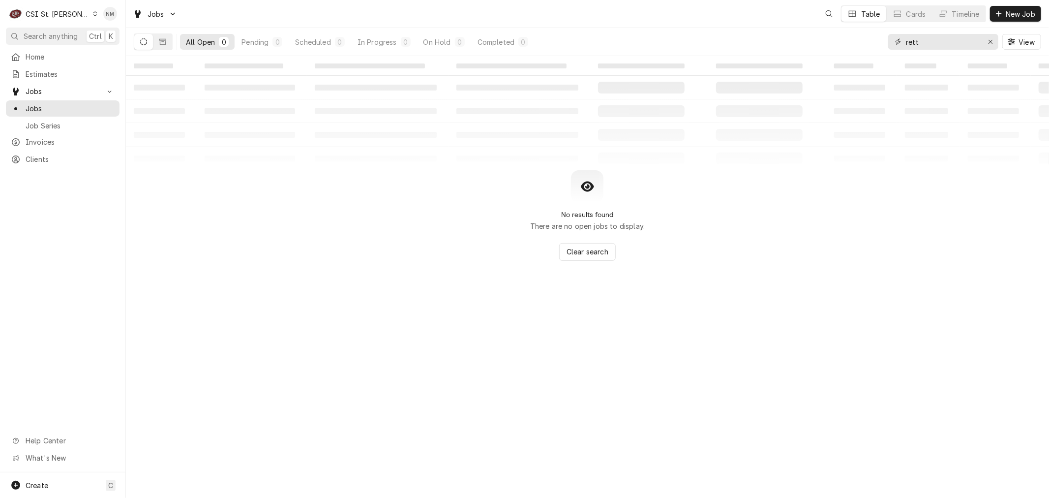
drag, startPoint x: 941, startPoint y: 41, endPoint x: 897, endPoint y: 48, distance: 43.9
click at [897, 48] on div "rett" at bounding box center [943, 42] width 110 height 16
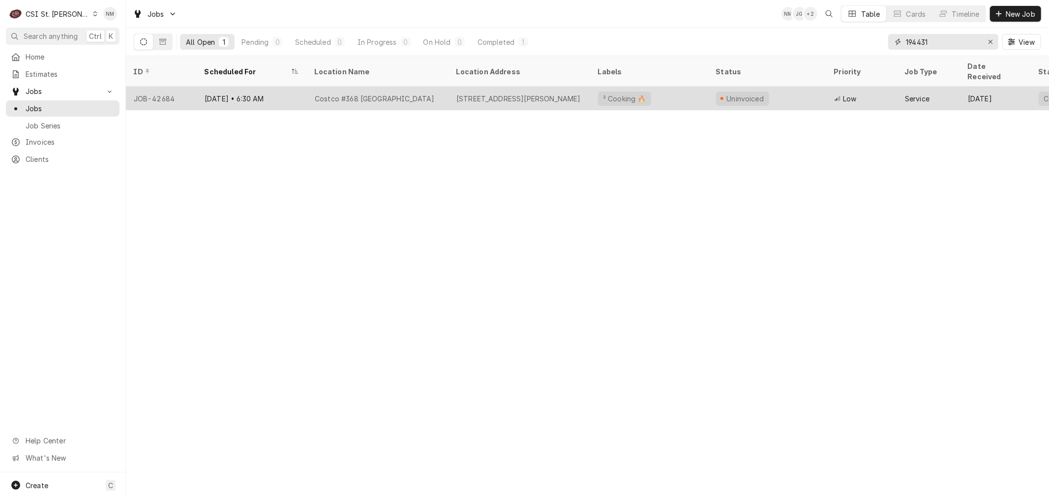
type input "194431"
click at [434, 91] on div "Costco #368 [GEOGRAPHIC_DATA]" at bounding box center [378, 99] width 142 height 24
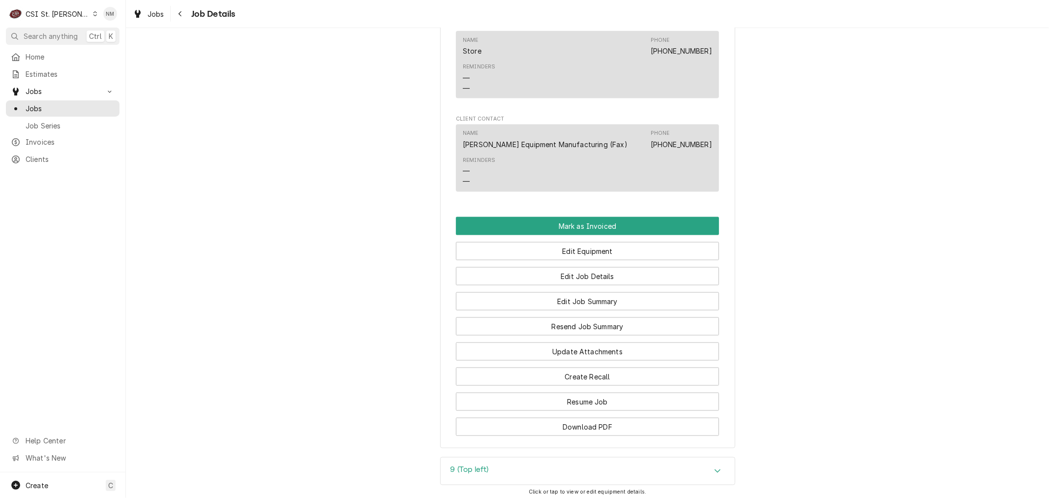
scroll to position [1298, 0]
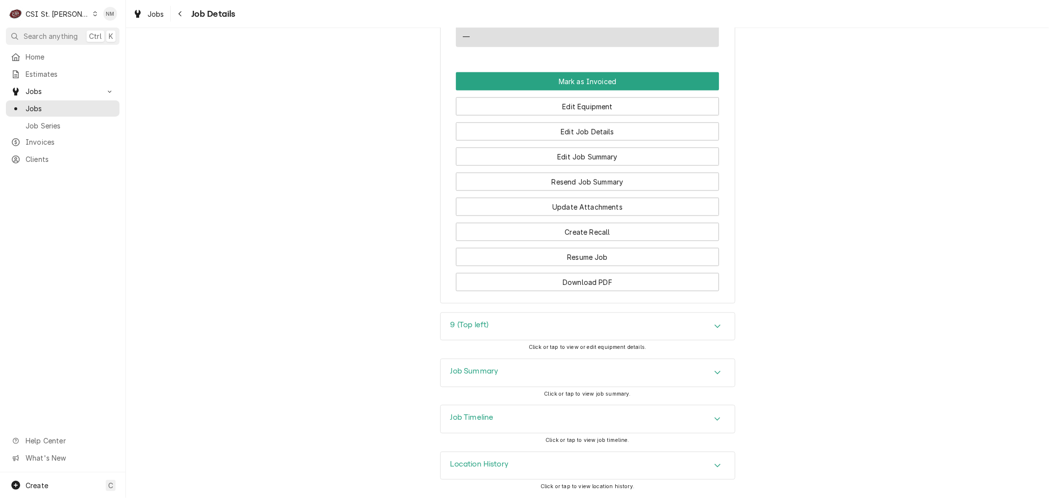
click at [487, 367] on h3 "Job Summary" at bounding box center [474, 371] width 48 height 9
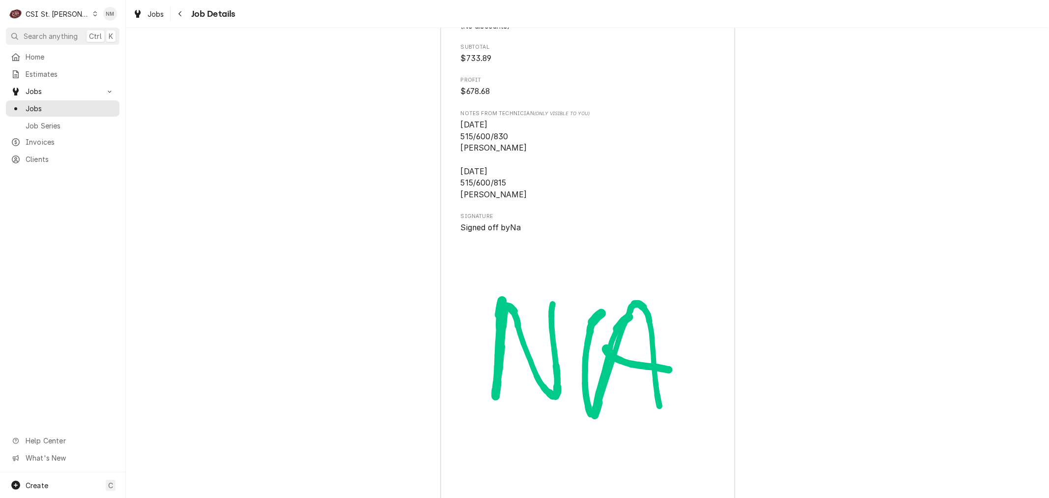
scroll to position [3333, 0]
click at [37, 103] on span "Jobs" at bounding box center [70, 108] width 89 height 10
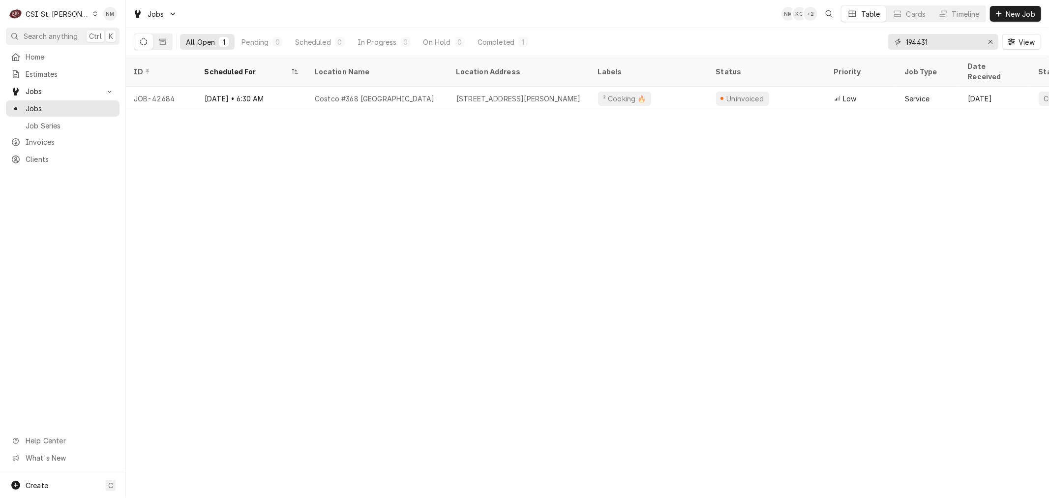
drag, startPoint x: 944, startPoint y: 39, endPoint x: 903, endPoint y: 40, distance: 41.3
click at [903, 40] on div "194431" at bounding box center [943, 42] width 110 height 16
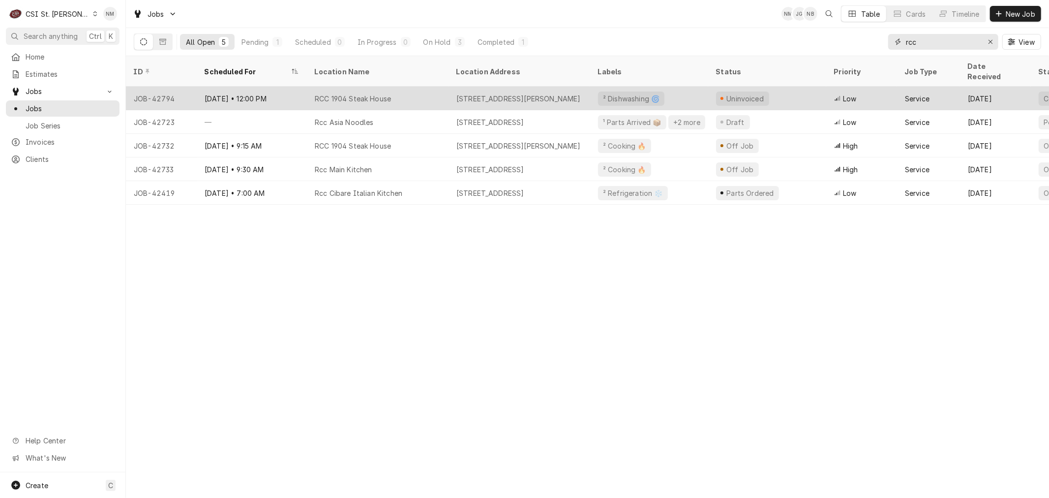
type input "rcc"
click at [441, 90] on div "RCC 1904 Steak House" at bounding box center [378, 99] width 142 height 24
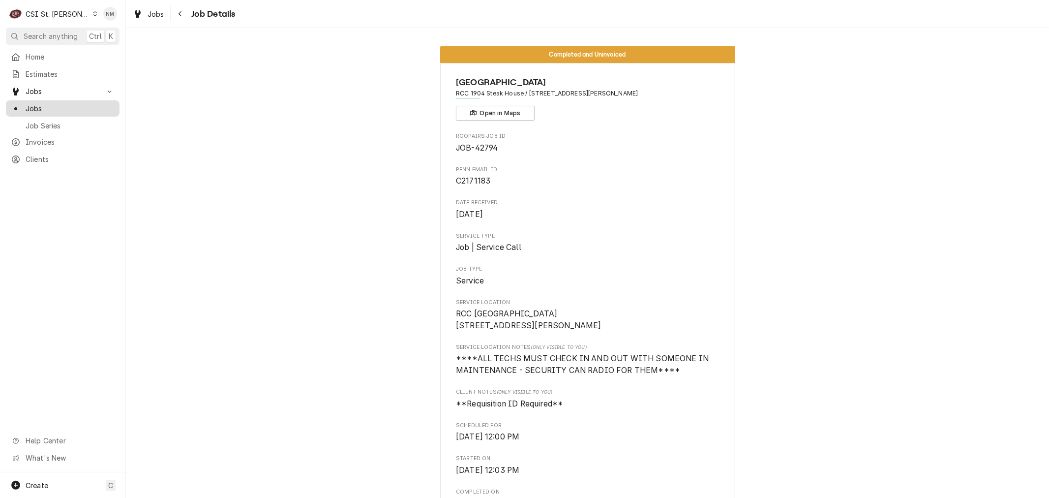
click at [47, 103] on span "Jobs" at bounding box center [70, 108] width 89 height 10
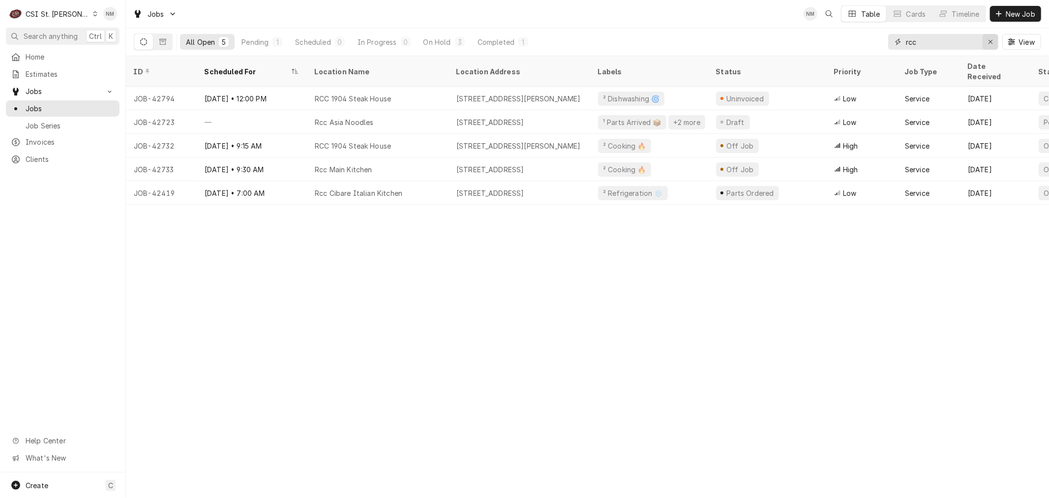
click at [989, 45] on icon "Erase input" at bounding box center [990, 41] width 5 height 7
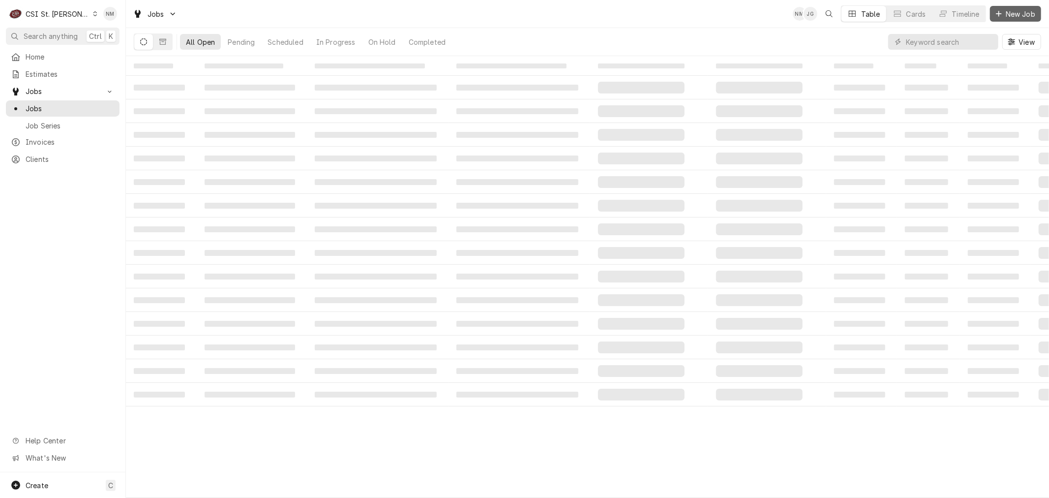
click at [1009, 12] on span "New Job" at bounding box center [1020, 14] width 33 height 10
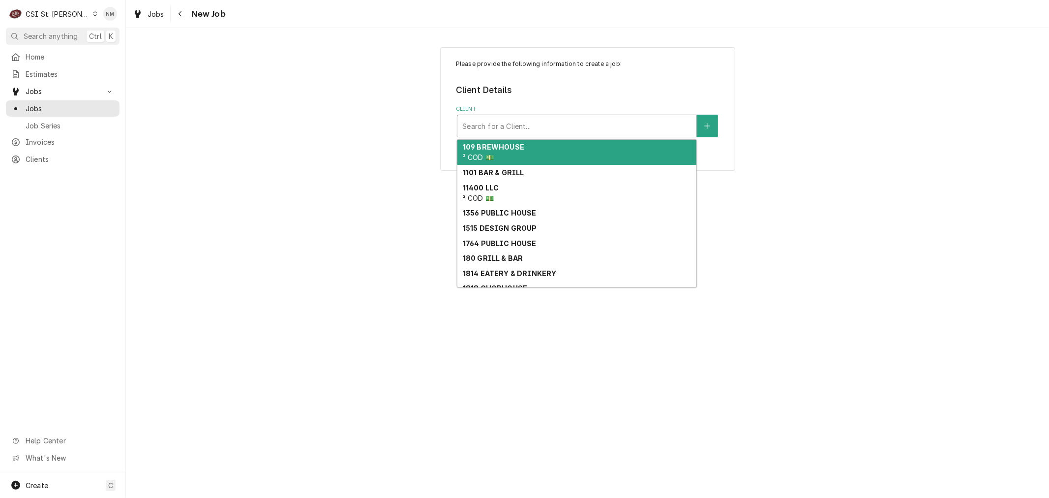
click at [515, 119] on div "Client" at bounding box center [576, 126] width 229 height 18
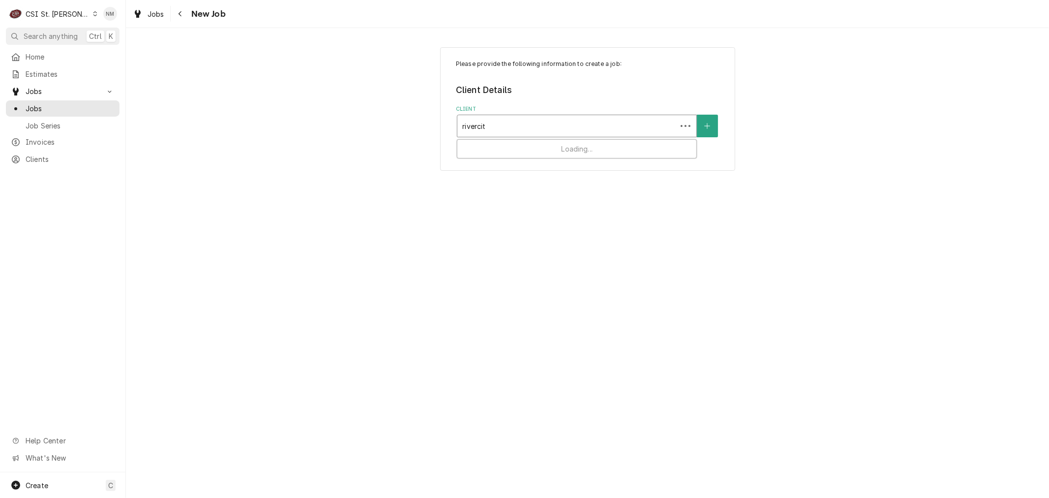
type input "rivercity"
click at [522, 128] on div "Client" at bounding box center [576, 126] width 229 height 18
type input "rcc"
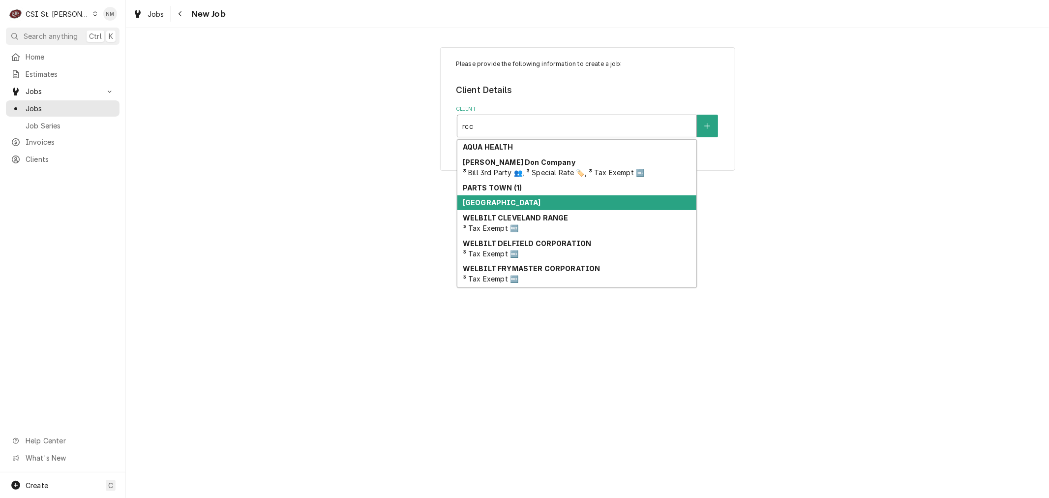
click at [509, 206] on strong "[GEOGRAPHIC_DATA]" at bounding box center [502, 202] width 78 height 8
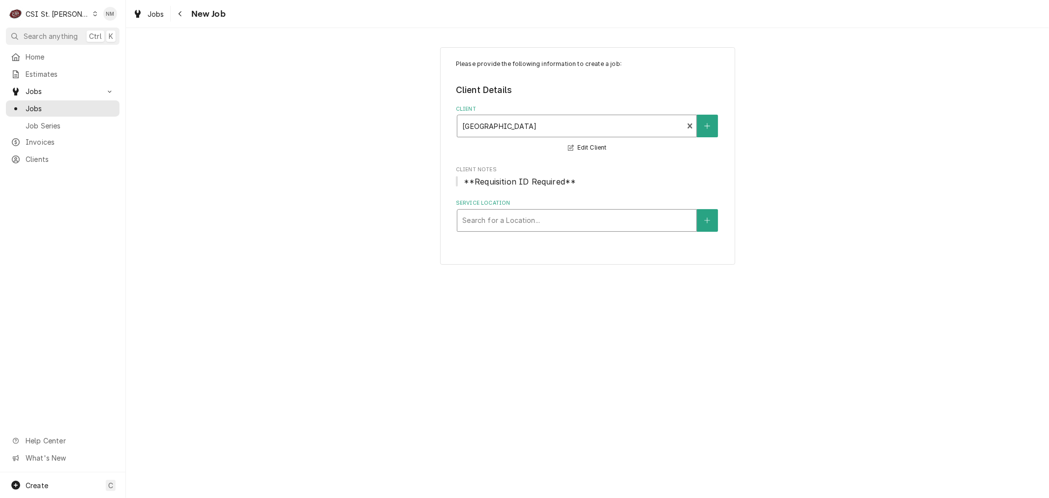
click at [559, 223] on div "Service Location" at bounding box center [576, 220] width 229 height 18
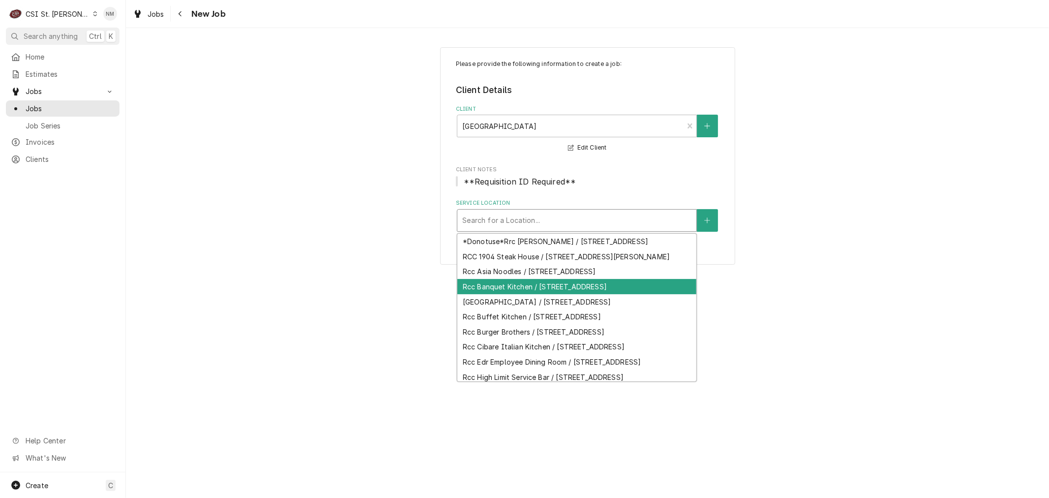
click at [607, 294] on div "Rcc Banquet Kitchen / [STREET_ADDRESS]" at bounding box center [576, 286] width 239 height 15
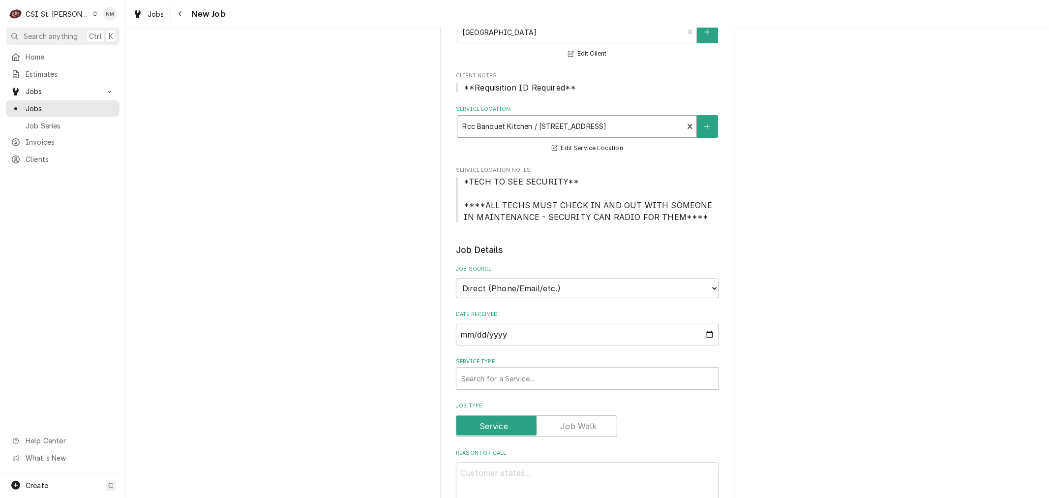
scroll to position [109, 0]
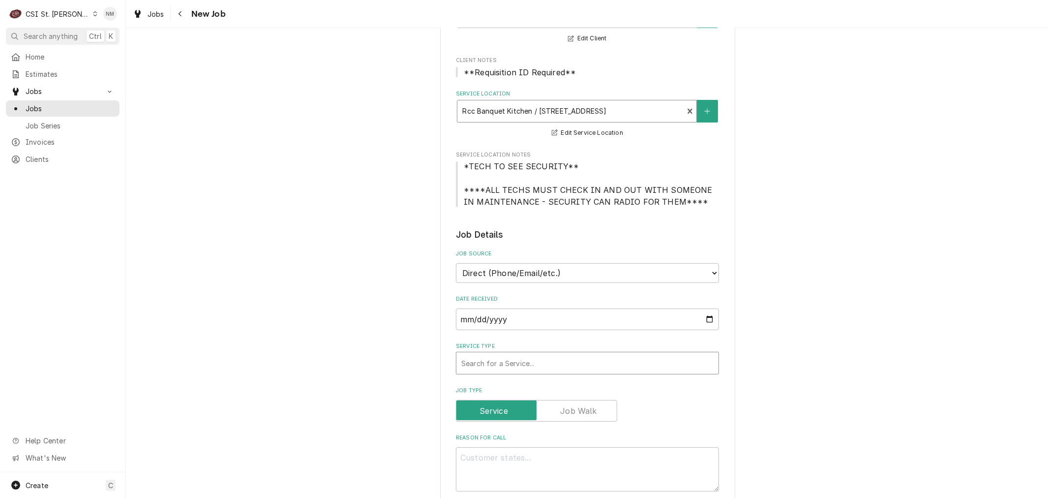
click at [650, 358] on div "Service Type" at bounding box center [587, 363] width 252 height 18
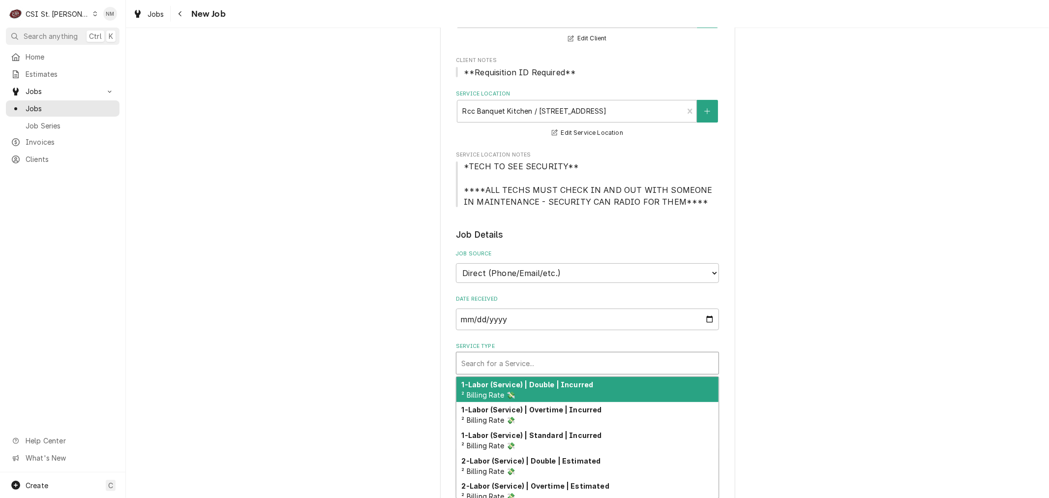
type textarea "x"
type input "s"
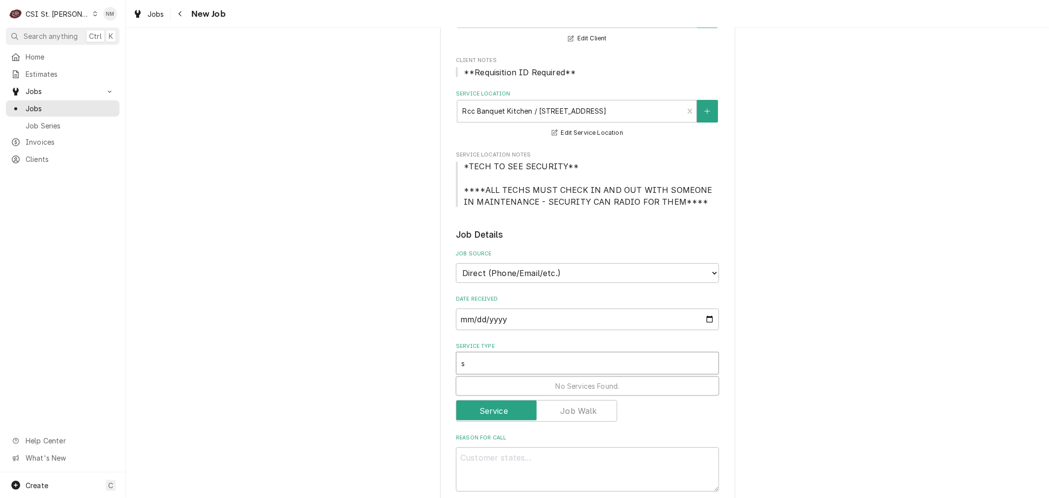
type textarea "x"
type input "se"
type textarea "x"
type input "ser"
type textarea "x"
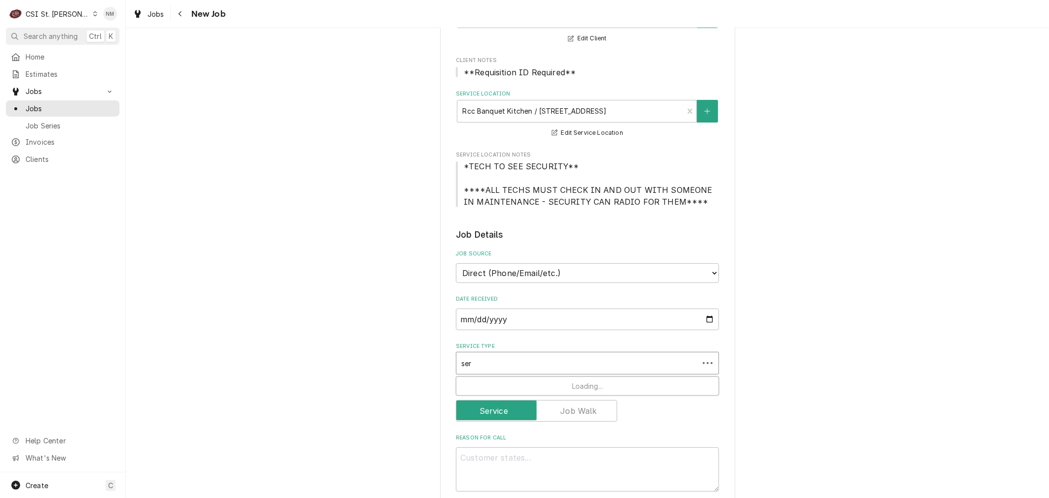
type input "serv"
type textarea "x"
type input "servi"
type textarea "x"
type input "servic"
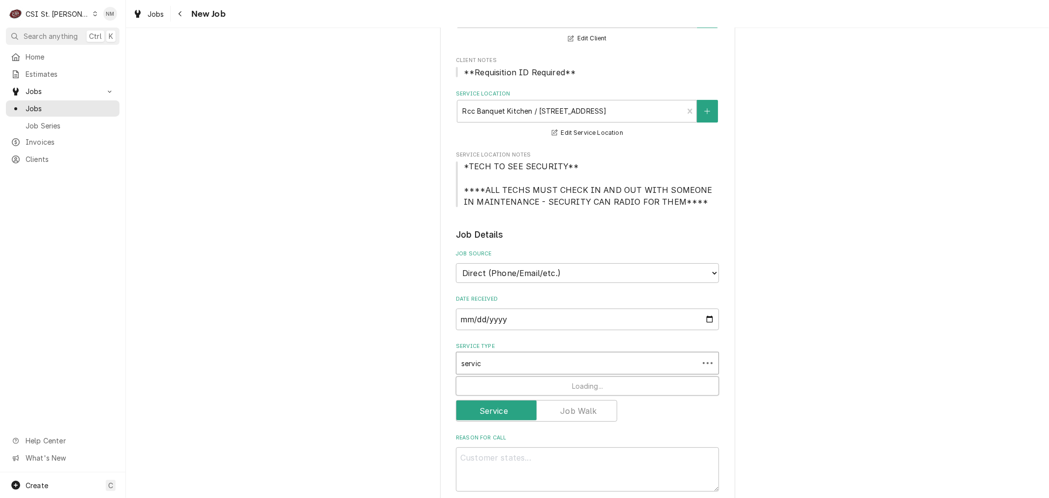
type textarea "x"
type input "service"
type textarea "x"
type input "service"
type textarea "x"
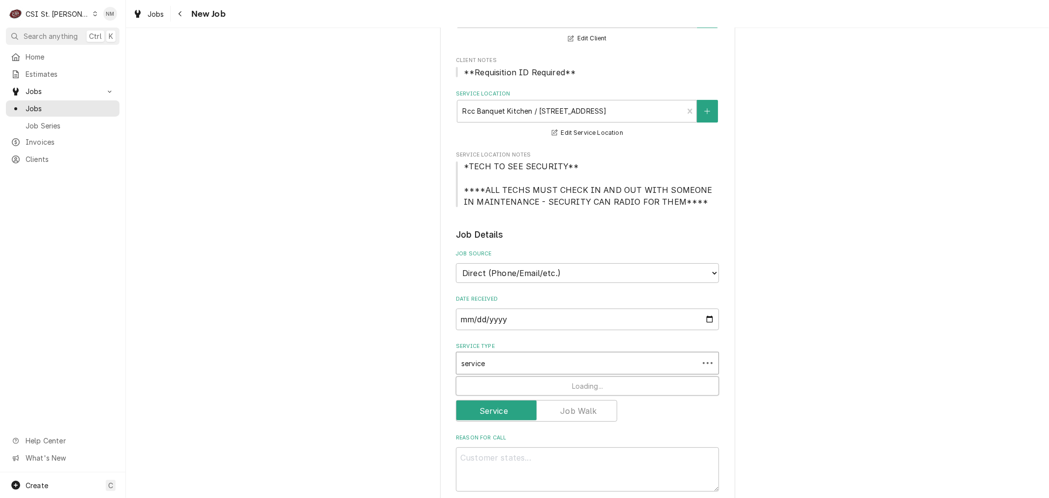
type input "service c"
type textarea "x"
type input "service ca"
type textarea "x"
type input "service cal"
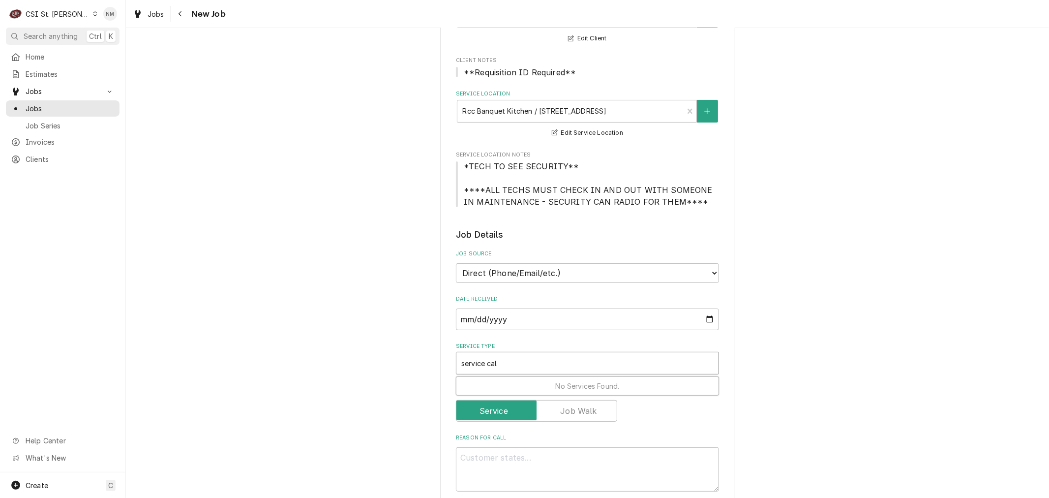
type textarea "x"
type input "service call"
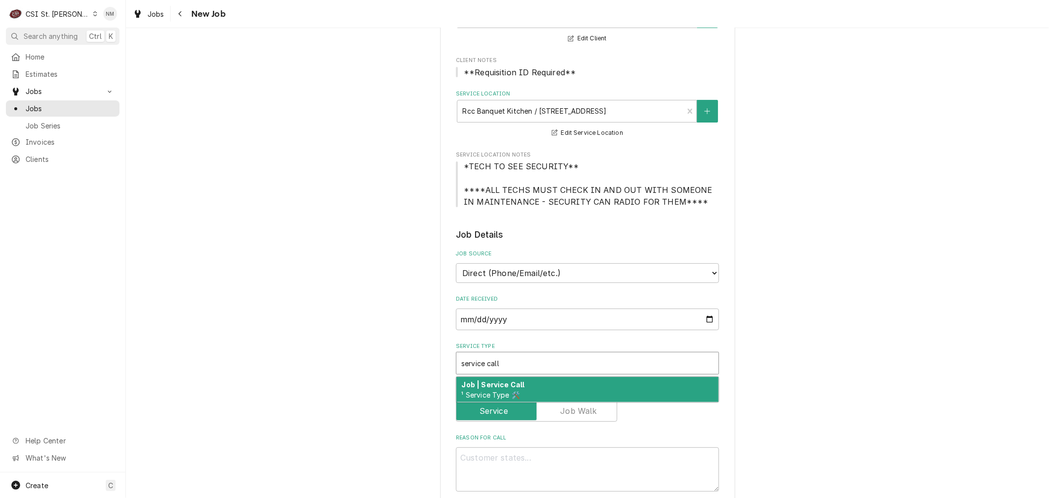
click at [597, 389] on div "Job | Service Call ¹ Service Type 🛠️" at bounding box center [587, 390] width 262 height 26
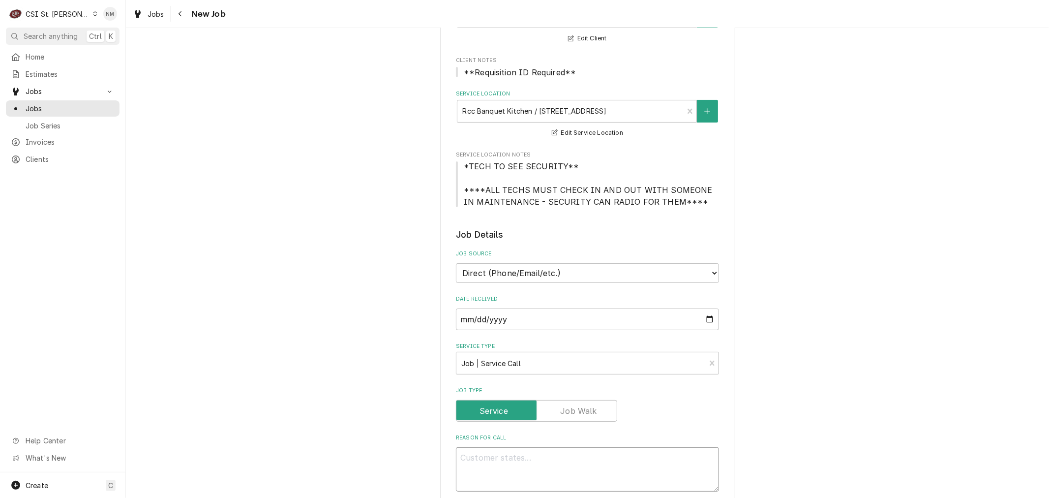
click at [543, 464] on textarea "Reason For Call" at bounding box center [587, 469] width 263 height 44
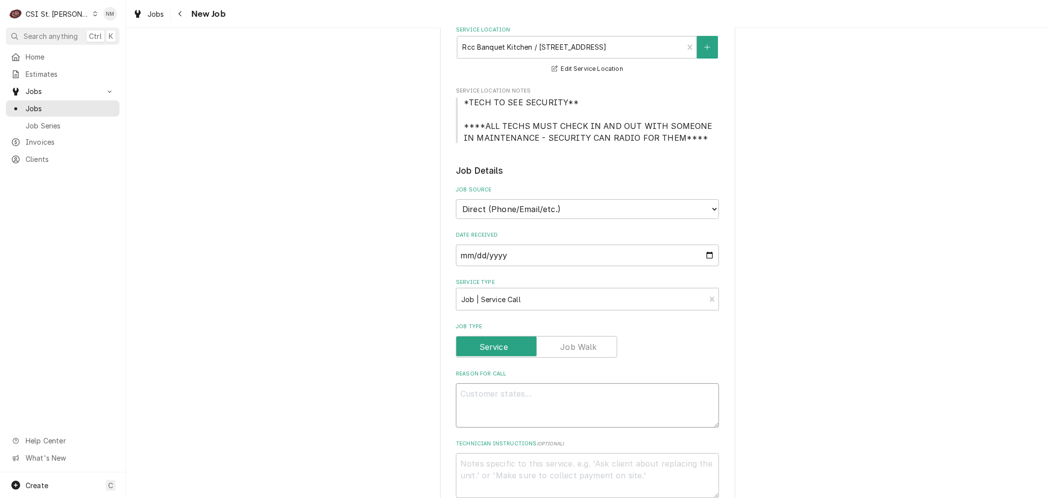
scroll to position [273, 0]
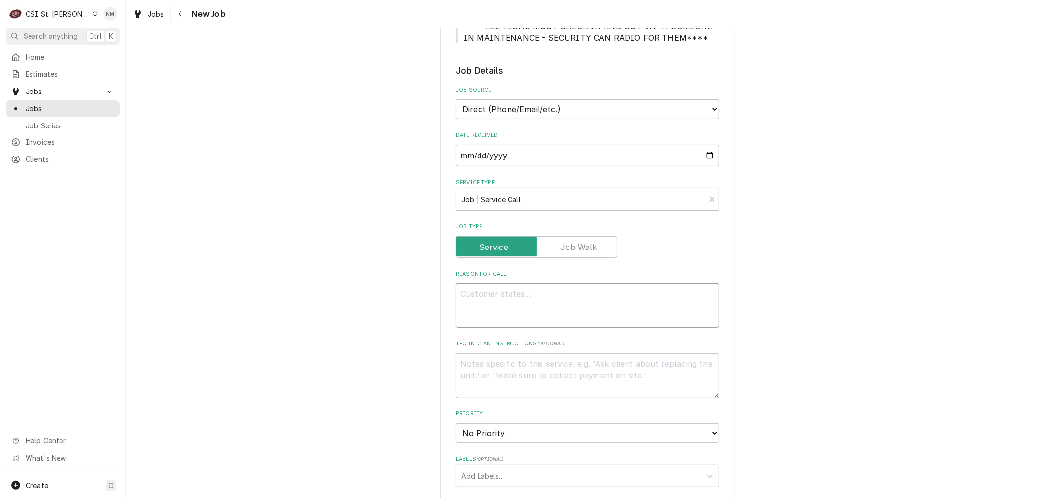
click at [485, 306] on textarea "Reason For Call" at bounding box center [587, 305] width 263 height 44
type textarea "x"
type textarea "I"
type textarea "x"
type textarea "In"
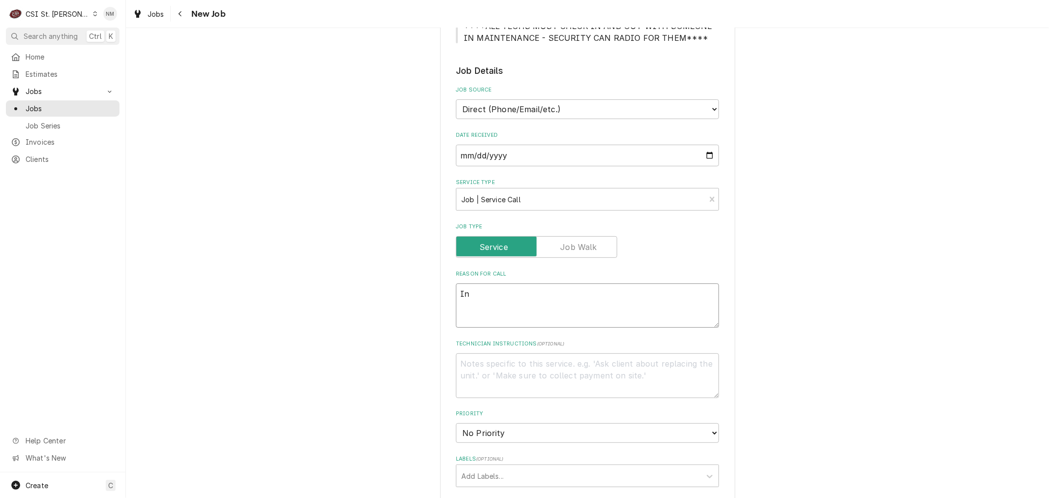
type textarea "x"
type textarea "In"
type textarea "x"
type textarea "In t"
type textarea "x"
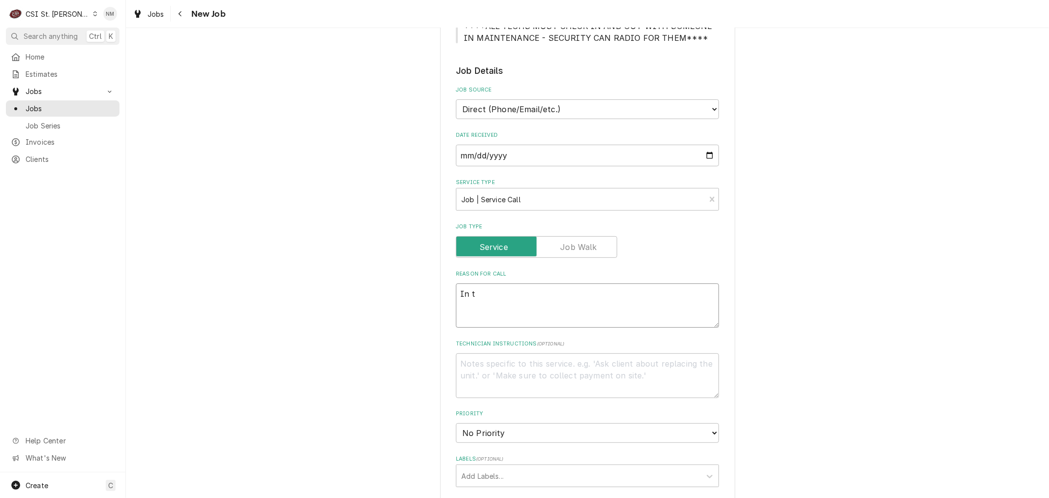
type textarea "In th"
type textarea "x"
type textarea "In the"
type textarea "x"
type textarea "In the"
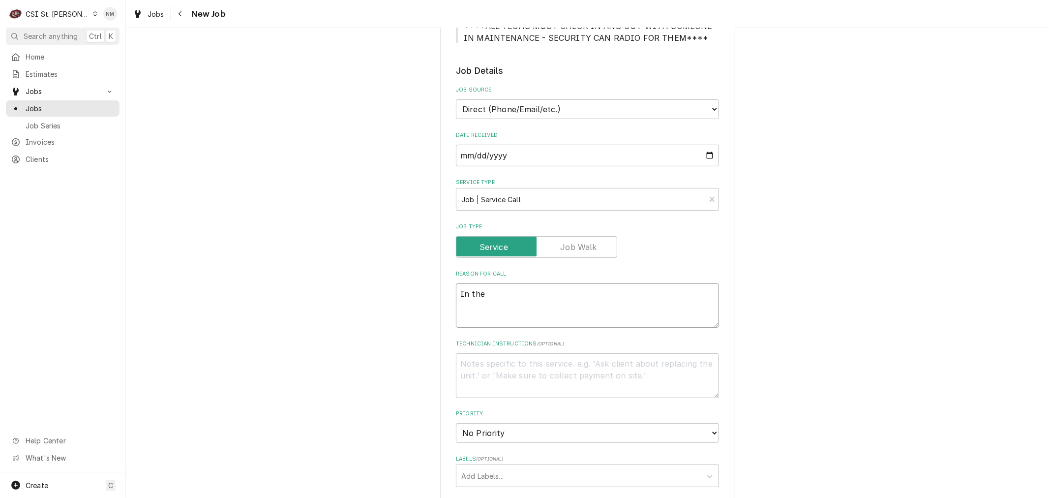
type textarea "x"
type textarea "In the B"
type textarea "x"
type textarea "In the Ba"
type textarea "x"
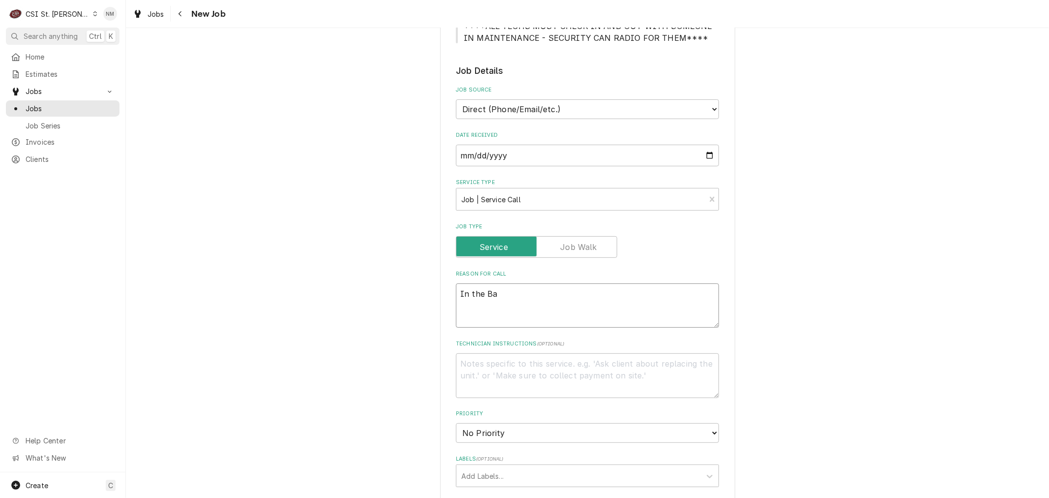
type textarea "In the Ban"
type textarea "x"
type textarea "In the Banq"
type textarea "x"
type textarea "In the Banqu"
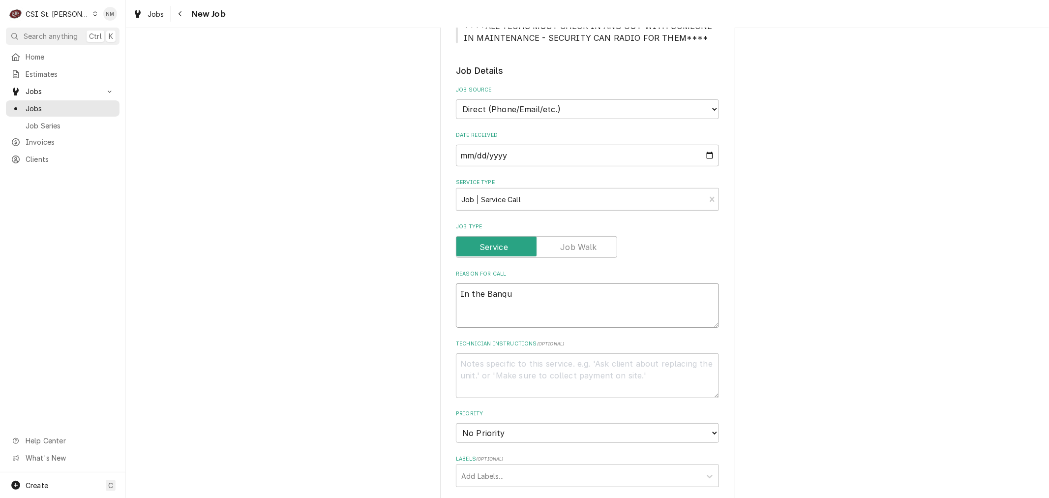
type textarea "x"
type textarea "In the Banque"
type textarea "x"
type textarea "In the Banques"
type textarea "x"
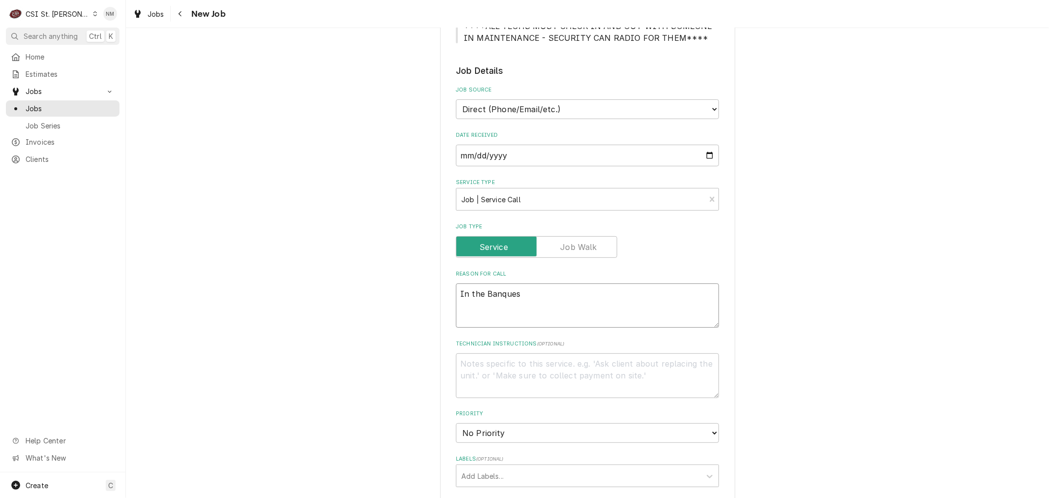
type textarea "In the Banquest"
type textarea "x"
type textarea "In the Banques"
type textarea "x"
type textarea "In the Banque"
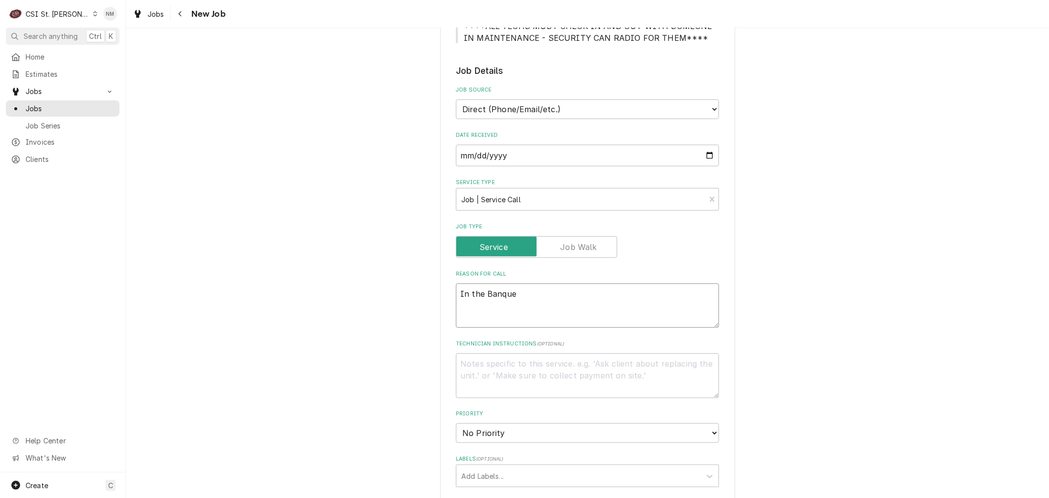
type textarea "x"
type textarea "In the Banquet"
type textarea "x"
type textarea "In the Banquet"
type textarea "x"
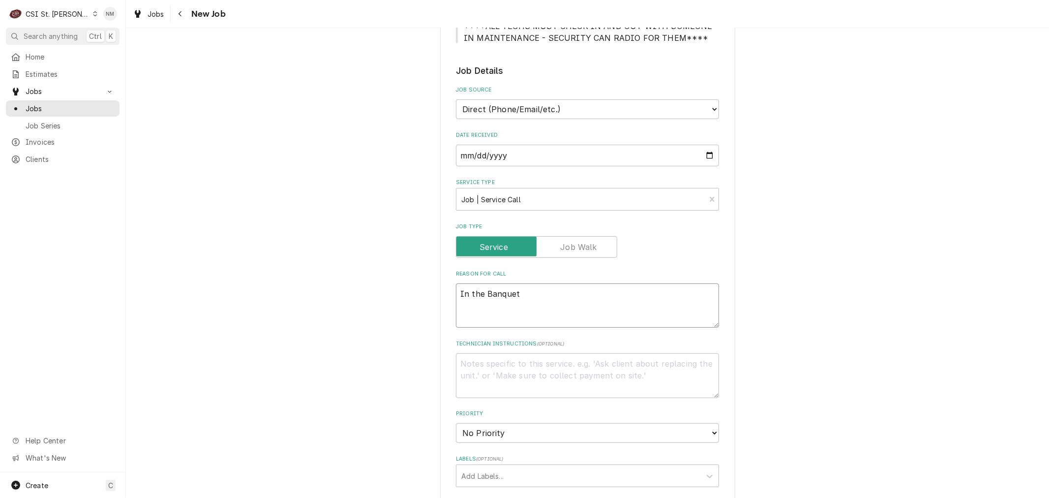
type textarea "In the Banquet k"
type textarea "x"
type textarea "In the Banquet ki"
type textarea "x"
type textarea "In the Banquet kit"
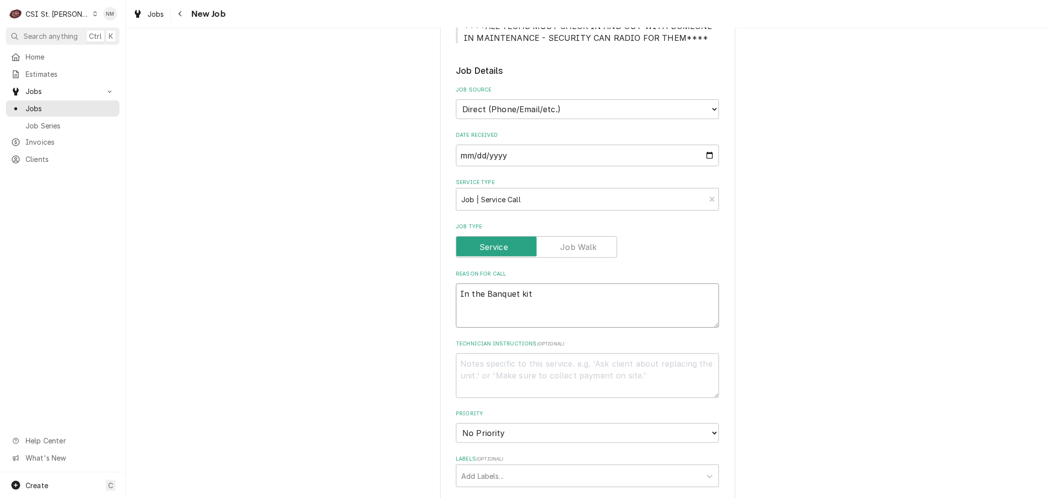
type textarea "x"
type textarea "In the Banquet kitc"
type textarea "x"
type textarea "In the Banquet kitch"
type textarea "x"
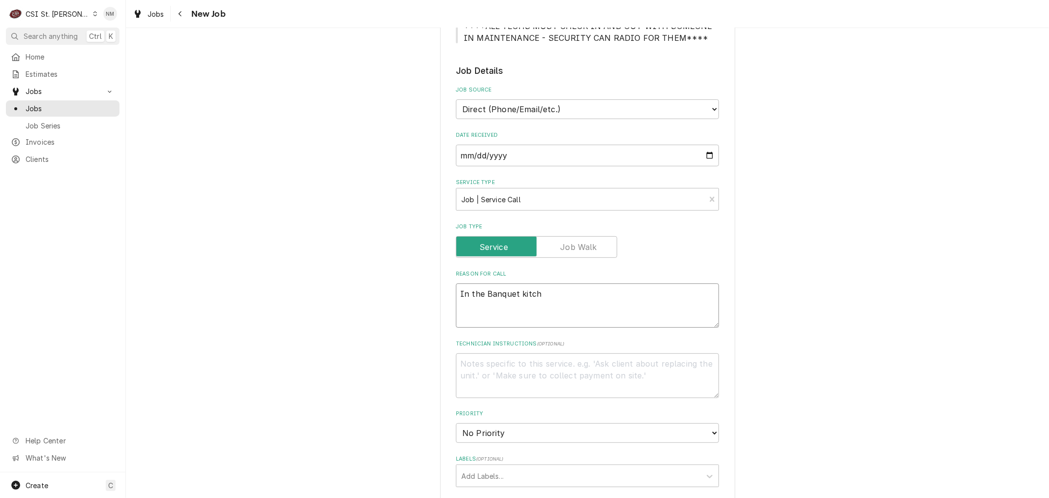
type textarea "In the Banquet kitche"
type textarea "x"
type textarea "In the Banquet kitchen"
type textarea "x"
type textarea "In the Banquet kitchen"
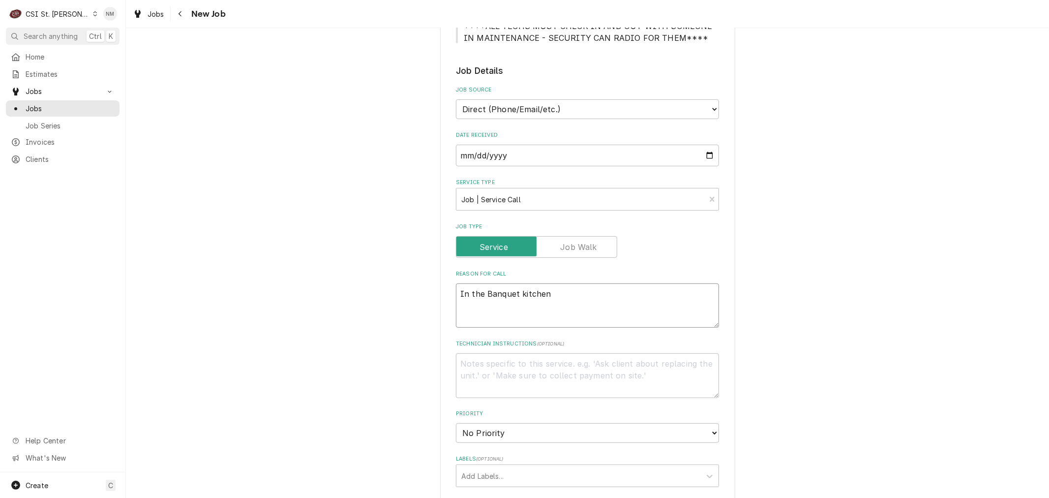
type textarea "x"
type textarea "In the Banquet kitchen h"
type textarea "x"
type textarea "In the Banquet kitchen ho"
type textarea "x"
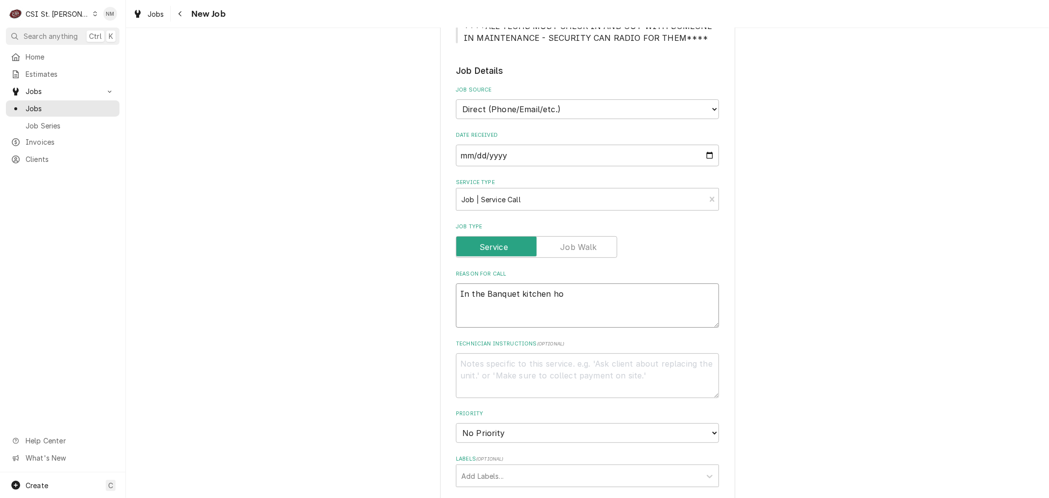
type textarea "In the Banquet kitchen hot"
type textarea "x"
type textarea "In the Banquet kitchen hot"
type textarea "x"
type textarea "In the Banquet kitchen hot b"
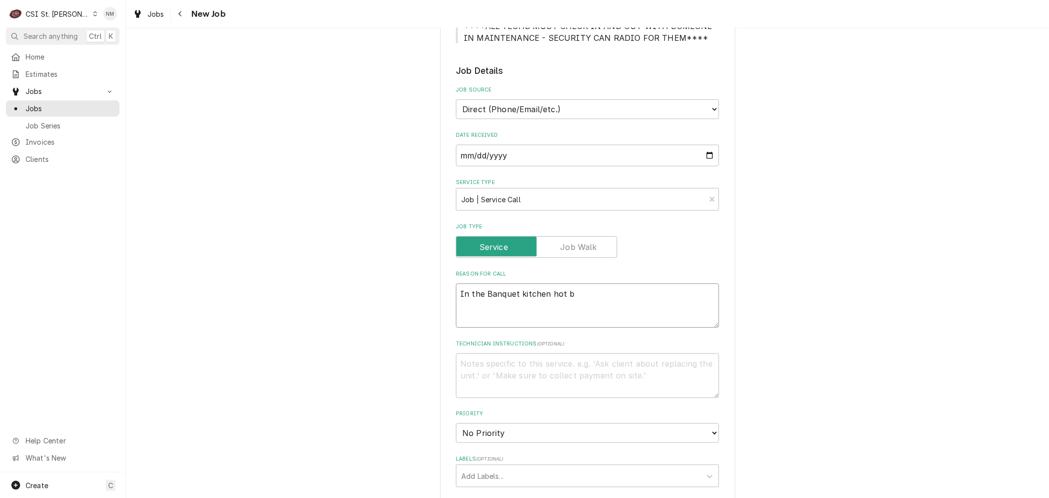
type textarea "x"
type textarea "In the Banquet kitchen hot bo"
type textarea "x"
type textarea "In the Banquet kitchen hot box"
type textarea "x"
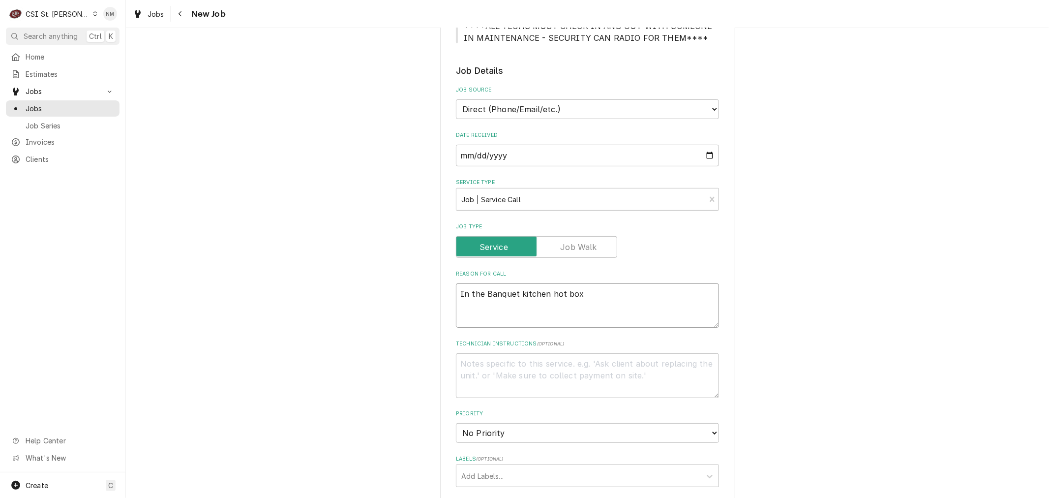
type textarea "In the Banquet kitchen hot box"
type textarea "x"
type textarea "In the Banquet kitchen hot box h"
type textarea "x"
type textarea "In the Banquet kitchen hot box he"
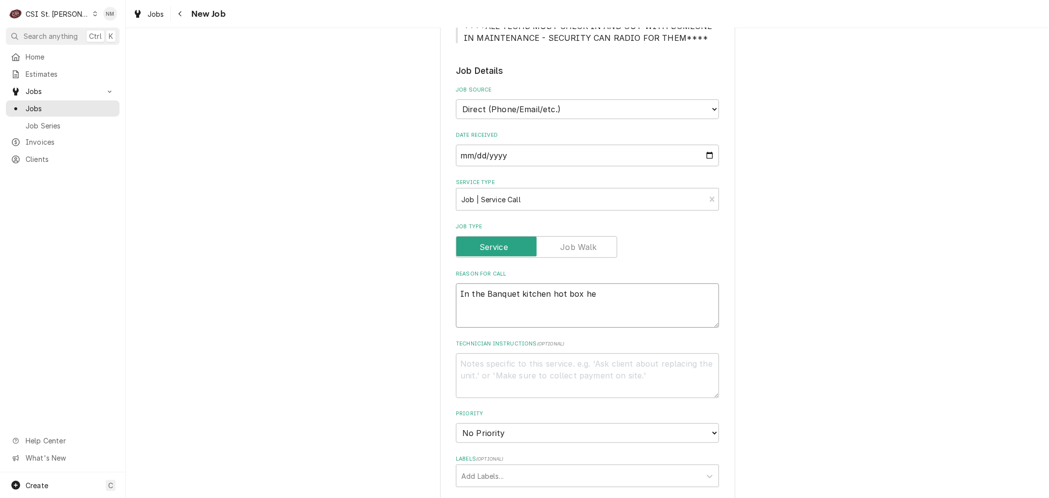
type textarea "x"
type textarea "In the Banquet kitchen hot box hea"
type textarea "x"
type textarea "In the Banquet kitchen hot box heat"
type textarea "x"
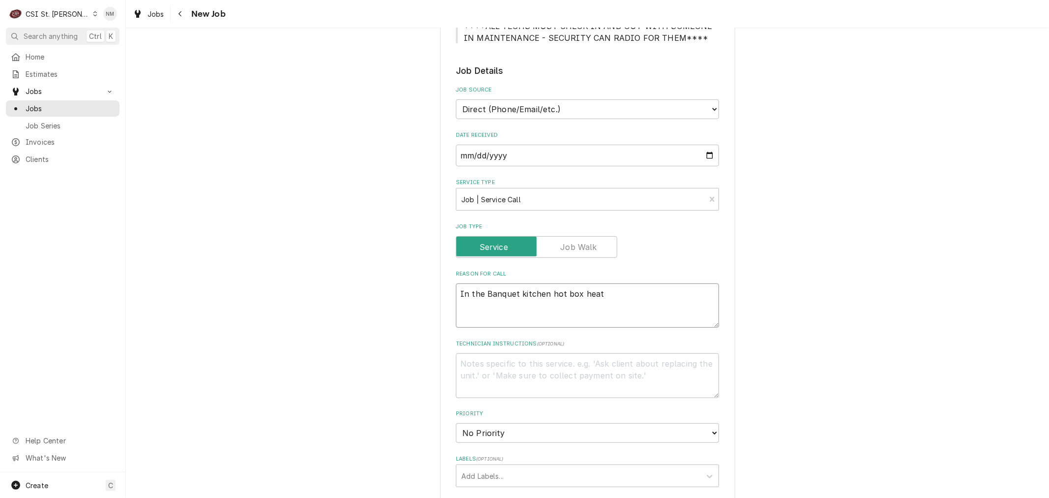
type textarea "In the Banquet kitchen hot box heats"
type textarea "x"
type textarea "In the Banquet kitchen hot box heats"
type textarea "x"
type textarea "In the Banquet kitchen hot box heats b"
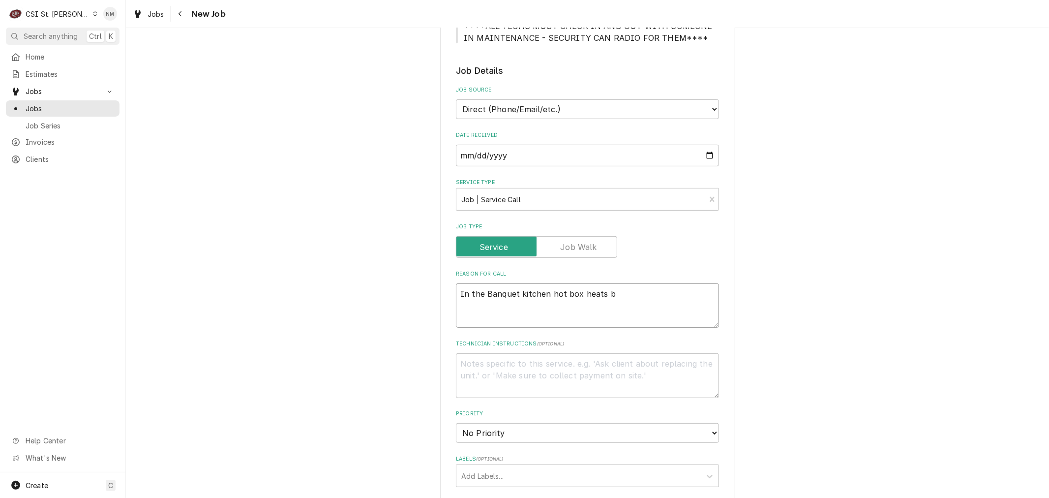
type textarea "x"
type textarea "In the Banquet kitchen hot box heats bu"
type textarea "x"
type textarea "In the Banquet kitchen hot box heats but"
type textarea "x"
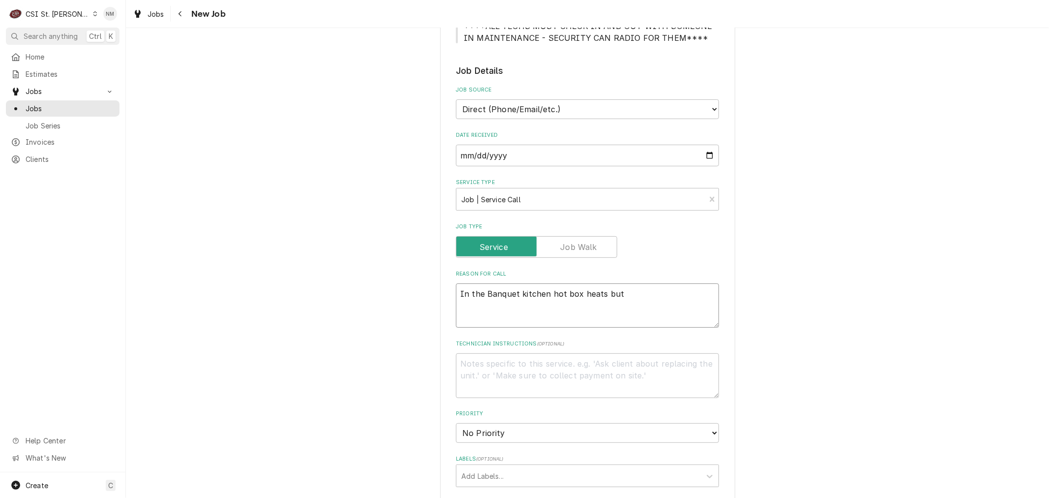
type textarea "In the Banquet kitchen hot box heats but"
type textarea "x"
type textarea "In the Banquet kitchen hot box heats but n"
type textarea "x"
type textarea "In the Banquet kitchen hot box heats but no"
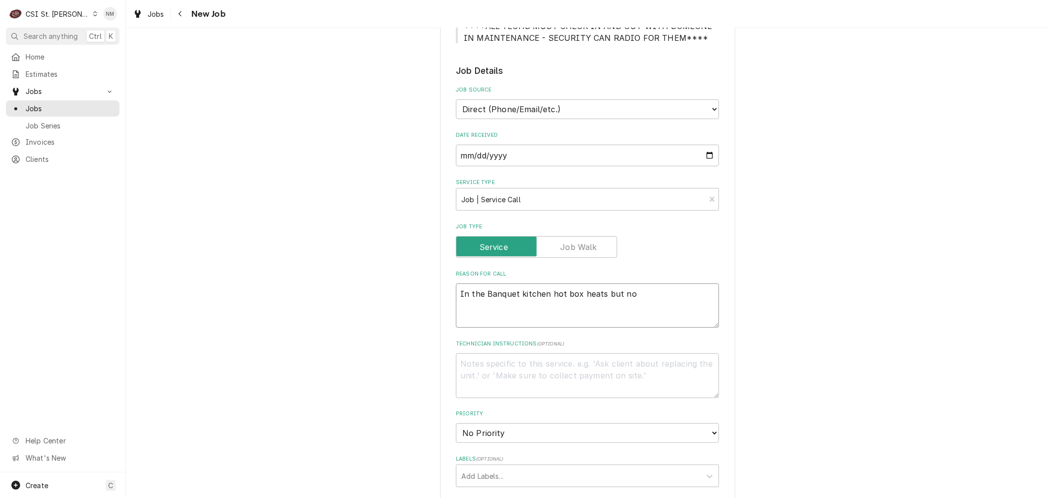
type textarea "x"
type textarea "In the Banquet kitchen hot box heats but no"
type textarea "x"
type textarea "In the Banquet kitchen hot box heats but no s"
type textarea "x"
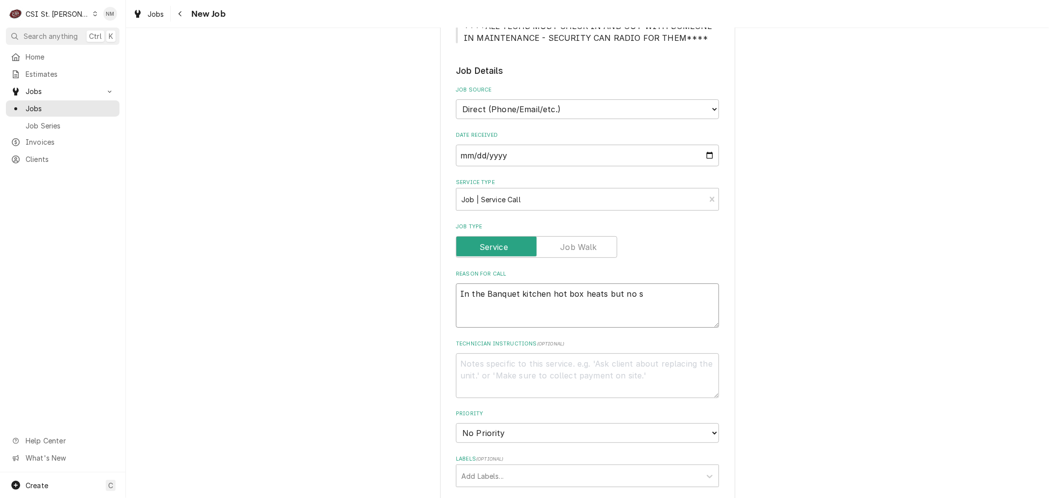
type textarea "In the Banquet kitchen hot box heats but no sc"
type textarea "x"
type textarea "In the Banquet kitchen hot box heats but no scr"
type textarea "x"
type textarea "In the Banquet kitchen hot box heats but no scre"
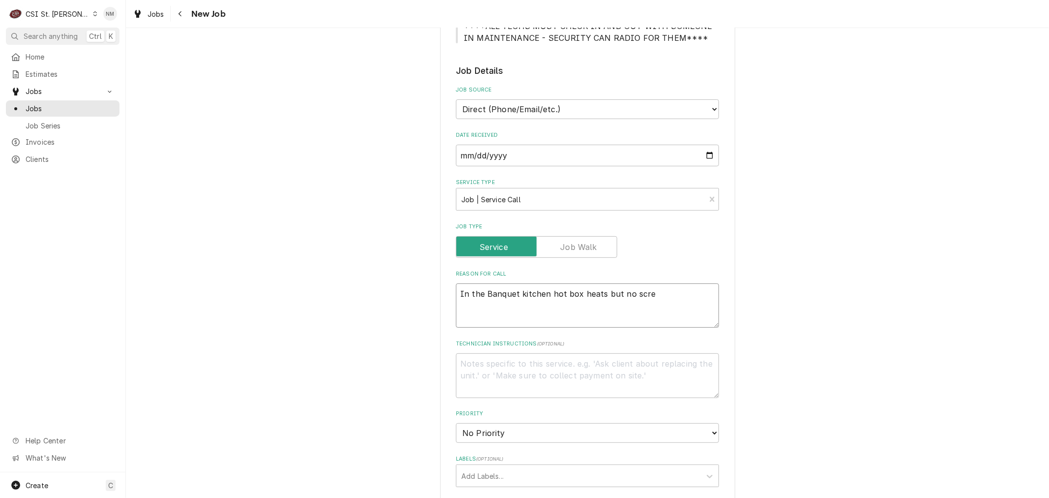
type textarea "x"
type textarea "In the Banquet kitchen hot box heats but no scree"
type textarea "x"
type textarea "In the Banquet kitchen hot box heats but no screen"
type textarea "x"
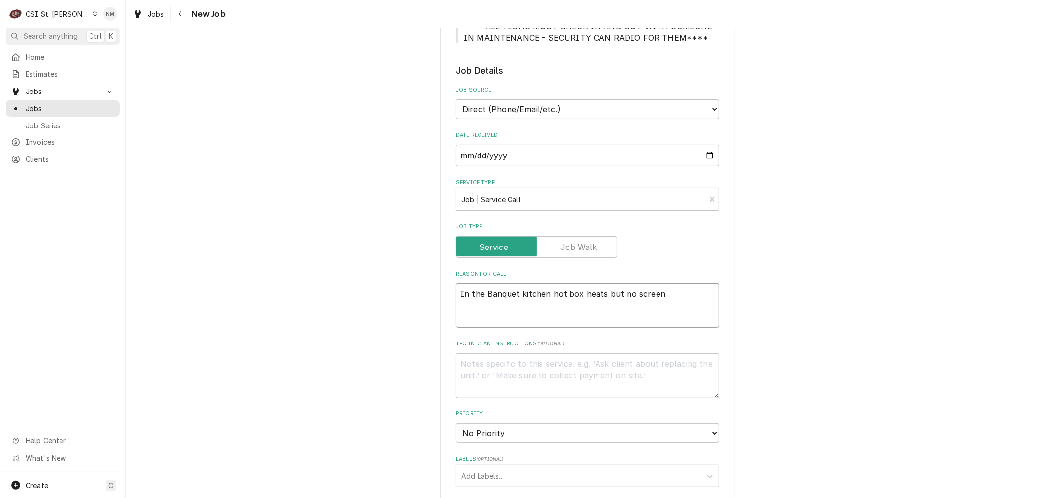
type textarea "In the Banquet kitchen hot box heats but no screen"
type textarea "x"
type textarea "In the Banquet kitchen hot box heats but no screen d"
type textarea "x"
type textarea "In the Banquet kitchen hot box heats but no screen di"
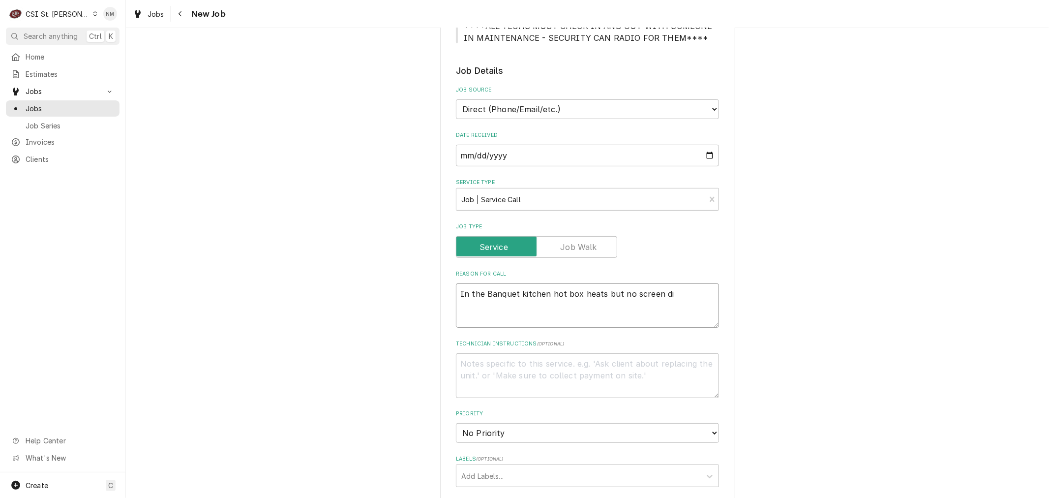
type textarea "x"
type textarea "In the Banquet kitchen hot box heats but no screen dis"
type textarea "x"
type textarea "In the Banquet kitchen hot box heats but no screen disp"
type textarea "x"
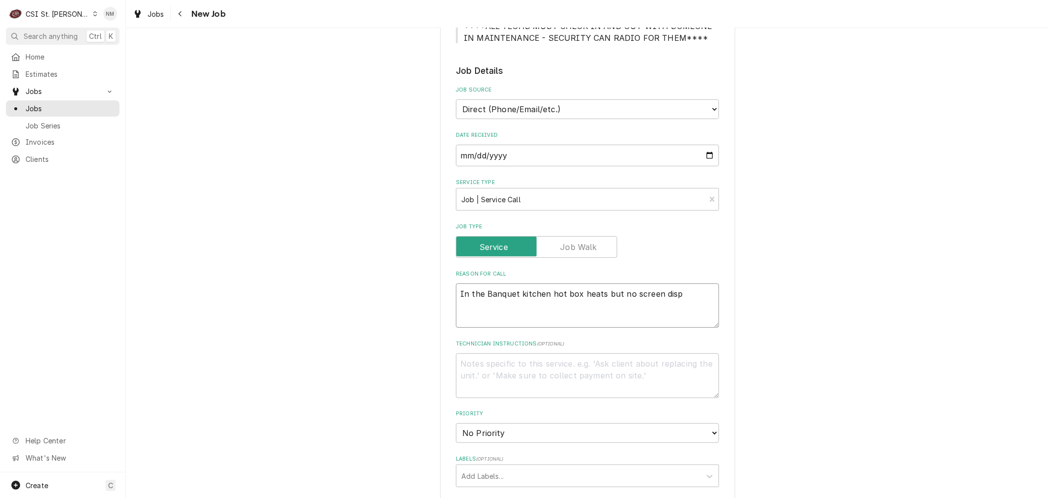
type textarea "In the Banquet kitchen hot box heats but no screen displ"
type textarea "x"
type textarea "In the Banquet kitchen hot box heats but no screen displa"
type textarea "x"
type textarea "In the Banquet kitchen hot box heats but no screen display"
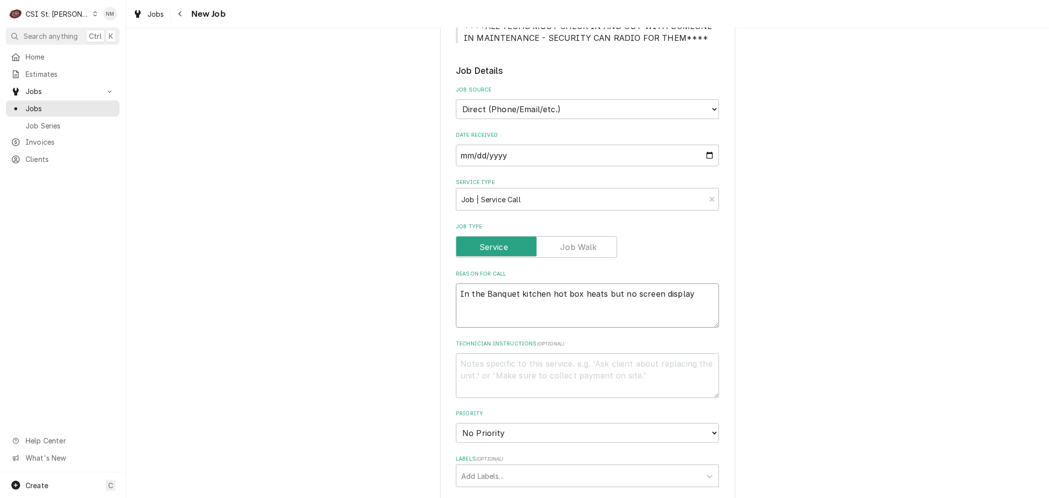
type textarea "x"
type textarea "In the Banquet kitchen hot box heats but no screen display."
type textarea "x"
type textarea "In the Banquet kitchen hot box heats but no screen display."
type textarea "x"
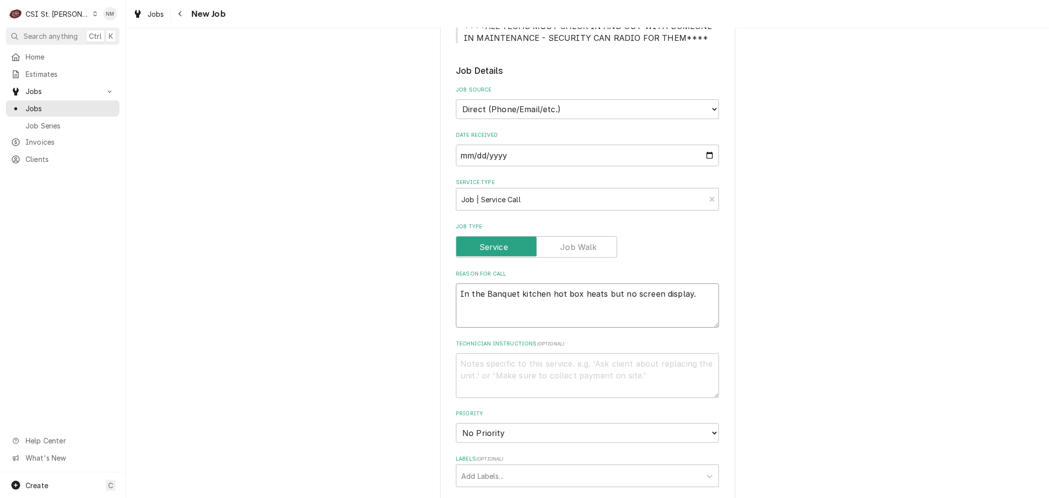
type textarea "In the Banquet kitchen hot box heats but no screen display. T"
type textarea "x"
type textarea "In the Banquet kitchen hot box heats but no screen display. Th"
type textarea "x"
type textarea "In the Banquet kitchen hot box heats but no screen display. Thy"
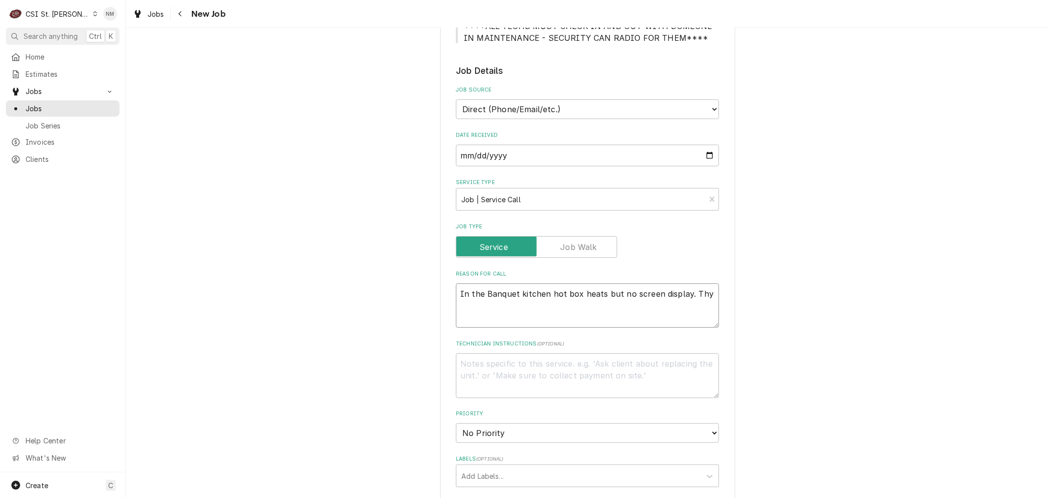
type textarea "x"
type textarea "In the Banquet kitchen hot box heats but no screen display. Thye"
type textarea "x"
type textarea "In the Banquet kitchen hot box heats but no screen display. Thye"
type textarea "x"
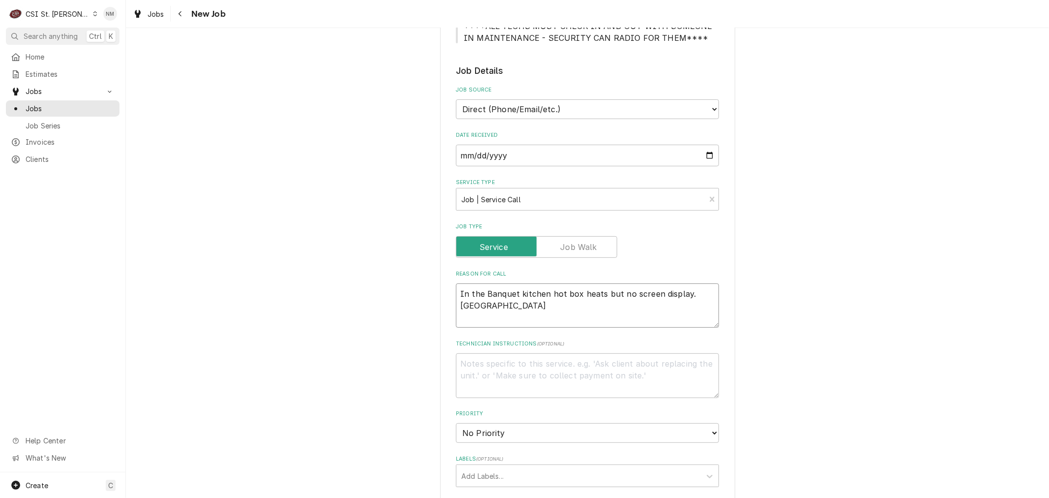
type textarea "In the Banquet kitchen hot box heats but no screen display. Thye"
type textarea "x"
type textarea "In the Banquet kitchen hot box heats but no screen display. Thy"
type textarea "x"
type textarea "In the Banquet kitchen hot box heats but no screen display. Th"
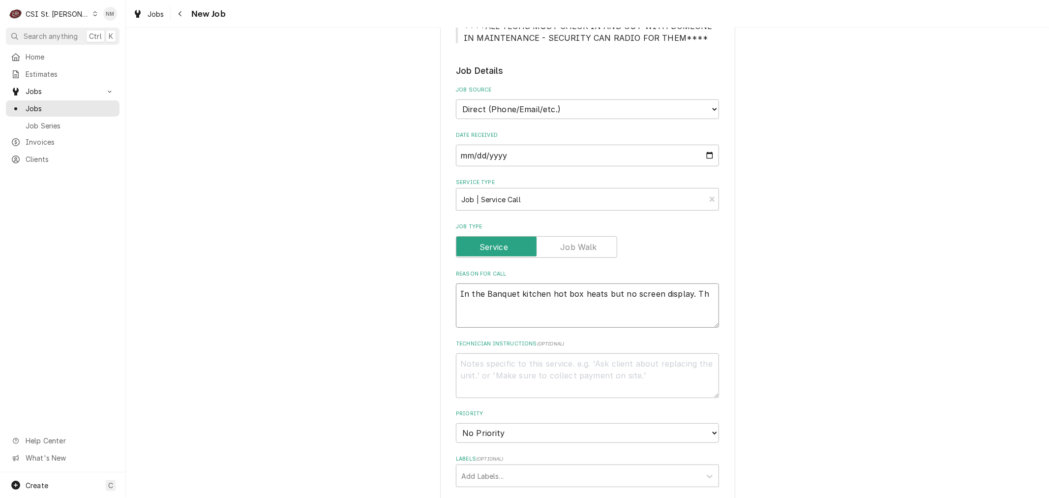
type textarea "x"
type textarea "In the Banquet kitchen hot box heats but no screen display. The"
type textarea "x"
type textarea "In the Banquet kitchen hot box heats but no screen display. They"
type textarea "x"
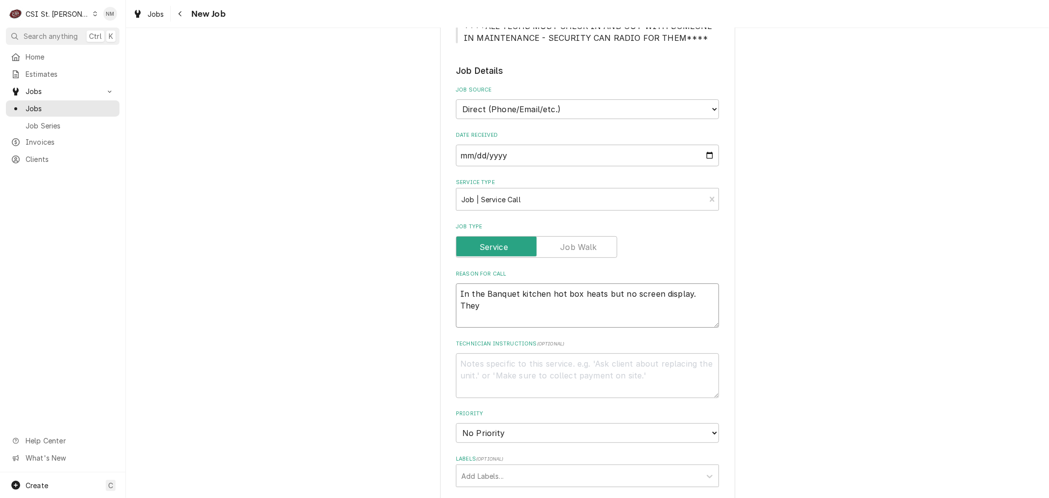
type textarea "In the Banquet kitchen hot box heats but no screen display. They"
type textarea "x"
type textarea "In the Banquet kitchen hot box heats but no screen display. They h"
type textarea "x"
type textarea "In the Banquet kitchen hot box heats but no screen display. They he"
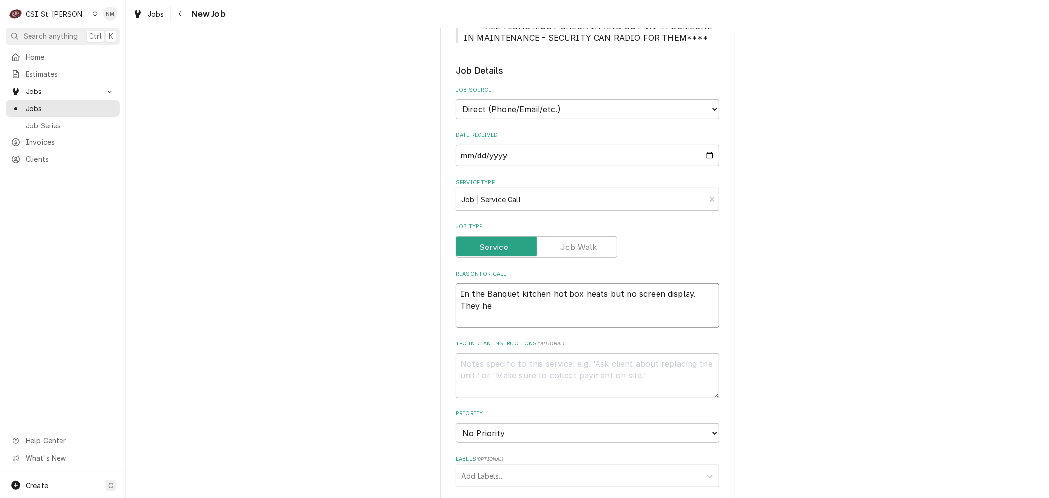
type textarea "x"
type textarea "In the Banquet kitchen hot box heats but no screen display. They hea"
type textarea "x"
type textarea "In the Banquet kitchen hot box heats but no screen display. They hear"
type textarea "x"
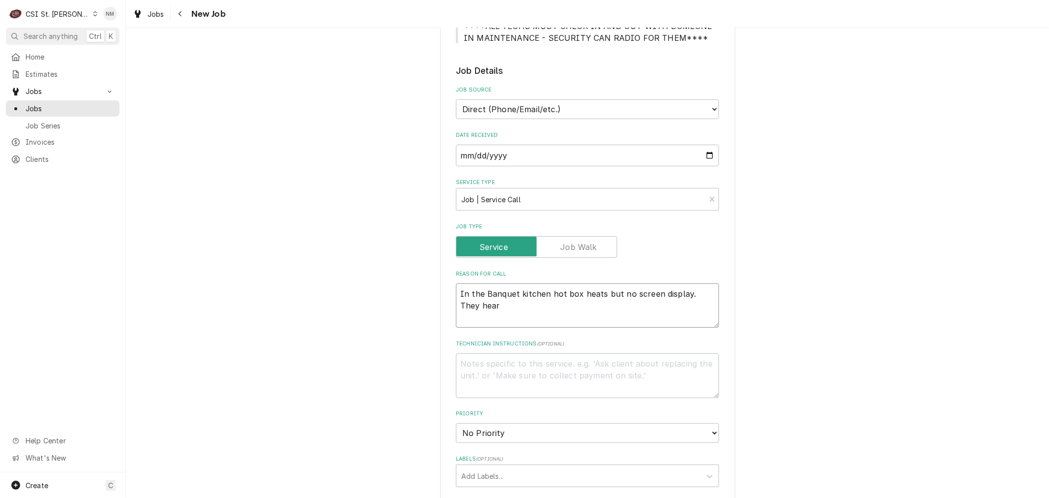
type textarea "In the Banquet kitchen hot box heats but no screen display. They heard"
type textarea "x"
type textarea "In the Banquet kitchen hot box heats but no screen display. They heard"
type textarea "x"
type textarea "In the Banquet kitchen hot box heats but no screen display. They heard a"
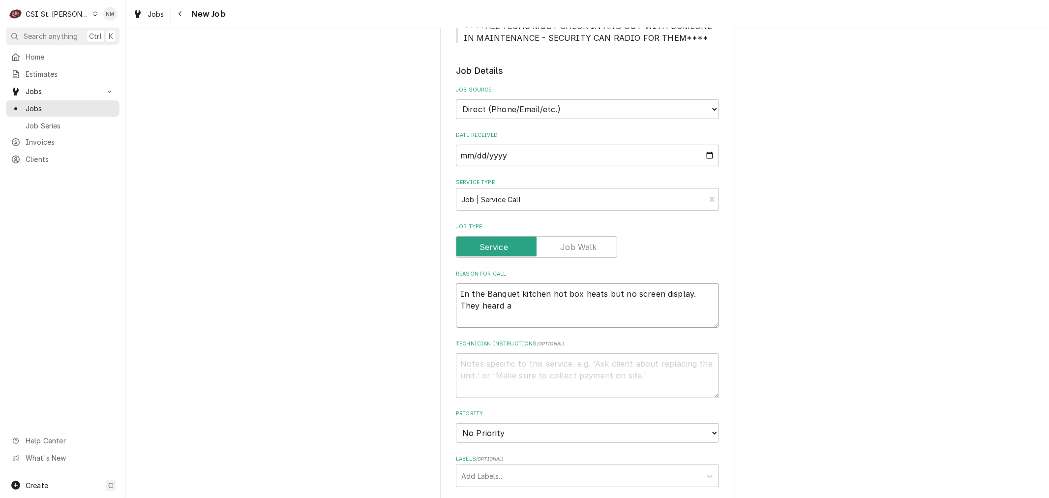
type textarea "x"
type textarea "In the Banquet kitchen hot box heats but no screen display. They heard a"
type textarea "x"
type textarea "In the Banquet kitchen hot box heats but no screen display. They heard a l"
type textarea "x"
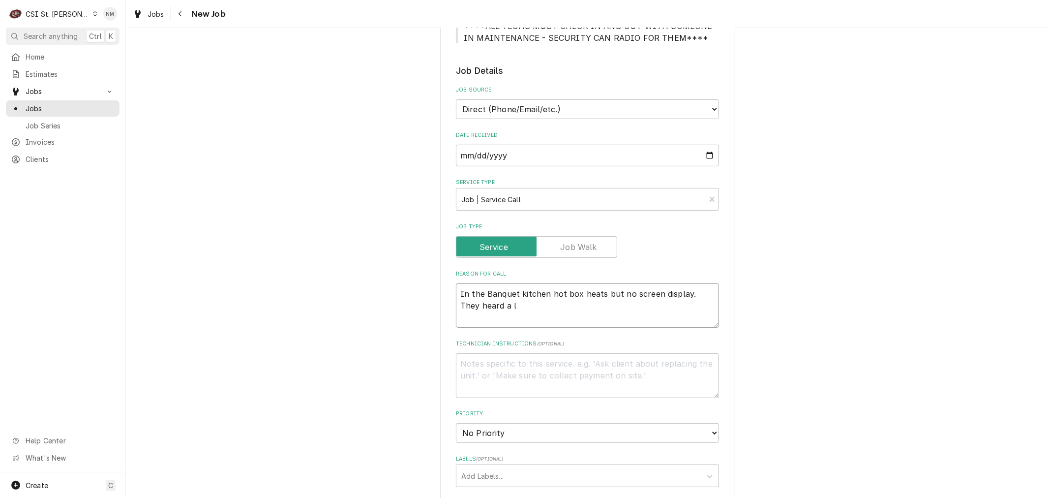
type textarea "In the Banquet kitchen hot box heats but no screen display. They heard a lo"
type textarea "x"
type textarea "In the Banquet kitchen hot box heats but no screen display. They heard a lou"
click at [681, 292] on textarea "In the Banquet kitchen hot box heats but no screen display. They heard a loud p…" at bounding box center [587, 305] width 263 height 44
click at [571, 372] on textarea "Technician Instructions ( optional )" at bounding box center [587, 375] width 263 height 44
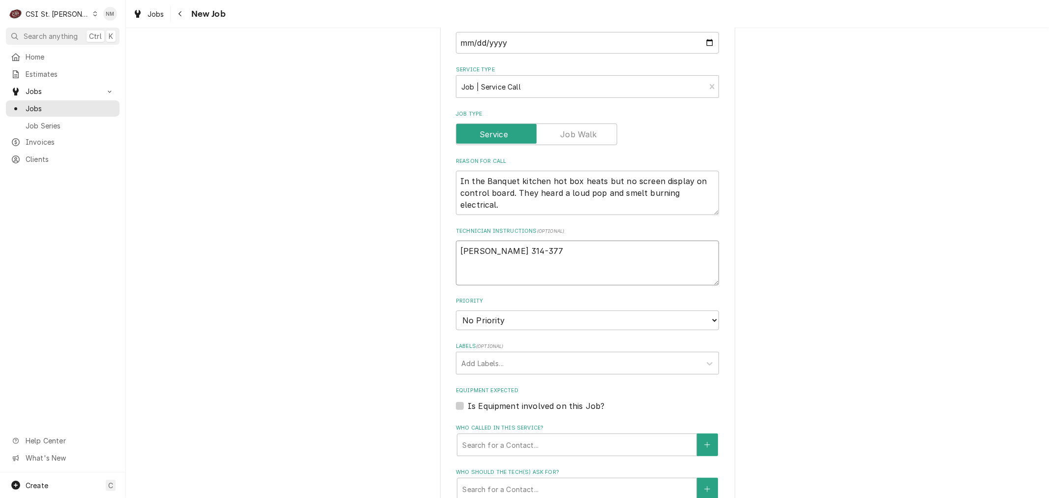
scroll to position [437, 0]
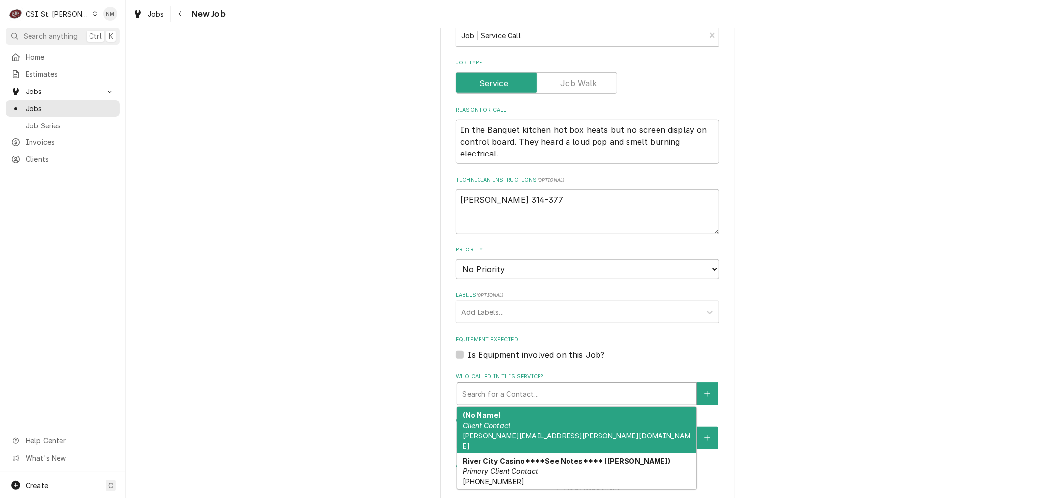
click at [605, 387] on div "Who called in this service?" at bounding box center [576, 394] width 229 height 18
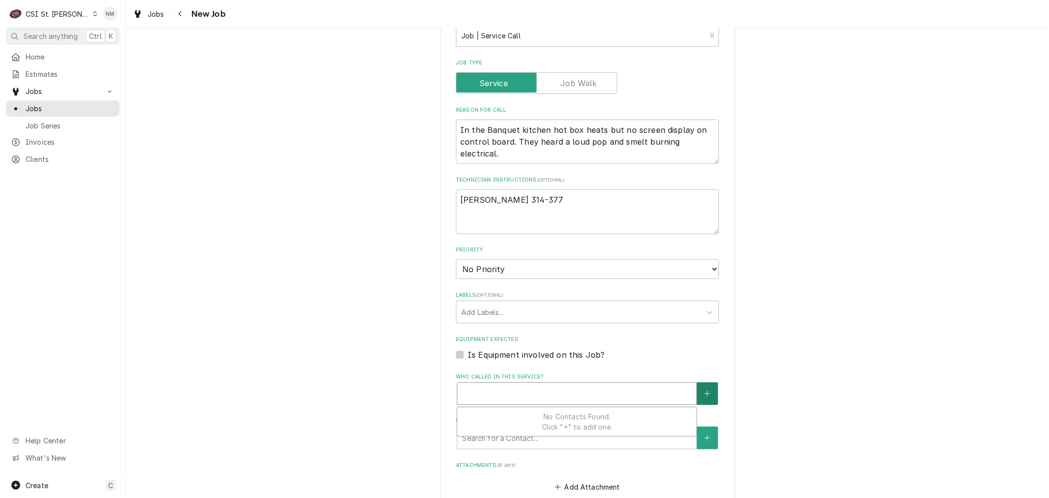
click at [704, 390] on icon "Create New Contact" at bounding box center [707, 393] width 6 height 7
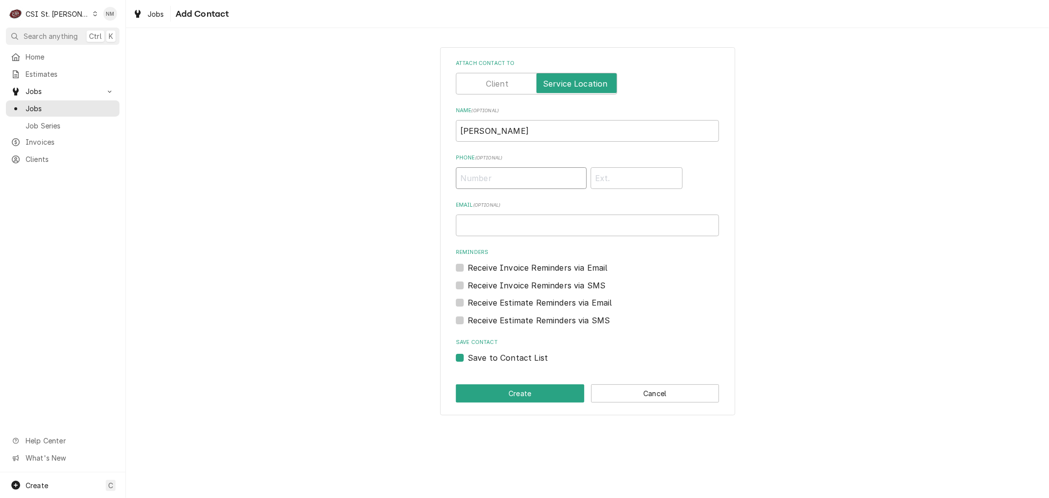
click at [510, 178] on input "Phone ( optional )" at bounding box center [521, 178] width 131 height 22
click at [546, 392] on button "Create" at bounding box center [520, 393] width 128 height 18
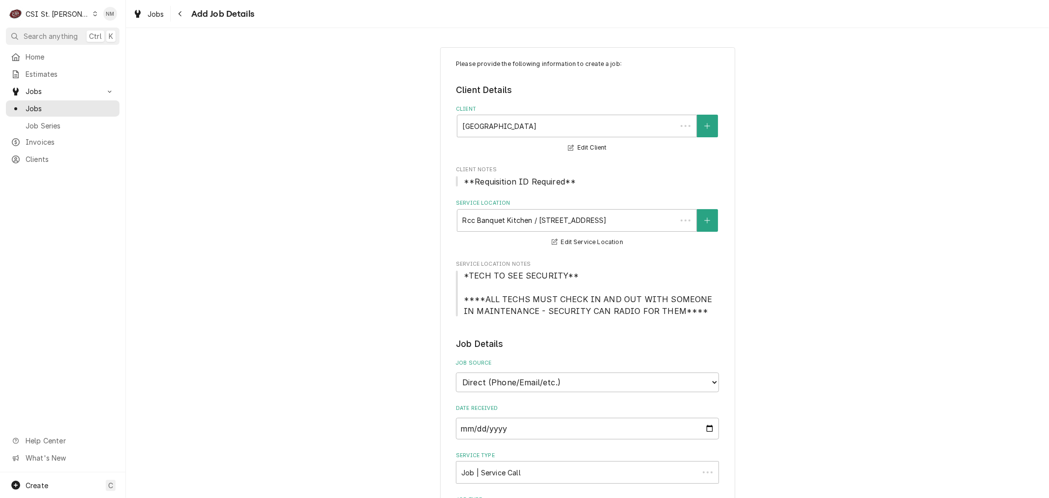
scroll to position [437, 0]
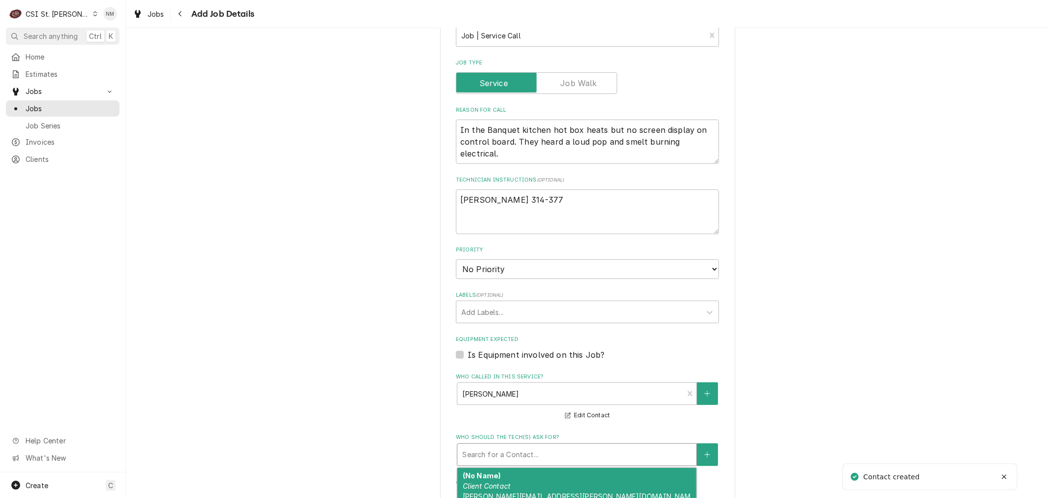
click at [542, 453] on div "Who should the tech(s) ask for?" at bounding box center [576, 455] width 229 height 18
click at [547, 475] on div "Tim Welby Location Contact (314) 504-4111" at bounding box center [576, 486] width 239 height 36
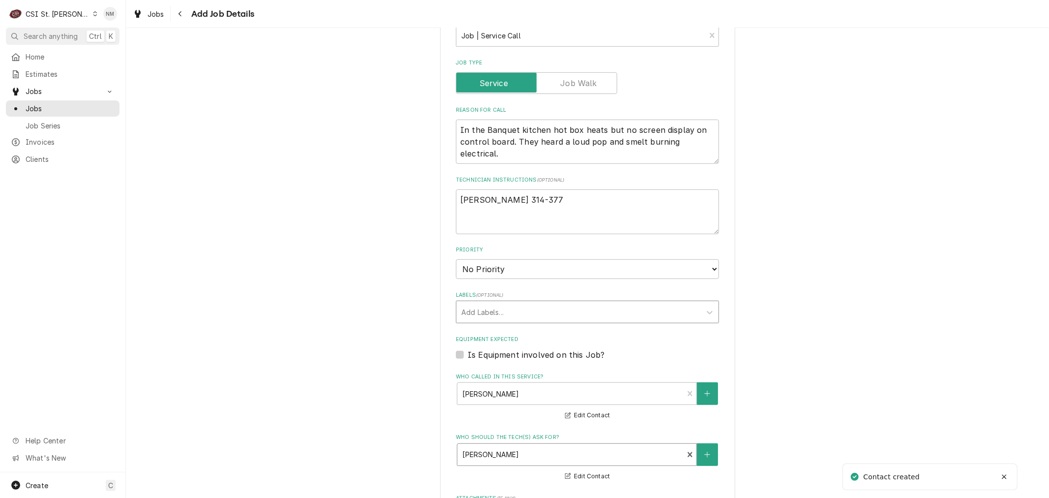
click at [485, 304] on div "Labels" at bounding box center [578, 312] width 235 height 18
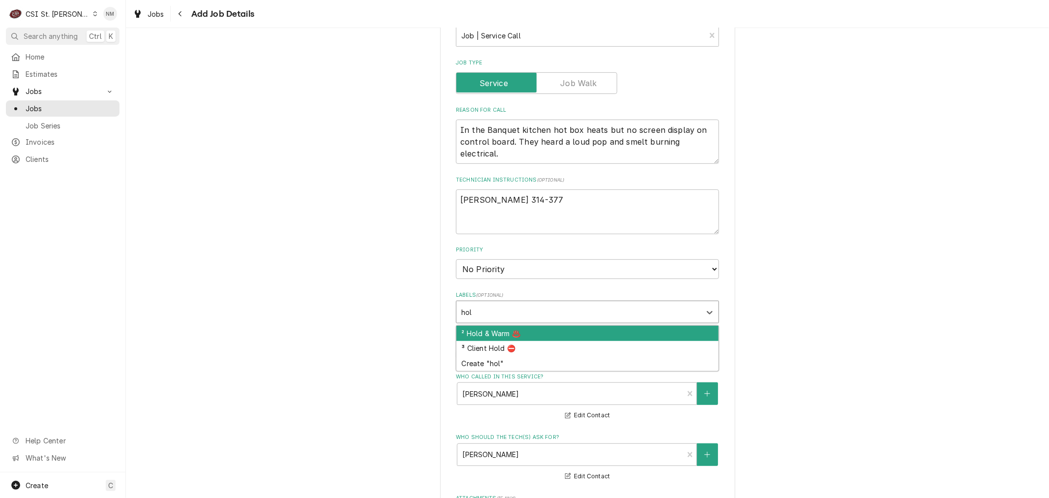
click at [515, 332] on div "² Hold & Warm ♨️" at bounding box center [587, 333] width 262 height 15
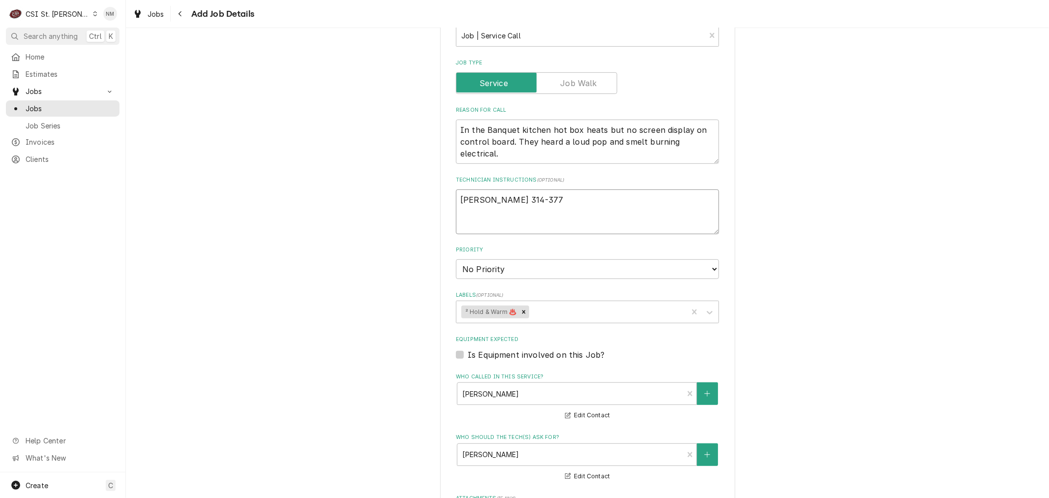
click at [515, 196] on textarea "Tim 314-377" at bounding box center [587, 211] width 263 height 44
click at [544, 129] on textarea "In the Banquet kitchen hot box heats but no screen display on control board. Th…" at bounding box center [587, 142] width 263 height 44
click at [468, 354] on label "Is Equipment involved on this Job?" at bounding box center [536, 355] width 137 height 12
click at [468, 354] on input "Equipment Expected" at bounding box center [599, 360] width 263 height 22
click at [492, 391] on div "Equipment" at bounding box center [576, 394] width 229 height 18
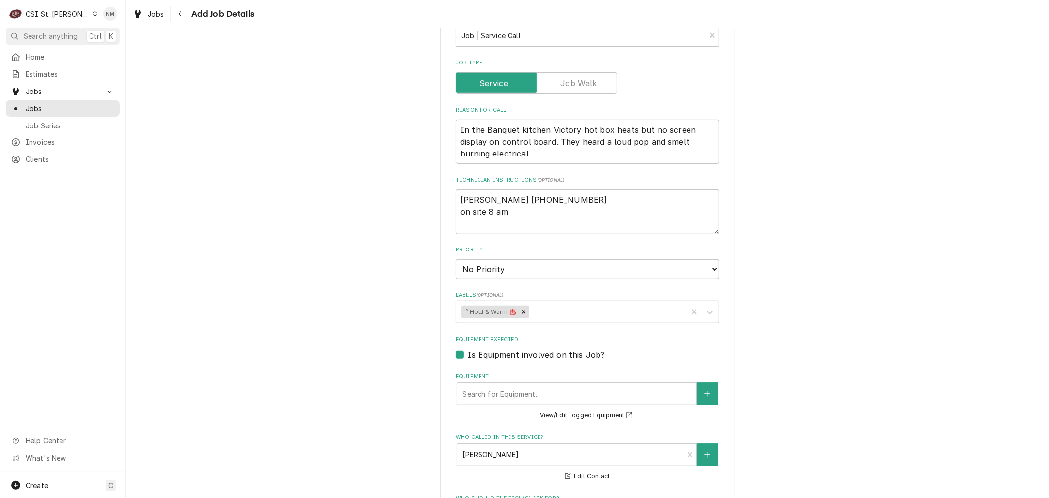
click at [844, 378] on div "Please provide the following information to create a job: Client Details Client…" at bounding box center [587, 206] width 923 height 1209
click at [704, 392] on icon "Create New Equipment" at bounding box center [707, 393] width 6 height 7
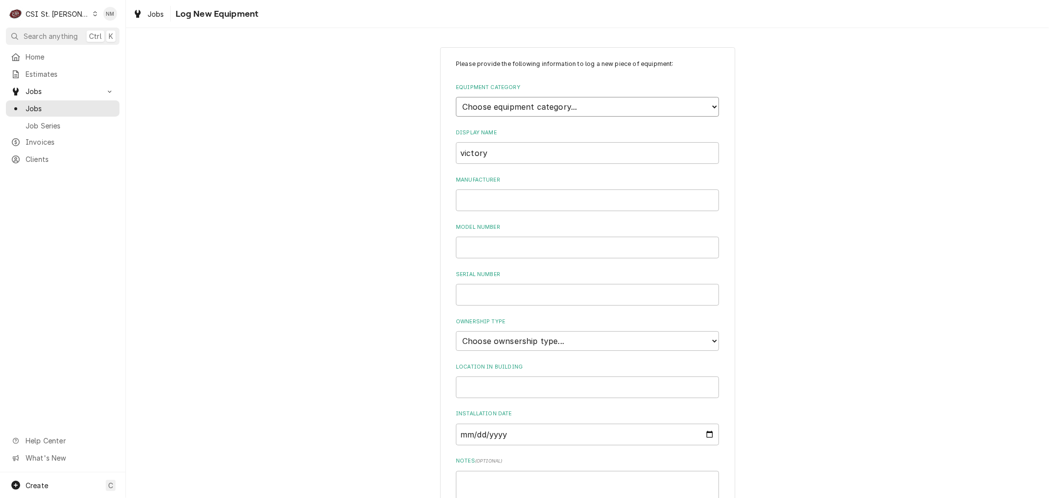
click at [521, 107] on select "Choose equipment category... Cooking Equipment Fryers Ice Machines Ovens and Ra…" at bounding box center [587, 107] width 263 height 20
click at [456, 97] on select "Choose equipment category... Cooking Equipment Fryers Ice Machines Ovens and Ra…" at bounding box center [587, 107] width 263 height 20
click at [502, 148] on select "Choose equipment type... Bun Warmer Dish and Tray Dispenser Display Cabinet Dra…" at bounding box center [587, 152] width 263 height 20
click at [456, 142] on select "Choose equipment type... Bun Warmer Dish and Tray Dispenser Display Cabinet Dra…" at bounding box center [587, 152] width 263 height 20
drag, startPoint x: 498, startPoint y: 200, endPoint x: 439, endPoint y: 196, distance: 59.2
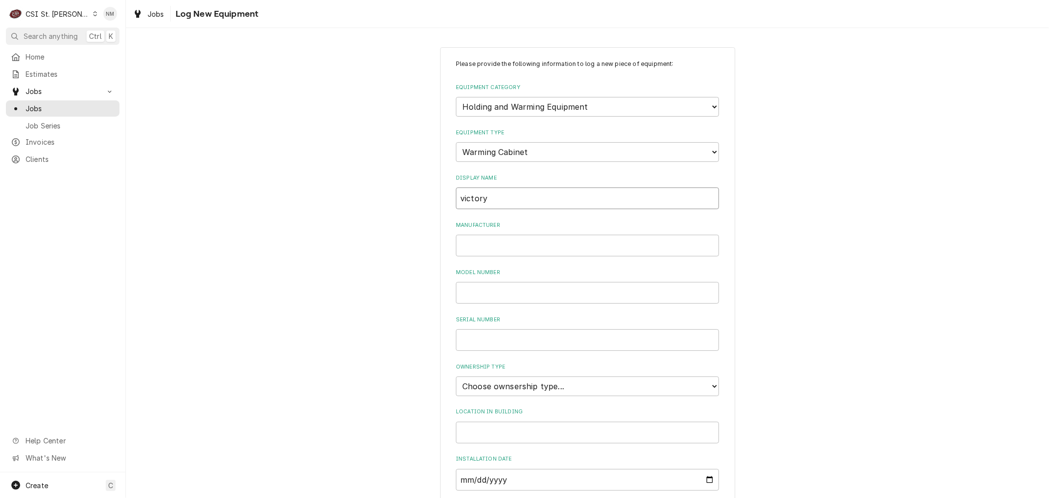
click at [440, 196] on div "Please provide the following information to log a new piece of equipment: Equip…" at bounding box center [587, 351] width 295 height 609
click at [496, 245] on input "Manufacturer" at bounding box center [587, 246] width 263 height 22
click at [502, 292] on input "Model Number" at bounding box center [587, 293] width 263 height 22
click at [488, 335] on input "Serial Number" at bounding box center [587, 340] width 263 height 22
click at [510, 381] on select "Choose ownsership type... Unknown Owned Leased Rented" at bounding box center [587, 386] width 263 height 20
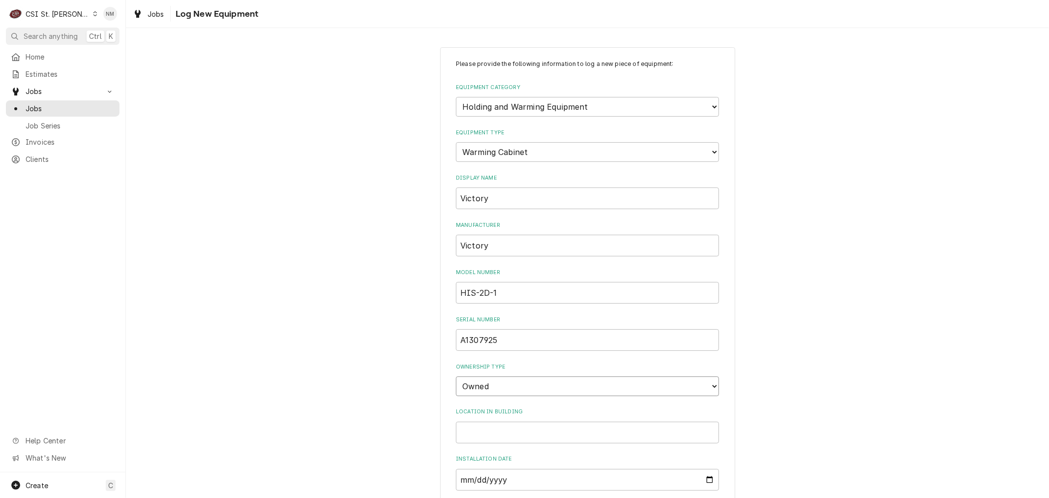
click at [456, 376] on select "Choose ownsership type... Unknown Owned Leased Rented" at bounding box center [587, 386] width 263 height 20
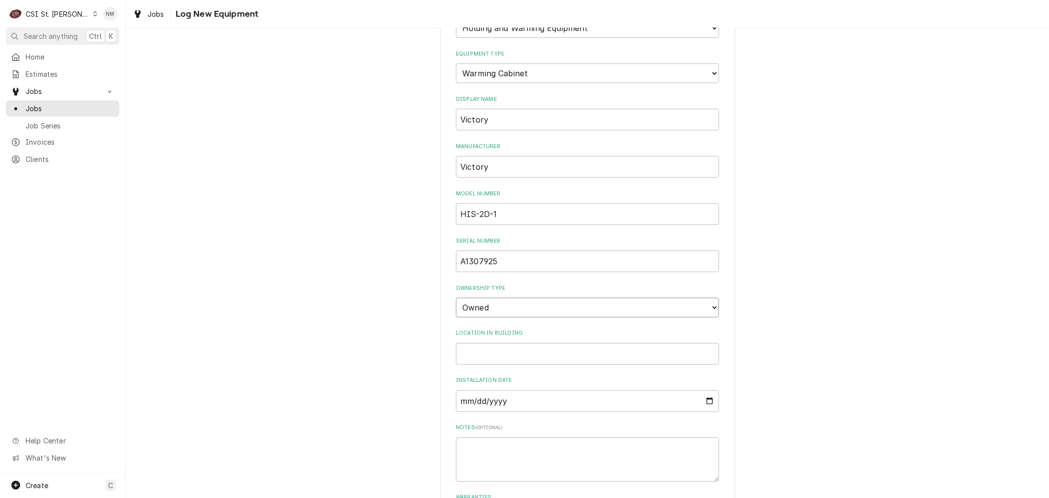
scroll to position [162, 0]
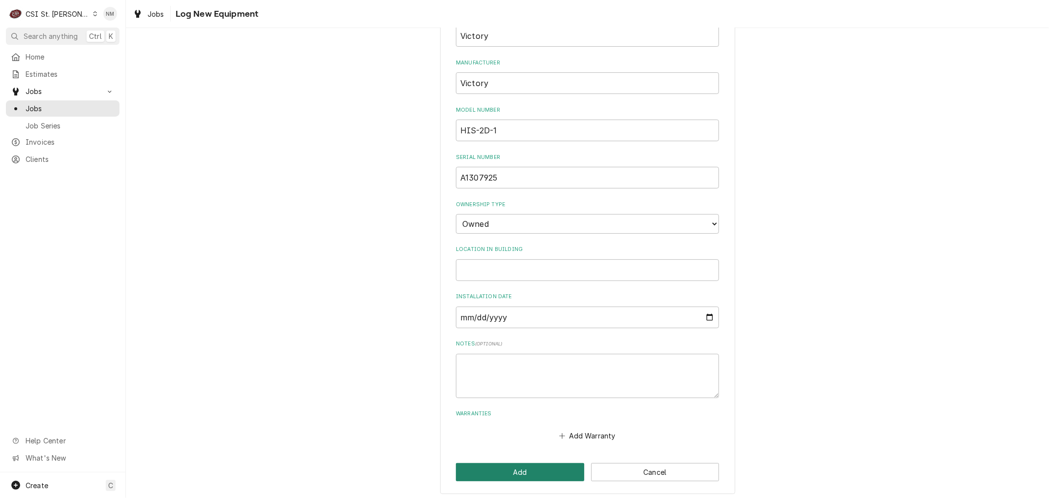
click at [539, 466] on button "Add" at bounding box center [520, 472] width 128 height 18
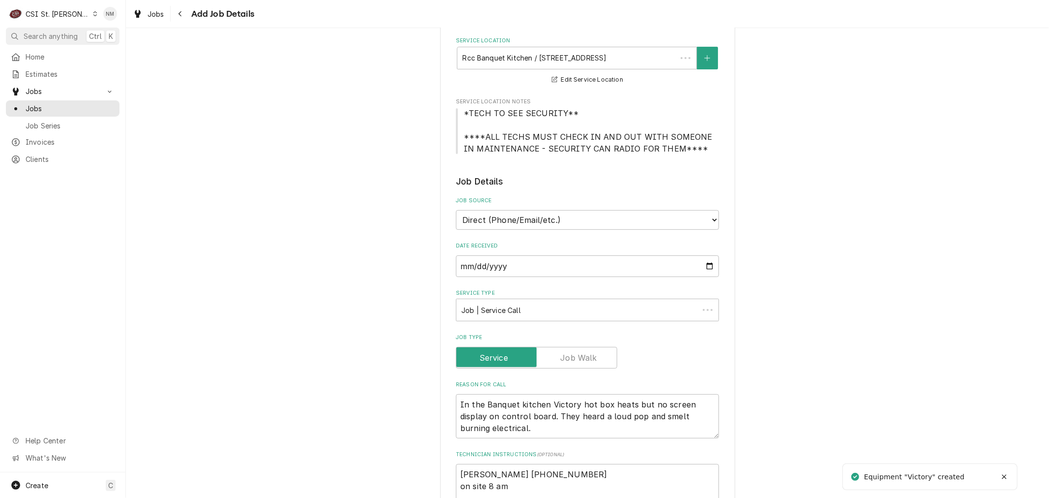
scroll to position [437, 0]
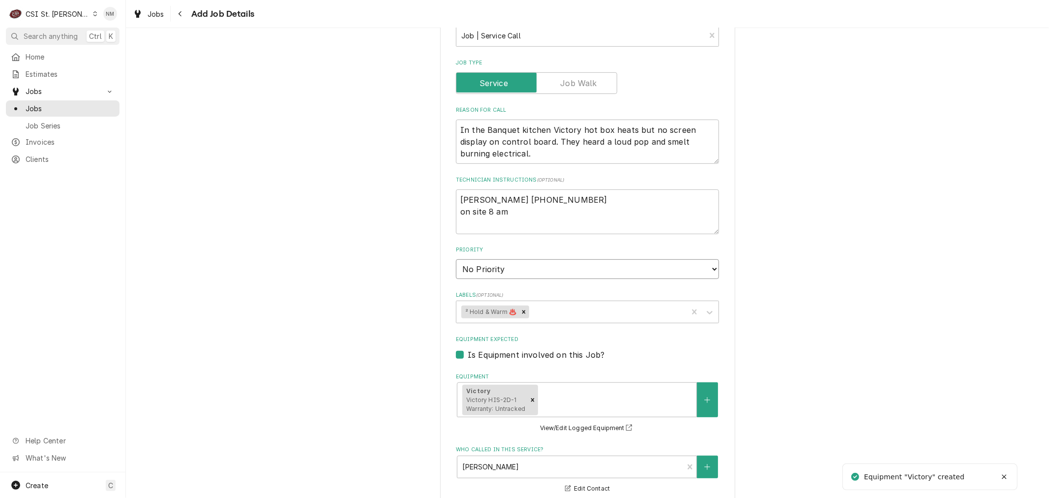
click at [517, 264] on select "No Priority Urgent High Medium Low" at bounding box center [587, 269] width 263 height 20
click at [456, 259] on select "No Priority Urgent High Medium Low" at bounding box center [587, 269] width 263 height 20
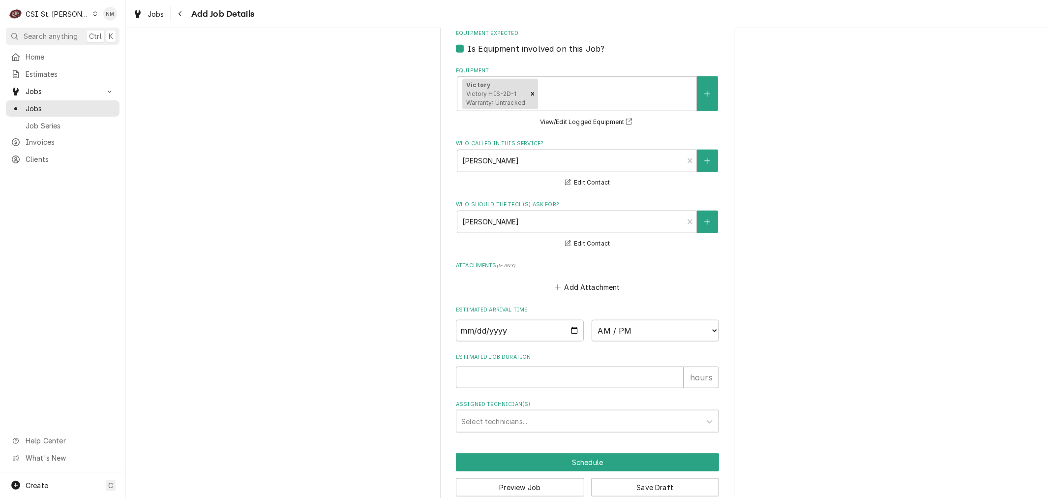
scroll to position [760, 0]
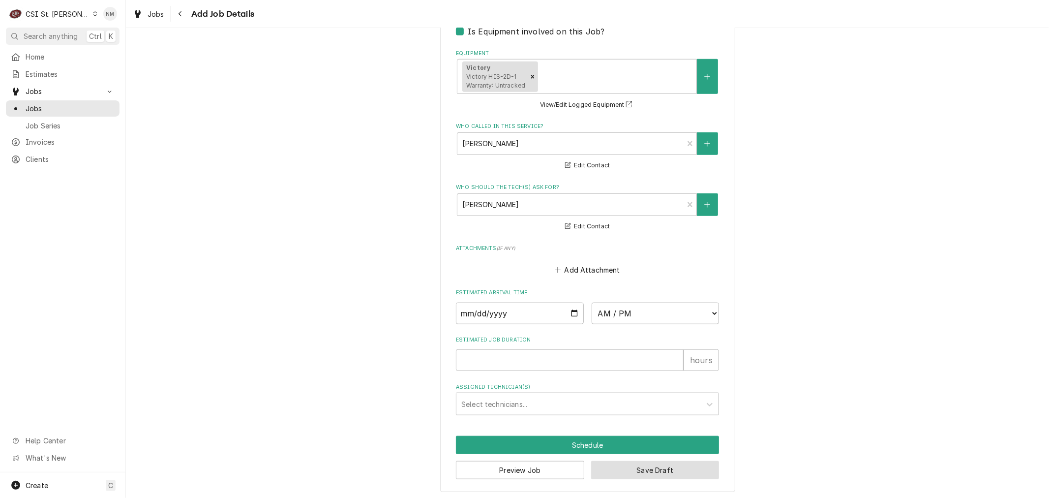
click at [633, 467] on button "Save Draft" at bounding box center [655, 470] width 128 height 18
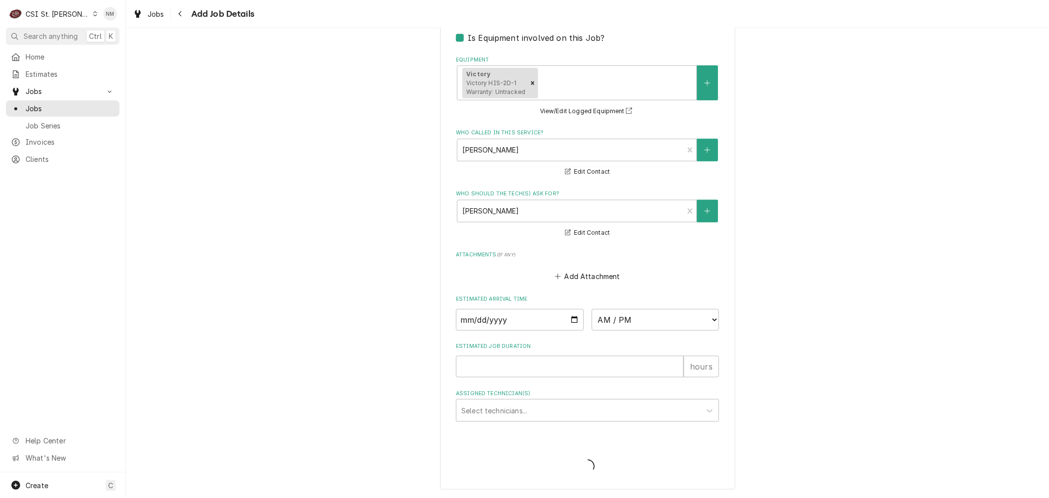
scroll to position [750, 0]
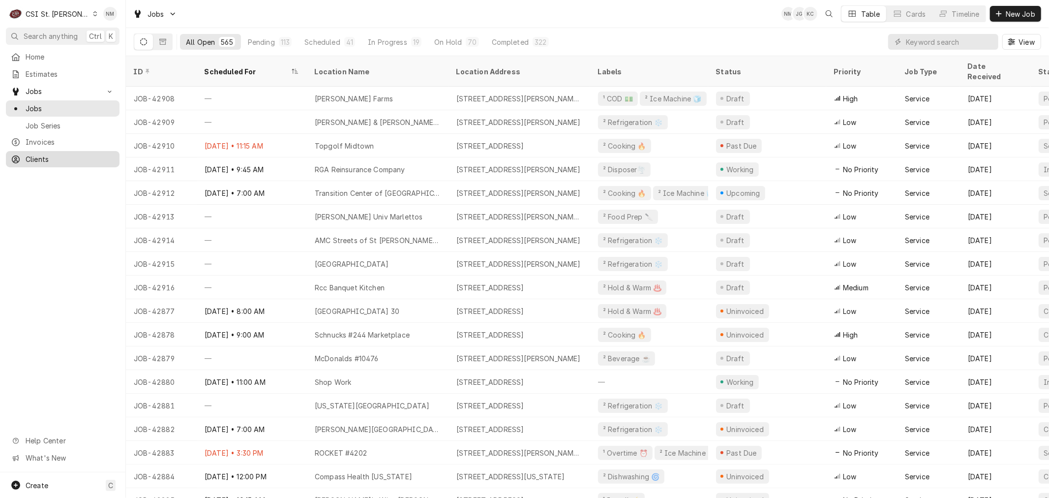
click at [42, 154] on span "Clients" at bounding box center [70, 159] width 89 height 10
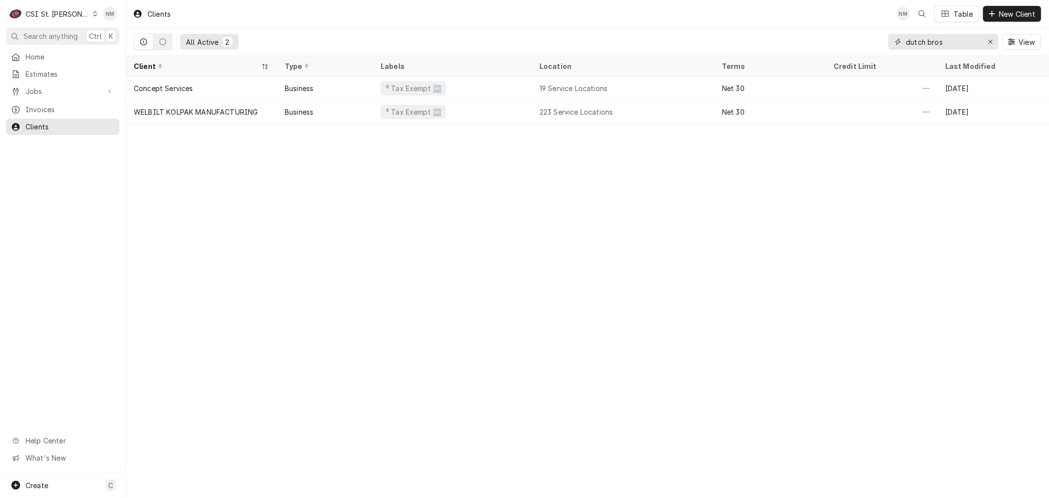
drag, startPoint x: 952, startPoint y: 41, endPoint x: 890, endPoint y: 40, distance: 62.0
click at [890, 40] on div "dutch bros" at bounding box center [943, 42] width 110 height 16
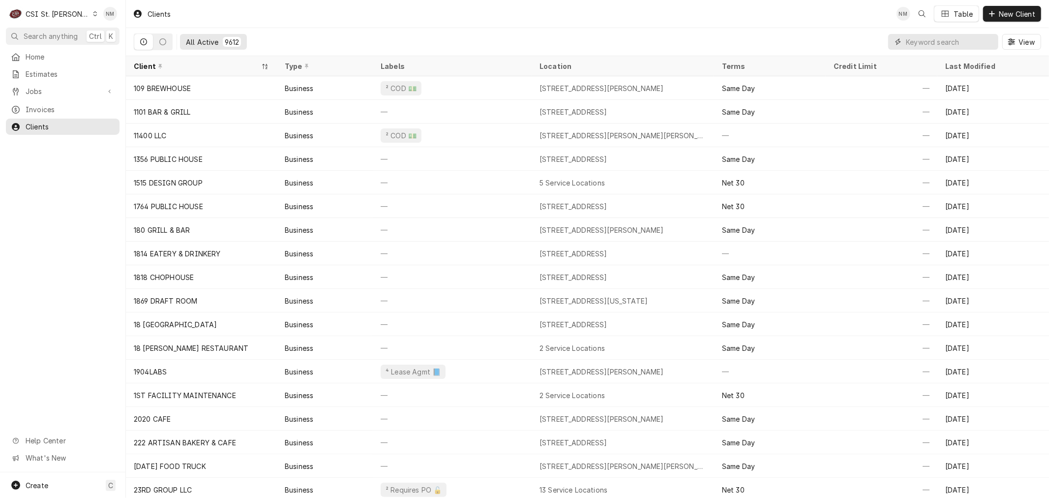
click at [920, 42] on input "Dynamic Content Wrapper" at bounding box center [950, 42] width 88 height 16
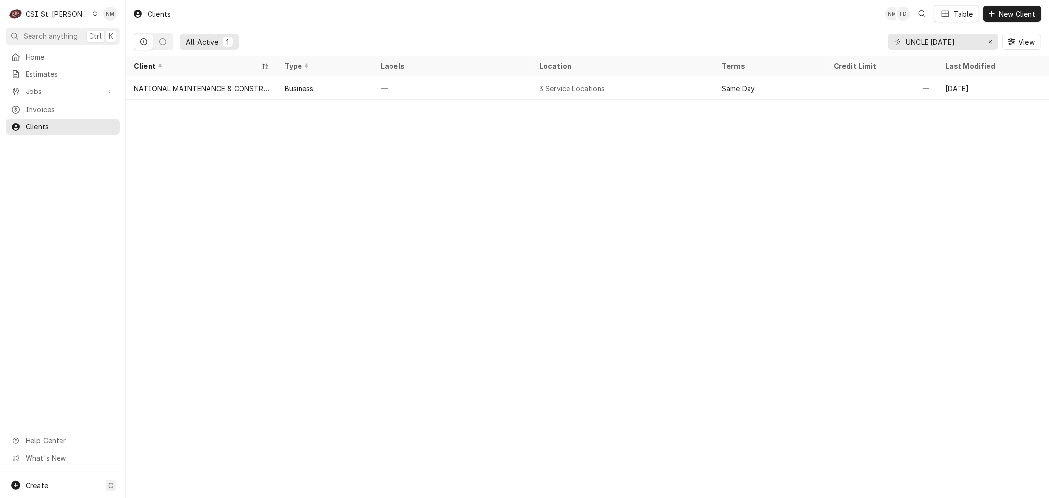
type input "UNCLE [DATE]"
click at [92, 12] on div "Dynamic Content Wrapper" at bounding box center [94, 13] width 5 height 7
click at [131, 17] on div "CSI [US_STATE][GEOGRAPHIC_DATA]" at bounding box center [151, 19] width 130 height 10
